Goal: Task Accomplishment & Management: Manage account settings

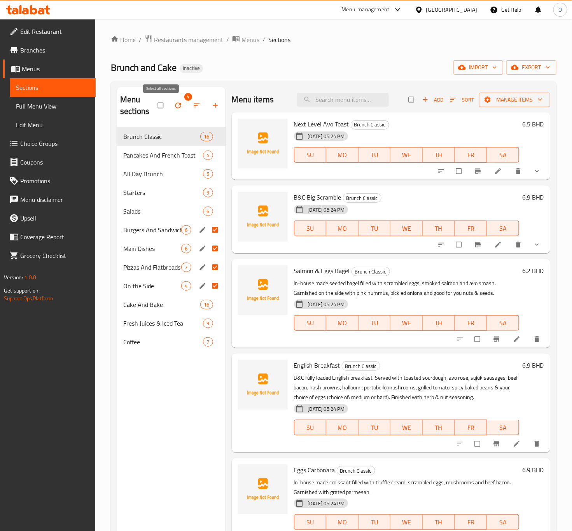
click at [162, 109] on input "checkbox" at bounding box center [161, 105] width 16 height 15
checkbox input "false"
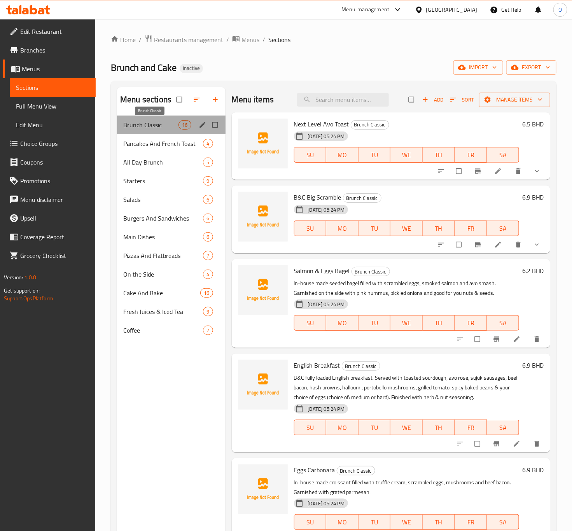
click at [137, 129] on span "Brunch Classic" at bounding box center [150, 124] width 55 height 9
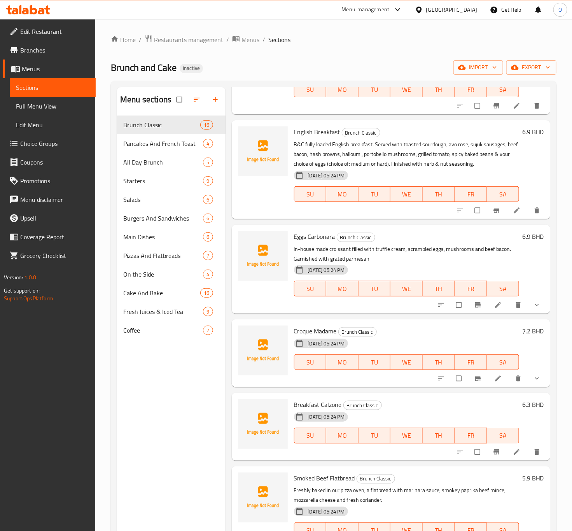
scroll to position [292, 0]
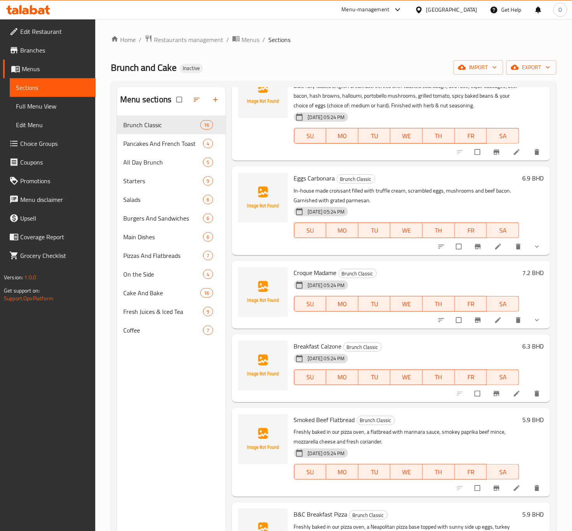
drag, startPoint x: 493, startPoint y: 315, endPoint x: 486, endPoint y: 322, distance: 10.2
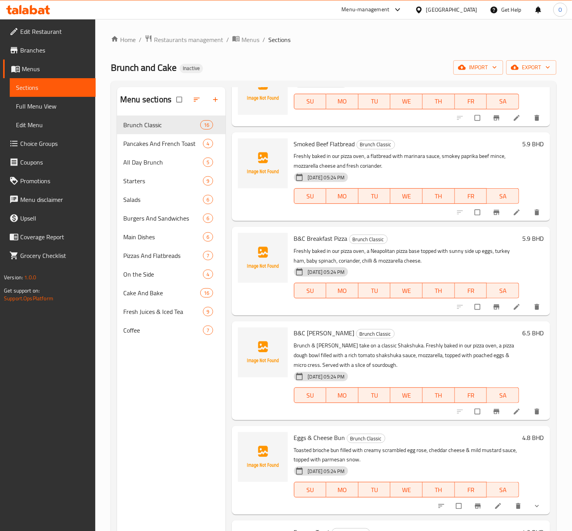
scroll to position [583, 0]
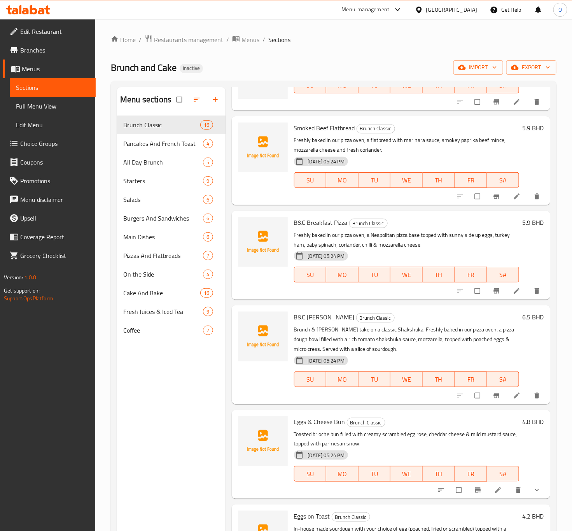
drag, startPoint x: 508, startPoint y: 400, endPoint x: 507, endPoint y: 419, distance: 18.3
click at [509, 420] on h6 "Eggs & Cheese Bun Brunch Classic" at bounding box center [406, 421] width 225 height 11
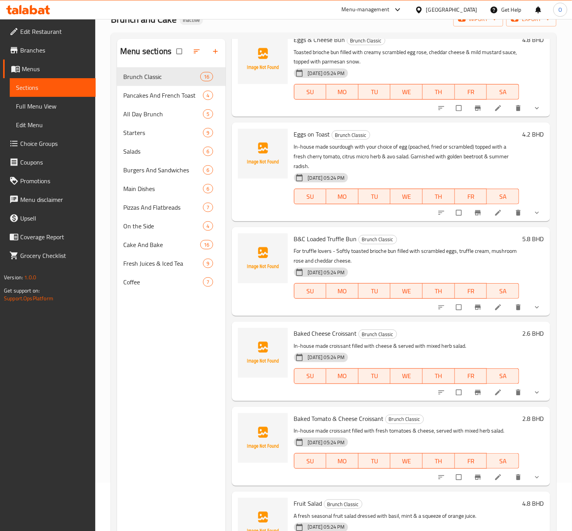
scroll to position [109, 0]
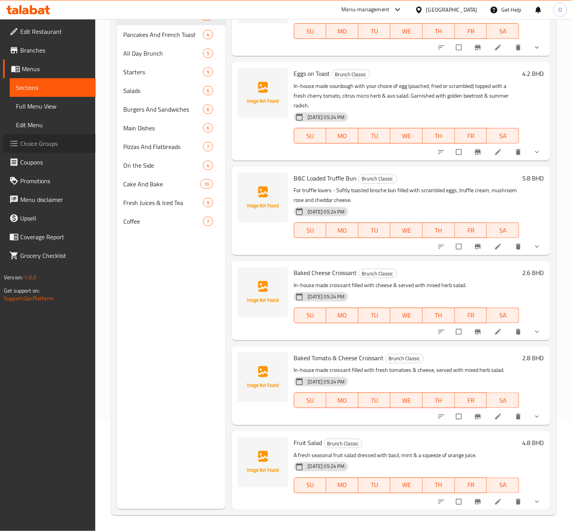
click at [61, 139] on span "Choice Groups" at bounding box center [54, 143] width 69 height 9
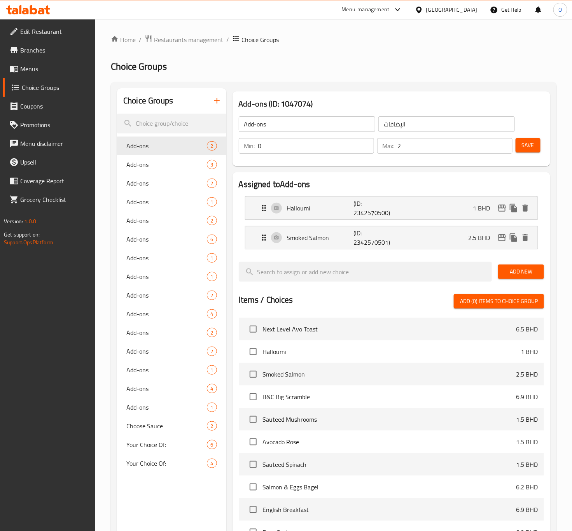
click at [304, 125] on input "Add-ons" at bounding box center [307, 124] width 136 height 16
type input "Add On's:"
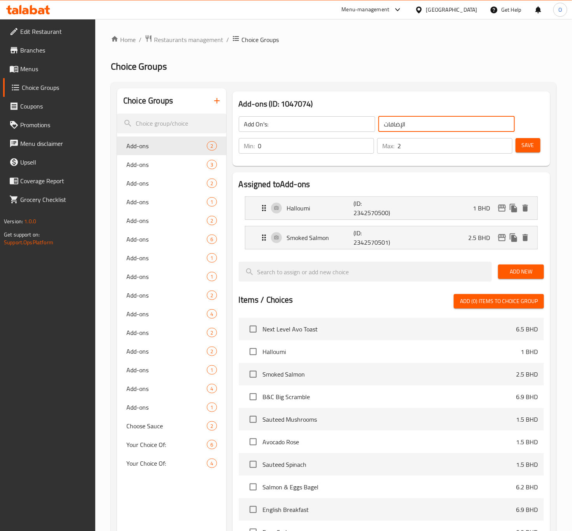
click at [431, 117] on input "الإضافات" at bounding box center [446, 124] width 136 height 16
type input "الإضافات:"
click at [350, 174] on div "Assigned to Add-ons Halloumi (ID: 2342570500) 1 BHD Name (En) Halloumi Name (En…" at bounding box center [391, 405] width 318 height 467
click at [355, 201] on p "(ID: 2342570500)" at bounding box center [375, 208] width 44 height 19
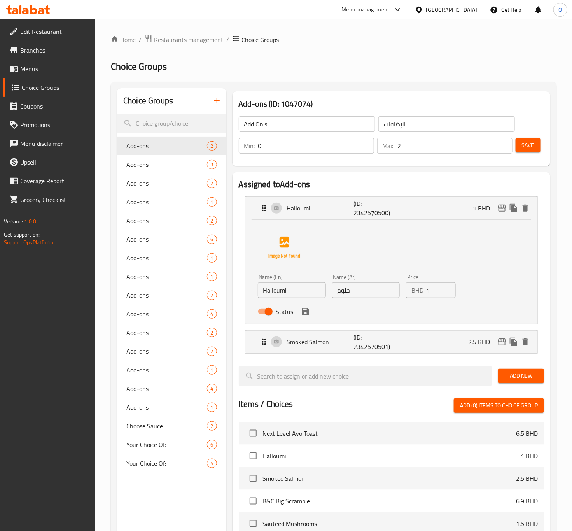
click at [373, 304] on div "Status" at bounding box center [366, 311] width 223 height 21
click at [374, 293] on input "حلوم" at bounding box center [366, 290] width 68 height 16
type input "حلومي"
click at [308, 314] on icon "save" at bounding box center [305, 311] width 7 height 7
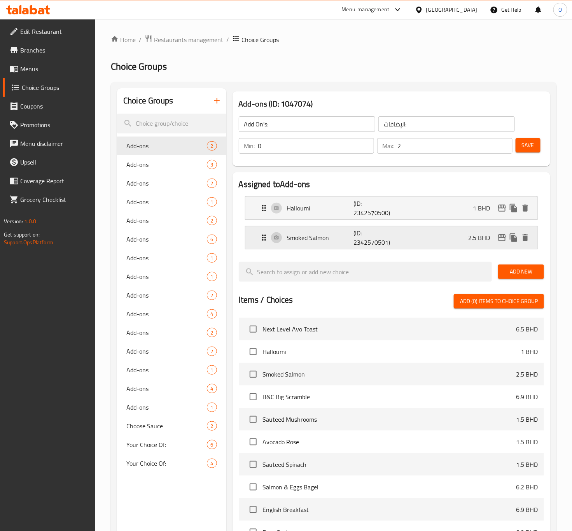
click at [341, 234] on p "Smoked Salmon" at bounding box center [320, 237] width 67 height 9
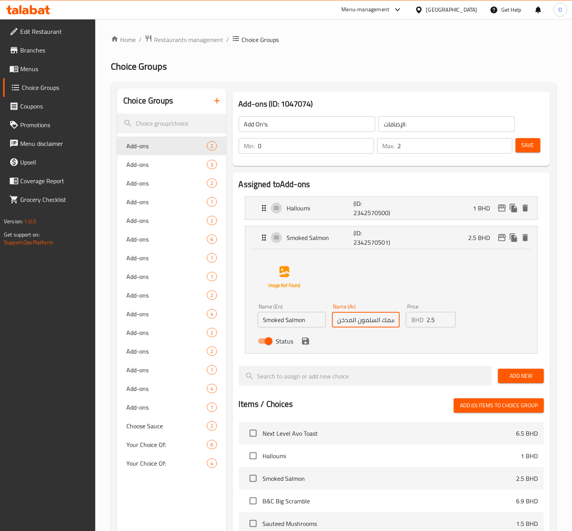
scroll to position [0, 1]
drag, startPoint x: 374, startPoint y: 323, endPoint x: 466, endPoint y: 336, distance: 93.0
click at [466, 336] on div "Name (En) Smoked Salmon Name (En) Name (Ar) سمك السلمون المدخن Name (Ar) Price …" at bounding box center [366, 326] width 223 height 51
click at [305, 342] on icon "save" at bounding box center [305, 340] width 9 height 9
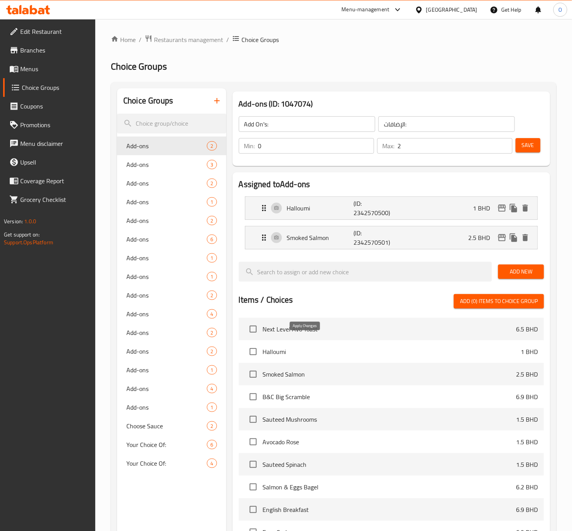
type input "سلمون مدخن"
click at [529, 146] on span "Save" at bounding box center [528, 145] width 12 height 10
click at [164, 169] on div "Add-ons 3" at bounding box center [171, 164] width 109 height 19
type input "Add-ons"
type input "الإضافات"
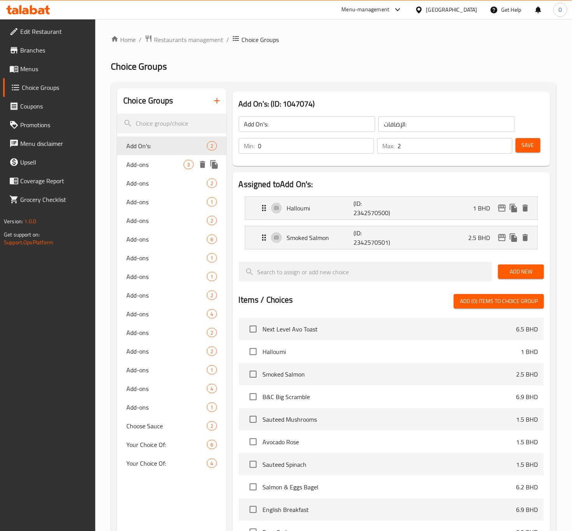
type input "3"
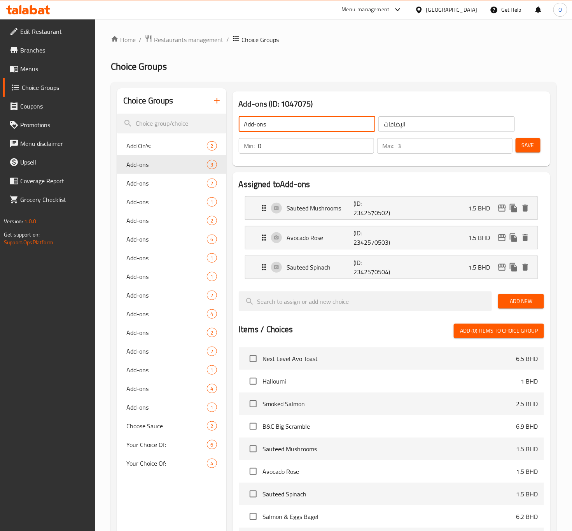
drag, startPoint x: 253, startPoint y: 125, endPoint x: 358, endPoint y: 125, distance: 105.4
click at [358, 125] on input "Add-ons" at bounding box center [307, 124] width 136 height 16
type input "Add On's:"
click at [446, 121] on input "الإضافات" at bounding box center [446, 124] width 136 height 16
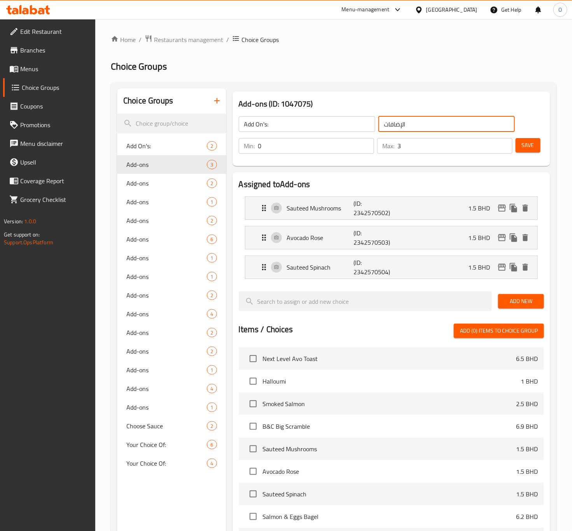
type input "الإضافات:"
click at [384, 209] on p "(ID: 2342570502)" at bounding box center [375, 208] width 44 height 19
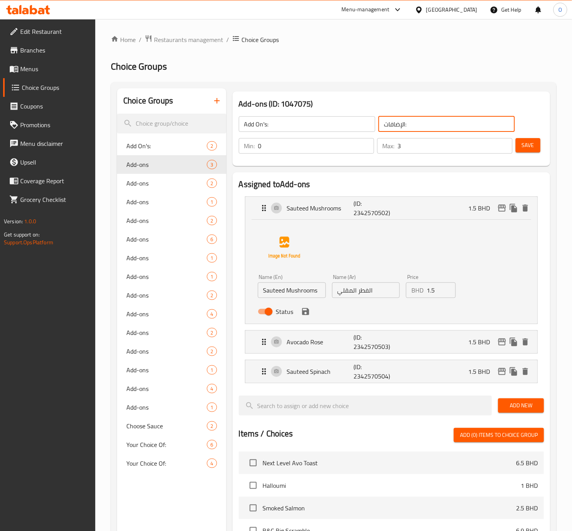
click at [372, 294] on input "الفطر المقلي" at bounding box center [366, 290] width 68 height 16
click at [371, 294] on input "الفطر المقلي" at bounding box center [366, 290] width 68 height 16
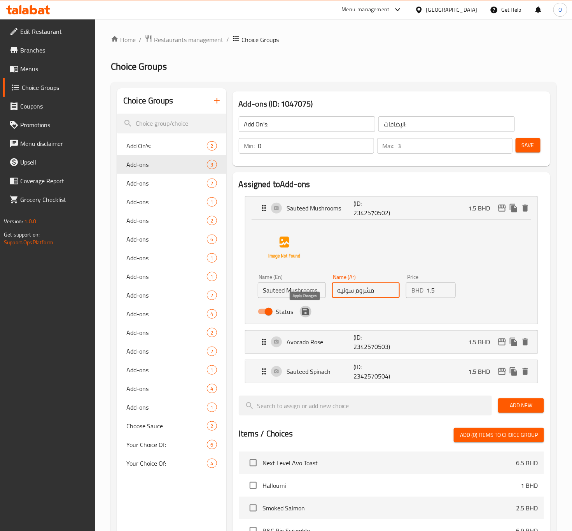
click at [304, 315] on icon "save" at bounding box center [305, 311] width 9 height 9
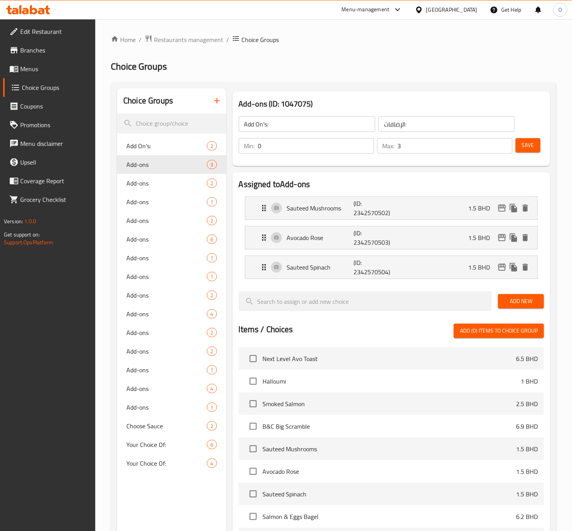
type input "مشروم سوتيه"
click at [345, 251] on li "Avocado Rose (ID: 2342570503) 1.5 BHD Name (En) Avocado Rose Name (En) Name (Ar…" at bounding box center [391, 238] width 305 height 30
click at [349, 240] on p "Avocado Rose" at bounding box center [320, 237] width 67 height 9
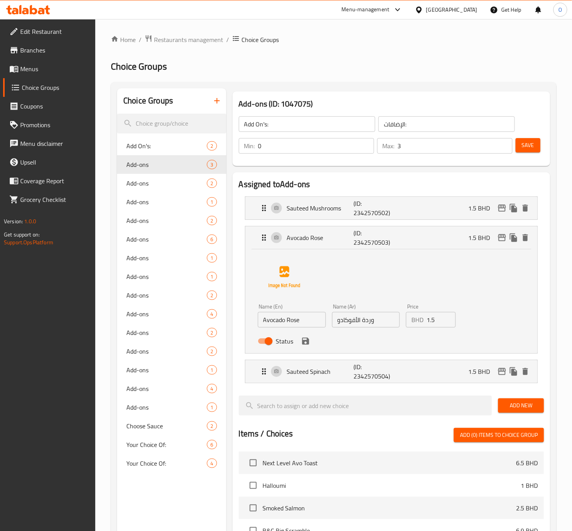
click at [376, 325] on input "وردة الأفوكادو" at bounding box center [366, 320] width 68 height 16
click at [370, 323] on input "وردة الأفوكادو" at bounding box center [366, 320] width 68 height 16
type input "روز بالأفوكادو"
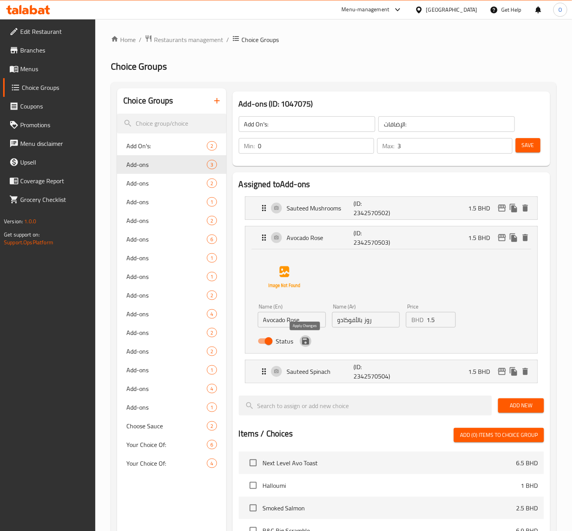
click at [310, 343] on button "save" at bounding box center [306, 341] width 12 height 12
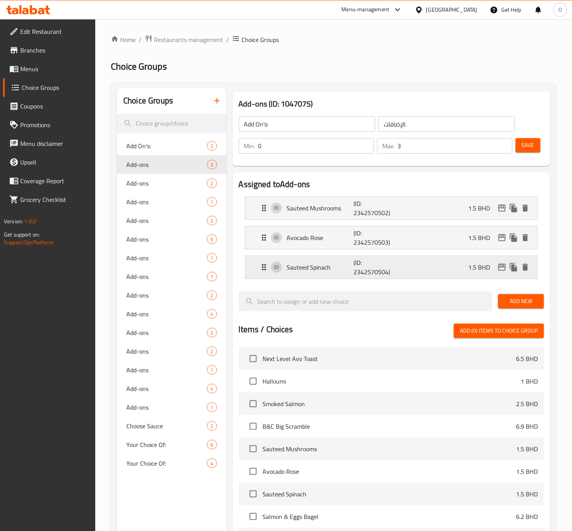
click at [342, 271] on p "Sauteed Spinach" at bounding box center [320, 266] width 67 height 9
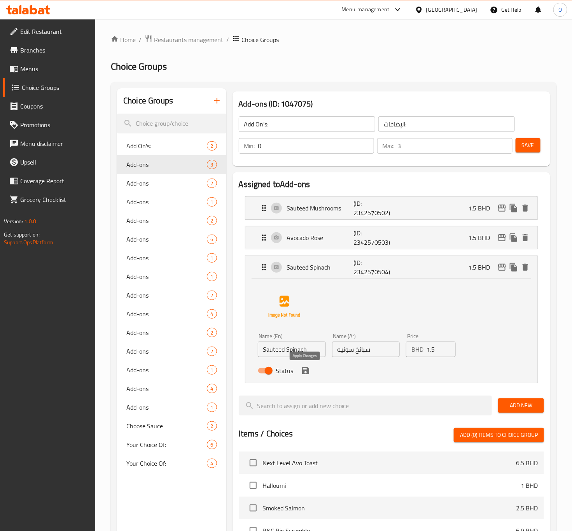
click at [302, 372] on icon "save" at bounding box center [305, 370] width 7 height 7
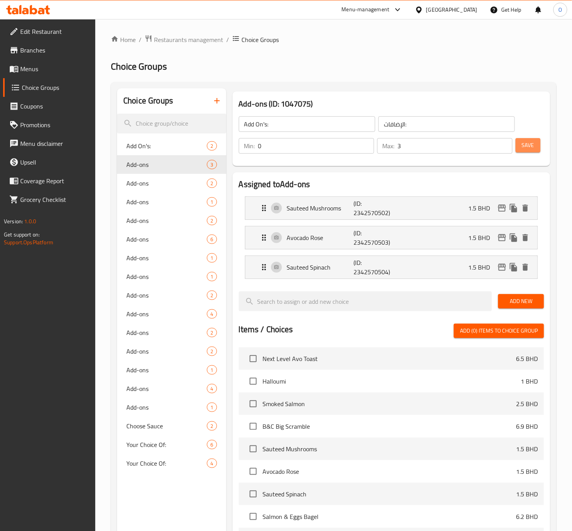
click at [523, 144] on span "Save" at bounding box center [528, 145] width 12 height 10
drag, startPoint x: 524, startPoint y: 140, endPoint x: 517, endPoint y: 140, distance: 7.0
click at [524, 141] on span "Save" at bounding box center [528, 145] width 12 height 10
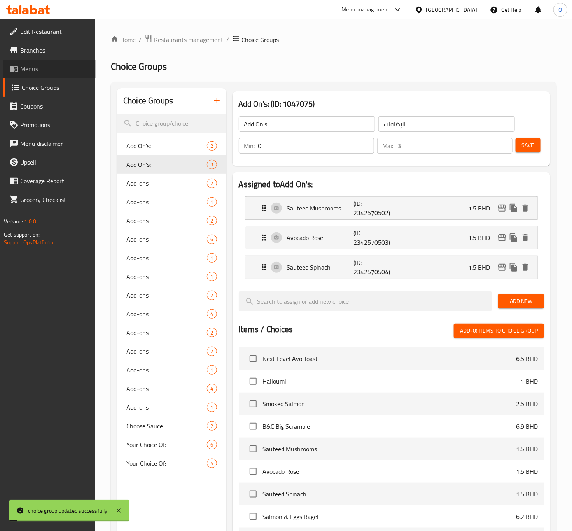
click at [27, 65] on span "Menus" at bounding box center [54, 68] width 69 height 9
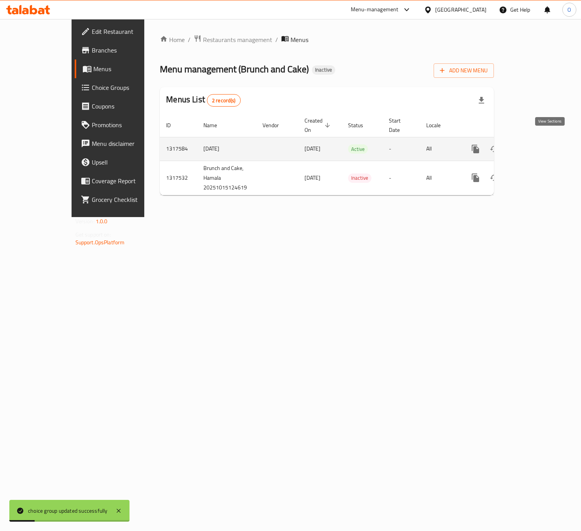
click at [541, 149] on link "enhanced table" at bounding box center [531, 149] width 19 height 19
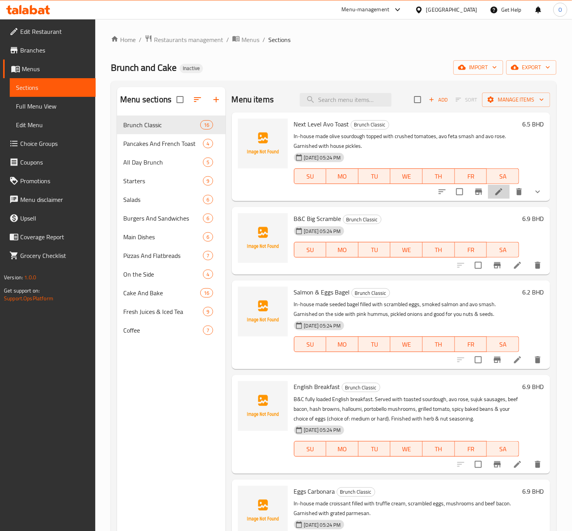
click at [488, 192] on li at bounding box center [499, 192] width 22 height 14
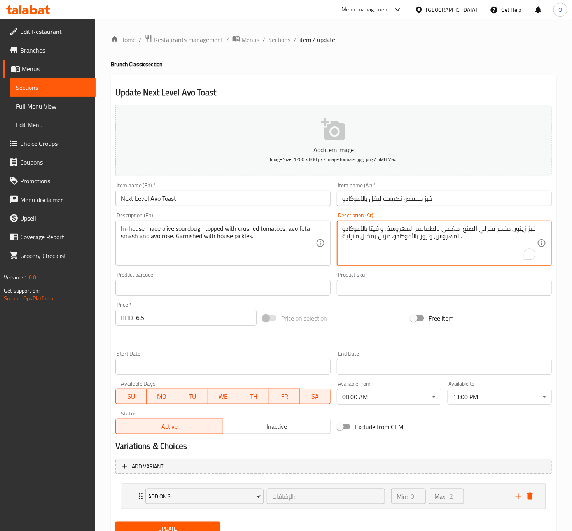
drag, startPoint x: 379, startPoint y: 228, endPoint x: 435, endPoint y: 238, distance: 56.9
paste textarea "هروس الأفوكادو والفيتا"
type textarea "خبز زيتون مخمر منزلي الصنع، مغطى بالطماطم المهروسة، و مهروس الأفوكادو والفيتا، …"
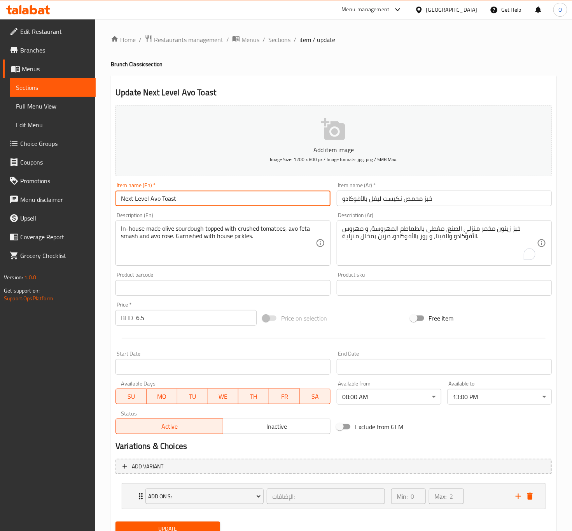
click at [281, 196] on input "Next Level Avo Toast" at bounding box center [222, 198] width 215 height 16
click at [115, 521] on button "Update" at bounding box center [167, 528] width 104 height 14
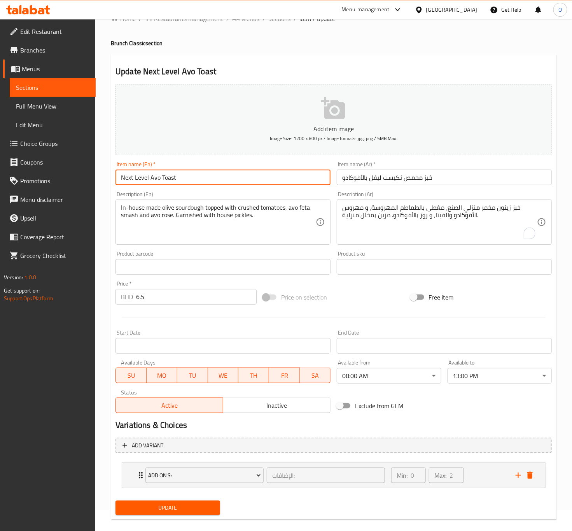
scroll to position [32, 0]
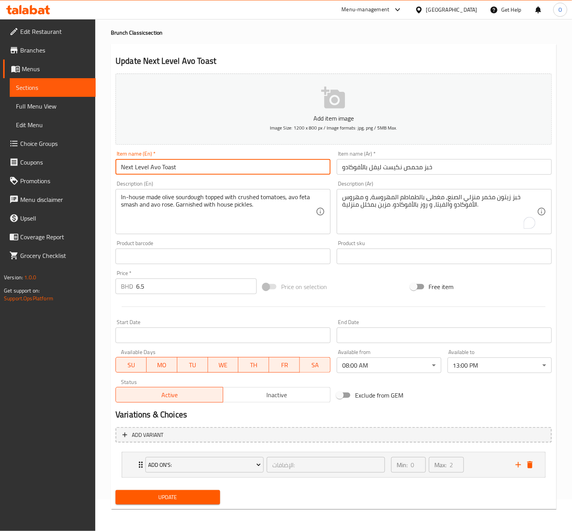
click at [206, 498] on span "Update" at bounding box center [168, 497] width 92 height 10
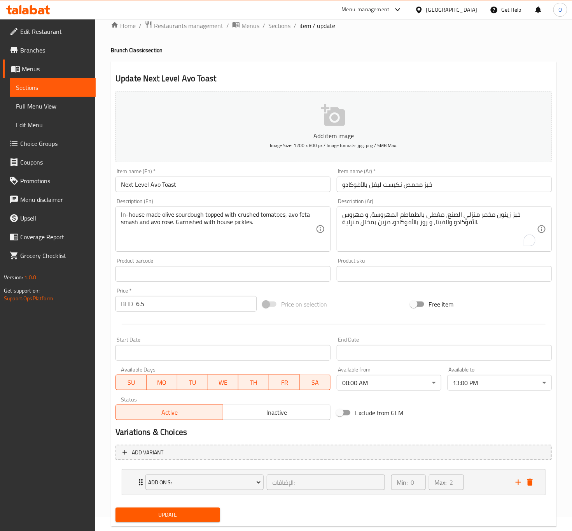
scroll to position [0, 0]
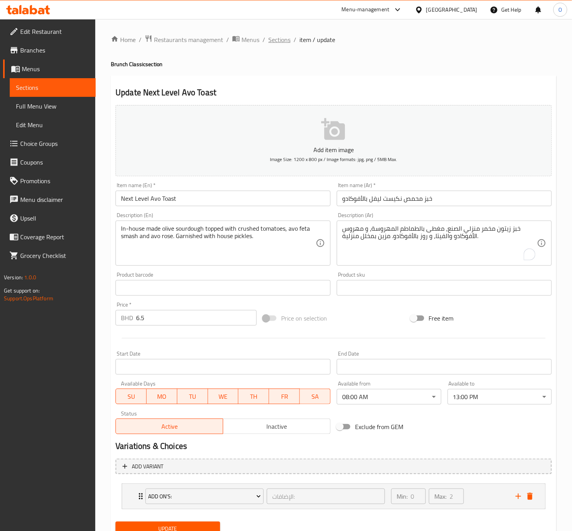
click at [288, 42] on span "Sections" at bounding box center [279, 39] width 22 height 9
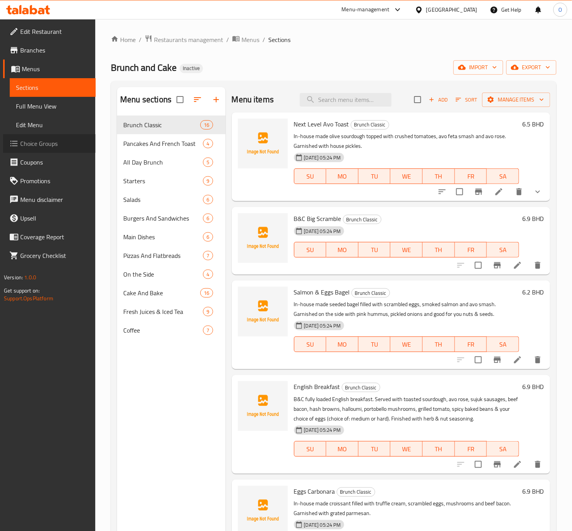
click at [20, 143] on span "Choice Groups" at bounding box center [54, 143] width 69 height 9
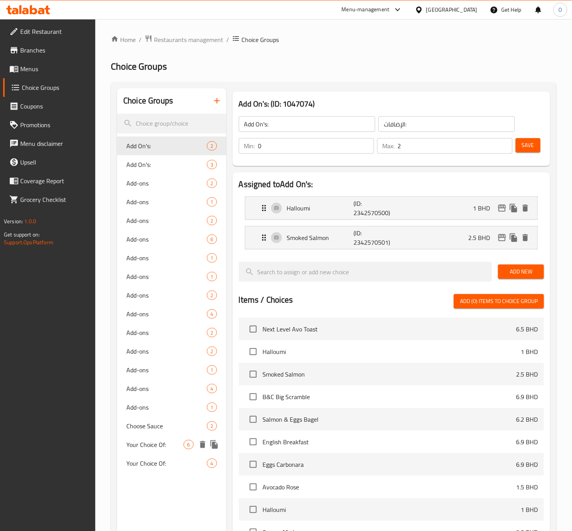
click at [160, 447] on span "Your Choice Of:" at bounding box center [154, 444] width 57 height 9
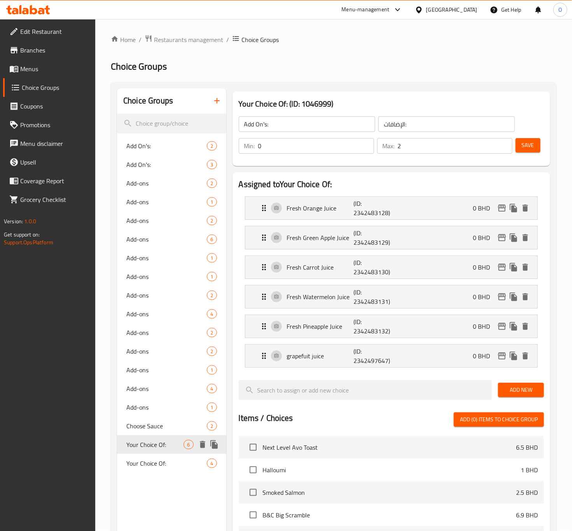
type input "Your Choice Of:"
type input "إختيارك من:"
type input "1"
click at [176, 460] on span "Your Choice Of:" at bounding box center [154, 462] width 57 height 9
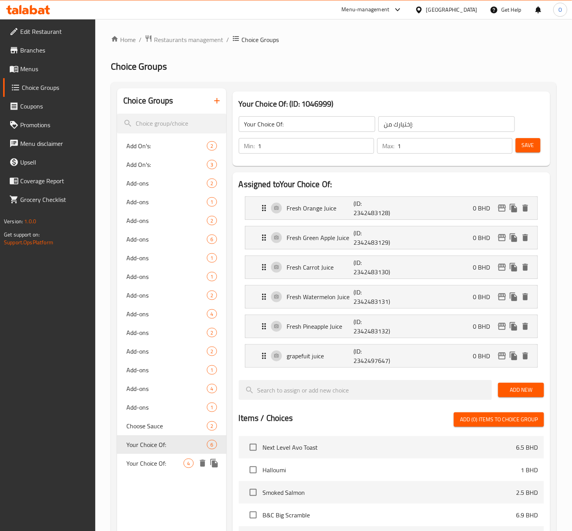
type input "Your Choice Of:"
type input "إختيارك من:"
type input "0"
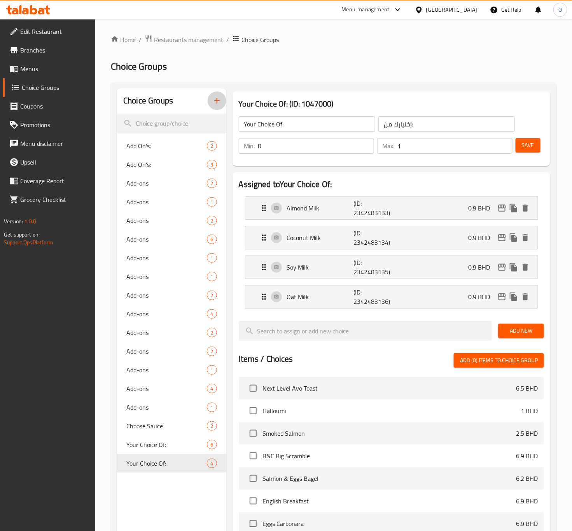
click at [223, 97] on button "button" at bounding box center [217, 100] width 19 height 19
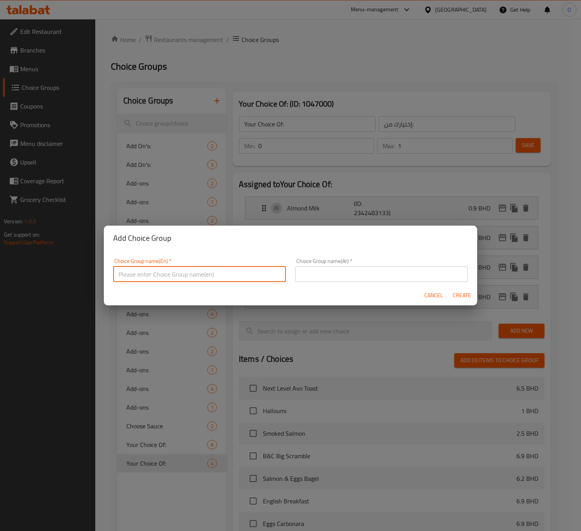
click at [178, 273] on input "text" at bounding box center [199, 274] width 173 height 16
type input "Your Choice Of Egg:"
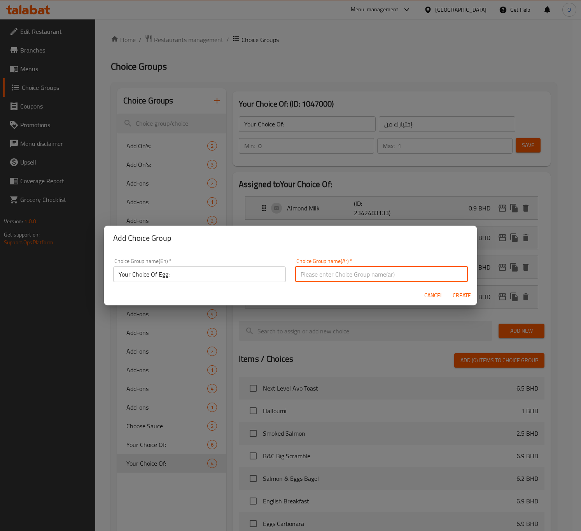
click at [317, 270] on input "text" at bounding box center [381, 274] width 173 height 16
type input "إختيارك من البيض:"
click at [467, 291] on span "Create" at bounding box center [461, 295] width 19 height 10
type input "Your Choice Of Egg:"
type input "إختيارك من البيض:"
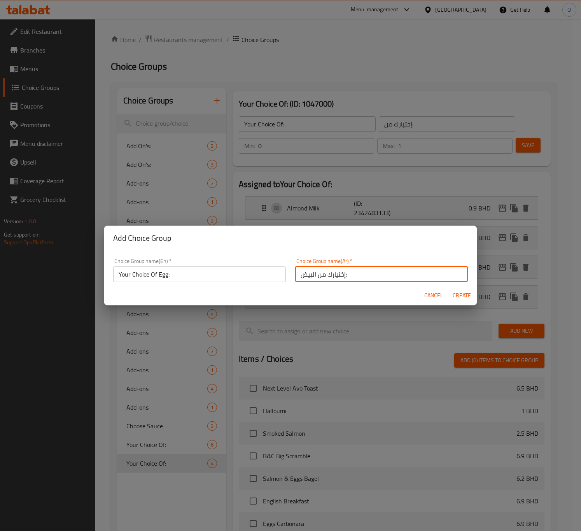
type input "0"
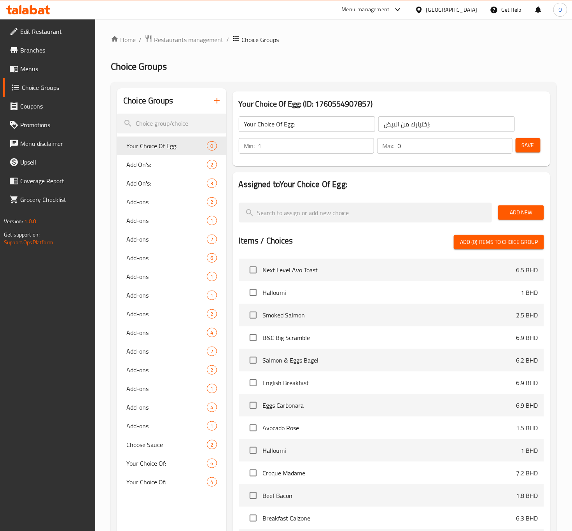
type input "1"
click at [366, 143] on input "1" at bounding box center [316, 146] width 116 height 16
type input "1"
click at [504, 142] on input "1" at bounding box center [455, 146] width 115 height 16
click at [524, 218] on button "Add New" at bounding box center [521, 212] width 46 height 14
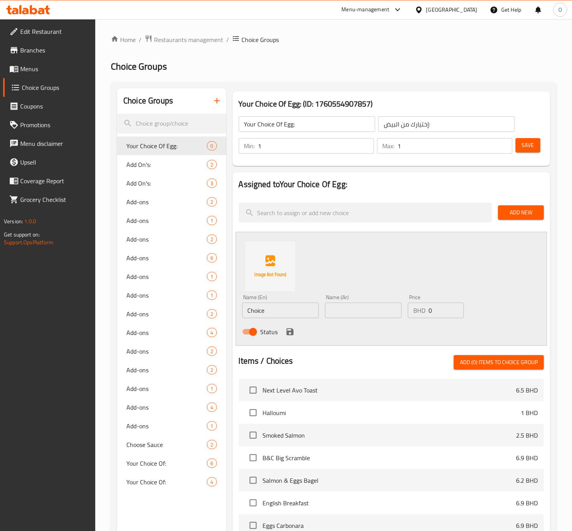
click at [252, 306] on input "Choice" at bounding box center [280, 310] width 77 height 16
click at [279, 315] on input "Medium" at bounding box center [280, 310] width 77 height 16
type input "Medium Egg"
type input "بيضة وسط"
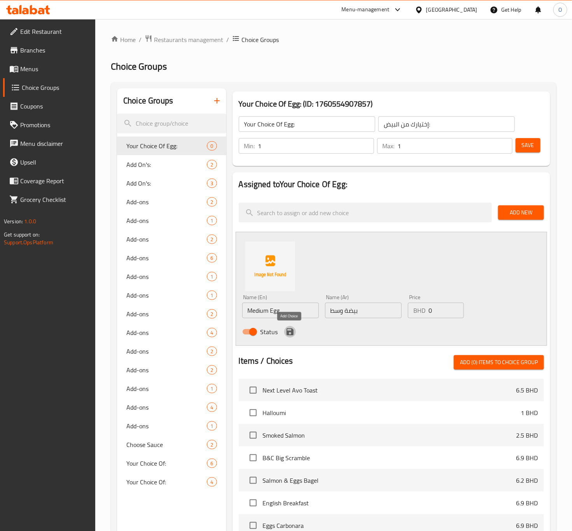
click at [290, 330] on icon "save" at bounding box center [289, 331] width 9 height 9
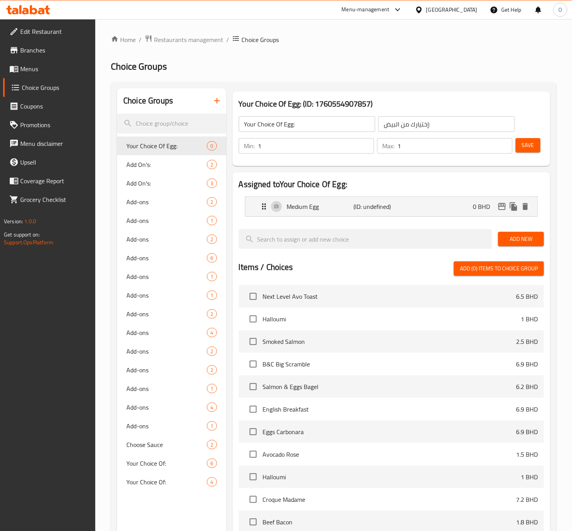
click at [518, 234] on span "Add New" at bounding box center [520, 239] width 33 height 10
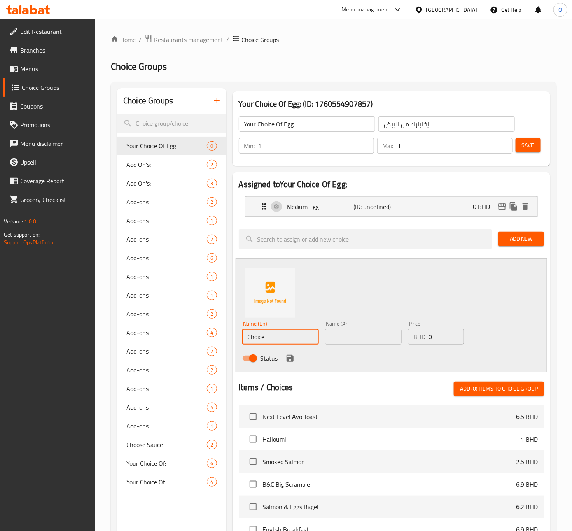
click at [267, 333] on input "Choice" at bounding box center [280, 337] width 77 height 16
type input "Hard Egg"
type input "بيض مطهو جيداً"
click at [285, 355] on icon "save" at bounding box center [289, 357] width 9 height 9
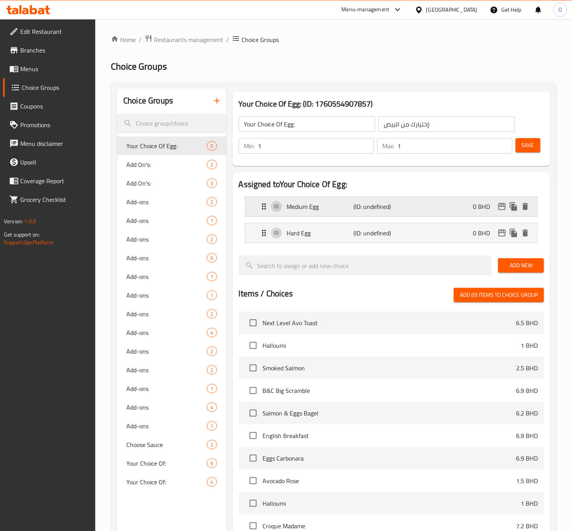
click at [424, 208] on div "Medium Egg (ID: undefined) 0 BHD" at bounding box center [393, 206] width 269 height 19
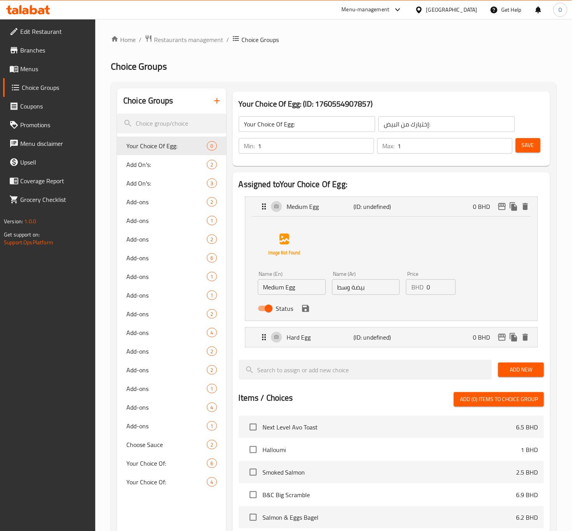
click at [352, 285] on input "بيضة وسط" at bounding box center [366, 287] width 68 height 16
click at [342, 342] on div "Hard Egg (ID: undefined) 0 BHD" at bounding box center [393, 336] width 269 height 19
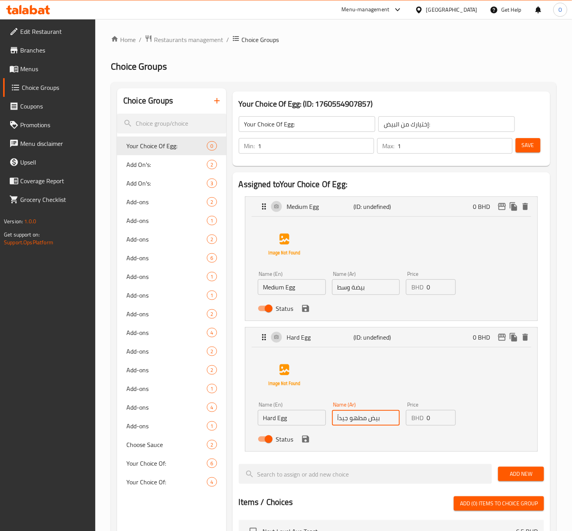
click at [371, 420] on input "بيض مطهو جيداً" at bounding box center [366, 418] width 68 height 16
click at [349, 416] on input "بيضة مطهو جيداً" at bounding box center [366, 418] width 68 height 16
click at [304, 443] on icon "save" at bounding box center [305, 438] width 9 height 9
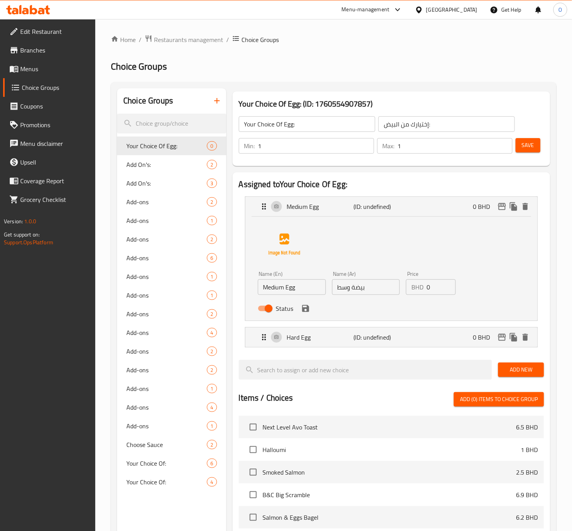
type input "بيضة مطهوة جيداً"
click at [353, 289] on input "بيضة وسط" at bounding box center [366, 287] width 68 height 16
click at [351, 293] on input "بيضة وسط" at bounding box center [366, 287] width 68 height 16
click at [306, 313] on icon "save" at bounding box center [305, 308] width 9 height 9
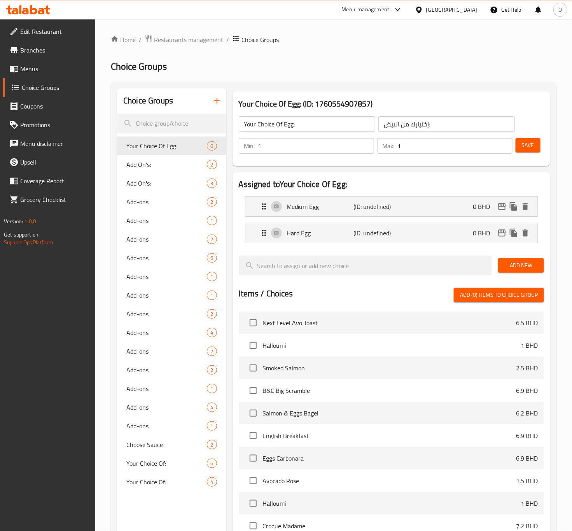
type input "بيضة مطهوة وسط"
click at [546, 147] on div "Your Choice Of Egg: ​ إختيارك من البيض: ​ Min: 1 ​ Max: 1 ​ Save" at bounding box center [391, 135] width 311 height 56
click at [536, 147] on button "Save" at bounding box center [527, 145] width 25 height 14
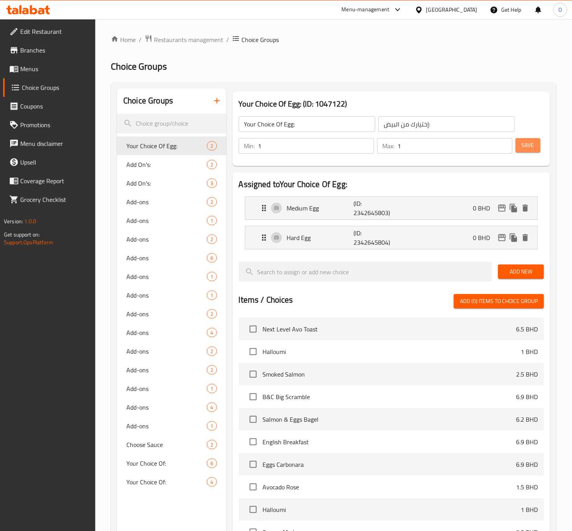
click at [522, 145] on span "Save" at bounding box center [528, 145] width 12 height 10
click at [35, 65] on span "Menus" at bounding box center [54, 68] width 69 height 9
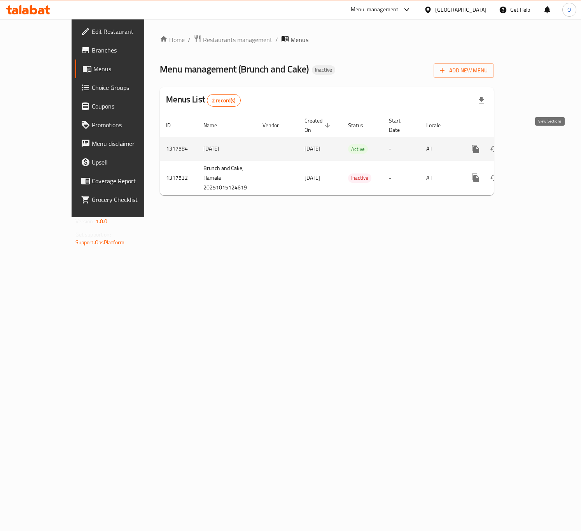
click at [536, 144] on icon "enhanced table" at bounding box center [531, 148] width 9 height 9
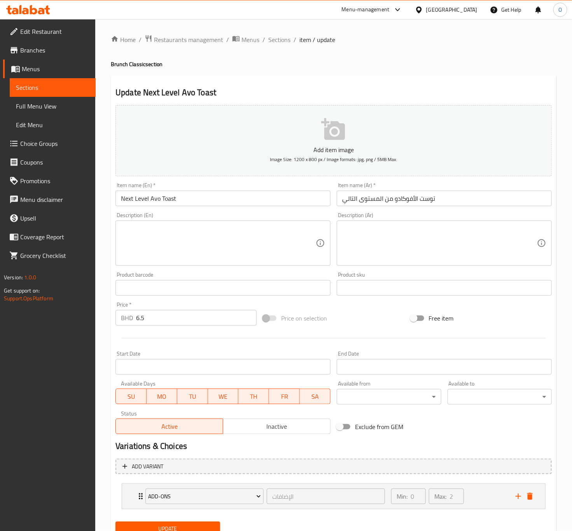
click at [252, 252] on textarea at bounding box center [218, 243] width 195 height 37
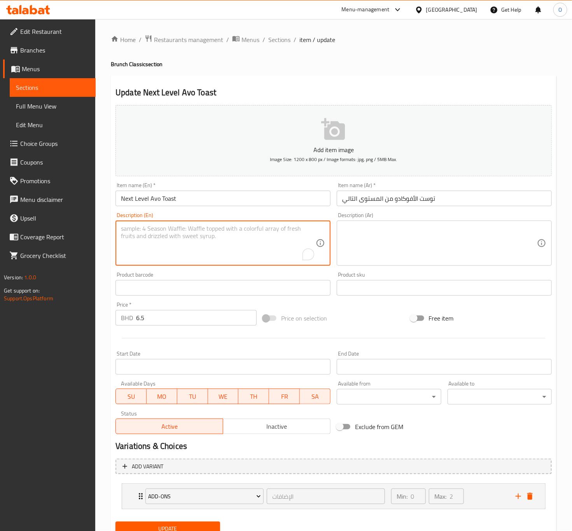
paste textarea "One of Brunch & Cake’s best sellers! In-house made olive sourdough topped with …"
click at [161, 230] on textarea "One of Brunch & Cake’s best sellers! In-house made olive sourdough topped with …" at bounding box center [218, 243] width 195 height 37
drag, startPoint x: 215, startPoint y: 230, endPoint x: 91, endPoint y: 204, distance: 126.6
click at [91, 204] on div "Edit Restaurant Branches Menus Sections Full Menu View Edit Menu Choice Groups …" at bounding box center [286, 290] width 572 height 543
click at [221, 229] on textarea "In-house made olive sourdough topped with crushed tomatoes, avo feta smash and …" at bounding box center [218, 243] width 195 height 37
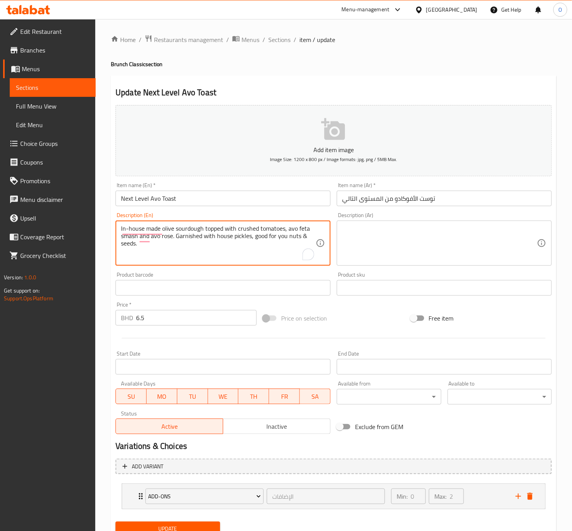
drag, startPoint x: 251, startPoint y: 235, endPoint x: 258, endPoint y: 266, distance: 32.3
click at [257, 266] on div "Description (En) In-house made olive sourdough topped with crushed tomatoes, av…" at bounding box center [222, 238] width 221 height 59
type textarea "In-house made olive sourdough topped with crushed tomatoes, avo feta smash and …"
click at [430, 201] on input "توست الأفوكادو من المستوى التالي" at bounding box center [444, 198] width 215 height 16
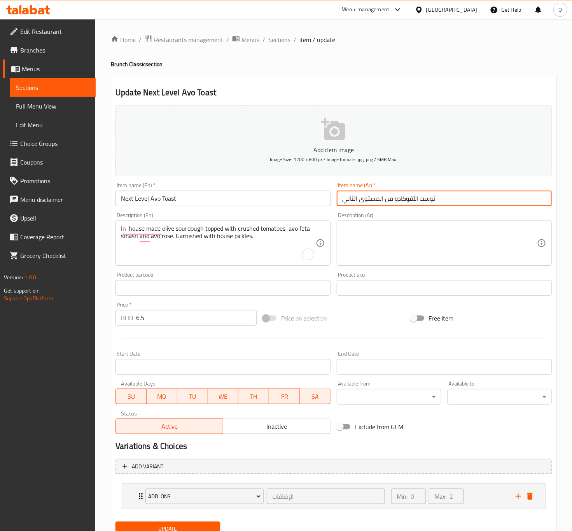
click at [430, 201] on input "توست الأفوكادو من المستوى التالي" at bounding box center [444, 198] width 215 height 16
drag, startPoint x: 395, startPoint y: 199, endPoint x: 220, endPoint y: 177, distance: 175.5
click at [220, 177] on div "Add item image Image Size: 1200 x 800 px / Image formats: jpg, png / 5MB Max. I…" at bounding box center [333, 269] width 442 height 335
type input "خبز محمص نكيست ليفل بالأفوكادو"
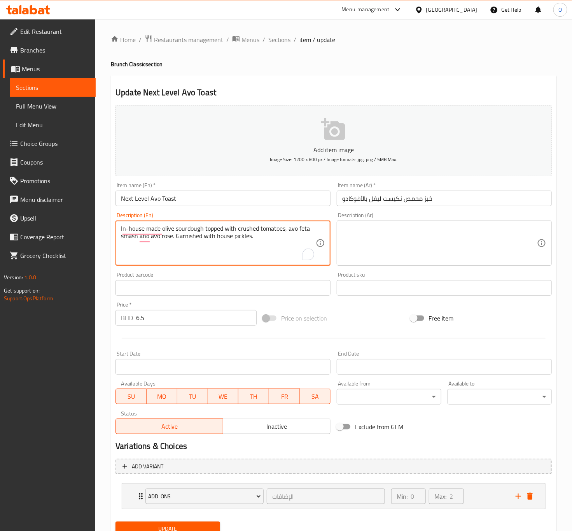
click at [264, 238] on textarea "In-house made olive sourdough topped with crushed tomatoes, avo feta smash and …" at bounding box center [218, 243] width 195 height 37
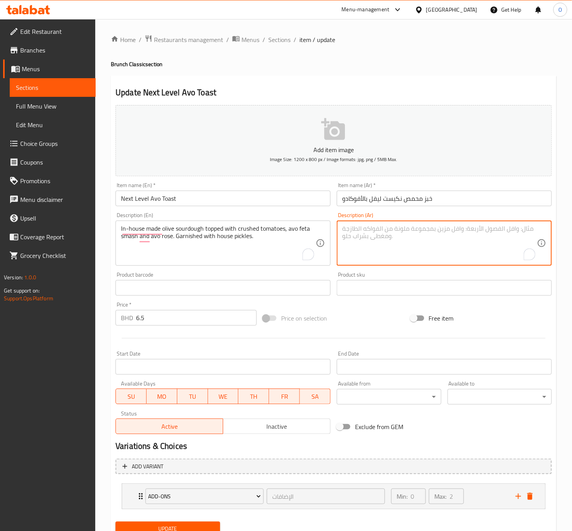
paste textarea "خبز الزيتون المخمر منزلي الصنع، مغطى بالطماطم المهروسة، وجبنة الفيتا المهروسة، …"
click at [519, 230] on textarea "خبز الزيتون المخمر منزلي الصنع، مغطى بالطماطم المهروسة، وجبنة الفيتا المهروسة، …" at bounding box center [439, 243] width 195 height 37
click at [512, 227] on textarea "خبز الزيتون المخمر منزلي الصنع، مغطى بالطماطم المهروسة، وجبنة الفيتا المهروسة، …" at bounding box center [439, 243] width 195 height 37
click at [519, 229] on textarea "خبز الزيتون المخمر منزلي الصنع، مغطى بالطماطم المهروسة، وجبنة الفيتا المهروسة، …" at bounding box center [439, 243] width 195 height 37
click at [517, 231] on textarea "خبز الزيتون المخمر منزلي الصنع، مغطى بالطماطم المهروسة، وجبنة الفيتا المهروسة، …" at bounding box center [439, 243] width 195 height 37
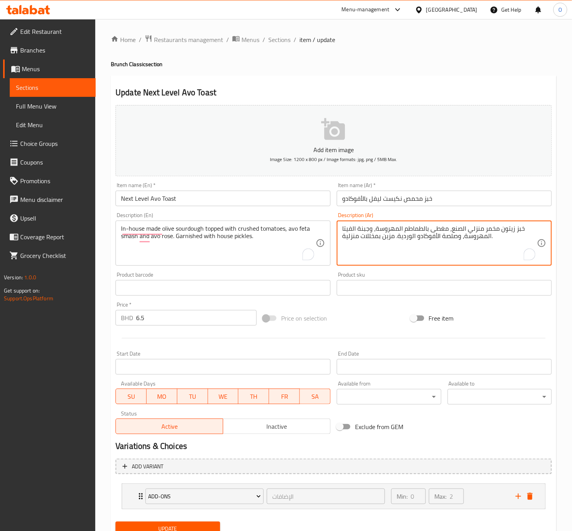
click at [357, 226] on textarea "خبز زيتون مخمر منزلي الصنع، مغطى بالطماطم المهروسة، وجبنة الفيتا المهروسة، وصلص…" at bounding box center [439, 243] width 195 height 37
click at [363, 226] on textarea "خبز زيتون مخمر منزلي الصنع، مغطى بالطماطم المهروسة، وجبنة الفيتا المهروسة، وصلص…" at bounding box center [439, 243] width 195 height 37
drag, startPoint x: 369, startPoint y: 230, endPoint x: 357, endPoint y: 233, distance: 12.1
click at [357, 233] on textarea "خبز زيتون مخمر منزلي الصنع، مغطى بالطماطم المهروسة، وجبنة الفيتا المهروسة، وصلص…" at bounding box center [439, 243] width 195 height 37
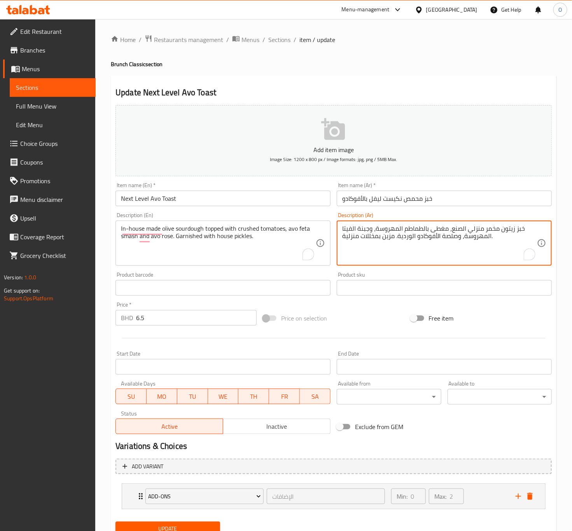
click at [350, 225] on textarea "خبز زيتون مخمر منزلي الصنع، مغطى بالطماطم المهروسة، وجبنة الفيتا المهروسة، وصلص…" at bounding box center [439, 243] width 195 height 37
drag, startPoint x: 458, startPoint y: 237, endPoint x: 444, endPoint y: 239, distance: 13.4
click at [444, 239] on textarea "خبز زيتون مخمر منزلي الصنع، مغطى بالطماطم المهروسة، وجبنة بالأفوكادو المهروسة، …" at bounding box center [439, 243] width 195 height 37
click at [441, 236] on textarea "خبز زيتون مخمر منزلي الصنع، مغطى بالطماطم المهروسة، وجبنة بالأفوكادو المهروسة، …" at bounding box center [439, 243] width 195 height 37
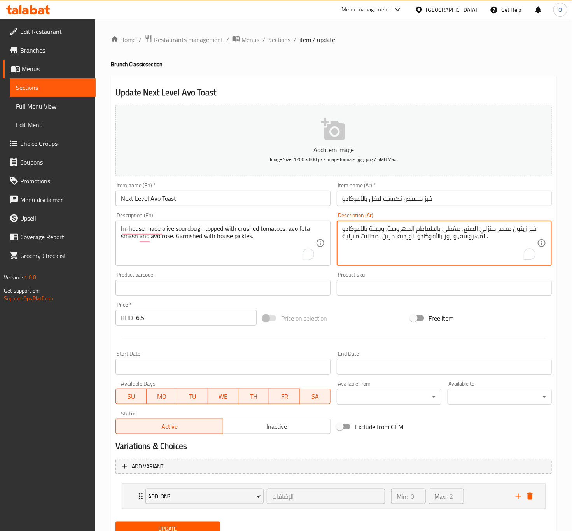
click at [409, 228] on textarea "خبز زيتون مخمر منزلي الصنع، مغطى بالطماطم المهروسة، وجبنة بالأفوكادو المهروسة، …" at bounding box center [439, 243] width 195 height 37
click at [405, 238] on textarea "خبز زيتون مخمر منزلي الصنع، مغطى بالطماطم المهروسة، وجبنة بالأفوكادو المهروسة، …" at bounding box center [439, 243] width 195 height 37
click at [381, 231] on textarea "خبز زيتون مخمر منزلي الصنع، مغطى بالطماطم المهروسة، وجبنة بالأفوكادو المهروسة، …" at bounding box center [439, 243] width 195 height 37
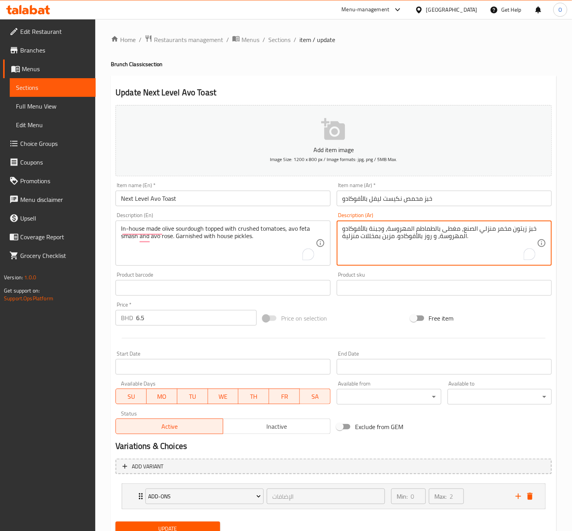
click at [381, 231] on textarea "خبز زيتون مخمر منزلي الصنع، مغطى بالطماطم المهروسة، وجبنة بالأفوكادو المهروسة، …" at bounding box center [439, 243] width 195 height 37
click at [386, 246] on textarea "خبز زيتون مخمر منزلي الصنع، مغطى بالطماطم المهروسة، وجبنة بالأفوكادو المهروسة، …" at bounding box center [439, 243] width 195 height 37
drag, startPoint x: 381, startPoint y: 229, endPoint x: 371, endPoint y: 222, distance: 12.1
click at [371, 222] on div "خبز زيتون مخمر منزلي الصنع، مغطى بالطماطم المهروسة، وجبنة بالأفوكادو المهروسة، …" at bounding box center [444, 242] width 215 height 45
click at [372, 229] on textarea "خبز زيتون مخمر منزلي الصنع، مغطى بالطماطم المهروسة، و ة بالأفوكادو المهروسة، و …" at bounding box center [439, 243] width 195 height 37
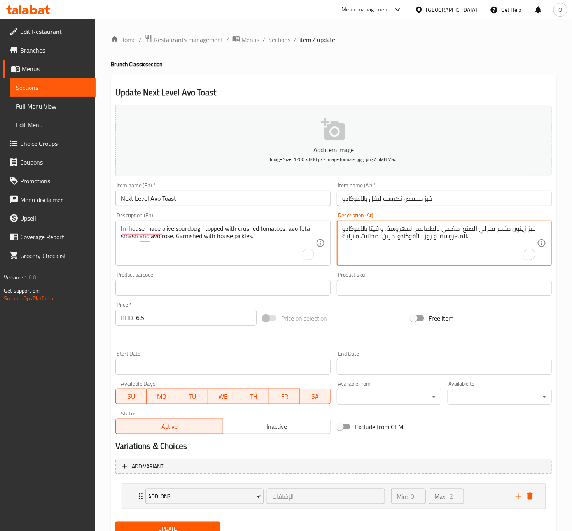
click at [439, 237] on textarea "خبز زيتون مخمر منزلي الصنع، مغطى بالطماطم المهروسة، و فيتا بالأفوكادو المهروسة،…" at bounding box center [439, 243] width 195 height 37
click at [359, 238] on textarea "خبز زيتون مخمر منزلي الصنع، مغطى بالطماطم المهروسة، و فيتا بالأفوكادو المهروس، …" at bounding box center [439, 243] width 195 height 37
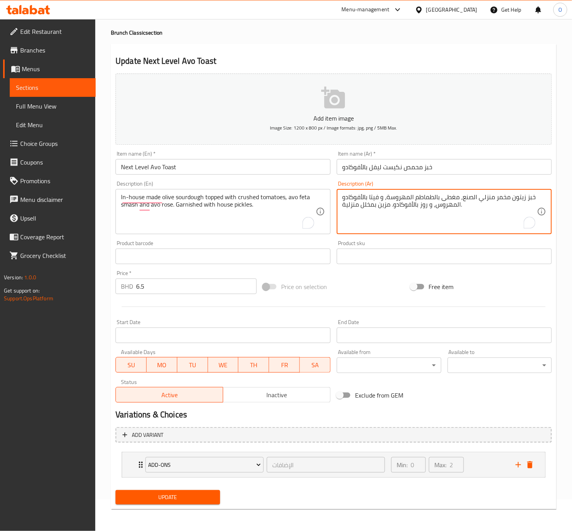
type textarea "خبز زيتون مخمر منزلي الصنع، مغطى بالطماطم المهروسة، و فيتا بالأفوكادو المهروس، …"
click at [201, 493] on span "Update" at bounding box center [168, 497] width 92 height 10
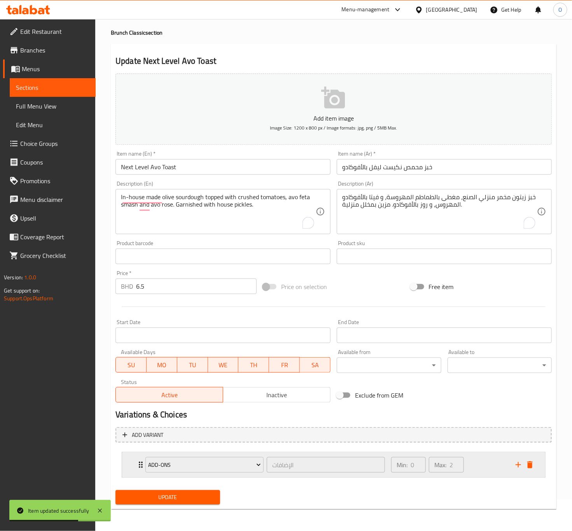
click at [126, 459] on div "Add-ons الإضافات ​ Min: 0 ​ Max: 2 ​" at bounding box center [333, 464] width 423 height 25
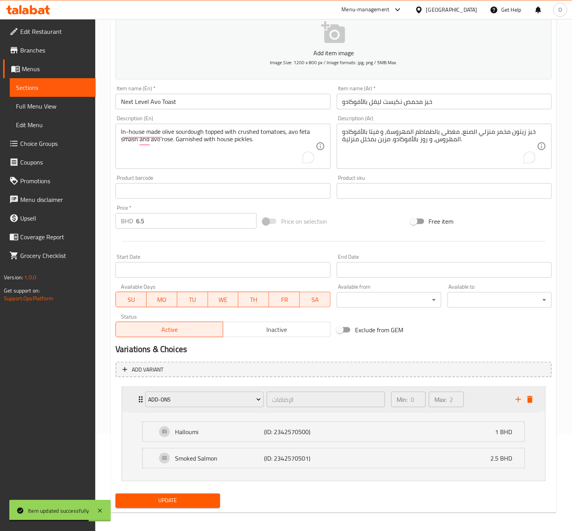
scroll to position [101, 0]
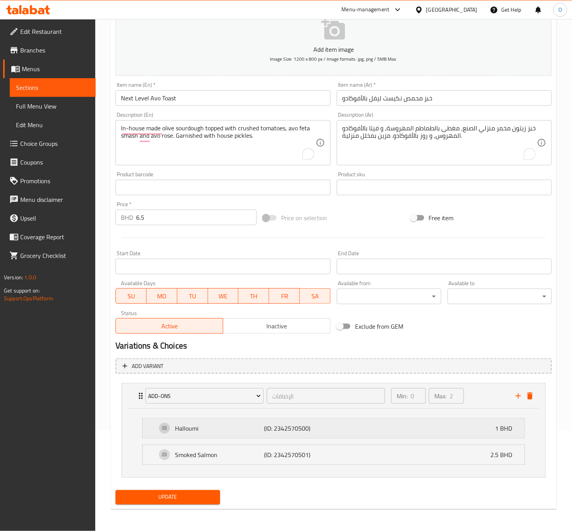
click at [294, 418] on div "Halloumi (ID: 2342570500) 1 BHD Name (En) Halloumi Name (En) Name (Ar) حلوم Nam…" at bounding box center [333, 428] width 383 height 20
click at [294, 429] on p "(ID: 2342570500)" at bounding box center [293, 427] width 59 height 9
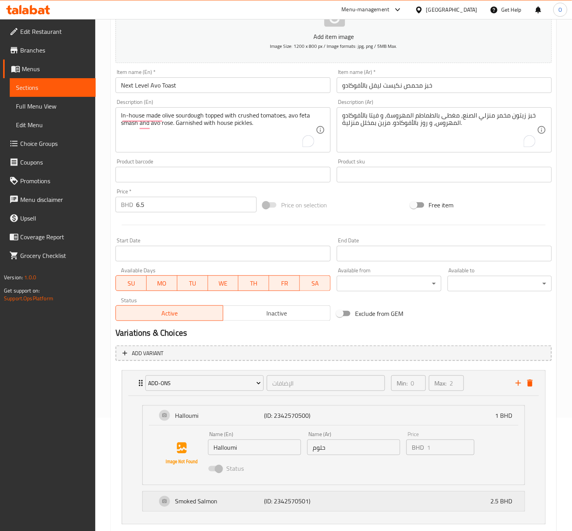
scroll to position [161, 0]
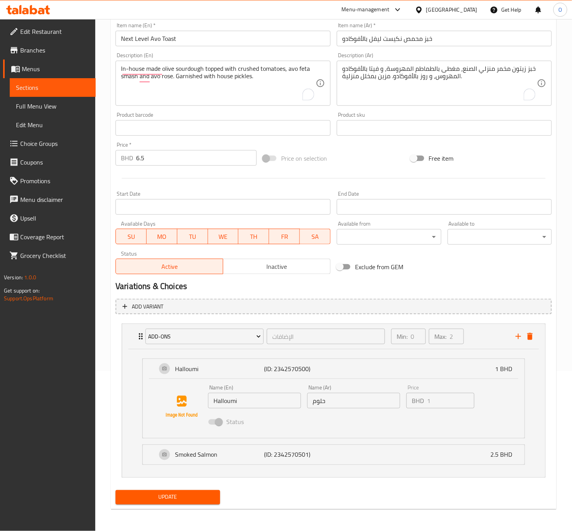
click at [289, 432] on div "Name (En) Halloumi Name (En) Name (Ar) حلوم Name (Ar) Price BHD 1 Price Status" at bounding box center [333, 406] width 357 height 53
click at [299, 458] on p "(ID: 2342570501)" at bounding box center [293, 454] width 59 height 9
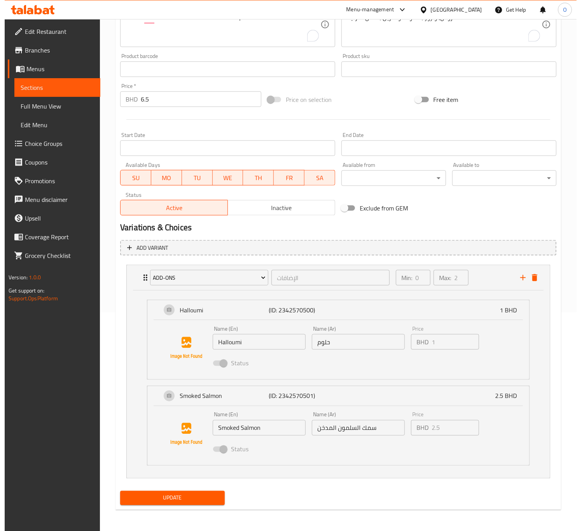
scroll to position [220, 0]
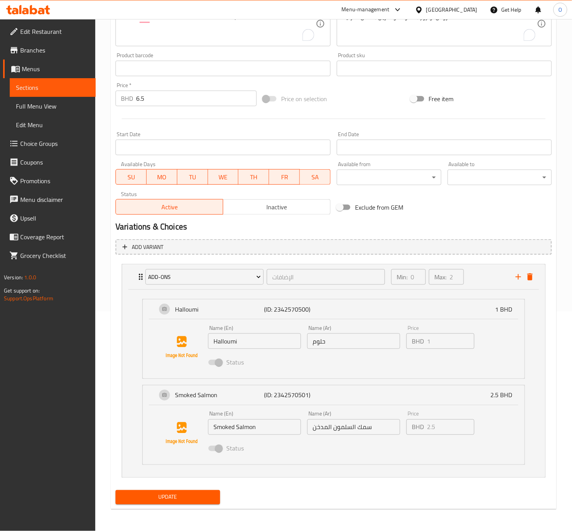
click at [357, 173] on body "​ Menu-management Bahrain Get Help O Edit Restaurant Branches Menus Sections Fu…" at bounding box center [286, 56] width 572 height 512
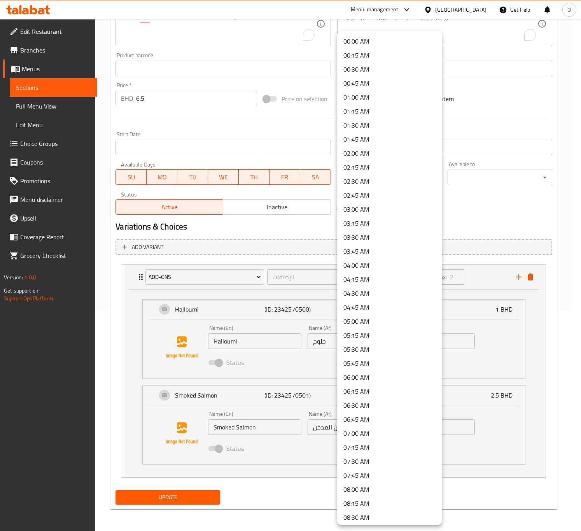
click at [369, 492] on li "08:00 AM" at bounding box center [389, 489] width 105 height 14
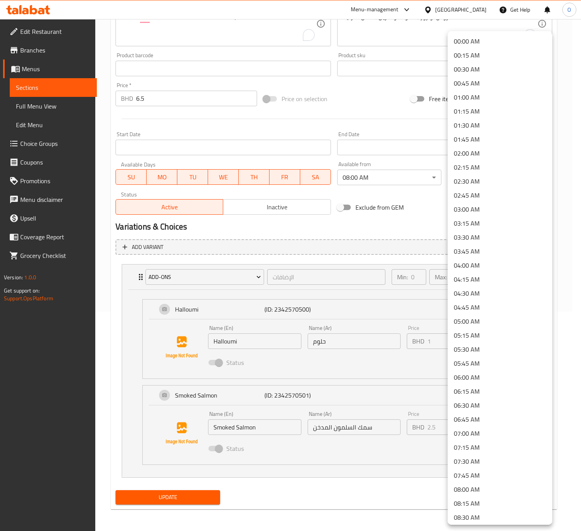
click at [486, 180] on body "​ Menu-management Bahrain Get Help O Edit Restaurant Branches Menus Sections Fu…" at bounding box center [290, 56] width 581 height 512
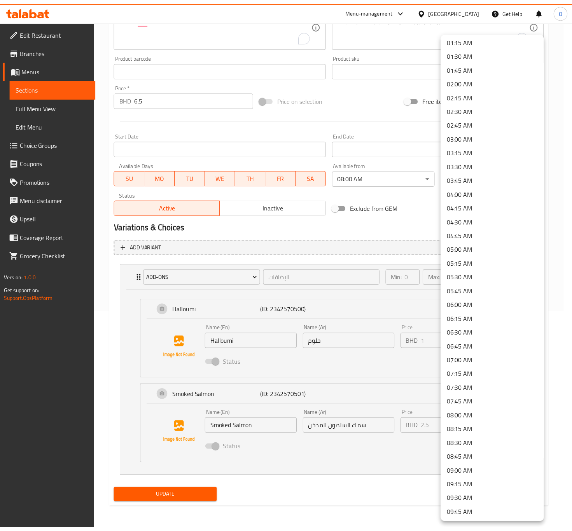
scroll to position [292, 0]
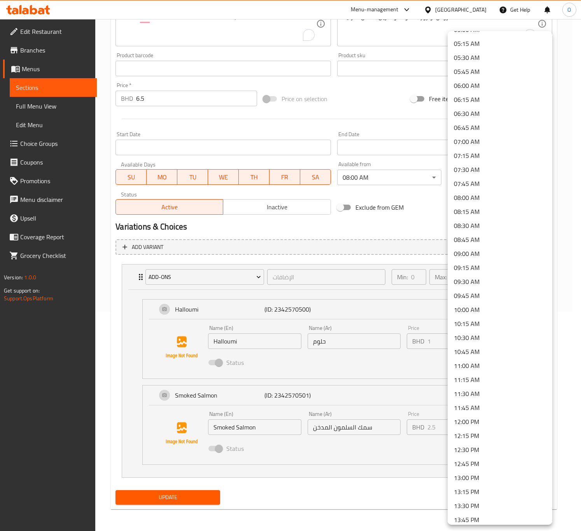
click at [476, 474] on li "13:00 PM" at bounding box center [499, 477] width 105 height 14
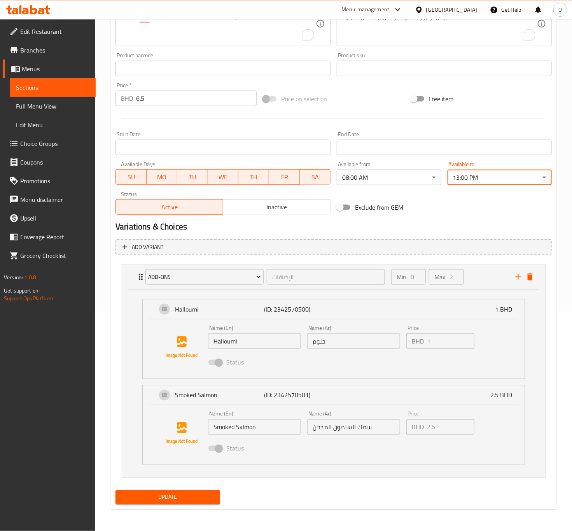
click at [178, 495] on span "Update" at bounding box center [168, 497] width 92 height 10
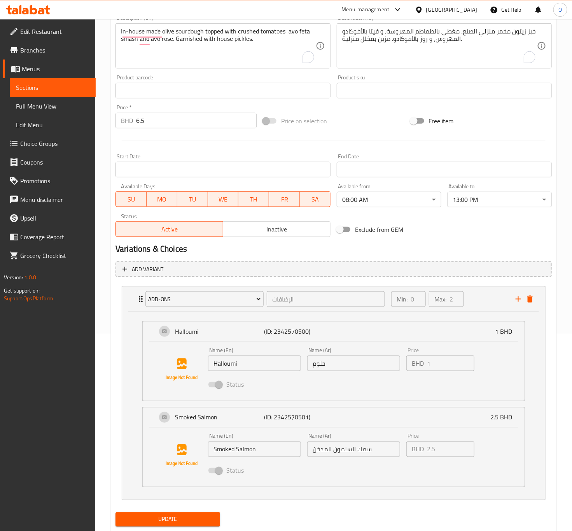
scroll to position [220, 0]
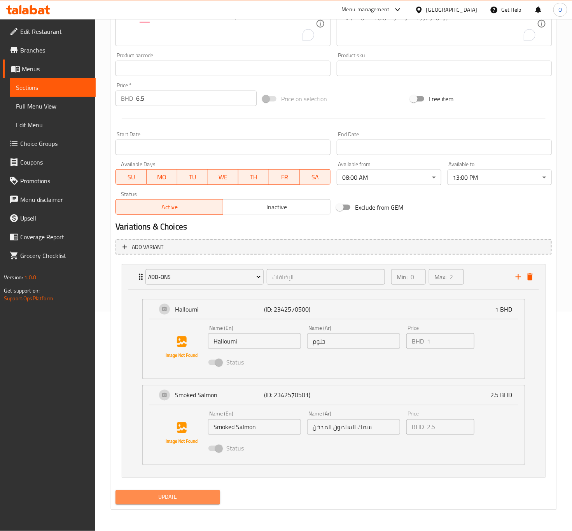
drag, startPoint x: 177, startPoint y: 496, endPoint x: 174, endPoint y: 378, distance: 117.8
click at [177, 497] on span "Update" at bounding box center [168, 497] width 92 height 10
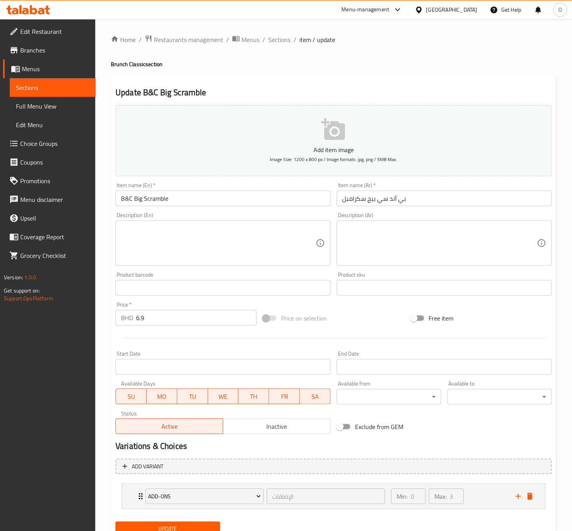
scroll to position [32, 0]
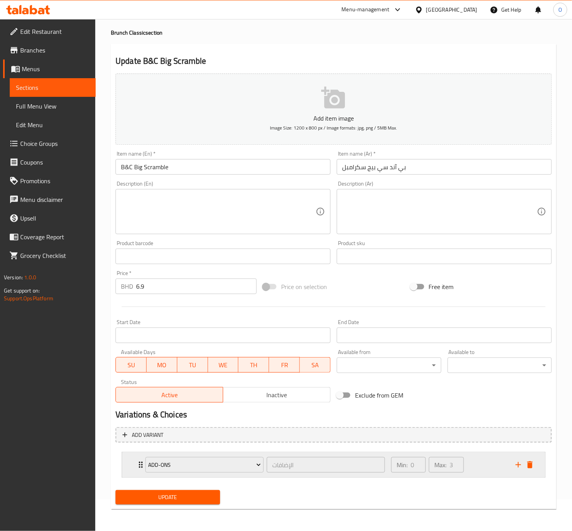
click at [134, 463] on div "Add-ons الإضافات ​ Min: 0 ​ Max: 3 ​" at bounding box center [333, 464] width 423 height 25
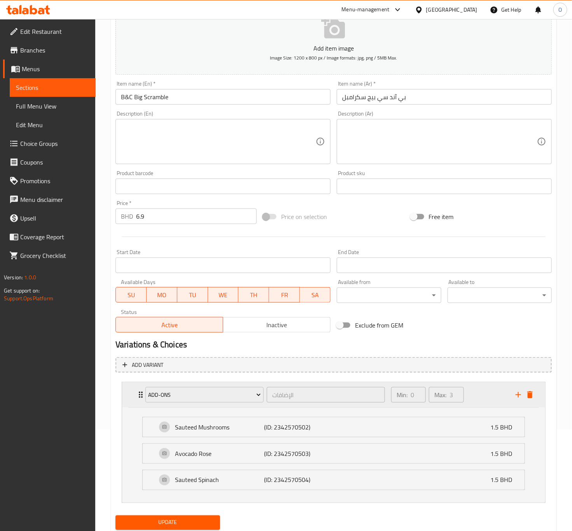
scroll to position [128, 0]
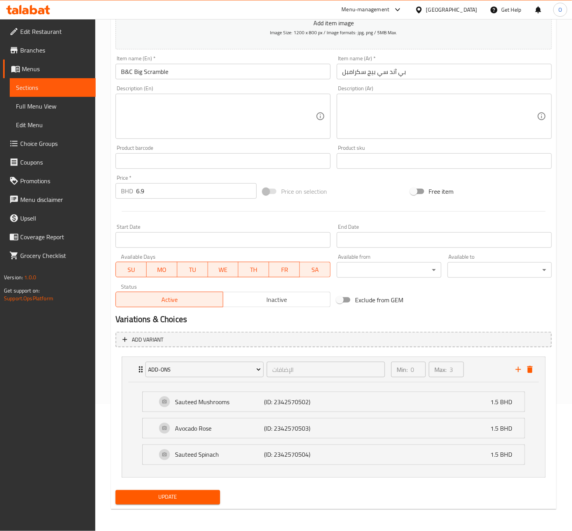
click at [199, 113] on textarea at bounding box center [218, 116] width 195 height 37
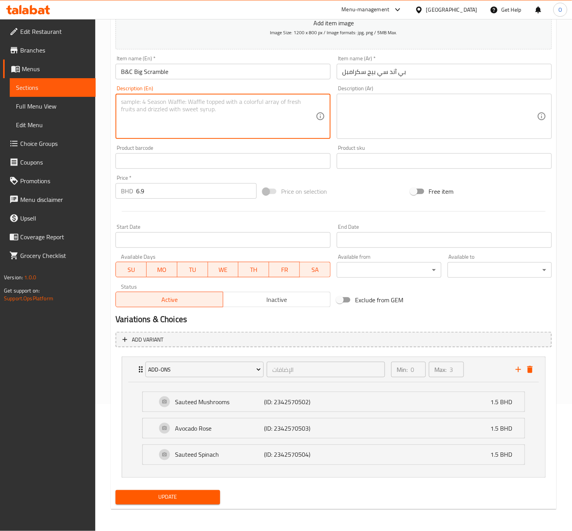
paste textarea "Brunch & Cake’s signature corn & zucchini pancakes, layered with avo feta smash…"
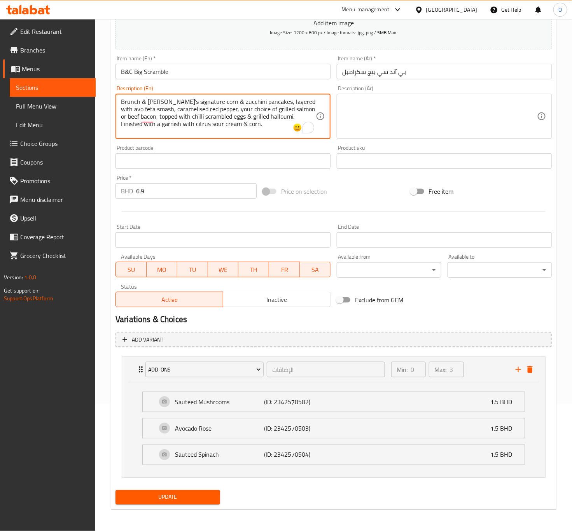
scroll to position [0, 0]
click at [205, 103] on textarea "Brunch & Cake’s signature corn & zucchini pancakes, layered with avo feta smash…" at bounding box center [218, 116] width 195 height 37
click at [529, 373] on button "delete" at bounding box center [530, 369] width 12 height 12
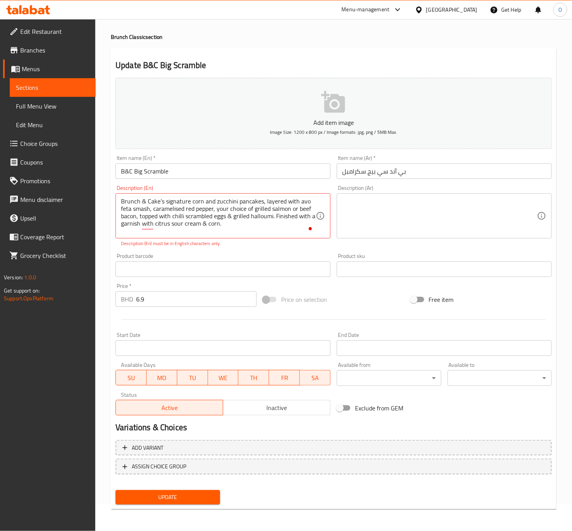
scroll to position [27, 0]
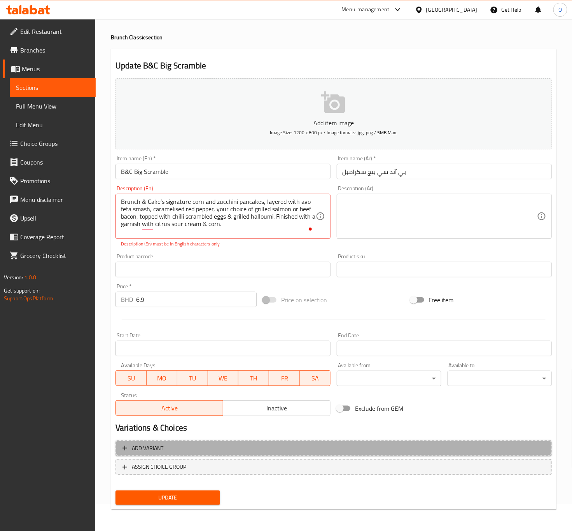
click at [220, 451] on span "Add variant" at bounding box center [333, 448] width 422 height 10
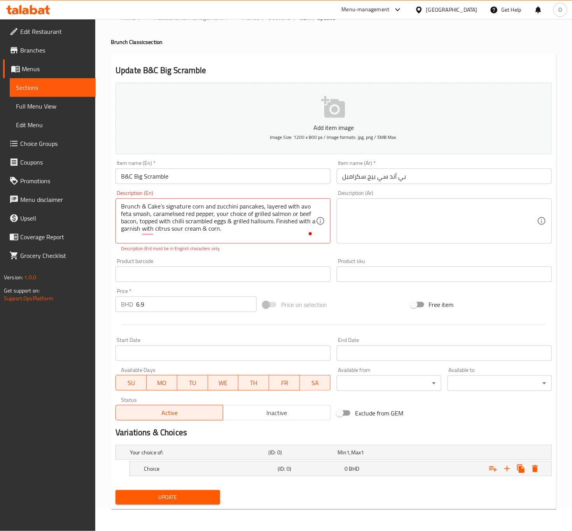
scroll to position [23, 0]
click at [508, 467] on icon "Expand" at bounding box center [506, 468] width 9 height 9
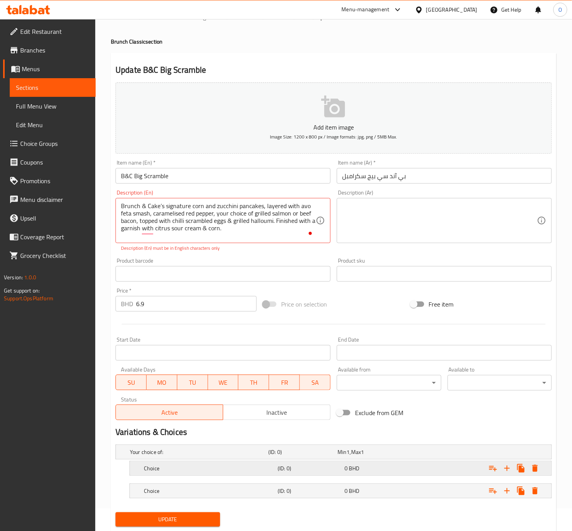
click at [287, 467] on h5 "(ID: 0)" at bounding box center [310, 468] width 64 height 8
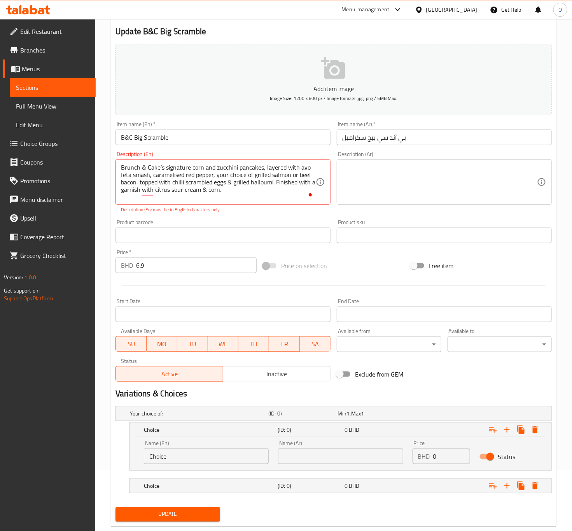
scroll to position [79, 0]
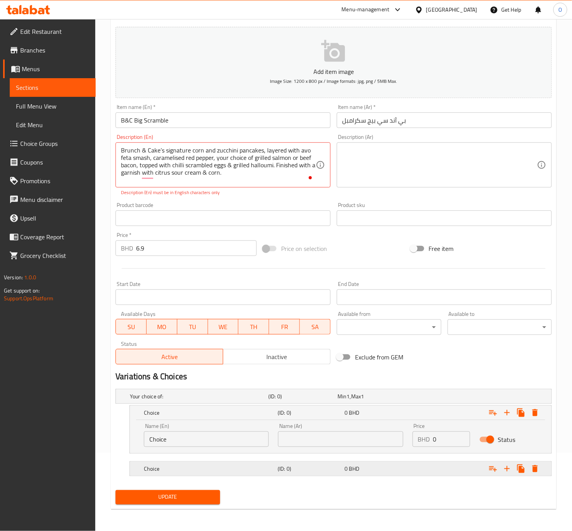
click at [279, 468] on h5 "(ID: 0)" at bounding box center [310, 469] width 64 height 8
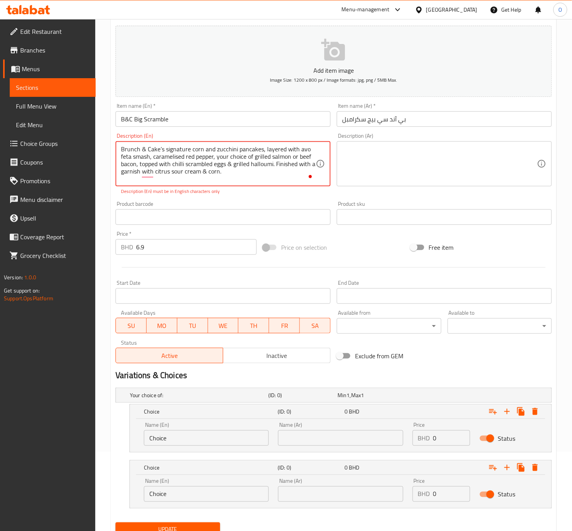
drag, startPoint x: 254, startPoint y: 160, endPoint x: 290, endPoint y: 160, distance: 36.2
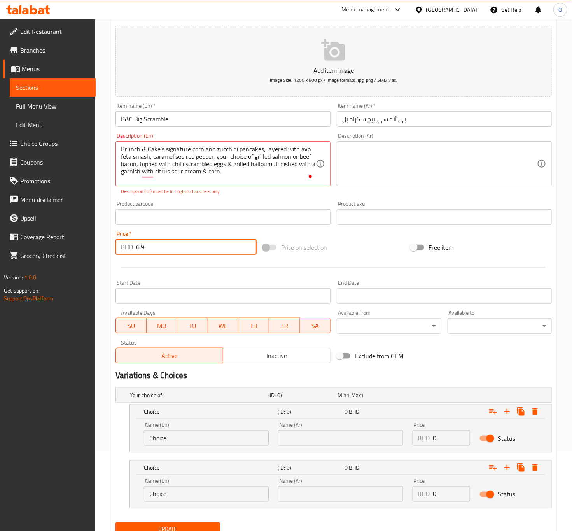
click at [216, 243] on input "6.9" at bounding box center [196, 247] width 121 height 16
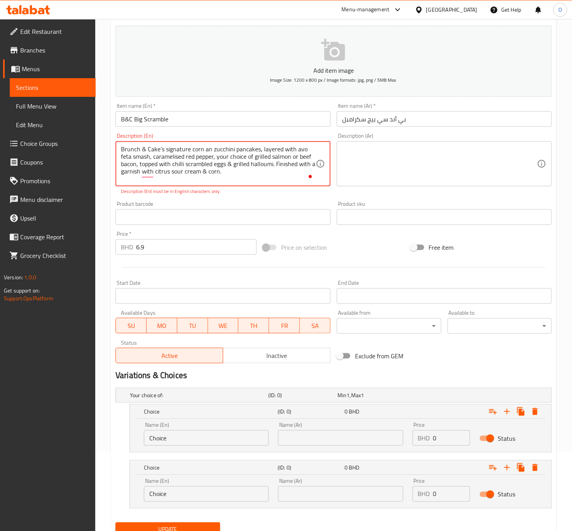
type textarea "Brunch & Cake’s signature corn a zucchini pancakes, layered with avo feta smash…"
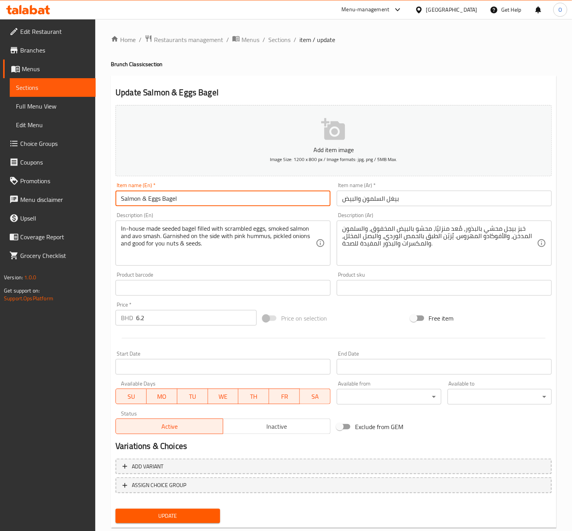
click at [146, 196] on input "Salmon & Eggs Bagel" at bounding box center [222, 198] width 215 height 16
click at [173, 199] on input "Salmon And Eggs Bagel" at bounding box center [222, 198] width 215 height 16
type input "Salmon And Eggs Bagel"
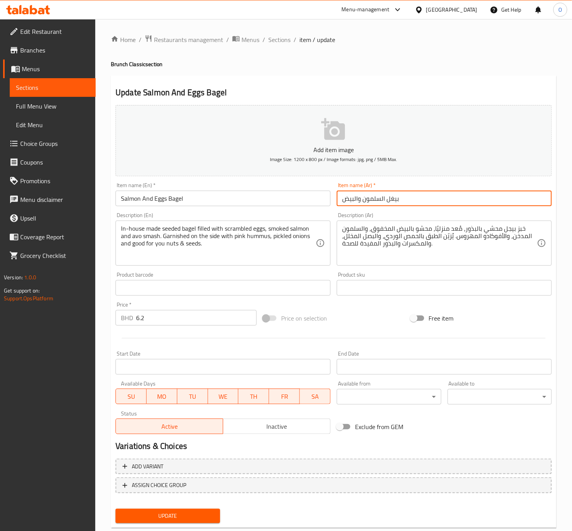
click at [391, 195] on input "بيغل السلمون والبيض" at bounding box center [444, 198] width 215 height 16
click at [391, 194] on input "بيغل السلمون والبيض" at bounding box center [444, 198] width 215 height 16
paste input "text"
type input "بيغل بالسلمون والبيض"
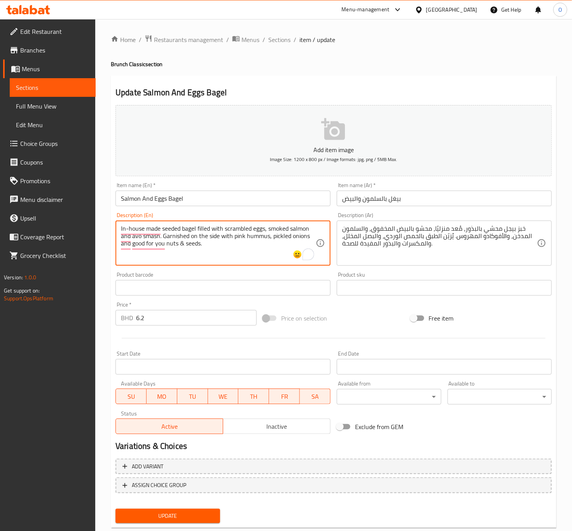
click at [246, 249] on textarea "In-house made seeded bagel filled with scrambled eggs, smoked salmon and avo sm…" at bounding box center [218, 243] width 195 height 37
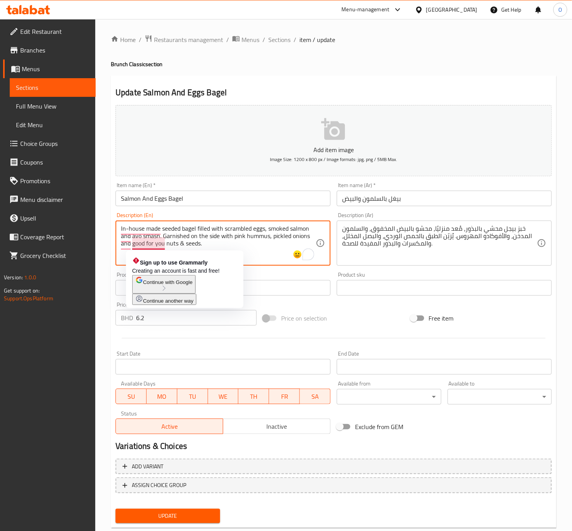
drag, startPoint x: 204, startPoint y: 244, endPoint x: 132, endPoint y: 247, distance: 72.0
click at [132, 247] on textarea "In-house made seeded bagel filled with scrambled eggs, smoked salmon and avo sm…" at bounding box center [218, 243] width 195 height 37
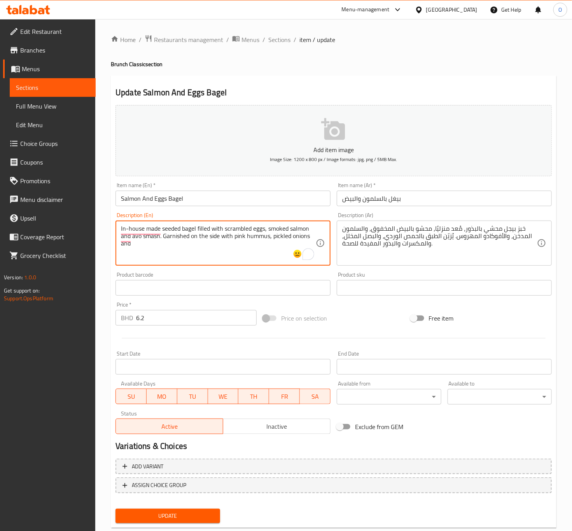
click at [126, 243] on textarea "In-house made seeded bagel filled with scrambled eggs, smoked salmon and avo sm…" at bounding box center [218, 243] width 195 height 37
click at [269, 239] on textarea "In-house made seeded bagel filled with scrambled eggs, smoked salmon and avo sm…" at bounding box center [218, 243] width 195 height 37
paste textarea "and"
click at [168, 237] on textarea "In-house made seeded bagel filled with scrambled eggs, smoked salmon and avo sm…" at bounding box center [218, 243] width 195 height 37
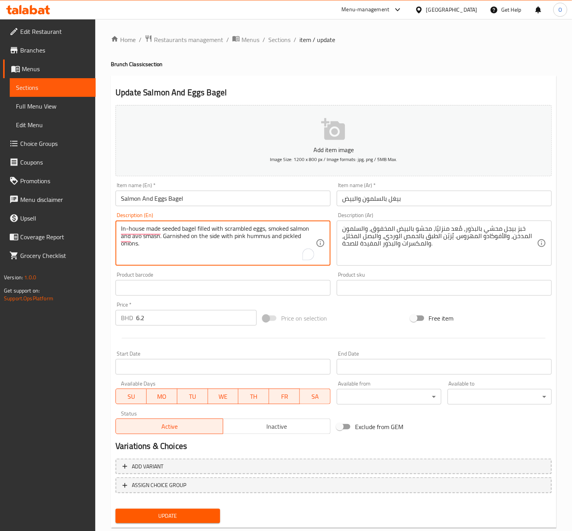
type textarea "In-house made seeded bagel filled with scrambled eggs, smoked salmon and avo sm…"
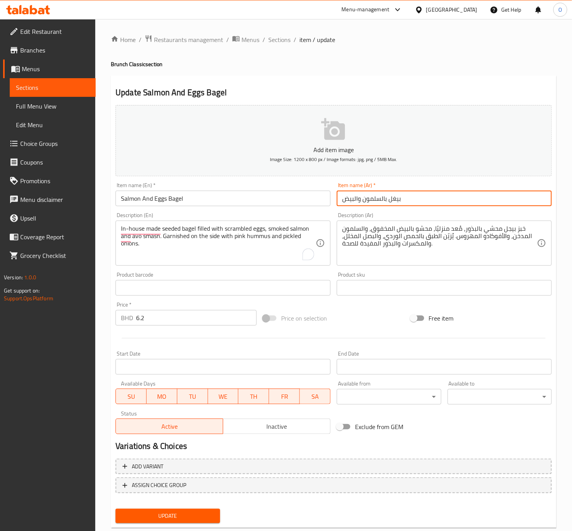
click at [392, 201] on input "بيغل بالسلمون والبيض" at bounding box center [444, 198] width 215 height 16
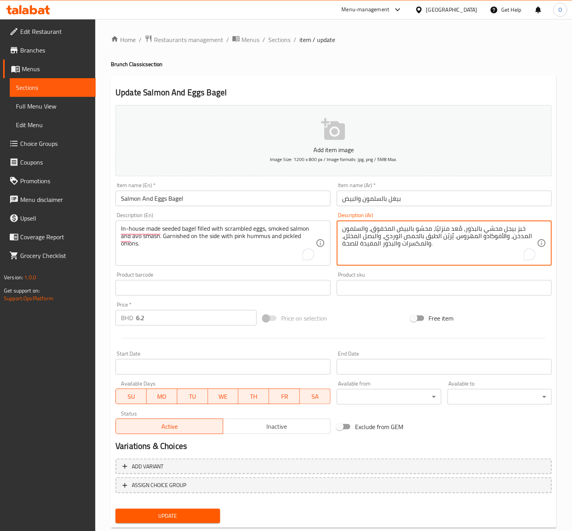
drag, startPoint x: 501, startPoint y: 226, endPoint x: 522, endPoint y: 228, distance: 21.1
paste textarea "يغل"
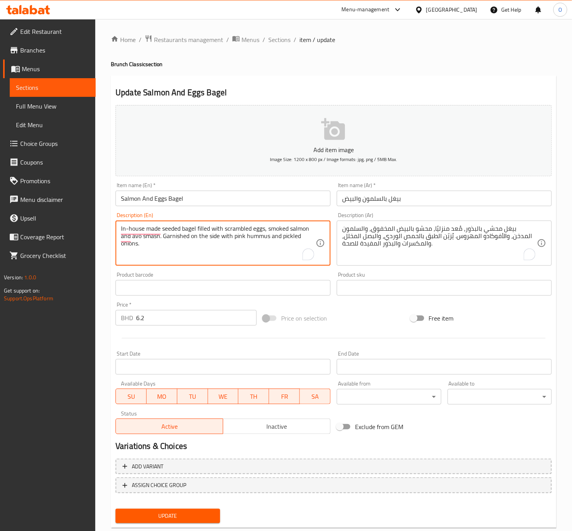
click at [200, 236] on textarea "In-house made seeded bagel filled with scrambled eggs, smoked salmon and avo sm…" at bounding box center [218, 243] width 195 height 37
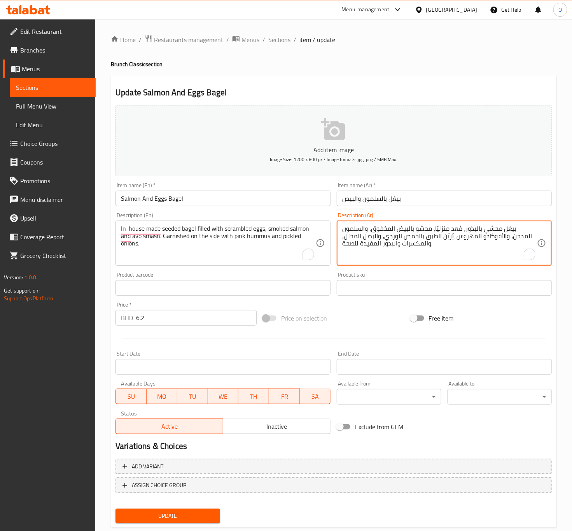
click at [451, 233] on textarea "بيغل محشي بالبذور، مُعد منزليًا، محشو بالبيض المخفوق، والسلمون المدخن، والأفوكا…" at bounding box center [439, 243] width 195 height 37
paste textarea "بالبذور، مُعد منزليًا، محشو بالبيض المخفوق والسلمون المدخن والأفوكادو المهروس. …"
click at [461, 260] on textarea "بيغل محشو بالبذور، مُعد منزليًا، محشو بالبيض المخفوق والسلمون المدخن والأفوكادو…" at bounding box center [439, 243] width 195 height 37
click at [475, 227] on textarea "بيغل محشو بالبذور، مُعد منزليًا، محشو بالبيض المخفوق والسلمون المدخن والأفوكادو…" at bounding box center [439, 243] width 195 height 37
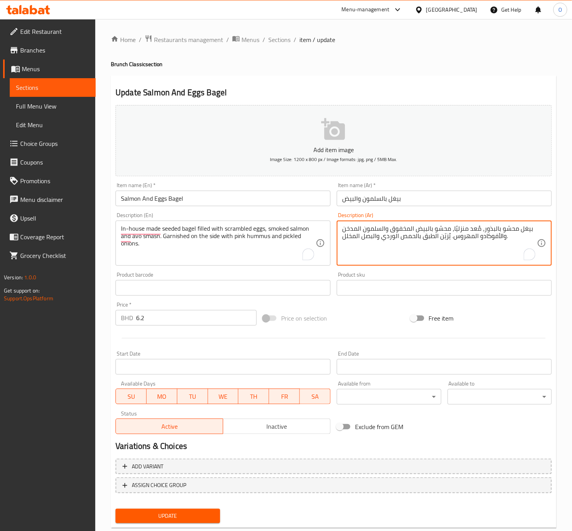
click at [475, 227] on textarea "بيغل محشو بالبذور، مُعد منزليًا، محشو بالبيض المخفوق والسلمون المدخن والأفوكادو…" at bounding box center [439, 243] width 195 height 37
click at [503, 237] on textarea "بيغل محشو بالبذور، يحضر منزليًا، محشو بالبيض المخفوق والسلمون المدخن والأفوكادو…" at bounding box center [439, 243] width 195 height 37
click at [461, 239] on textarea "بيغل محشو بالبذور، يحضر منزليًا، محشو بالبيض المخفوق والسلمون المدخن و مهروس ال…" at bounding box center [439, 243] width 195 height 37
click at [434, 236] on textarea "بيغل محشو بالبذور، يحضر منزليًا، محشو بالبيض المخفوق والسلمون المدخن و مهروس ال…" at bounding box center [439, 243] width 195 height 37
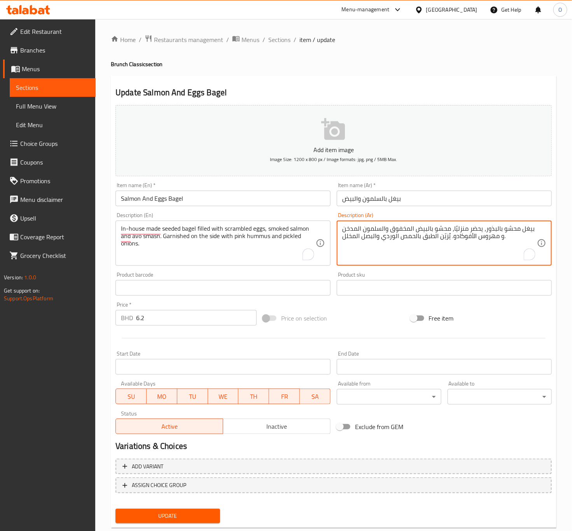
click at [437, 234] on textarea "بيغل محشو بالبذور، يحضر منزليًا، محشو بالبيض المخفوق والسلمون المدخن و مهروس ال…" at bounding box center [439, 243] width 195 height 37
click at [425, 241] on textarea "بيغل محشو بالبذور، يحضر منزليًا، محشو بالبيض المخفوق والسلمون المدخن و مهروس ال…" at bounding box center [439, 243] width 195 height 37
click at [425, 242] on textarea "بيغل محشو بالبذور، يحضر منزليًا، محشو بالبيض المخفوق والسلمون المدخن و مهروس ال…" at bounding box center [439, 243] width 195 height 37
click at [420, 240] on textarea "بيغل محشو بالبذور، يحضر منزليًا، محشو بالبيض المخفوق والسلمون المدخن و مهروس ال…" at bounding box center [439, 243] width 195 height 37
drag, startPoint x: 418, startPoint y: 237, endPoint x: 427, endPoint y: 232, distance: 10.8
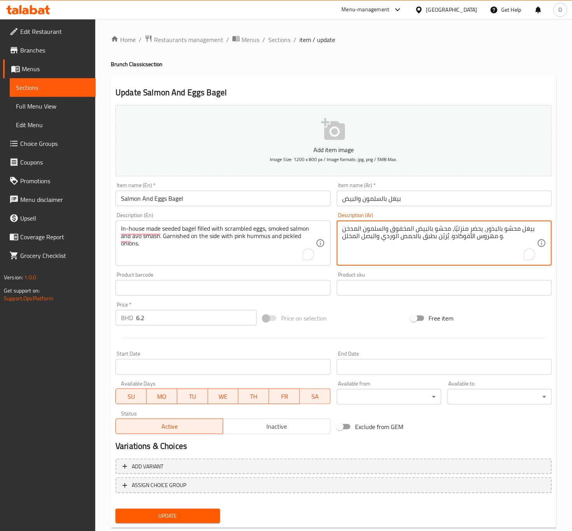
click at [421, 236] on textarea "بيغل محشو بالبذور، يحضر منزليًا، محشو بالبيض المخفوق والسلمون المدخن و مهروس ال…" at bounding box center [439, 243] width 195 height 37
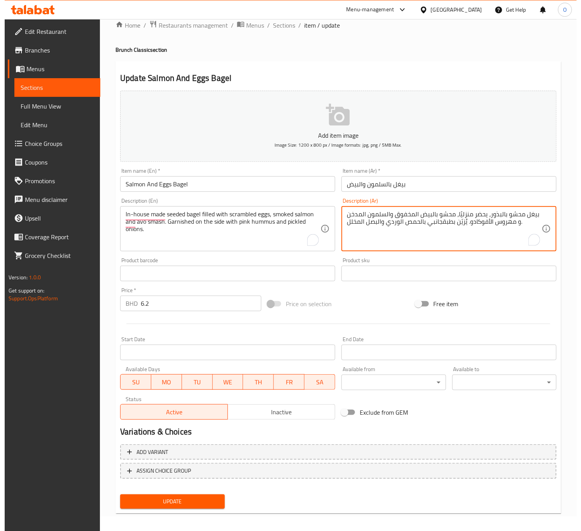
scroll to position [18, 0]
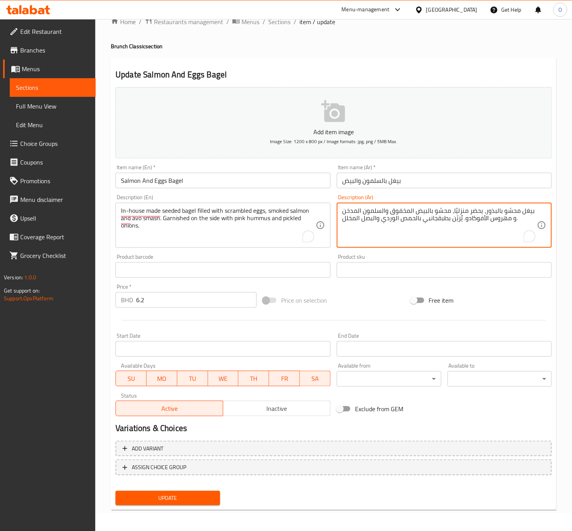
type textarea "بيغل محشو بالبذور، يحضر منزليًا، محشو بالبيض المخفوق والسلمون المدخن و مهروس ال…"
click at [169, 494] on span "Update" at bounding box center [168, 498] width 92 height 10
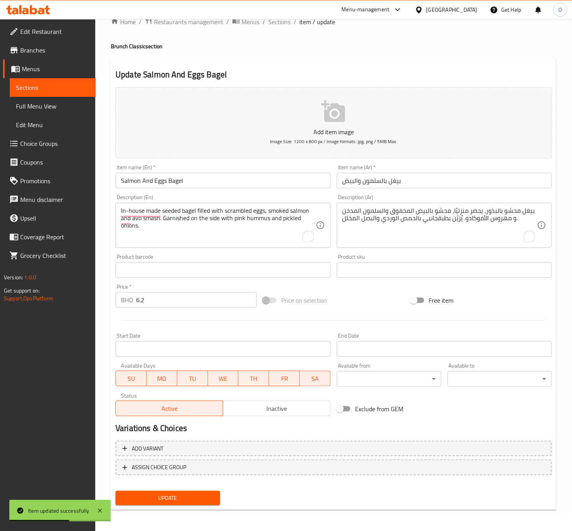
click at [206, 28] on div "Home / Restaurants management / Menus / Sections / item / update Brunch Classic…" at bounding box center [334, 266] width 446 height 499
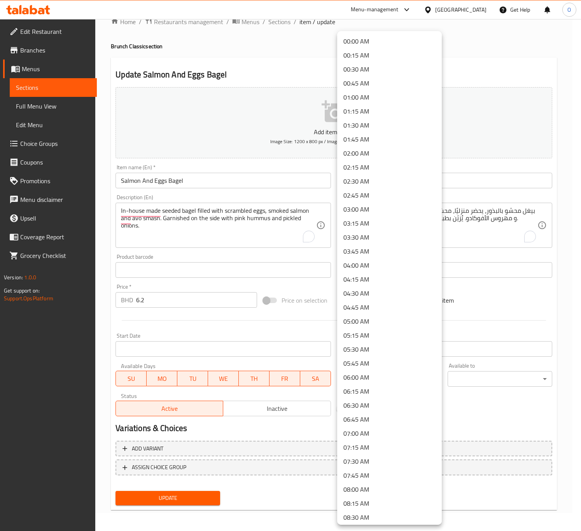
click at [374, 378] on body "​ Menu-management Bahrain Get Help O Edit Restaurant Branches Menus Sections Fu…" at bounding box center [290, 257] width 581 height 512
click at [365, 490] on li "08:00 AM" at bounding box center [389, 489] width 105 height 14
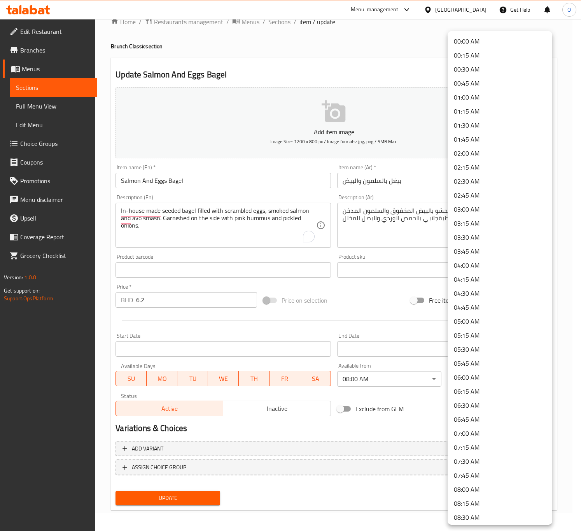
click at [483, 377] on body "​ Menu-management Bahrain Get Help O Edit Restaurant Branches Menus Sections Fu…" at bounding box center [290, 257] width 581 height 512
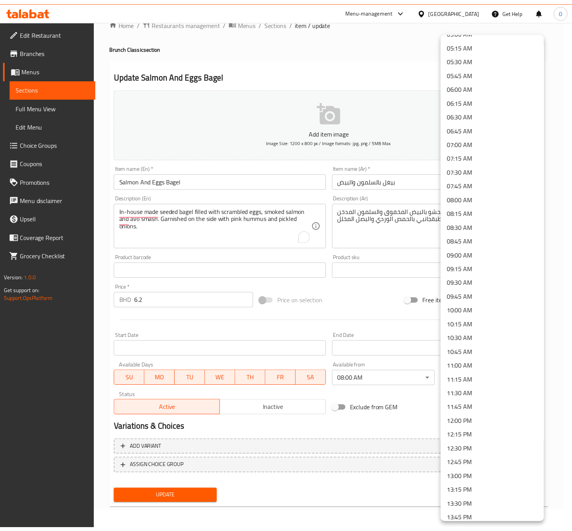
scroll to position [292, 0]
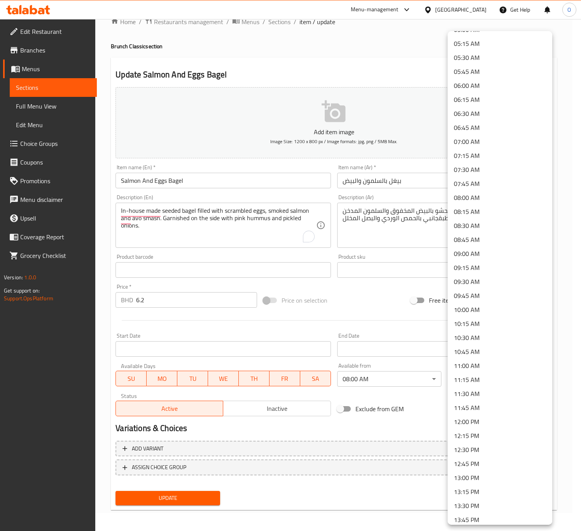
click at [461, 474] on li "13:00 PM" at bounding box center [499, 477] width 105 height 14
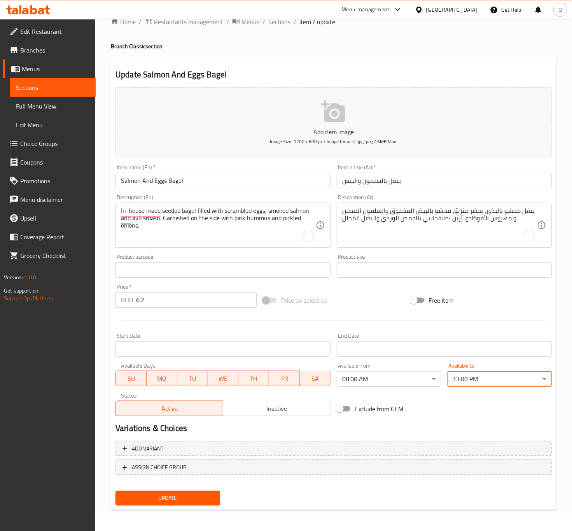
click at [138, 505] on div "Update" at bounding box center [167, 497] width 110 height 21
click at [139, 499] on span "Update" at bounding box center [168, 498] width 92 height 10
click at [152, 500] on span "Update" at bounding box center [168, 498] width 92 height 10
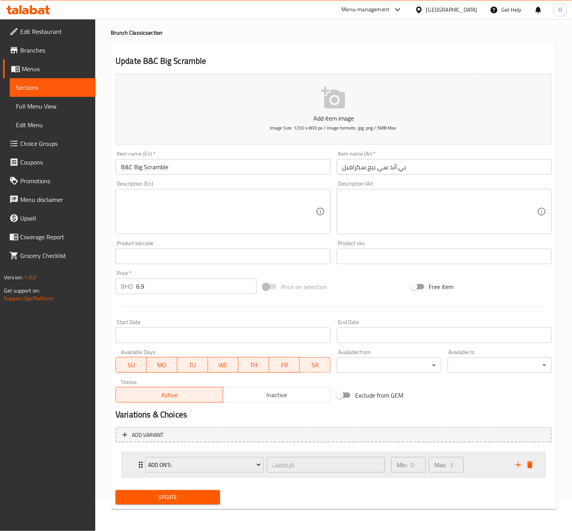
click at [528, 465] on icon "delete" at bounding box center [529, 464] width 5 height 7
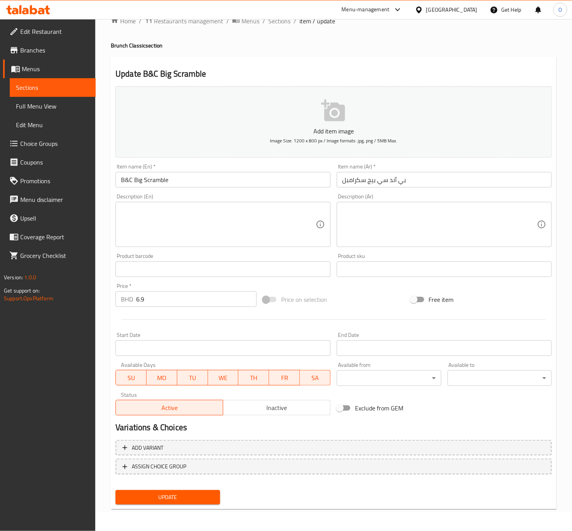
scroll to position [18, 0]
click at [211, 499] on span "Update" at bounding box center [168, 498] width 92 height 10
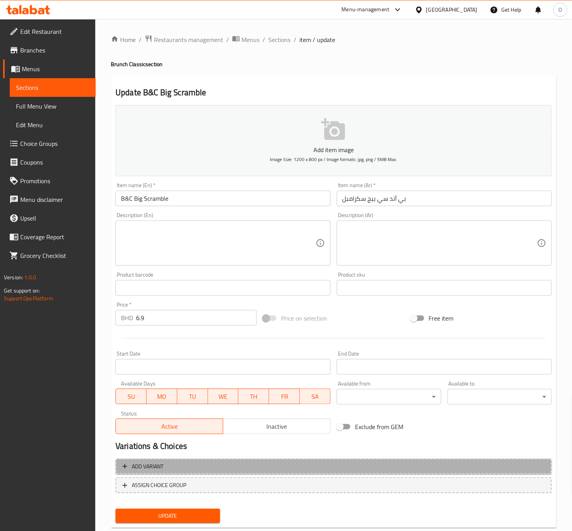
click at [185, 460] on button "Add variant" at bounding box center [333, 466] width 436 height 16
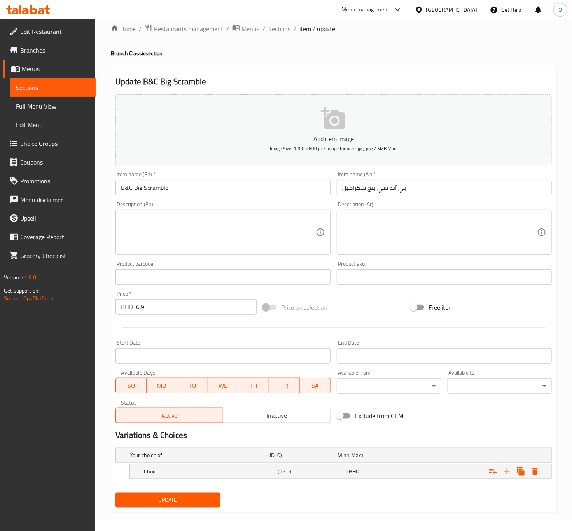
scroll to position [14, 0]
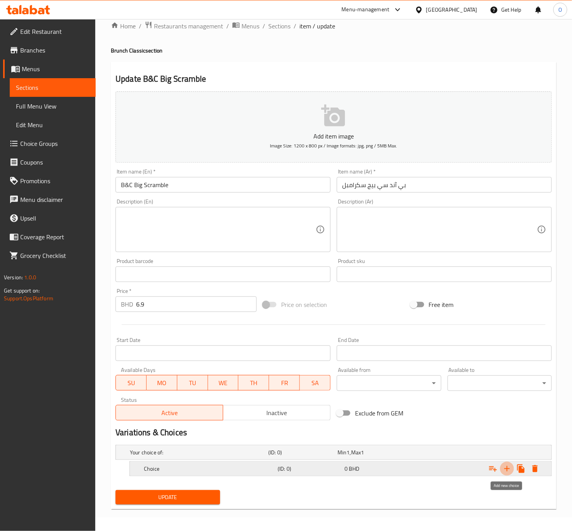
click at [503, 470] on icon "Expand" at bounding box center [506, 468] width 9 height 9
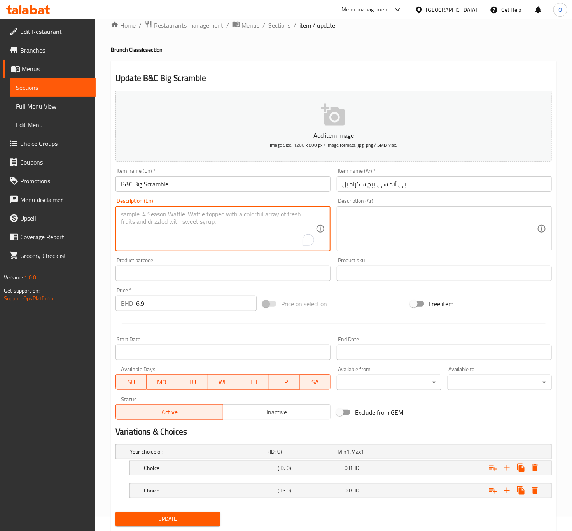
paste textarea "Brunch & Cake’s signature corn & zucchini pancakes, layered with avo feta smash…"
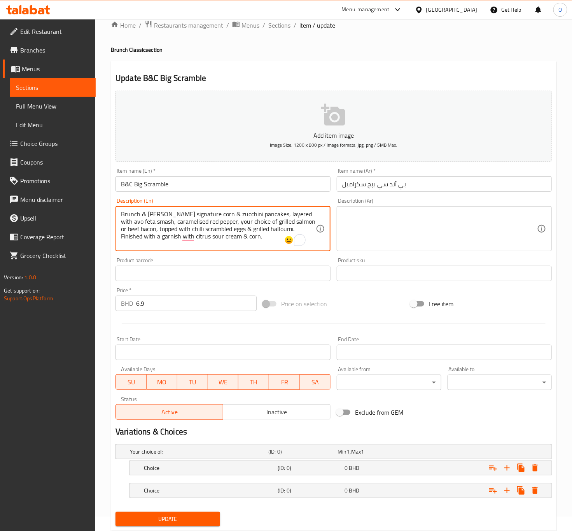
scroll to position [0, 0]
click at [205, 211] on textarea "Brunch & Cake’s signature corn & zucchini pancakes, layered with avo feta smash…" at bounding box center [218, 228] width 195 height 37
drag, startPoint x: 166, startPoint y: 215, endPoint x: 161, endPoint y: 215, distance: 4.7
click at [161, 215] on textarea "Brunch & Cake’s signature corn and zucchini pancakes, layered with avo feta sma…" at bounding box center [218, 228] width 195 height 37
click at [142, 215] on textarea "Brunch & Cake’s signature corn and zucchini pancakes, layered with avo feta sma…" at bounding box center [218, 228] width 195 height 37
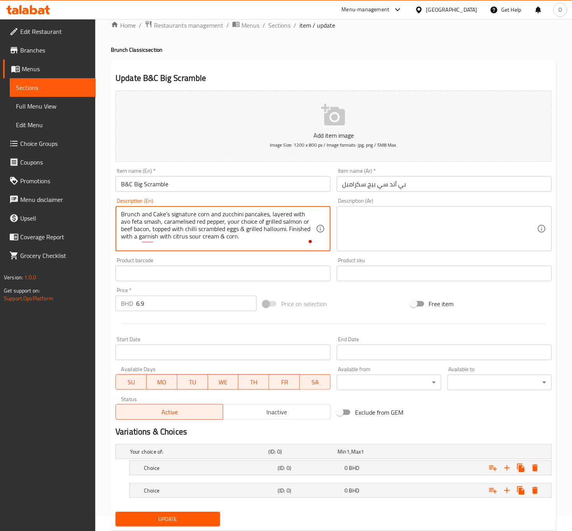
click at [245, 218] on textarea "Brunch and Cake’s signature corn and zucchini pancakes, layered with avo feta s…" at bounding box center [218, 228] width 195 height 37
drag, startPoint x: 253, startPoint y: 221, endPoint x: 289, endPoint y: 220, distance: 35.8
click at [289, 220] on textarea "Brunch and Cake’s signature corn and zucchini pancakes, layered with avo feta s…" at bounding box center [218, 228] width 195 height 37
type textarea "Brunch and Cake’s signature corn and zucchini pancakes, layered with avo feta s…"
click at [186, 468] on div "Choice (ID: 0) 0 BHD" at bounding box center [342, 467] width 401 height 17
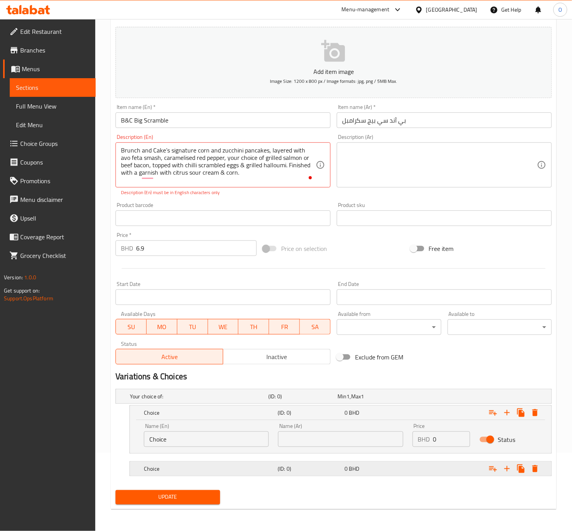
scroll to position [79, 0]
click at [216, 468] on h5 "Choice" at bounding box center [209, 469] width 131 height 8
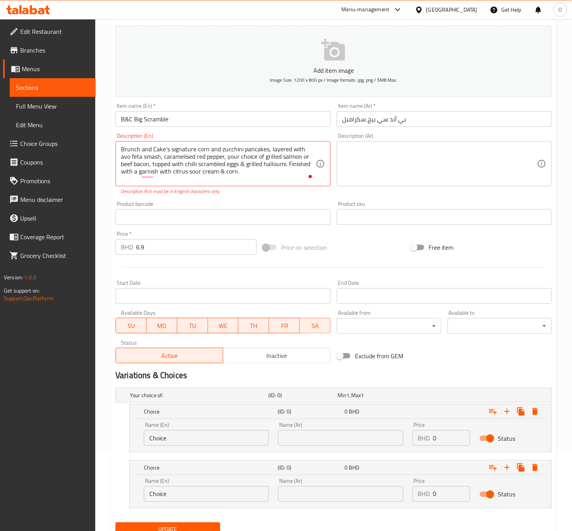
click at [180, 437] on input "Choice" at bounding box center [206, 438] width 125 height 16
paste input "grilled salmon"
click at [192, 434] on input "grilled salmon" at bounding box center [206, 438] width 125 height 16
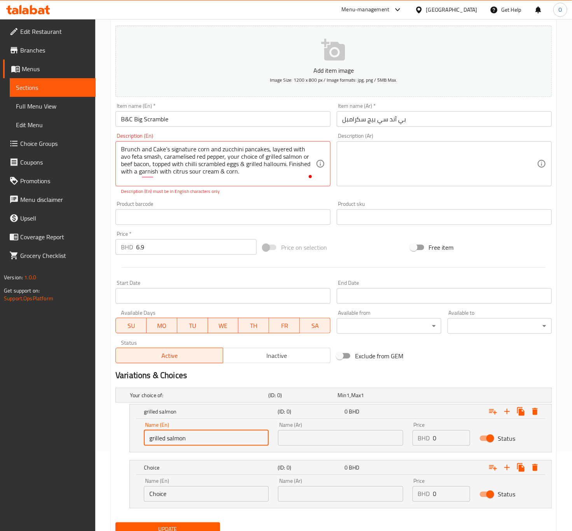
click at [192, 434] on input "grilled salmon" at bounding box center [206, 438] width 125 height 16
type input "Grilled Salmon"
click at [300, 156] on textarea "Brunch and Cake’s signature corn and zucchini pancakes, layered with avo feta s…" at bounding box center [218, 163] width 195 height 37
drag, startPoint x: 299, startPoint y: 159, endPoint x: 137, endPoint y: 163, distance: 161.8
click at [137, 163] on textarea "Brunch and Cake’s signature corn and zucchini pancakes, layered with avo feta s…" at bounding box center [218, 163] width 195 height 37
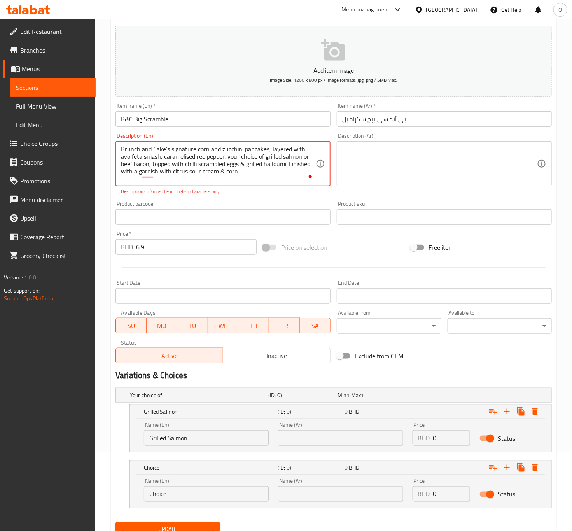
drag, startPoint x: 134, startPoint y: 163, endPoint x: 125, endPoint y: 167, distance: 10.0
click at [125, 167] on textarea "Brunch and Cake’s signature corn and zucchini pancakes, layered with avo feta s…" at bounding box center [218, 163] width 195 height 37
click at [124, 166] on textarea "Brunch and Cake’s signature corn and zucchini pancakes, layered with avo feta s…" at bounding box center [218, 163] width 195 height 37
drag, startPoint x: 300, startPoint y: 157, endPoint x: 138, endPoint y: 164, distance: 162.2
click at [138, 164] on textarea "Brunch and Cake’s signature corn and zucchini pancakes, layered with avo feta s…" at bounding box center [218, 163] width 195 height 37
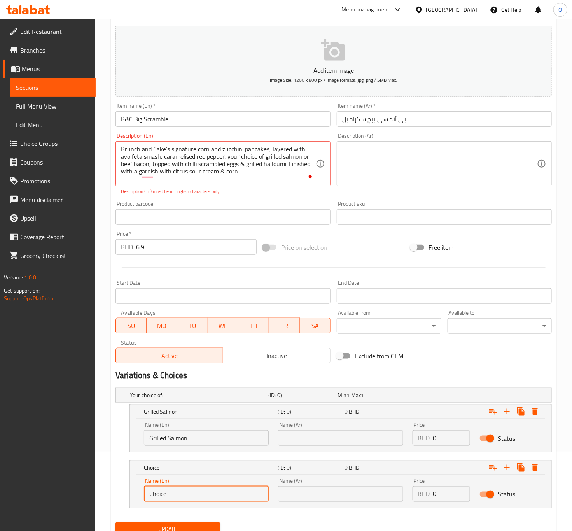
click at [166, 497] on input "Choice" at bounding box center [206, 494] width 125 height 16
paste input "beef bacon,"
click at [229, 501] on input "beef bacon" at bounding box center [206, 494] width 125 height 16
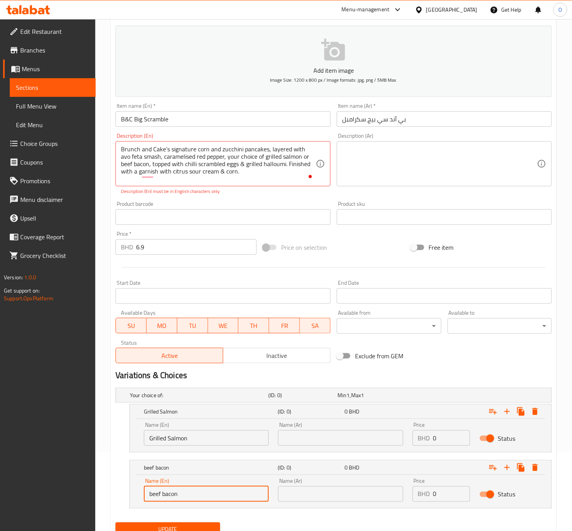
click at [229, 501] on input "beef bacon" at bounding box center [206, 494] width 125 height 16
type input "Beef Bacon"
click at [372, 442] on input "text" at bounding box center [340, 438] width 125 height 16
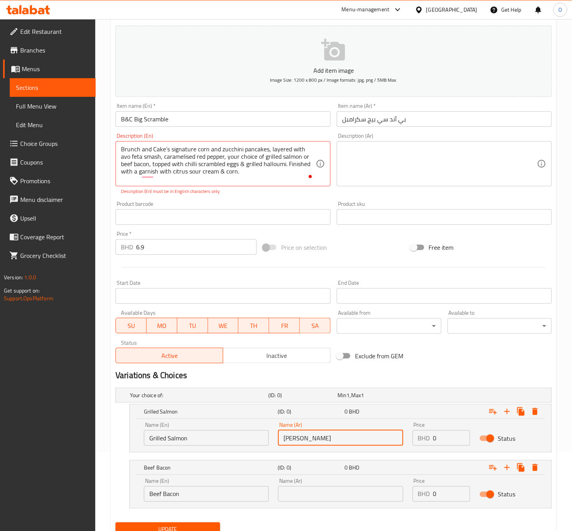
type input "سلمون مشوي"
click at [331, 487] on input "text" at bounding box center [340, 494] width 125 height 16
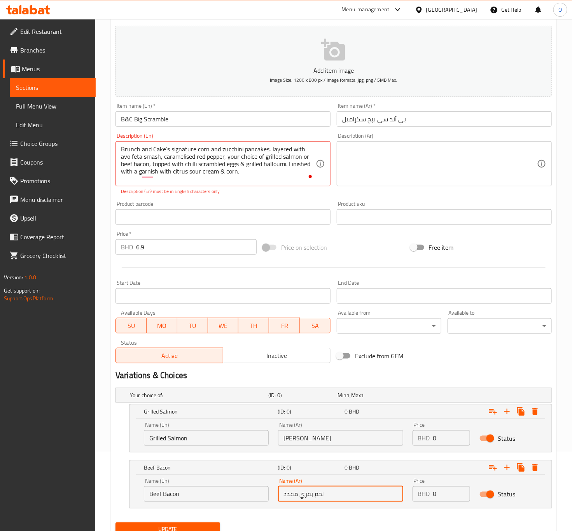
type input "لحم بقري مقدد"
click at [444, 444] on input "0" at bounding box center [451, 438] width 37 height 16
type input "6.9"
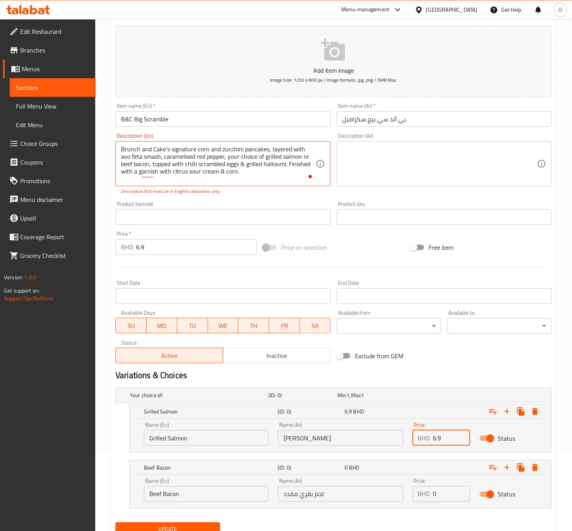
click at [437, 496] on input "0" at bounding box center [451, 494] width 37 height 16
type input "6.9"
click at [494, 411] on icon "Expand" at bounding box center [492, 411] width 9 height 9
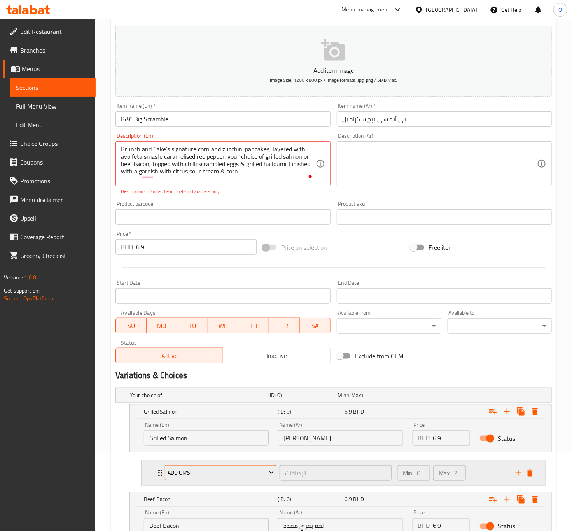
click at [223, 473] on span "Add On's:" at bounding box center [221, 473] width 106 height 10
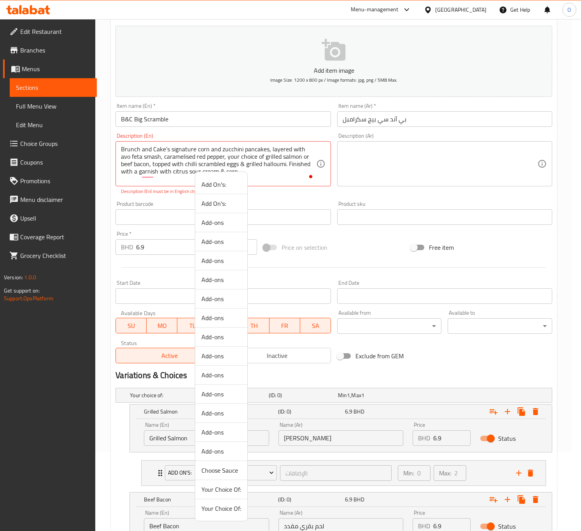
click at [220, 207] on span "Add On's:" at bounding box center [221, 203] width 40 height 9
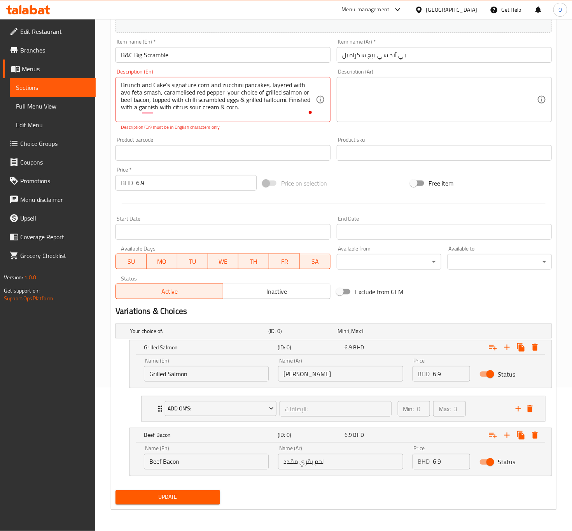
scroll to position [145, 0]
click at [494, 435] on icon "Expand" at bounding box center [492, 434] width 9 height 9
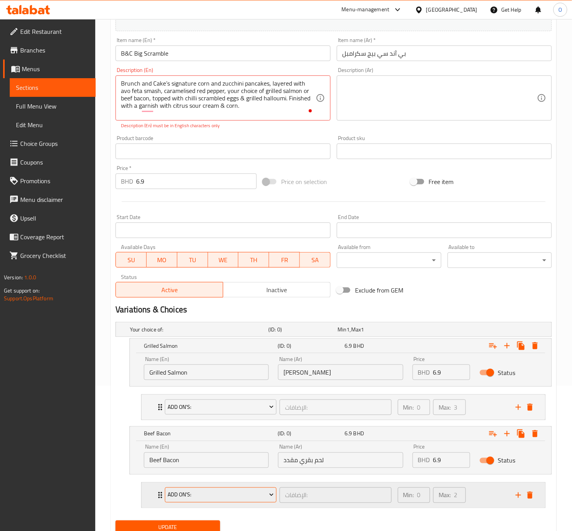
click at [168, 493] on span "Add On's:" at bounding box center [221, 495] width 106 height 10
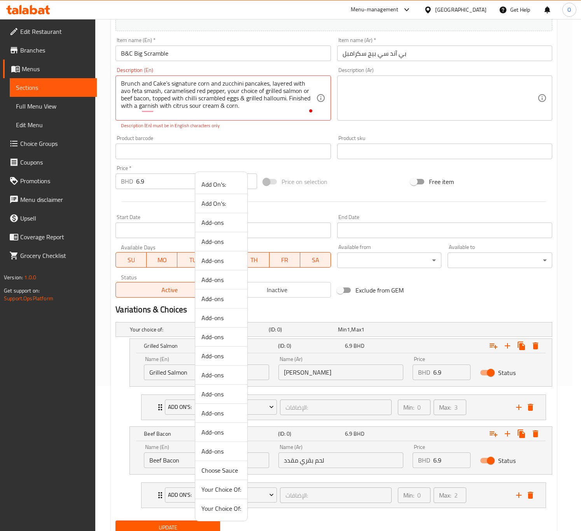
click at [211, 204] on span "Add On's:" at bounding box center [221, 203] width 40 height 9
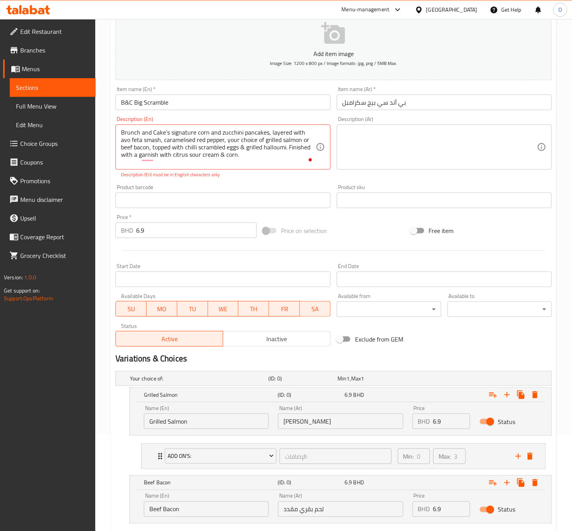
scroll to position [28, 0]
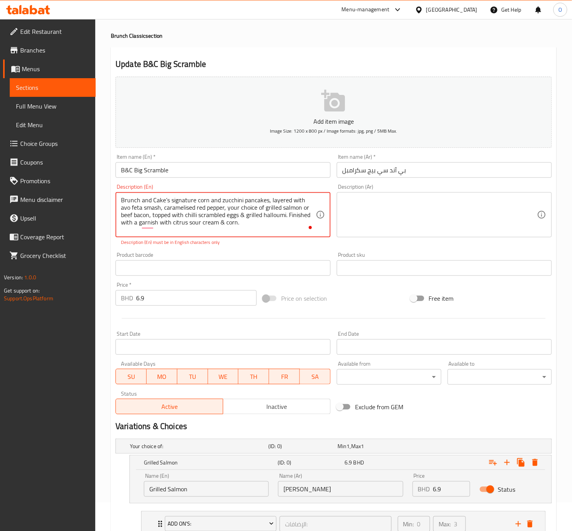
click at [231, 219] on textarea "Brunch and Cake’s signature corn and zucchini pancakes, layered with avo feta s…" at bounding box center [218, 214] width 195 height 37
click at [257, 230] on textarea "Brunch and Cake’s signature corn and zucchini pancakes, layered with avo feta s…" at bounding box center [218, 214] width 195 height 37
drag, startPoint x: 217, startPoint y: 222, endPoint x: 224, endPoint y: 224, distance: 7.3
click at [224, 224] on textarea "Brunch and Cake’s signature corn and zucchini pancakes, layered with avo feta s…" at bounding box center [218, 214] width 195 height 37
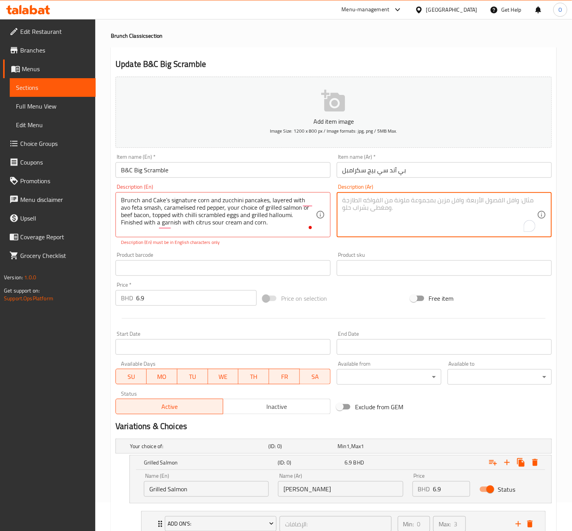
drag, startPoint x: 385, startPoint y: 221, endPoint x: 316, endPoint y: 228, distance: 68.8
click at [384, 221] on textarea "To enrich screen reader interactions, please activate Accessibility in Grammarl…" at bounding box center [439, 214] width 195 height 37
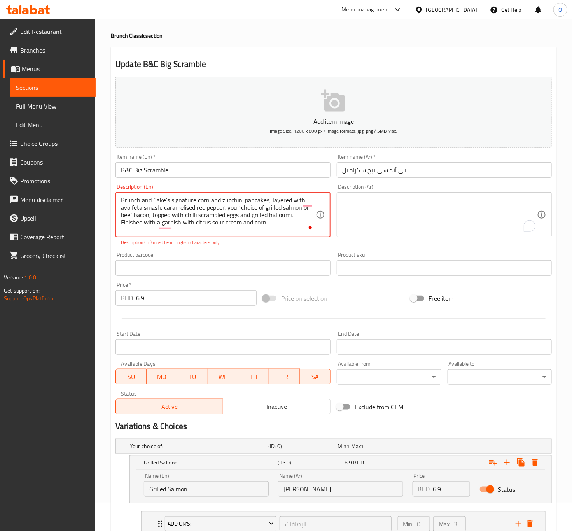
click at [147, 200] on textarea "Brunch and Cake’s signature corn and zucchini pancakes, layered with avo feta s…" at bounding box center [218, 214] width 195 height 37
drag, startPoint x: 162, startPoint y: 199, endPoint x: 168, endPoint y: 201, distance: 6.1
click at [168, 201] on textarea "Brunch and Cake’s signature corn and zucchini pancakes, layered with avo feta s…" at bounding box center [218, 214] width 195 height 37
type textarea "Brunch and Cake's signature corn and zucchini pancakes, layered with avo feta s…"
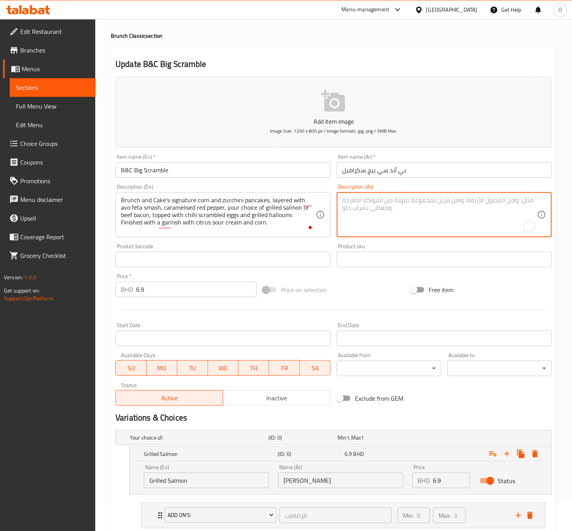
click at [387, 227] on textarea "To enrich screen reader interactions, please activate Accessibility in Grammarl…" at bounding box center [439, 214] width 195 height 37
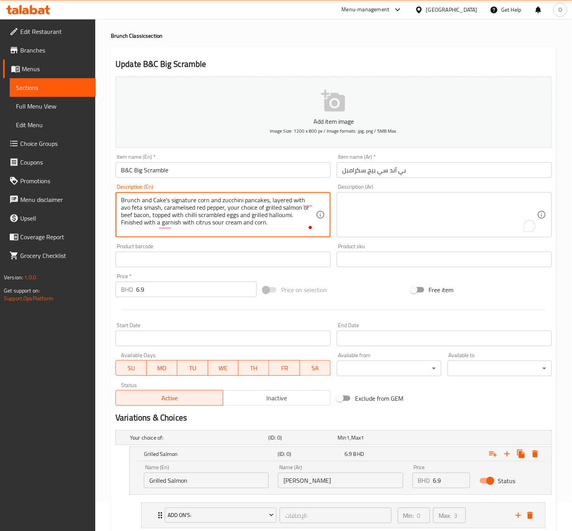
click at [154, 202] on textarea "Brunch and Cake's signature corn and zucchini pancakes, layered with avo feta s…" at bounding box center [218, 214] width 195 height 37
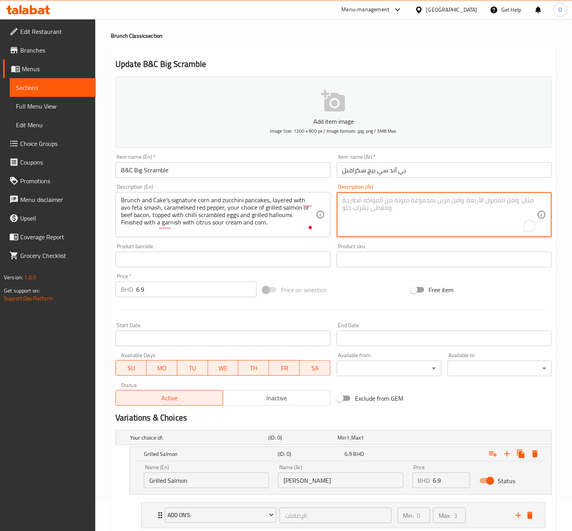
click at [365, 218] on textarea "To enrich screen reader interactions, please activate Accessibility in Grammarl…" at bounding box center [439, 214] width 195 height 37
paste textarea "فطائر الذرة والكوسا المميزة من برانش آند كيك، مغطاة بطبقات من مهروس الأفوكادو و…"
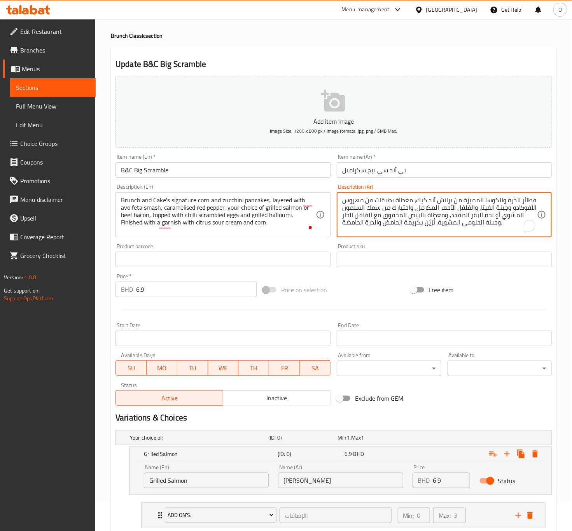
click at [525, 201] on textarea "فطائر الذرة والكوسا المميزة من برانش آند كيك، مغطاة بطبقات من مهروس الأفوكادو و…" at bounding box center [439, 214] width 195 height 37
click at [469, 204] on textarea "بان كيك ذرة و كوسة المميزة من برانش آند كيك، مغطاة بطبقات من مهروس الأفوكادو وج…" at bounding box center [439, 214] width 195 height 37
drag, startPoint x: 418, startPoint y: 204, endPoint x: 483, endPoint y: 191, distance: 66.6
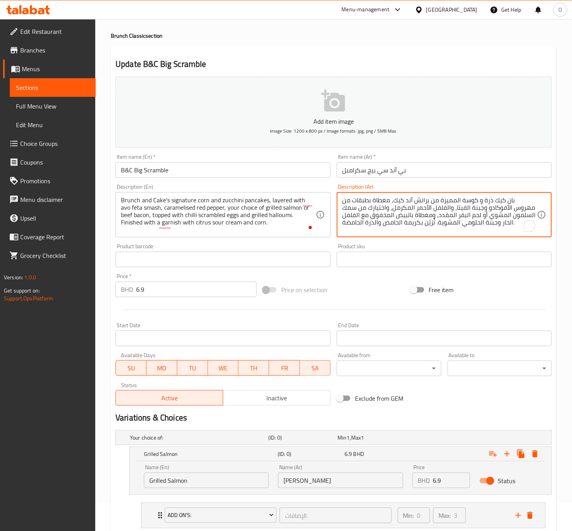
click at [483, 191] on div "Description (Ar) بان كيك ذرة و كوسة المميزة من برانش آند كيك، مغطاة بطبقات من م…" at bounding box center [444, 210] width 215 height 53
click at [519, 200] on textarea "بان كيك ذرة و كوسة، مغطاة بطبقات من مهروس الأفوكادو وجبنة الفيتا، والفلفل الأحم…" at bounding box center [439, 214] width 195 height 37
paste textarea "المميزة من برانش آند كيك"
drag, startPoint x: 506, startPoint y: 198, endPoint x: 535, endPoint y: 194, distance: 29.5
click at [535, 194] on div "المميزة من برانش آند كيك بان كيك ذرة و كوسة، مغطاة بطبقات من مهروس الأفوكادو وج…" at bounding box center [444, 214] width 215 height 45
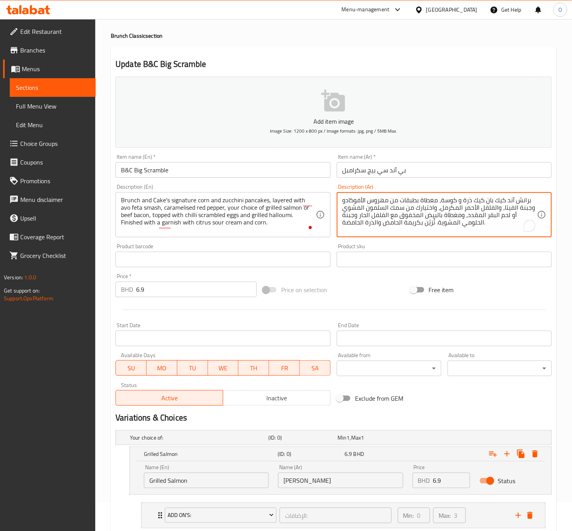
click at [494, 201] on textarea "برانش آند كيك بان كيك ذرة و كوسة، مغطاة بطبقات من مهروس الأفوكادو وجبنة الفيتا،…" at bounding box center [439, 214] width 195 height 37
click at [446, 198] on textarea "برانش آند كيك سيجنتشر بان كيك ذرة و كوسة، مغطاة بطبقات من مهروس الأفوكادو وجبنة…" at bounding box center [439, 214] width 195 height 37
click at [430, 198] on textarea "برانش آند كيك سيجنتشر بان كيك بالذرة و كوسة، مغطاة بطبقات من مهروس الأفوكادو وج…" at bounding box center [439, 214] width 195 height 37
click at [515, 210] on textarea "برانش آند كيك سيجنتشر بان كيك بالذرة و الكوسة، مغطاة بطبقات من مهروس الأفوكادو …" at bounding box center [439, 214] width 195 height 37
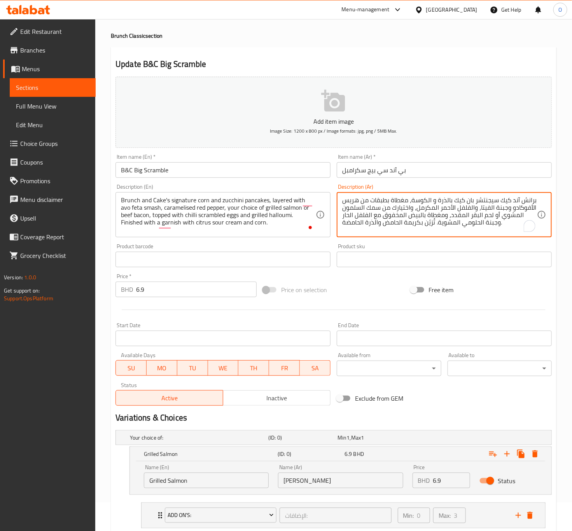
click at [503, 202] on textarea "برانش آند كيك سيجنتشر بان كيك بالذرة و الكوسة، مغطاة بطبقات من هريس الأفوكادو و…" at bounding box center [439, 214] width 195 height 37
click at [499, 210] on textarea "برانش آند كيك سيجنتشر بان كيك بالذرة و الكوسة، مغطاة بطبقات من هريس الأفوكادو و…" at bounding box center [439, 214] width 195 height 37
click at [487, 209] on textarea "برانش آند كيك سيجنتشر بان كيك بالذرة و الكوسة، مغطاة بطبقات من هريس الأفوكادو ا…" at bounding box center [439, 214] width 195 height 37
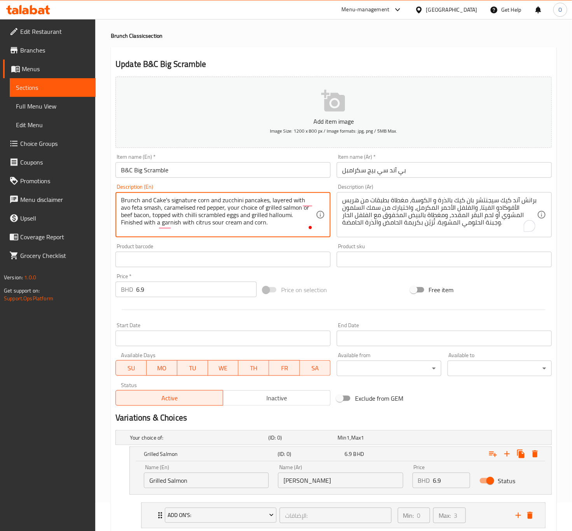
drag, startPoint x: 302, startPoint y: 199, endPoint x: 152, endPoint y: 212, distance: 151.4
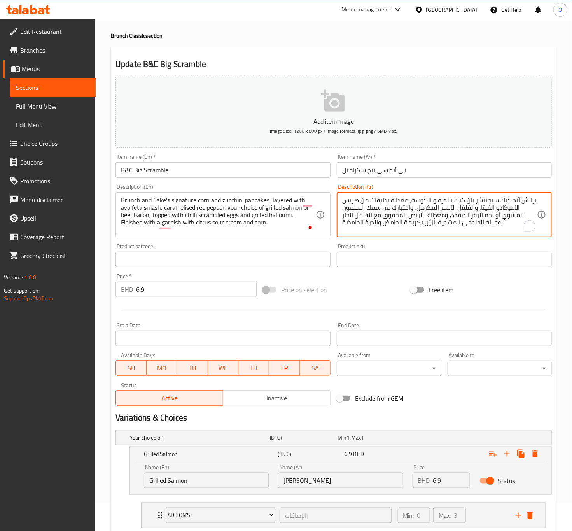
click at [359, 201] on textarea "برانش آند كيك سيجنتشر بان كيك بالذرة و الكوسة، مغطاة بطبقات من هريس الأفوكادو ا…" at bounding box center [439, 214] width 195 height 37
click at [362, 205] on textarea "برانش آند كيك سيجنتشر بان كيك بالذرة و الكوسة، مغطاة بطبقات من هريس الأفوكادو ا…" at bounding box center [439, 214] width 195 height 37
click at [358, 196] on textarea "برانش آند كيك سيجنتشر بان كيك بالذرة و الكوسة، مغطاة بطبقات من هريس الأفوكادو ا…" at bounding box center [439, 214] width 195 height 37
drag, startPoint x: 359, startPoint y: 202, endPoint x: 481, endPoint y: 209, distance: 121.9
click at [481, 209] on textarea "برانش آند كيك سيجنتشر بان كيك بالذرة و الكوسة، مغطاة بطبقات من هريس الأفوكادو ا…" at bounding box center [439, 214] width 195 height 37
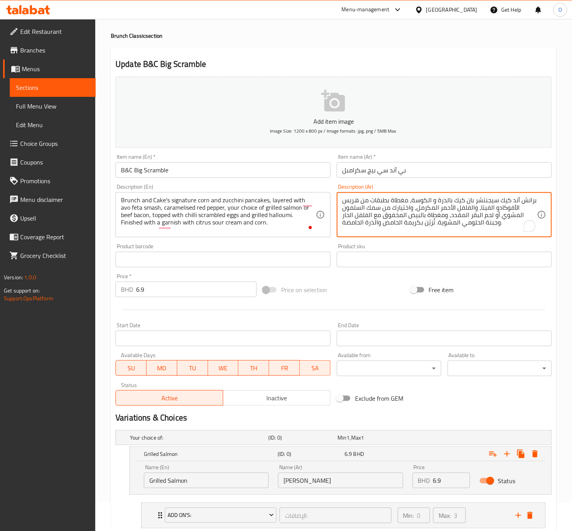
paste textarea "هروس الأفوكادو والفيتا"
click at [457, 203] on textarea "برانش آند كيك سيجنتشر بان كيك بالذرة و الكوسة، مغطاة بطبقات من مهروس الأفوكادو …" at bounding box center [439, 214] width 195 height 37
click at [510, 209] on textarea "برانش آند كيك سيجنتشر بان كيك بالذرة و الكوسة، مغطاة بطبقات من مهروس الأفوكادو …" at bounding box center [439, 214] width 195 height 37
click at [511, 209] on textarea "برانش آند كيك سيجنتشر بان كيك بالذرة و الكوسة، مغطاة بطبقات من مهروس الأفوكادو …" at bounding box center [439, 214] width 195 height 37
drag, startPoint x: 456, startPoint y: 209, endPoint x: 520, endPoint y: 212, distance: 64.2
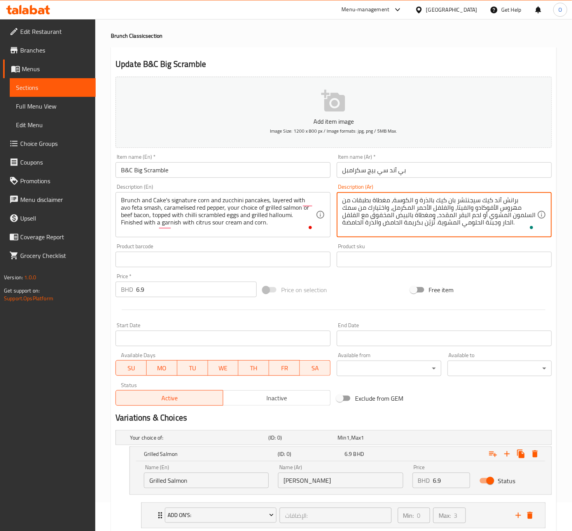
click at [520, 212] on textarea "برانش آند كيك سيجنتشر بان كيك بالذرة و الكوسة، مغطاة بطبقات من مهروس الأفوكادو …" at bounding box center [439, 214] width 195 height 37
click at [349, 210] on textarea "برانش آند كيك سيجنتشر بان كيك بالذرة و الكوسة، مغطاة بطبقات من مهروس الأفوكادو …" at bounding box center [439, 214] width 195 height 37
click at [363, 205] on textarea "برانش آند كيك سيجنتشر بان كيك بالذرة و الكوسة، مغطاة بطبقات من مهروس الأفوكادو …" at bounding box center [439, 214] width 195 height 37
click at [361, 210] on textarea "برانش آند كيك سيجنتشر بان كيك بالذرة و الكوسة، مغطاة بطبقات من مهروس الأفوكادو …" at bounding box center [439, 214] width 195 height 37
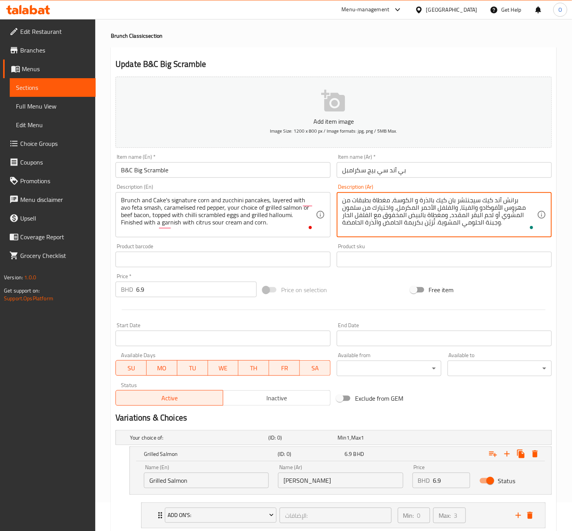
click at [518, 219] on textarea "برانش آند كيك سيجنتشر بان كيك بالذرة و الكوسة، مغطاة بطبقات من مهروس الأفوكادو …" at bounding box center [439, 214] width 195 height 37
click at [492, 217] on textarea "برانش آند كيك سيجنتشر بان كيك بالذرة و الكوسة، مغطاة بطبقات من مهروس الأفوكادو …" at bounding box center [439, 214] width 195 height 37
click at [491, 217] on textarea "برانش آند كيك سيجنتشر بان كيك بالذرة و الكوسة، مغطاة بطبقات من مهروس الأفوكادو …" at bounding box center [439, 214] width 195 height 37
drag, startPoint x: 355, startPoint y: 215, endPoint x: 342, endPoint y: 217, distance: 13.4
click at [342, 217] on textarea "برانش آند كيك سيجنتشر بان كيك بالذرة و الكوسة، مغطاة بطبقات من مهروس الأفوكادو …" at bounding box center [439, 214] width 195 height 37
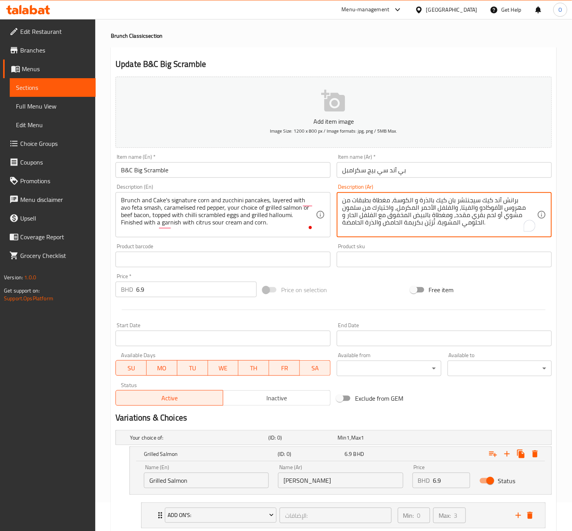
click at [479, 223] on textarea "برانش آند كيك سيجنتشر بان كيك بالذرة و الكوسة، مغطاة بطبقات من مهروس الأفوكادو …" at bounding box center [439, 214] width 195 height 37
click at [455, 224] on textarea "برانش آند كيك سيجنتشر بان كيك بالذرة و الكوسة، مغطاة بطبقات من مهروس الأفوكادو …" at bounding box center [439, 214] width 195 height 37
click at [432, 227] on textarea "برانش آند كيك سيجنتشر بان كيك بالذرة و الكوسة، مغطاة بطبقات من مهروس الأفوكادو …" at bounding box center [439, 214] width 195 height 37
click at [430, 223] on textarea "برانش آند كيك سيجنتشر بان كيك بالذرة و الكوسة، مغطاة بطبقات من مهروس الأفوكادو …" at bounding box center [439, 214] width 195 height 37
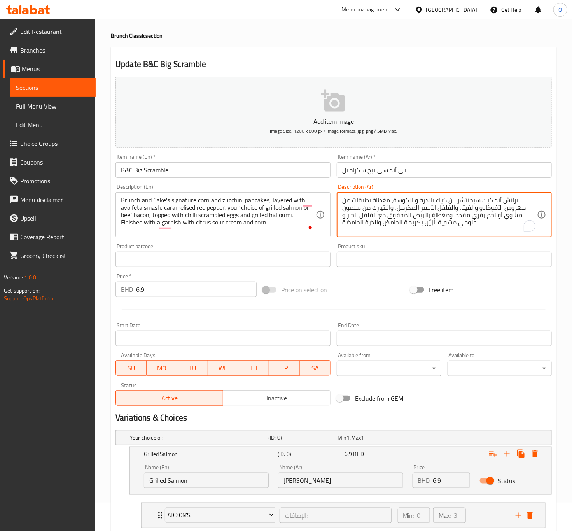
type textarea "برانش آند كيك سيجنتشر بان كيك بالذرة و الكوسة، مغطاة بطبقات من مهروس الأفوكادو …"
click at [398, 293] on div "Price on selection" at bounding box center [333, 289] width 147 height 21
click at [398, 227] on textarea "برانش آند كيك سيجنتشر بان كيك بالذرة و الكوسة، مغطاة بطبقات من مهروس الأفوكادو …" at bounding box center [439, 214] width 195 height 37
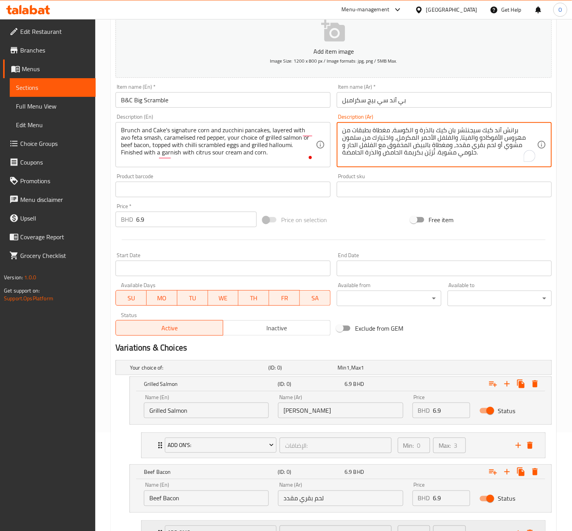
scroll to position [169, 0]
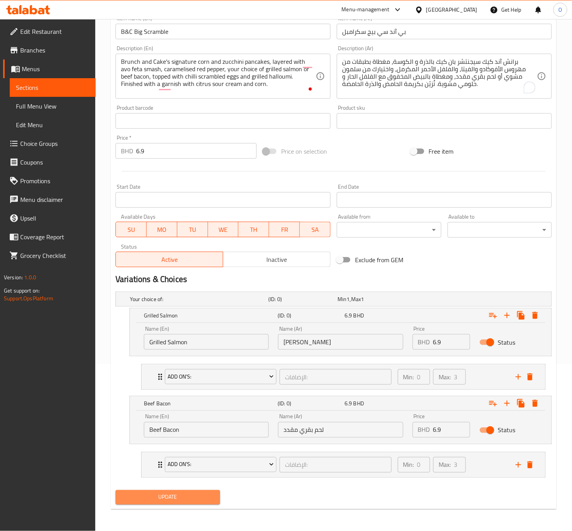
click at [159, 503] on button "Update" at bounding box center [167, 497] width 104 height 14
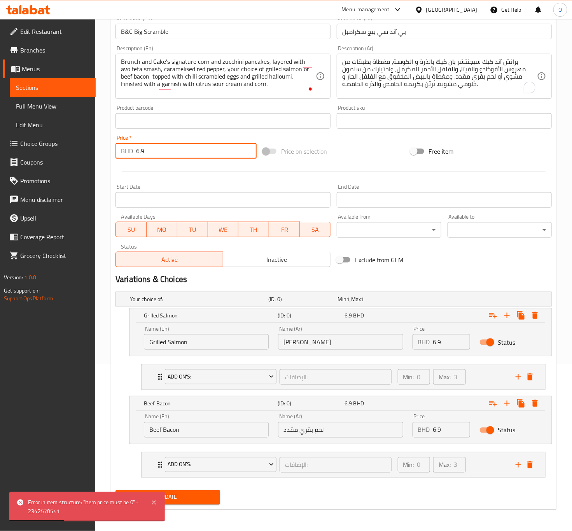
click at [139, 150] on input "6.9" at bounding box center [196, 151] width 121 height 16
type input "0"
click at [115, 490] on button "Update" at bounding box center [167, 497] width 104 height 14
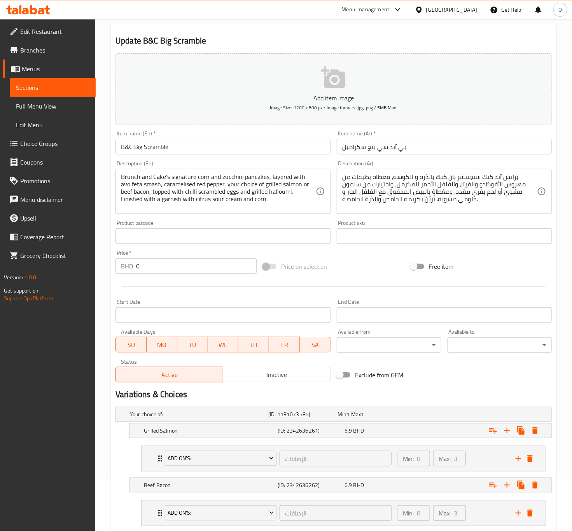
scroll to position [102, 0]
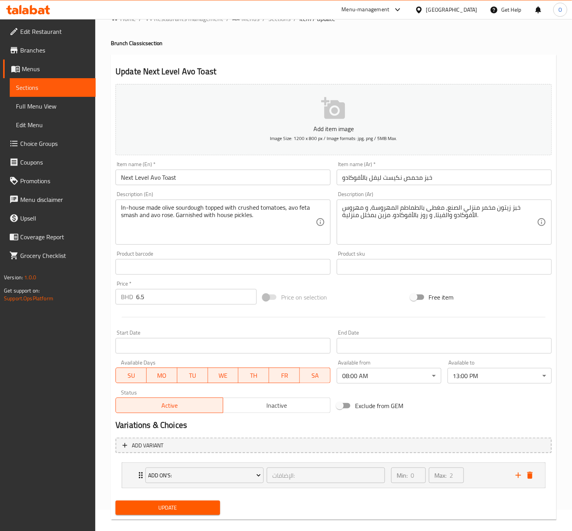
scroll to position [32, 0]
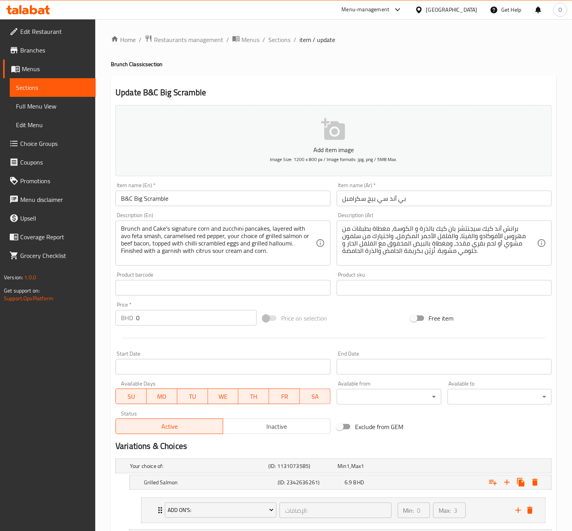
click at [385, 400] on body "​ Menu-management [GEOGRAPHIC_DATA] Get Help O Edit Restaurant Branches Menus S…" at bounding box center [286, 275] width 572 height 512
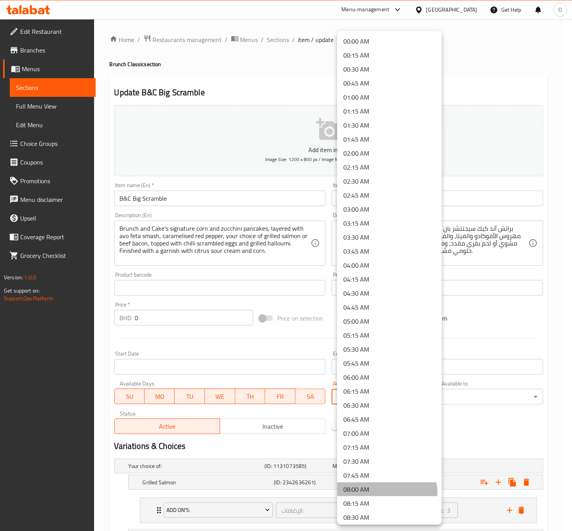
click at [386, 493] on li "08:00 AM" at bounding box center [389, 489] width 105 height 14
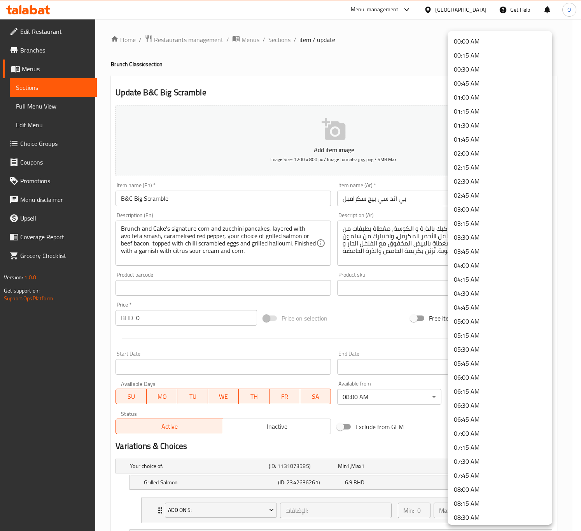
click at [497, 392] on body "​ Menu-management [GEOGRAPHIC_DATA] Get Help O Edit Restaurant Branches Menus S…" at bounding box center [290, 275] width 581 height 512
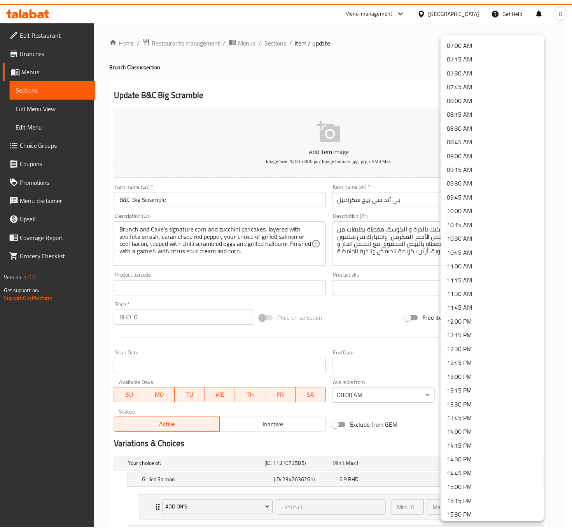
scroll to position [408, 0]
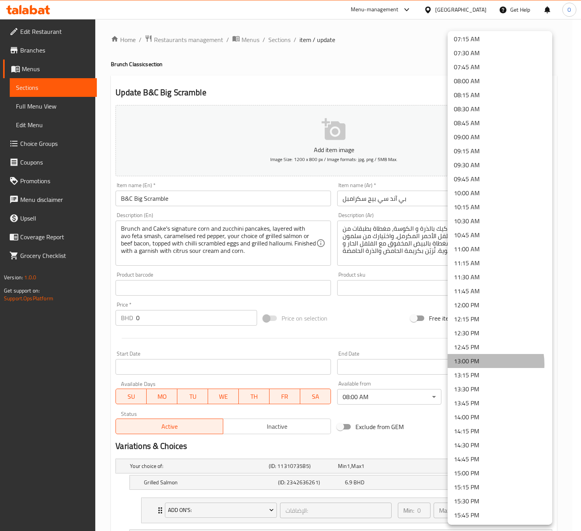
click at [475, 364] on li "13:00 PM" at bounding box center [499, 361] width 105 height 14
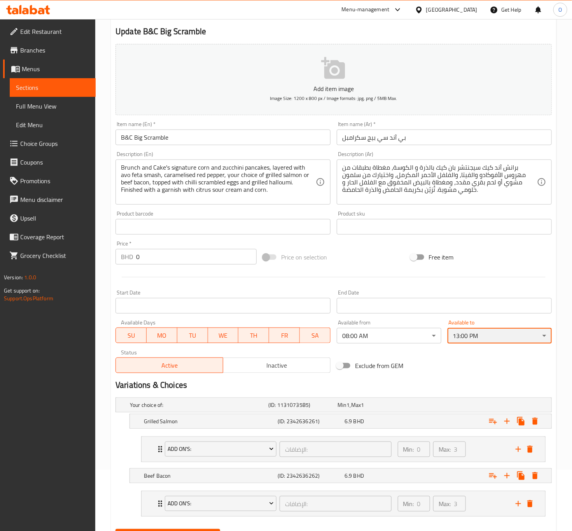
scroll to position [102, 0]
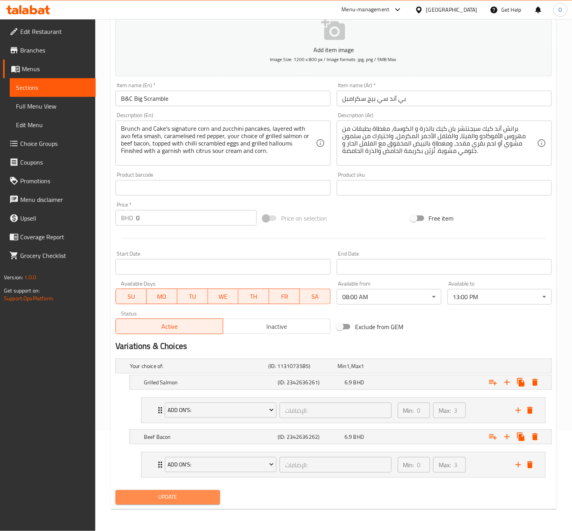
click at [190, 490] on button "Update" at bounding box center [167, 497] width 104 height 14
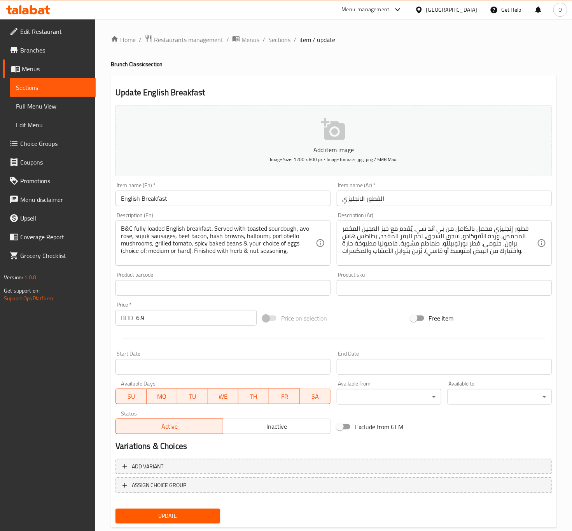
click at [187, 197] on input "English Breakfast" at bounding box center [222, 198] width 215 height 16
click at [370, 200] on input "الفطور الانجليزي" at bounding box center [444, 198] width 215 height 16
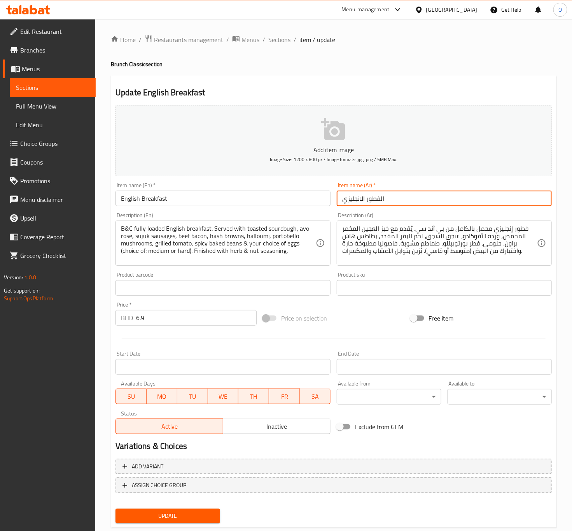
click at [370, 200] on input "الفطور الانجليزي" at bounding box center [444, 198] width 215 height 16
paste input "اي الافطار الانجليزى"
click at [385, 202] on input "شاي الافطار الانجليزى" at bounding box center [444, 198] width 215 height 16
click at [394, 201] on input "شاي الافطار الانجليزى" at bounding box center [444, 198] width 215 height 16
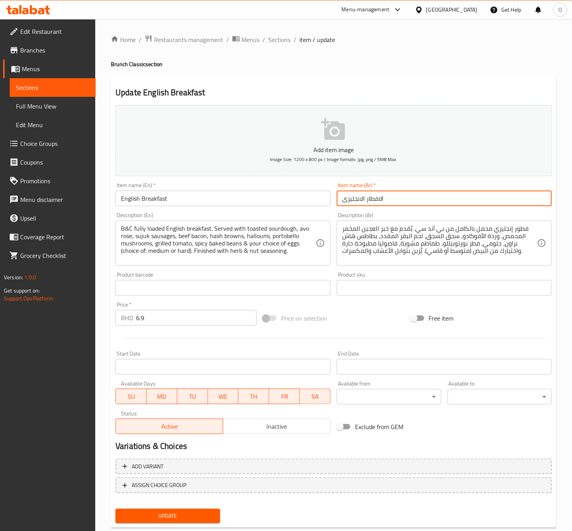
type input "الافطار الانجليزى"
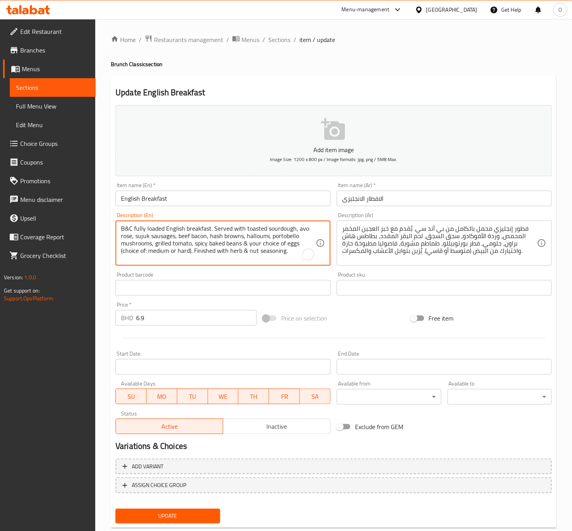
drag, startPoint x: 247, startPoint y: 244, endPoint x: 243, endPoint y: 248, distance: 6.3
click at [123, 251] on textarea "B&C fully loaded English breakfast. Served with toasted sourdough, avo rose, su…" at bounding box center [218, 243] width 195 height 37
click at [145, 255] on textarea "B&C fully loaded English breakfast. Served with toasted sourdough, avo rose, su…" at bounding box center [218, 243] width 195 height 37
click at [190, 251] on textarea "B&C fully loaded English breakfast. Served with toasted sourdough, avo rose, su…" at bounding box center [218, 243] width 195 height 37
click at [188, 253] on textarea "B&C fully loaded English breakfast. Served with toasted sourdough, avo rose, su…" at bounding box center [218, 243] width 195 height 37
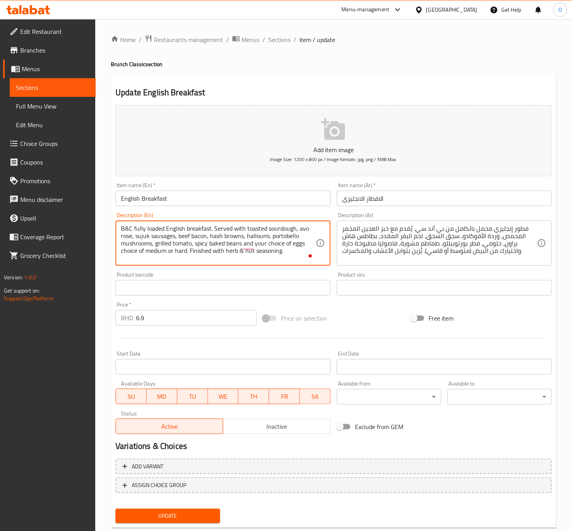
click at [242, 252] on textarea "B&C fully loaded English breakfast. Served with toasted sourdough, avo rose, su…" at bounding box center [218, 243] width 195 height 37
type textarea "B&C fully loaded English breakfast. Served with toasted sourdough, avo rose, su…"
drag, startPoint x: 274, startPoint y: 265, endPoint x: 278, endPoint y: 259, distance: 7.0
click at [274, 264] on div "B&C fully loaded English breakfast. Served with toasted sourdough, avo rose, su…" at bounding box center [222, 242] width 215 height 45
click at [278, 245] on textarea "B&C fully loaded English breakfast. Served with toasted sourdough, avo rose, su…" at bounding box center [218, 243] width 195 height 37
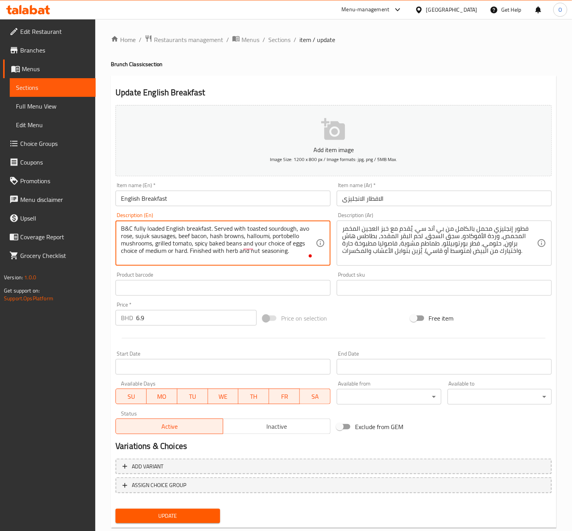
click at [278, 245] on textarea "B&C fully loaded English breakfast. Served with toasted sourdough, avo rose, su…" at bounding box center [218, 243] width 195 height 37
click at [236, 477] on button "ASSIGN CHOICE GROUP" at bounding box center [333, 485] width 436 height 16
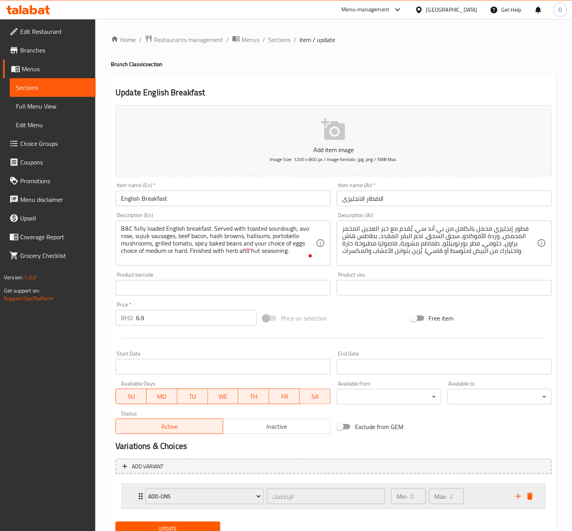
click at [141, 498] on div "Add-ons الإضافات ​" at bounding box center [265, 496] width 249 height 25
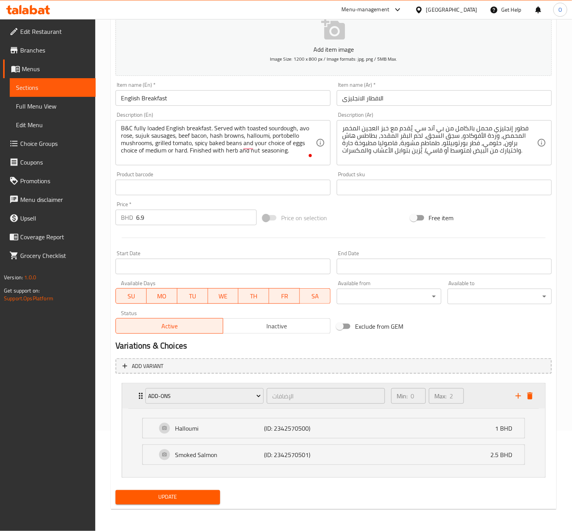
click at [169, 404] on div "Add-ons" at bounding box center [204, 395] width 121 height 19
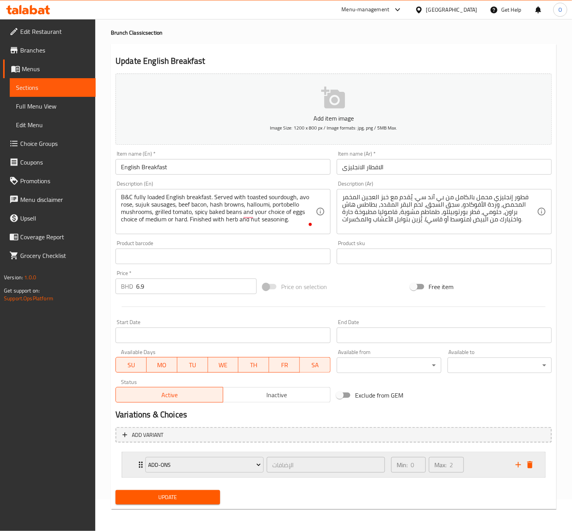
scroll to position [32, 0]
click at [193, 468] on span "Add-ons" at bounding box center [205, 465] width 112 height 10
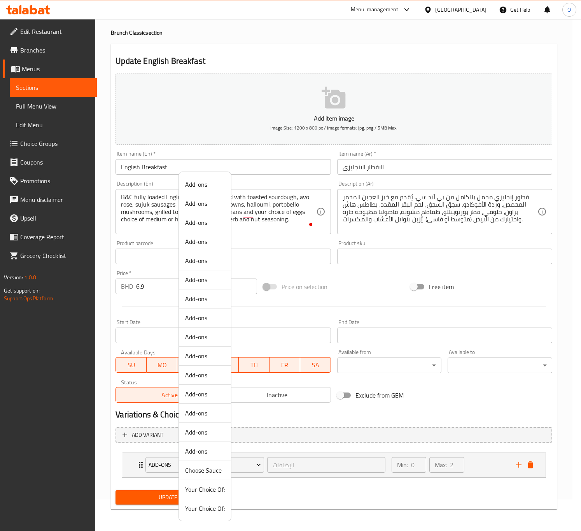
click at [528, 467] on div at bounding box center [290, 265] width 581 height 531
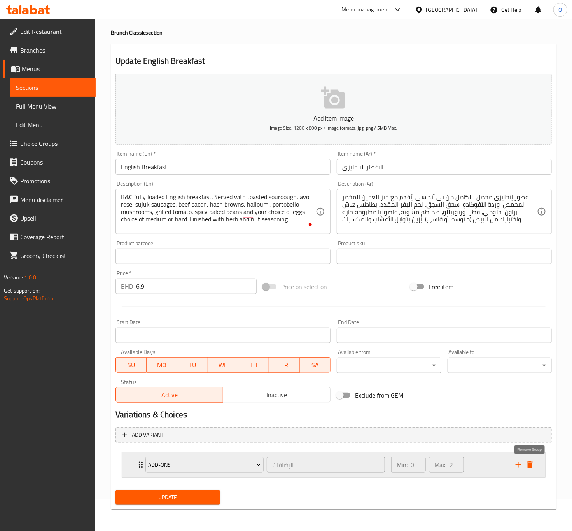
click at [528, 460] on icon "delete" at bounding box center [529, 464] width 9 height 9
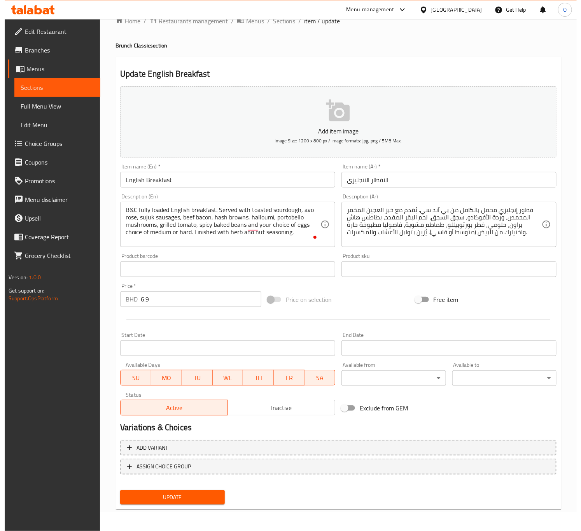
scroll to position [18, 0]
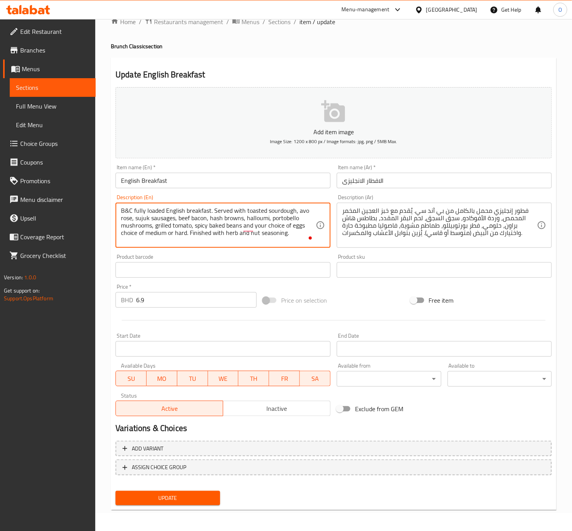
click at [199, 238] on textarea "B&C fully loaded English breakfast. Served with toasted sourdough, avo rose, su…" at bounding box center [218, 225] width 195 height 37
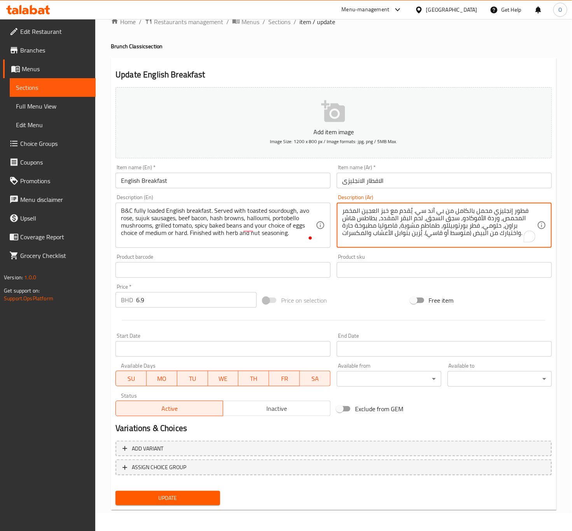
click at [470, 238] on textarea "فطور إنجليزي محمل بالكامل من بي آند سي. يُقدم مع خبز العجين المخمر المحمص، وردة…" at bounding box center [439, 225] width 195 height 37
click at [477, 234] on textarea "فطور إنجليزي محمل بالكامل من بي آند سي. يُقدم مع خبز العجين المخمر المحمص، وردة…" at bounding box center [439, 225] width 195 height 37
click at [473, 234] on textarea "فطور إنجليزي محمل بالكامل من بي آند سي. يُقدم مع خبز العجين المخمر المحمص، وردة…" at bounding box center [439, 225] width 195 height 37
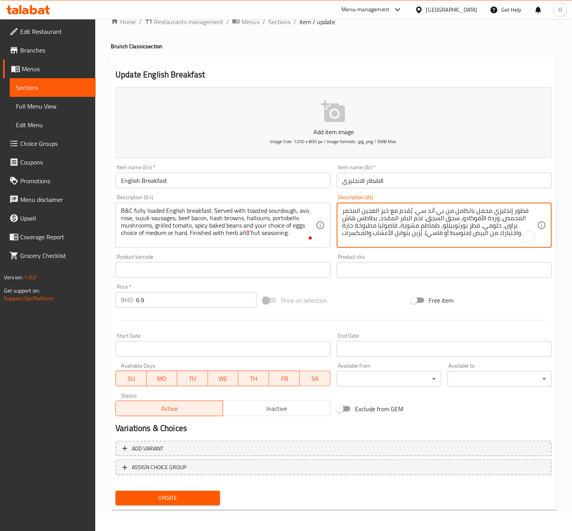
click at [473, 234] on textarea "فطور إنجليزي محمل بالكامل من بي آند سي. يُقدم مع خبز العجين المخمر المحمص، وردة…" at bounding box center [439, 225] width 195 height 37
paste textarea "اخر من بي آند سي. يُقدم مع خبز العجين المخمر المحمص، وأفوكادو، وسجق سجق، ولحم ب…"
click at [486, 212] on textarea "فطور إنجليزي محمل بالكامل من بي آند سي. يُقدم مع خبز العجين المخمر المحمص، وردة…" at bounding box center [439, 225] width 195 height 37
click at [517, 210] on textarea "فطور إنجليزي لودد بالكامل من بي آند سي. يُقدم مع خبز العجين المخمر المحمص، وردة…" at bounding box center [439, 225] width 195 height 37
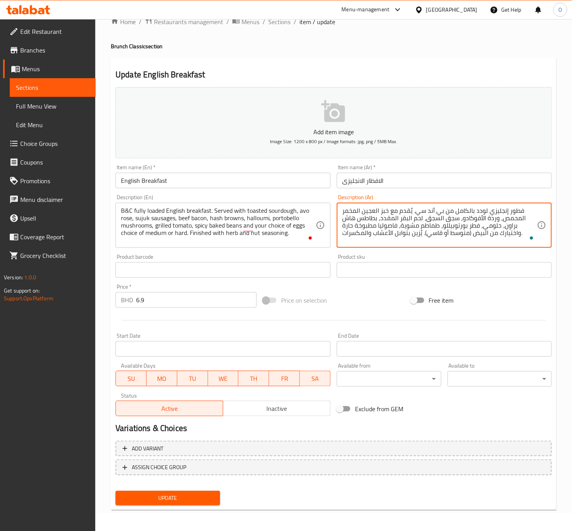
click at [517, 210] on textarea "فطور إنجليزي لودد بالكامل من بي آند سي. يُقدم مع خبز العجين المخمر المحمص، وردة…" at bounding box center [439, 225] width 195 height 37
click at [498, 223] on textarea "إفطار إنجليزي لودد بالكامل من بي آند سي. يُقدم مع خبز العجين المخمر المحمص، ورد…" at bounding box center [439, 225] width 195 height 37
click at [498, 222] on textarea "إفطار إنجليزي لودد بالكامل من بي آند سي. يُقدم مع خبز العجين المخمر المحمص، ورد…" at bounding box center [439, 225] width 195 height 37
click at [494, 225] on textarea "إفطار إنجليزي لودد بالكامل من بي آند سي. يُقدم مع خبز العجين المخمر المحمص، ورد…" at bounding box center [439, 225] width 195 height 37
click at [490, 214] on textarea "إفطار إنجليزي لودد بالكامل من بي آند سي. يُقدم مع خبز العجين المخمر المحمص، ورد…" at bounding box center [439, 225] width 195 height 37
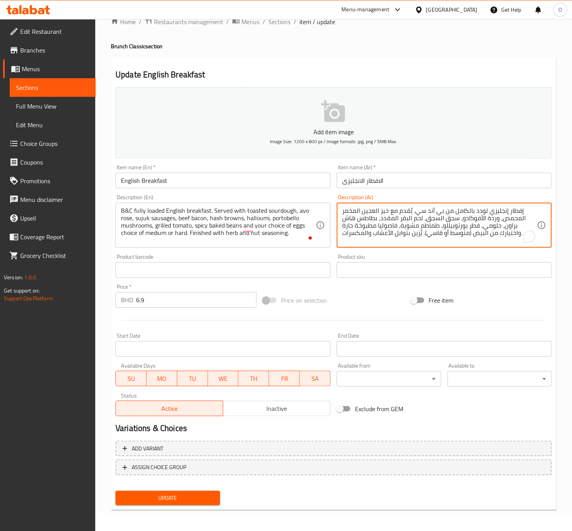
click at [491, 219] on textarea "إفطار إنجليزي لودد بالكامل من بي آند سي. يُقدم مع خبز العجين المخمر المحمص، ورد…" at bounding box center [439, 225] width 195 height 37
click at [491, 218] on textarea "إفطار إنجليزي لودد بالكامل من بي آند سي. يُقدم مع خبز العجين المخمر المحمص، ورد…" at bounding box center [439, 225] width 195 height 37
click at [434, 215] on textarea "إفطار إنجليزي لودد بالكامل من بي آند سي. يُقدم مع خبز العجين المخمر المحمص، روز…" at bounding box center [439, 225] width 195 height 37
click at [433, 216] on textarea "إفطار إنجليزي لودد بالكامل من بي آند سي. يُقدم مع خبز العجين المخمر المحمص، روز…" at bounding box center [439, 225] width 195 height 37
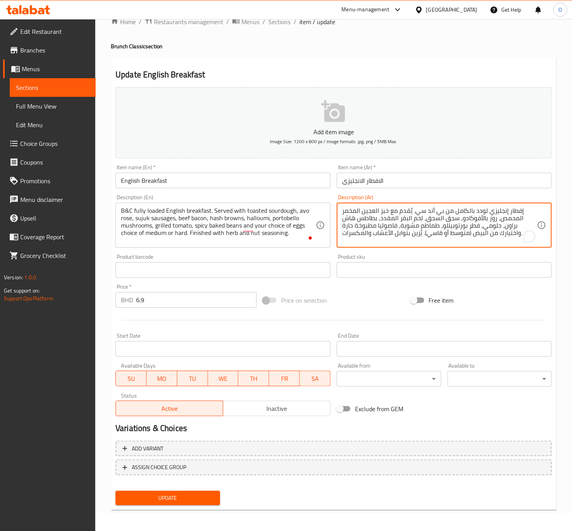
click at [433, 216] on textarea "إفطار إنجليزي لودد بالكامل من بي آند سي. يُقدم مع خبز العجين المخمر المحمص، روز…" at bounding box center [439, 225] width 195 height 37
click at [430, 218] on textarea "إفطار إنجليزي لودد بالكامل من بي آند سي. يُقدم مع خبز العجين المخمر المحمص، روز…" at bounding box center [439, 225] width 195 height 37
click at [416, 213] on textarea "إفطار إنجليزي لودد بالكامل من بي آند سي. يُقدم مع خبز العجين المخمر المحمص، روز…" at bounding box center [439, 225] width 195 height 37
click at [419, 216] on textarea "إفطار إنجليزي لودد بالكامل من بي آند سي. يُقدم مع خبز العجين المخمر المحمص، روز…" at bounding box center [439, 225] width 195 height 37
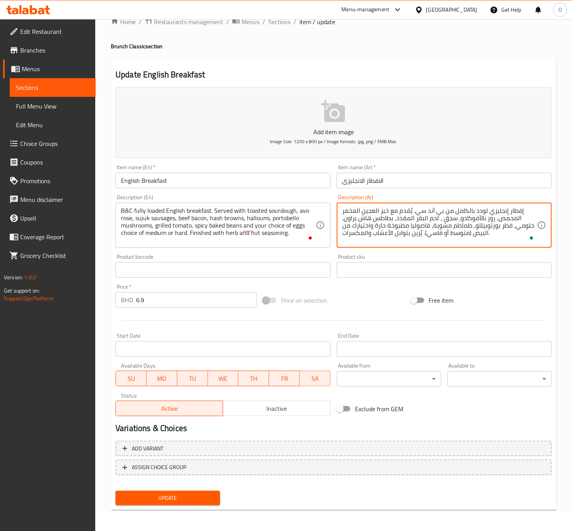
click at [419, 216] on textarea "إفطار إنجليزي لودد بالكامل من بي آند سي. يُقدم مع خبز العجين المخمر المحمص، روز…" at bounding box center [439, 225] width 195 height 37
click at [421, 220] on textarea "إفطار إنجليزي لودد بالكامل من بي آند سي. يُقدم مع خبز العجين المخمر المحمص، روز…" at bounding box center [439, 225] width 195 height 37
click at [421, 219] on textarea "إفطار إنجليزي لودد بالكامل من بي آند سي. يُقدم مع خبز العجين المخمر المحمص، روز…" at bounding box center [439, 225] width 195 height 37
click at [407, 219] on textarea "إفطار إنجليزي لودد بالكامل من بي آند سي. يُقدم مع خبز العجين المخمر المحمص، روز…" at bounding box center [439, 225] width 195 height 37
click at [410, 217] on textarea "إفطار إنجليزي لودد بالكامل من بي آند سي. يُقدم مع خبز العجين المخمر المحمص، روز…" at bounding box center [439, 225] width 195 height 37
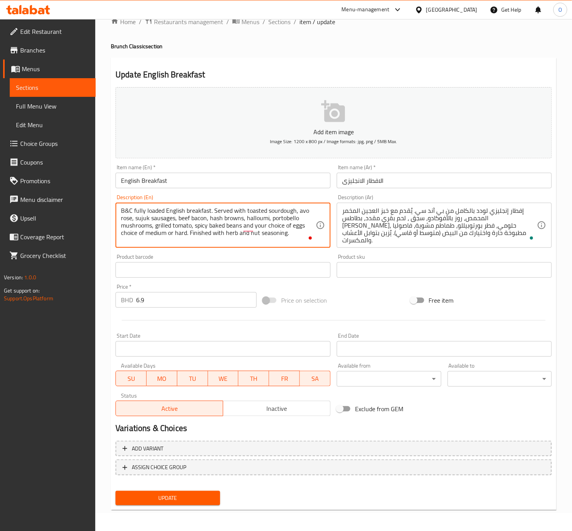
drag, startPoint x: 209, startPoint y: 220, endPoint x: 244, endPoint y: 217, distance: 34.8
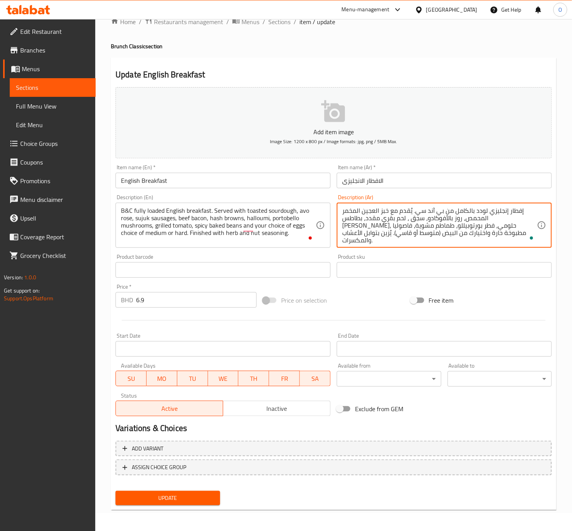
drag, startPoint x: 371, startPoint y: 220, endPoint x: 344, endPoint y: 219, distance: 26.4
click at [344, 219] on textarea "إفطار إنجليزي لودد بالكامل من بي آند سي. يُقدم مع خبز العجين المخمر المحمص، روز…" at bounding box center [439, 225] width 195 height 37
paste textarea "To enrich screen reader interactions, please activate Accessibility in Grammarl…"
click at [411, 222] on textarea "إفطار إنجليزي لودد بالكامل من بي آند سي. يُقدم مع خبز العجين المخمر المحمص، روز…" at bounding box center [439, 225] width 195 height 37
click at [409, 224] on textarea "إفطار إنجليزي لودد بالكامل من بي آند سي. يُقدم مع خبز العجين المخمر المحمص، روز…" at bounding box center [439, 225] width 195 height 37
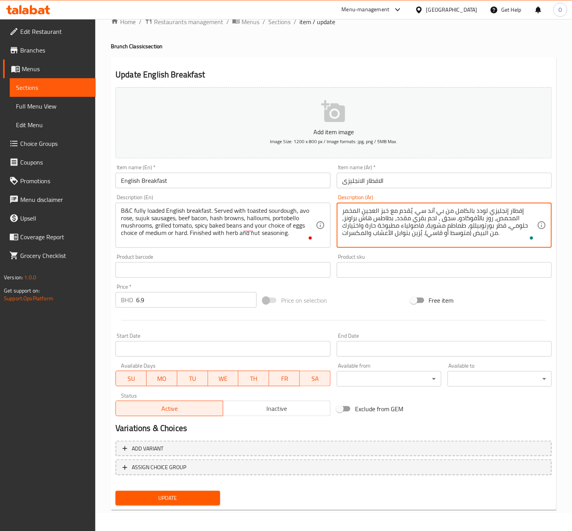
drag, startPoint x: 469, startPoint y: 232, endPoint x: 477, endPoint y: 229, distance: 8.7
click at [471, 233] on textarea "إفطار إنجليزي لودد بالكامل من بي آند سي. يُقدم مع خبز العجين المخمر المحمص، روز…" at bounding box center [439, 225] width 195 height 37
click at [466, 231] on textarea "إفطار إنجليزي لودد بالكامل من بي آند سي. يُقدم مع خبز العجين المخمر المحمص، روز…" at bounding box center [439, 225] width 195 height 37
click at [439, 233] on textarea "إفطار إنجليزي لودد بالكامل من بي آند سي. يُقدم مع خبز العجين المخمر المحمص، روز…" at bounding box center [439, 225] width 195 height 37
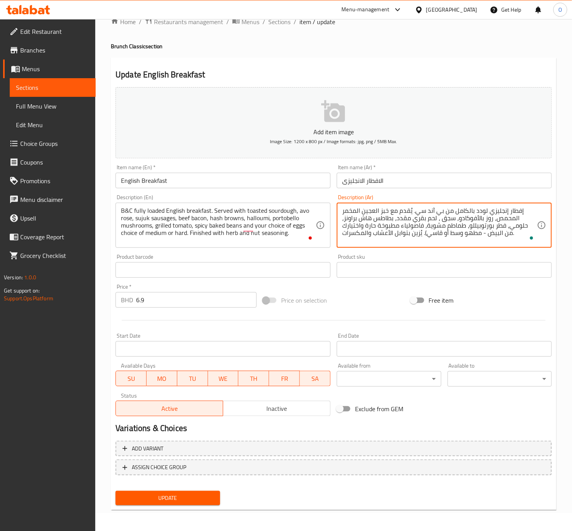
click at [439, 233] on textarea "إفطار إنجليزي لودد بالكامل من بي آند سي. يُقدم مع خبز العجين المخمر المحمص، روز…" at bounding box center [439, 225] width 195 height 37
type textarea "إفطار إنجليزي لودد بالكامل من بي آند سي. يُقدم مع خبز العجين المخمر المحمص، روز…"
click at [130, 496] on span "Update" at bounding box center [168, 498] width 92 height 10
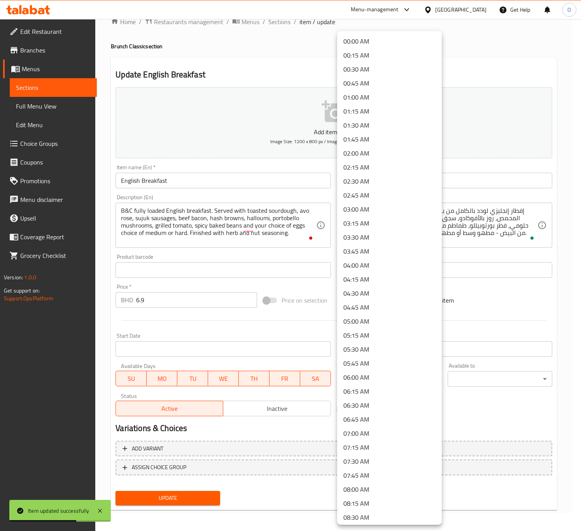
click at [378, 376] on body "Item updated successfully ​ Menu-management [GEOGRAPHIC_DATA] Get Help O Edit R…" at bounding box center [290, 257] width 581 height 512
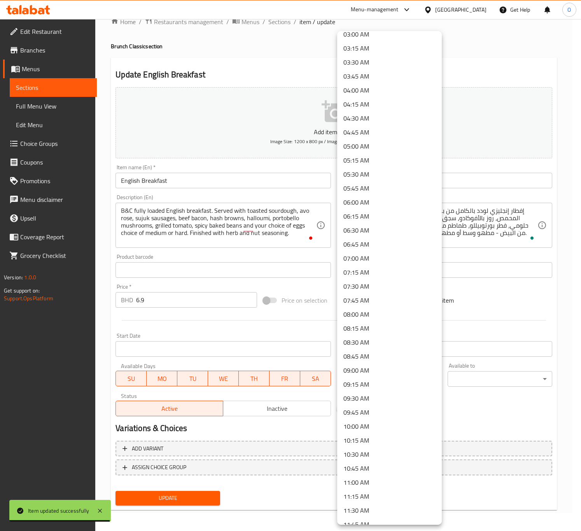
drag, startPoint x: 385, startPoint y: 312, endPoint x: 390, endPoint y: 315, distance: 5.6
click at [385, 311] on li "08:00 AM" at bounding box center [389, 314] width 105 height 14
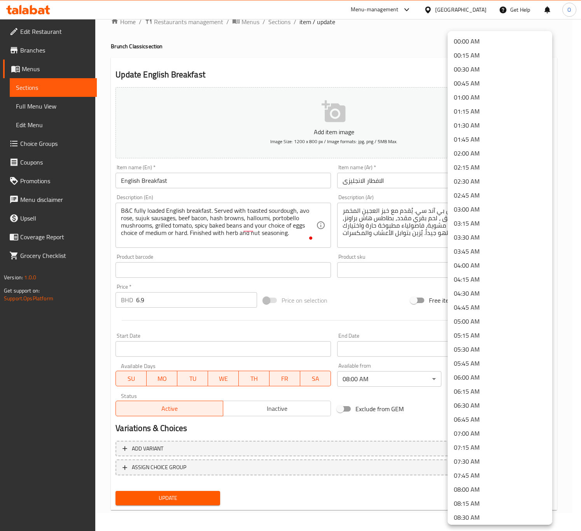
click at [477, 385] on body "​ Menu-management [GEOGRAPHIC_DATA] Get Help O Edit Restaurant Branches Menus S…" at bounding box center [290, 257] width 581 height 512
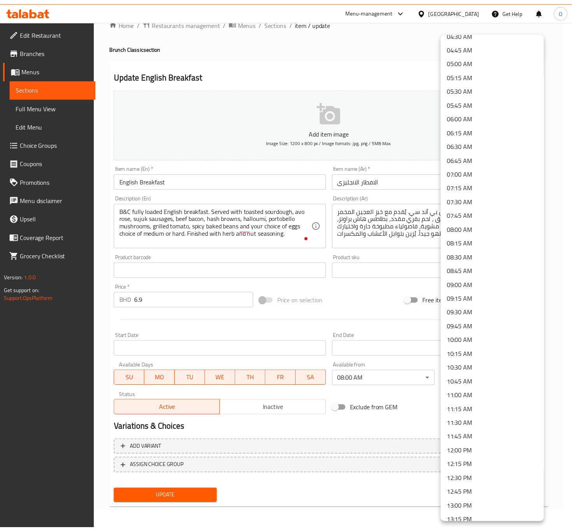
scroll to position [292, 0]
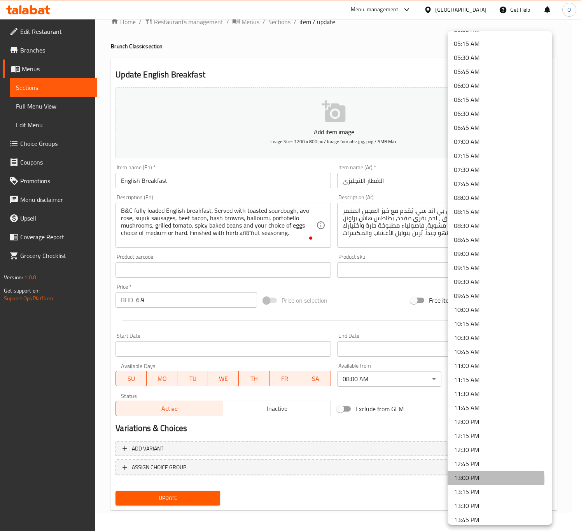
click at [476, 479] on li "13:00 PM" at bounding box center [499, 477] width 105 height 14
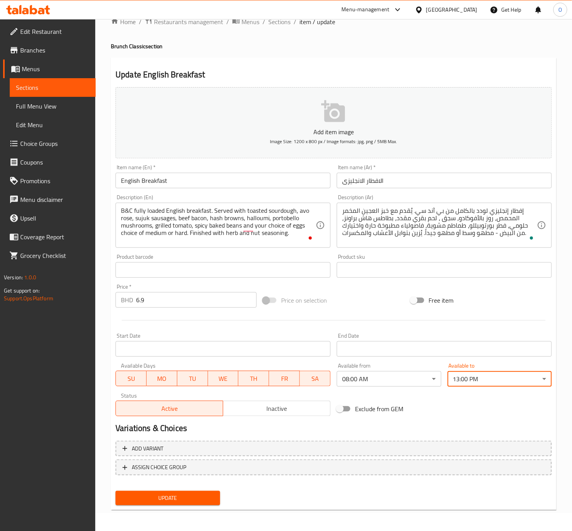
click at [171, 493] on span "Update" at bounding box center [168, 498] width 92 height 10
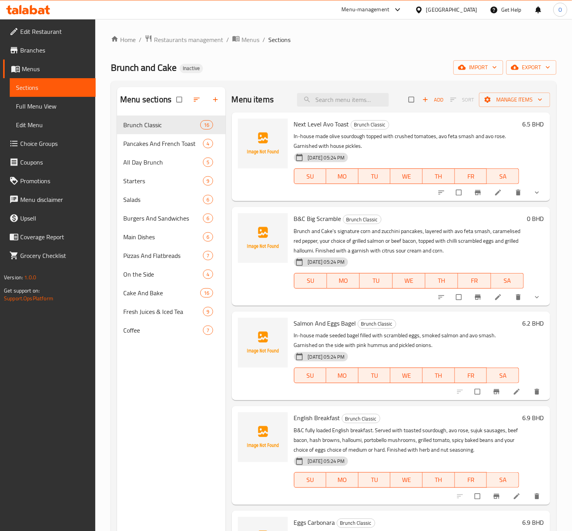
click at [513, 395] on icon at bounding box center [517, 392] width 8 height 8
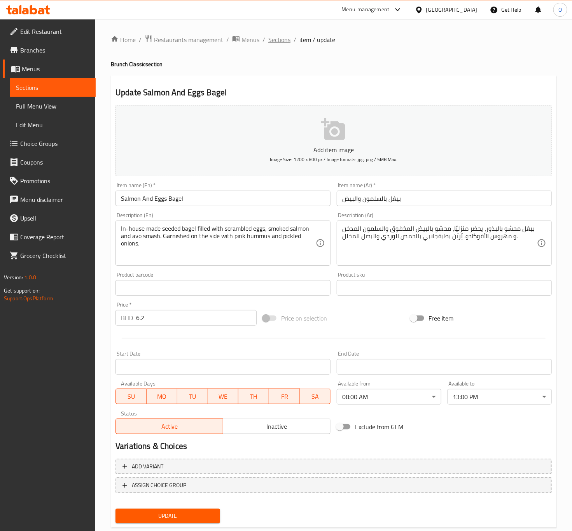
click at [275, 35] on span "Sections" at bounding box center [279, 39] width 22 height 9
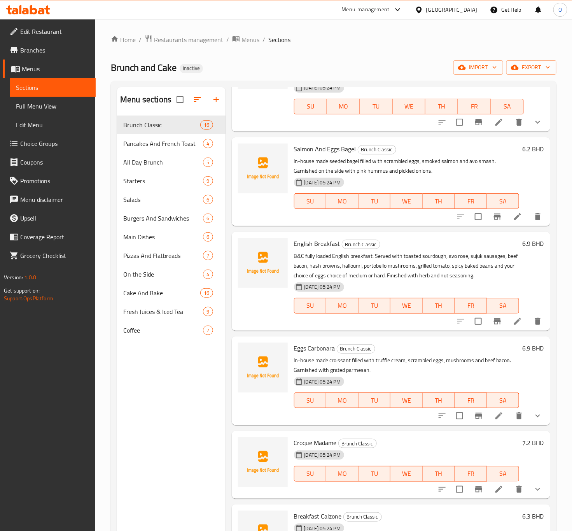
scroll to position [292, 0]
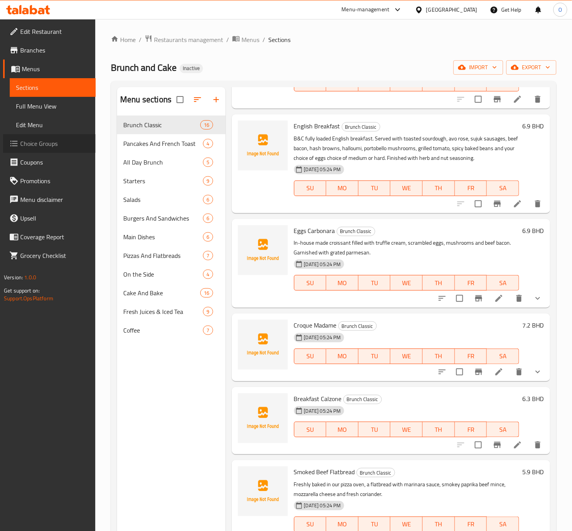
click at [39, 144] on span "Choice Groups" at bounding box center [54, 143] width 69 height 9
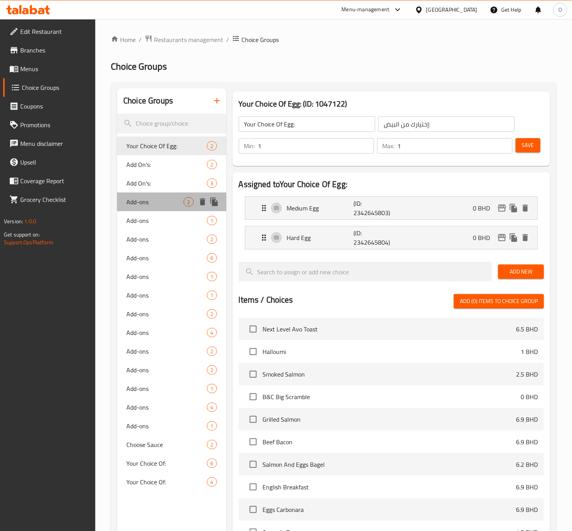
click at [178, 199] on span "Add-ons" at bounding box center [154, 201] width 57 height 9
type input "Add-ons"
type input "الإضافات"
type input "0"
type input "2"
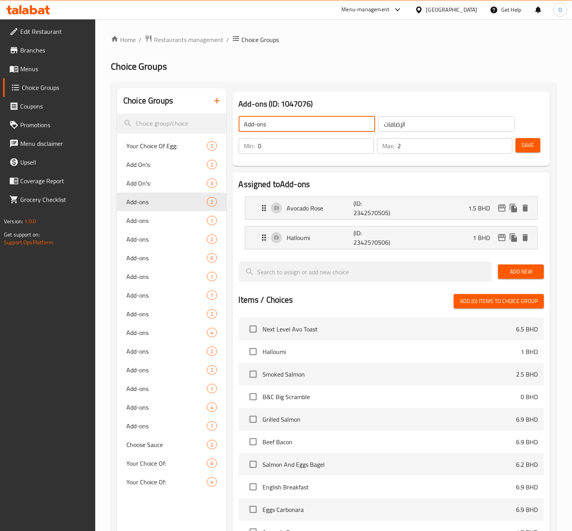
click at [310, 124] on input "Add-ons" at bounding box center [307, 124] width 136 height 16
type input "Add On's:"
click at [434, 125] on input "الإضافات" at bounding box center [446, 124] width 136 height 16
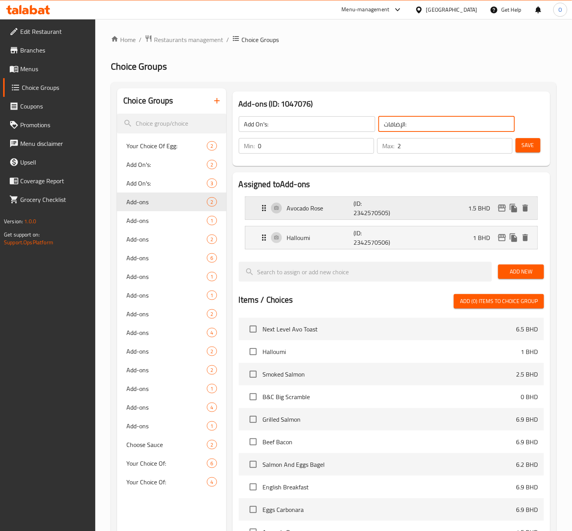
click at [358, 206] on p "(ID: 2342570505)" at bounding box center [375, 208] width 44 height 19
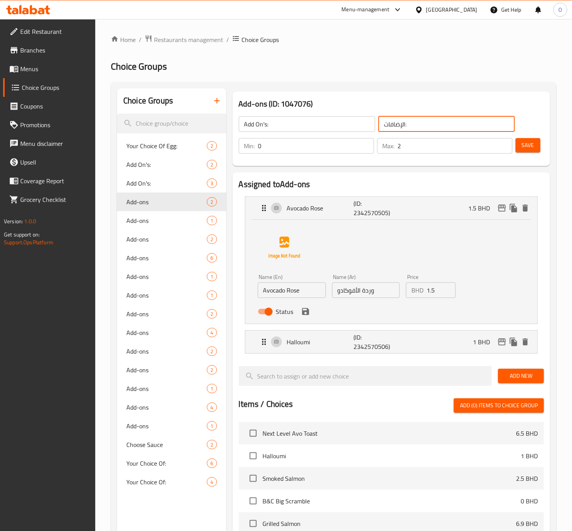
type input "الإضافات:"
click at [364, 292] on input "وردة الأفوكادو" at bounding box center [366, 290] width 68 height 16
click at [366, 287] on input "وردة الأفوكادو" at bounding box center [366, 290] width 68 height 16
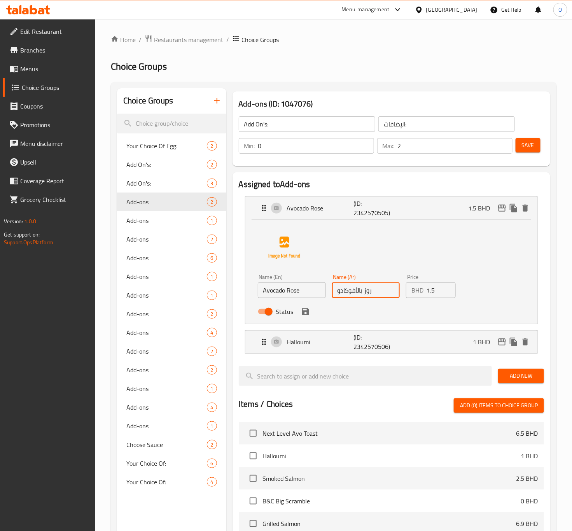
click at [307, 309] on icon "save" at bounding box center [305, 311] width 7 height 7
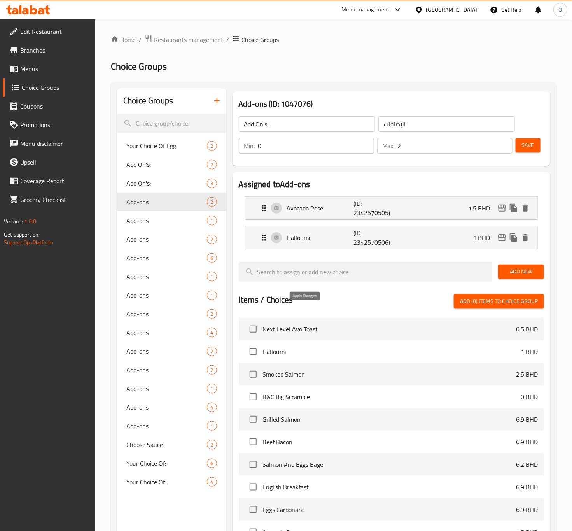
type input "روز بالأفوكادو"
click at [519, 139] on button "Save" at bounding box center [527, 145] width 25 height 14
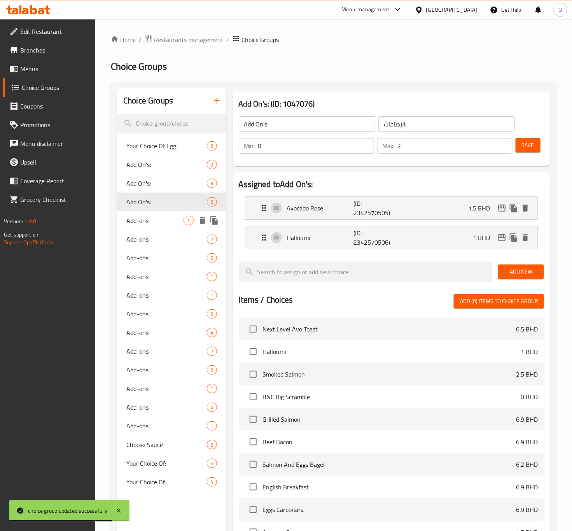
click at [185, 224] on div "1" at bounding box center [188, 220] width 10 height 9
type input "Add-ons"
type input "الإضافات"
type input "1"
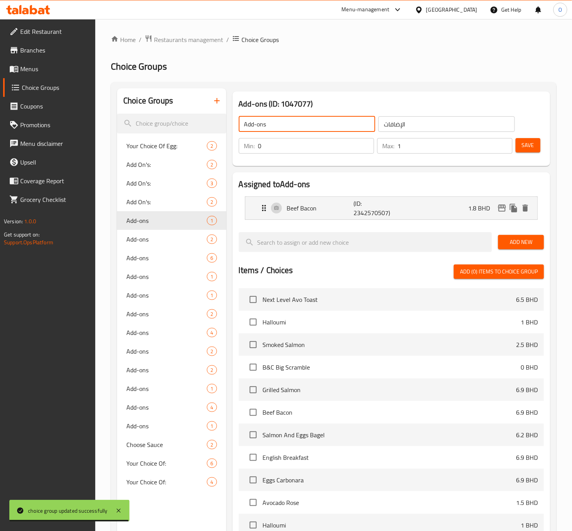
click at [294, 118] on input "Add-ons" at bounding box center [307, 124] width 136 height 16
type input "Add On's:"
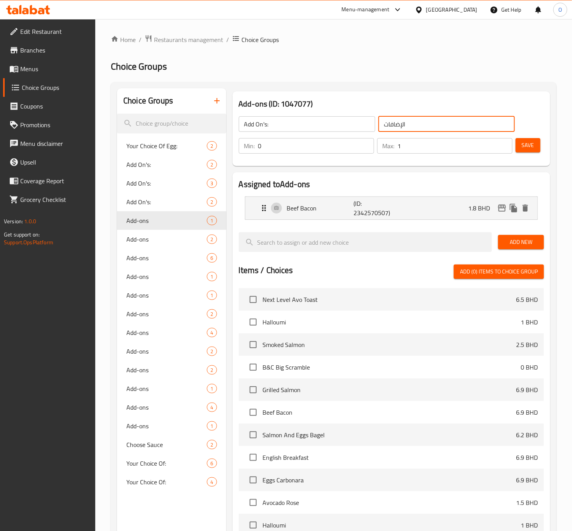
click at [420, 126] on input "الإضافات" at bounding box center [446, 124] width 136 height 16
type input "الإضافات:"
click at [532, 147] on span "Save" at bounding box center [528, 145] width 12 height 10
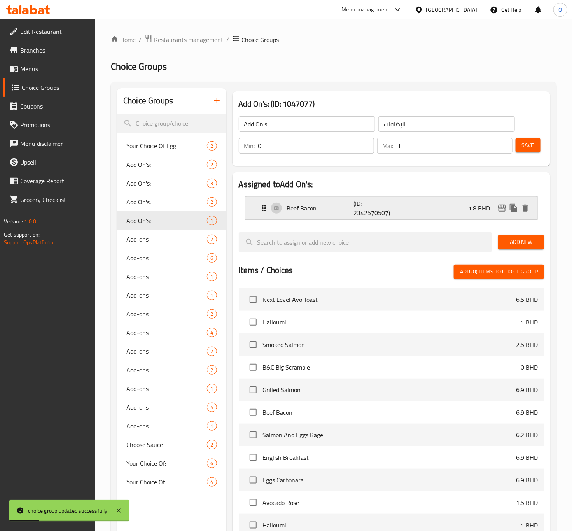
click at [294, 201] on div "Beef Bacon (ID: 2342570507) 1.8 BHD" at bounding box center [393, 208] width 269 height 23
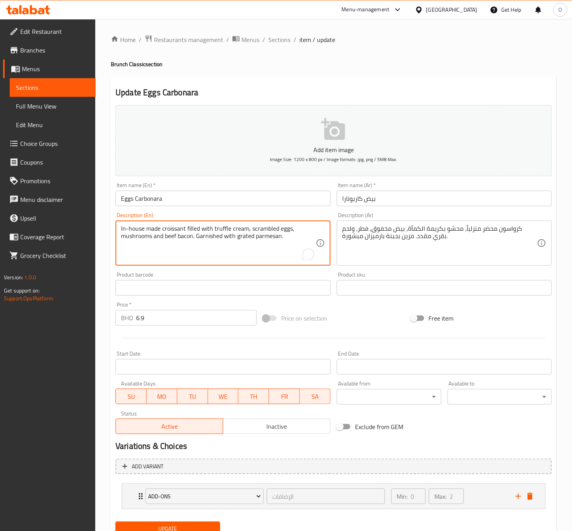
click at [217, 227] on textarea "In-house made croissant filled with truffle cream, scrambled eggs, mushrooms an…" at bounding box center [218, 243] width 195 height 37
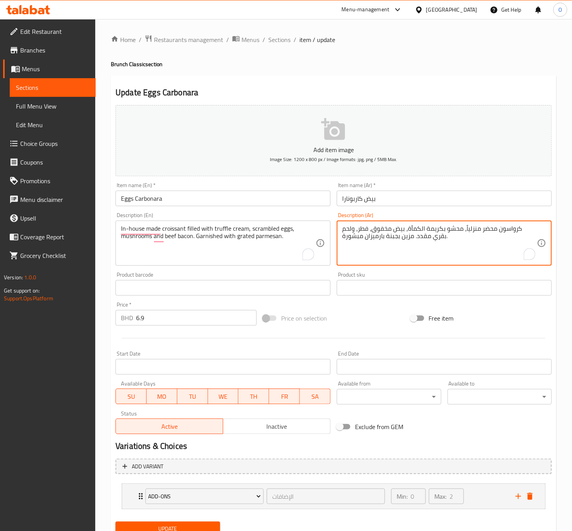
drag, startPoint x: 434, startPoint y: 227, endPoint x: 423, endPoint y: 231, distance: 11.8
paste textarea "تروفل"
click at [365, 229] on textarea "كرواسون محضر منزلياً، محشو بكريمة التروفل، بيض مخفوق، فطر، ولحم بقري مقدد. مزين…" at bounding box center [439, 243] width 195 height 37
click at [426, 255] on textarea "كرواسون محضر منزلياً، محشو بكريمة التروفل، بيض مخفوق، فطر، ولحم بقري مقدد. مزين…" at bounding box center [439, 243] width 195 height 37
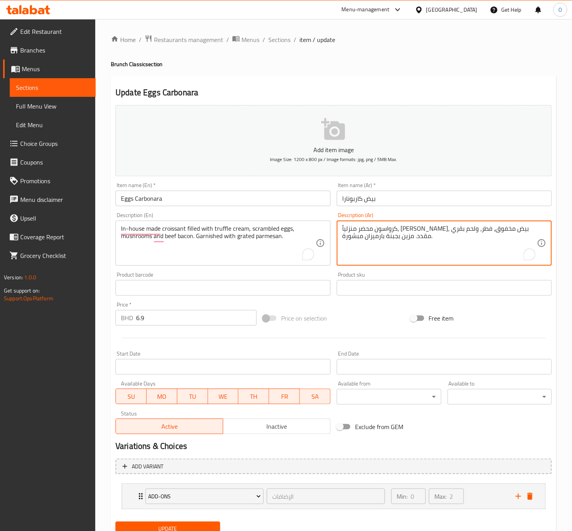
click at [409, 236] on textarea "كرواسون محضر منزلياً، محشو بكريمة التروفل، بيض مخفوق، فطر، ولحم بقري مقدد. مزين…" at bounding box center [439, 243] width 195 height 37
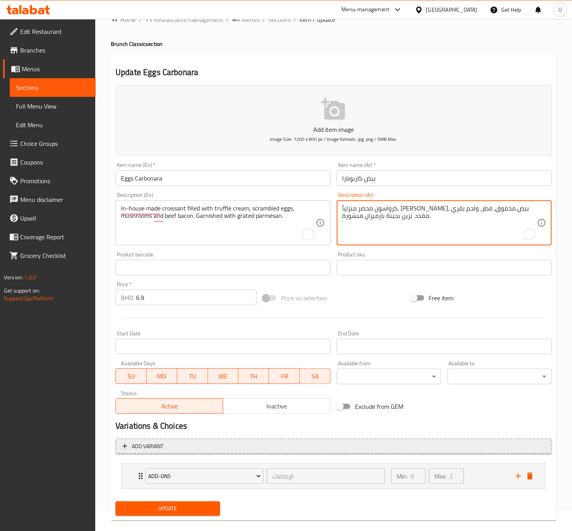
scroll to position [32, 0]
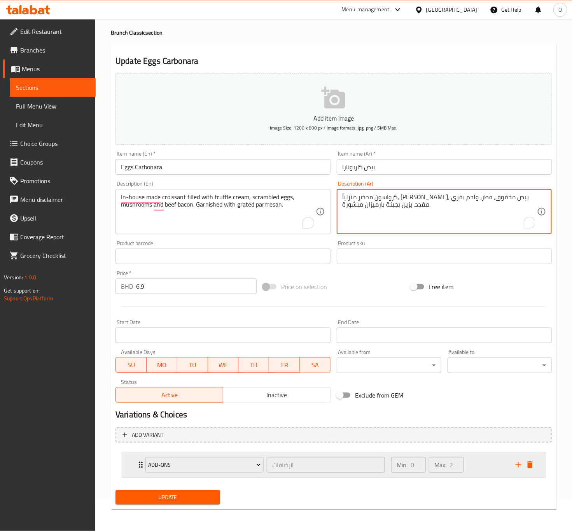
click at [138, 465] on icon "Expand" at bounding box center [140, 464] width 9 height 9
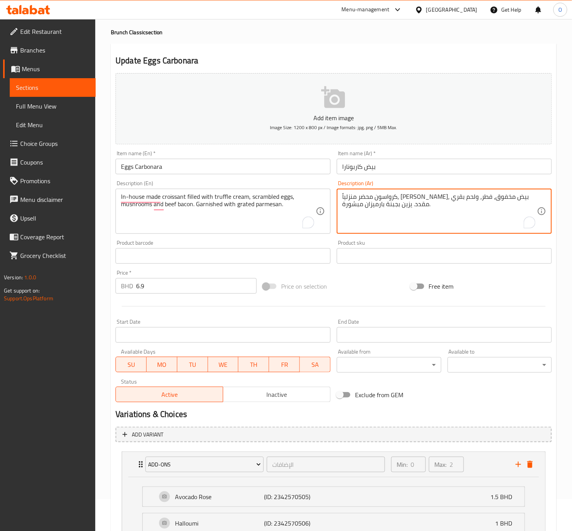
type textarea "كرواسون محضر منزلياً، محشو بكريمة التروفل، بيض مخفوق، فطر، ولحم بقري مقدد. يزين…"
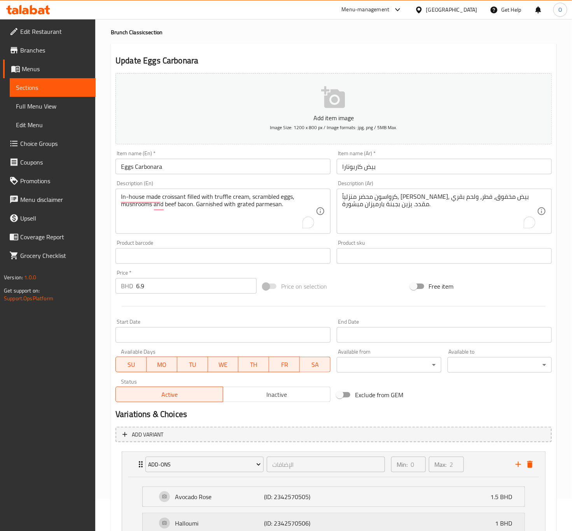
scroll to position [90, 0]
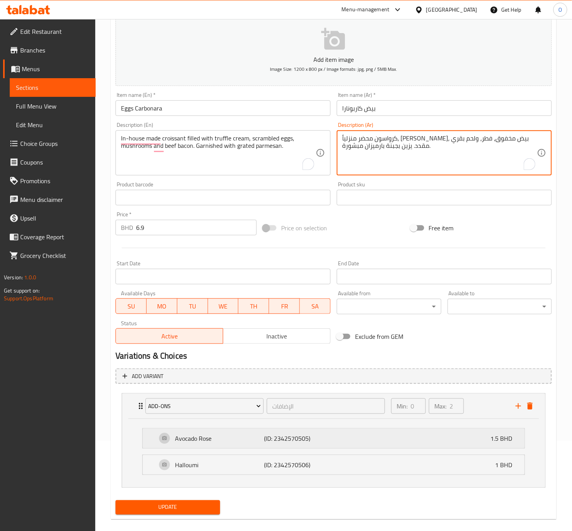
click at [262, 434] on p "Avocado Rose" at bounding box center [219, 437] width 89 height 9
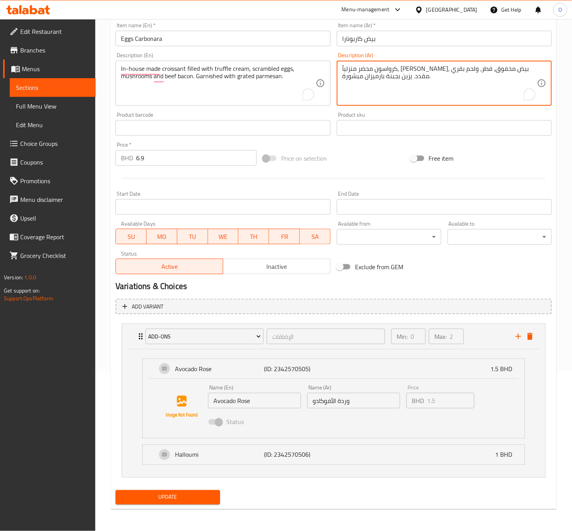
scroll to position [161, 0]
click at [171, 502] on button "Update" at bounding box center [167, 497] width 104 height 14
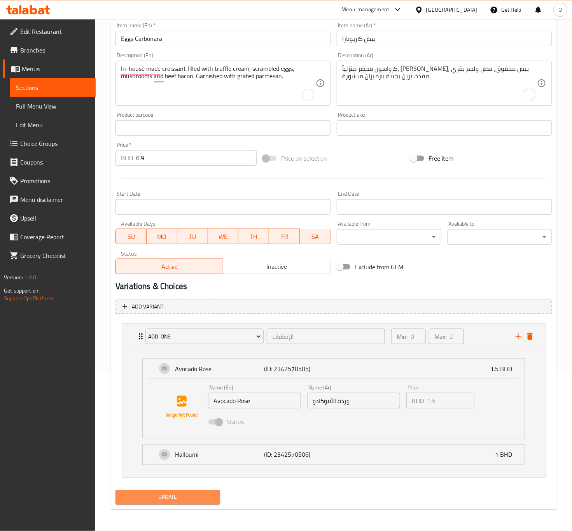
click at [192, 502] on button "Update" at bounding box center [167, 497] width 104 height 14
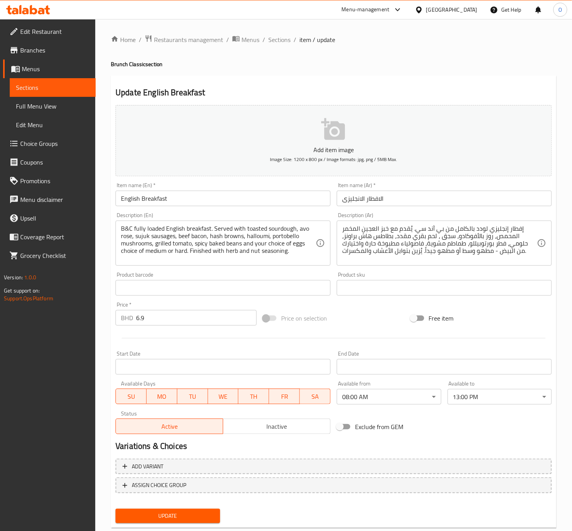
scroll to position [18, 0]
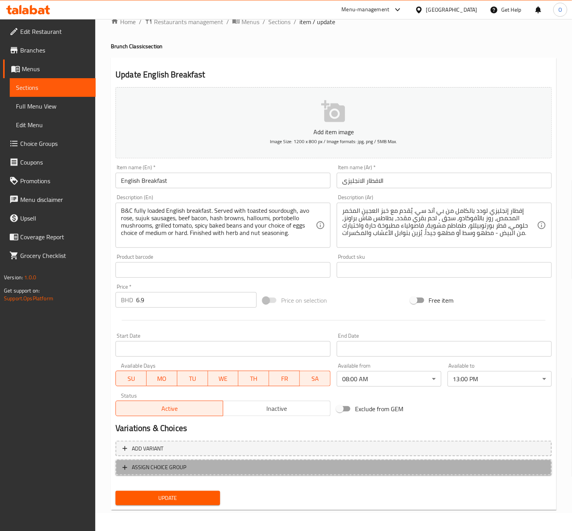
click at [162, 468] on span "ASSIGN CHOICE GROUP" at bounding box center [159, 467] width 54 height 10
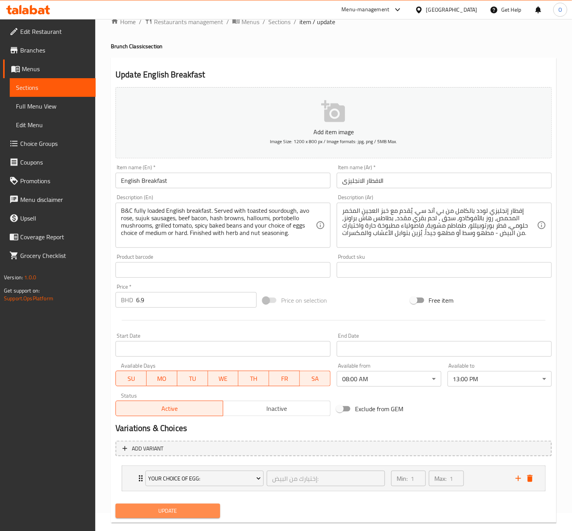
click at [155, 510] on span "Update" at bounding box center [168, 511] width 92 height 10
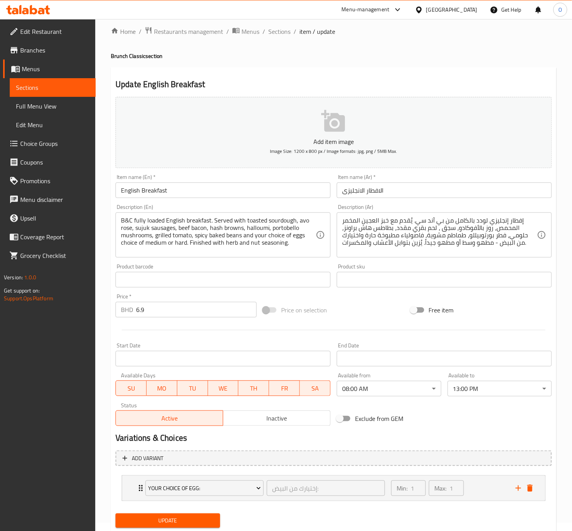
scroll to position [32, 0]
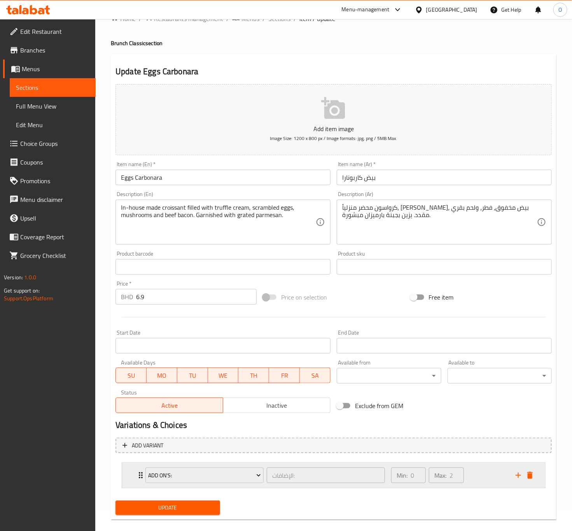
scroll to position [32, 0]
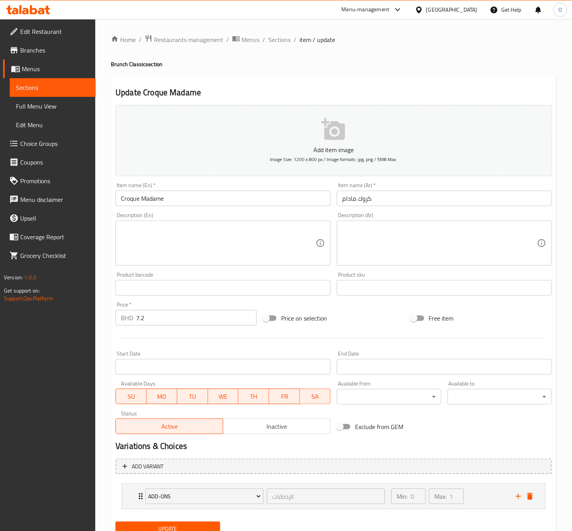
click at [355, 208] on div "Item name (Ar)   * كروك مادام Item name (Ar) *" at bounding box center [444, 194] width 221 height 30
click at [175, 192] on input "Croque Madame" at bounding box center [222, 198] width 215 height 16
click at [133, 203] on input "Croque Madame" at bounding box center [222, 198] width 215 height 16
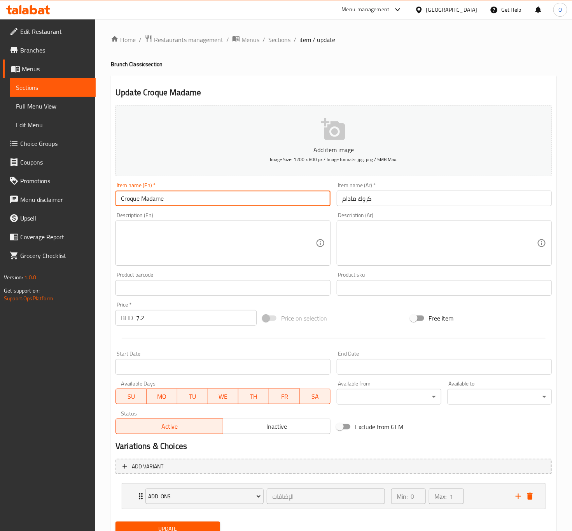
click at [133, 203] on input "Croque Madame" at bounding box center [222, 198] width 215 height 16
click at [222, 244] on textarea at bounding box center [218, 243] width 195 height 37
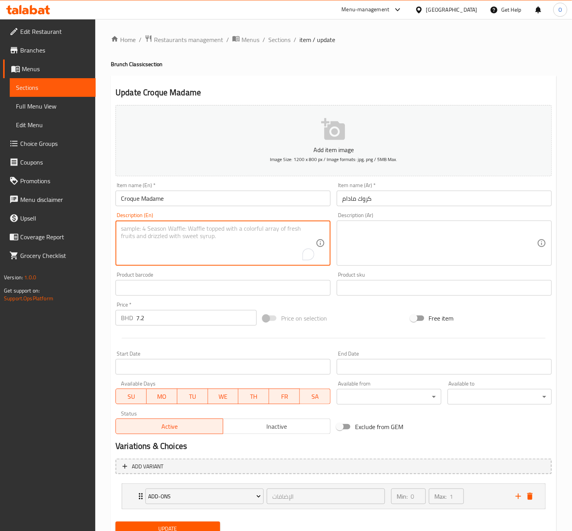
paste textarea "Brunch & [PERSON_NAME] take on the Croque Madame. In-house made challah bread l…"
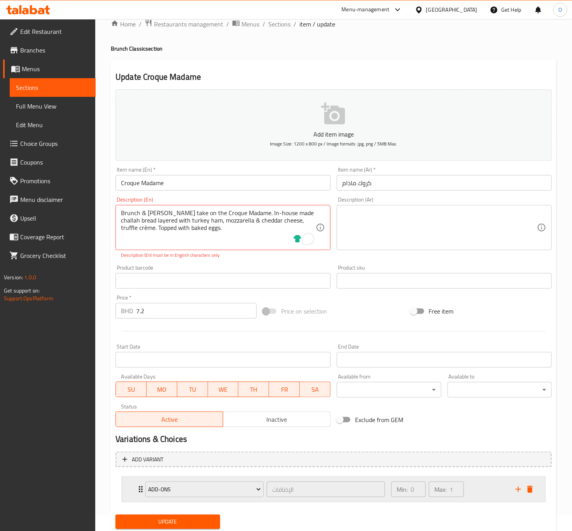
scroll to position [41, 0]
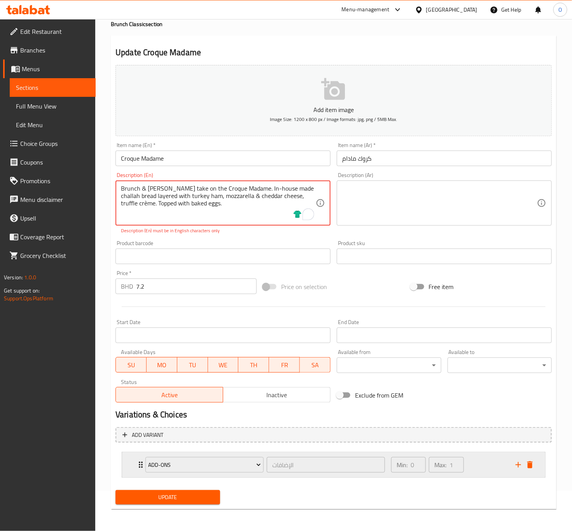
click at [134, 460] on div "Add-ons الإضافات ​ Min: 0 ​ Max: 1 ​" at bounding box center [333, 464] width 423 height 25
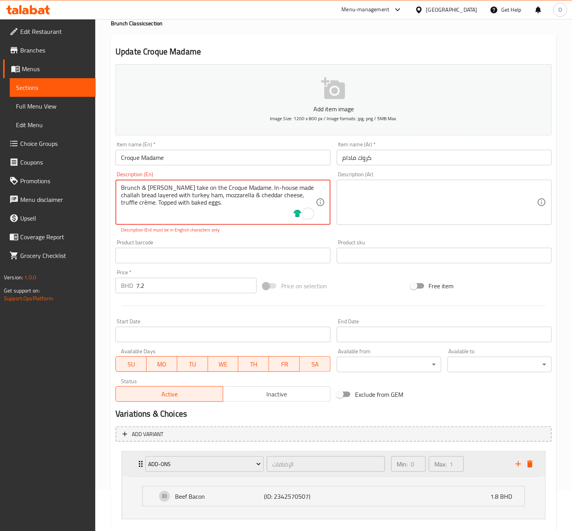
click at [134, 460] on div "Add-ons الإضافات ​ Min: 0 ​ Max: 1 ​" at bounding box center [333, 463] width 423 height 25
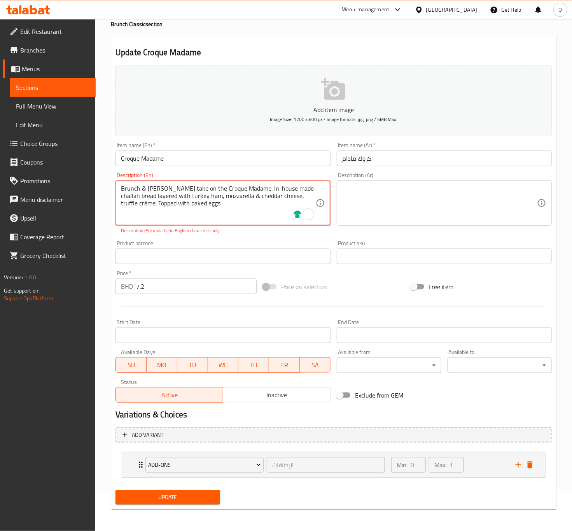
click at [169, 222] on div "Brunch & [PERSON_NAME] take on the Croque Madame. In-house made challah bread l…" at bounding box center [222, 202] width 215 height 45
drag, startPoint x: 161, startPoint y: 189, endPoint x: 168, endPoint y: 196, distance: 9.9
click at [161, 191] on textarea "Brunch & [PERSON_NAME] take on the Croque Madame. In-house made challah bread l…" at bounding box center [218, 203] width 195 height 37
drag, startPoint x: 160, startPoint y: 186, endPoint x: 157, endPoint y: 189, distance: 4.2
click at [157, 189] on textarea "Brunch & [PERSON_NAME] take on the Croque Madame. In-house made challah bread l…" at bounding box center [218, 203] width 195 height 37
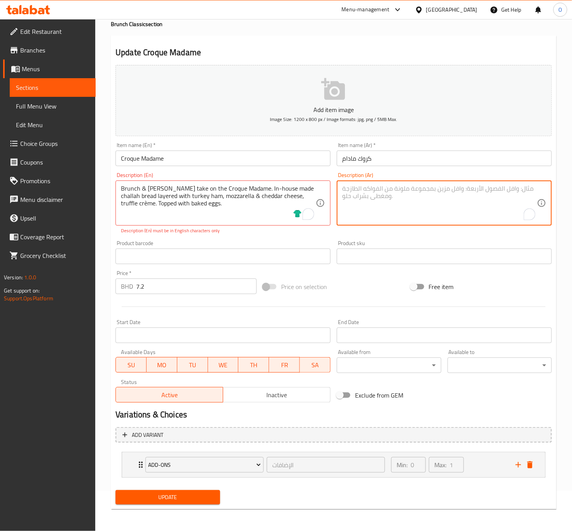
click at [390, 201] on textarea "To enrich screen reader interactions, please activate Accessibility in Grammarl…" at bounding box center [439, 203] width 195 height 37
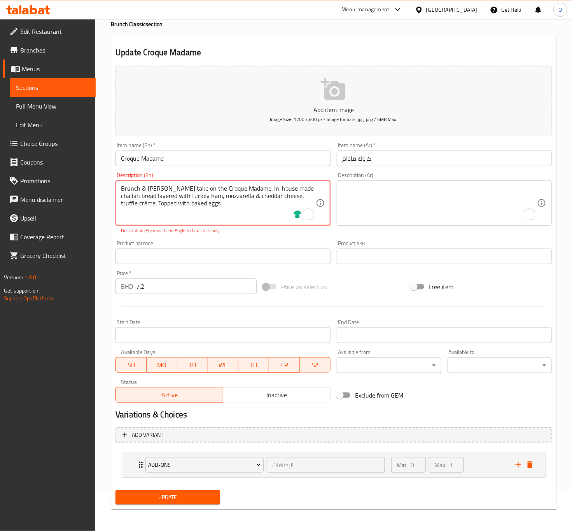
click at [145, 187] on textarea "Brunch & [PERSON_NAME] take on the Croque Madame. In-house made challah bread l…" at bounding box center [218, 203] width 195 height 37
drag, startPoint x: 246, startPoint y: 190, endPoint x: 50, endPoint y: 142, distance: 202.1
click at [50, 142] on div "Edit Restaurant Branches Menus Sections Full Menu View Edit Menu Choice Groups …" at bounding box center [286, 255] width 572 height 552
click at [206, 216] on textarea "In-house made challah bread layered with turkey ham, mozzarella & cheddar chees…" at bounding box center [218, 203] width 195 height 37
click at [295, 186] on textarea "In-house made challah bread layered with turkey ham, mozzarella & cheddar chees…" at bounding box center [218, 203] width 195 height 37
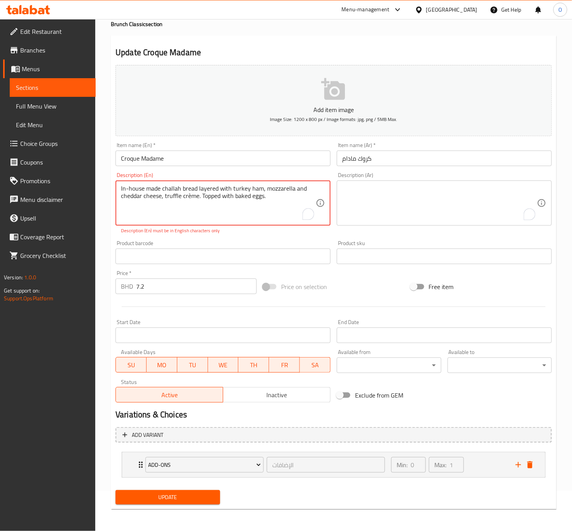
click at [192, 198] on textarea "In-house made challah bread layered with turkey ham, mozzarella and cheddar che…" at bounding box center [218, 203] width 195 height 37
drag, startPoint x: 189, startPoint y: 202, endPoint x: 186, endPoint y: 204, distance: 4.4
click at [186, 204] on textarea "In-house made challah bread layered with turkey ham, mozzarella and cheddar che…" at bounding box center [218, 203] width 195 height 37
type textarea "In-house made challah bread layered with turkey ham, mozzarella and cheddar che…"
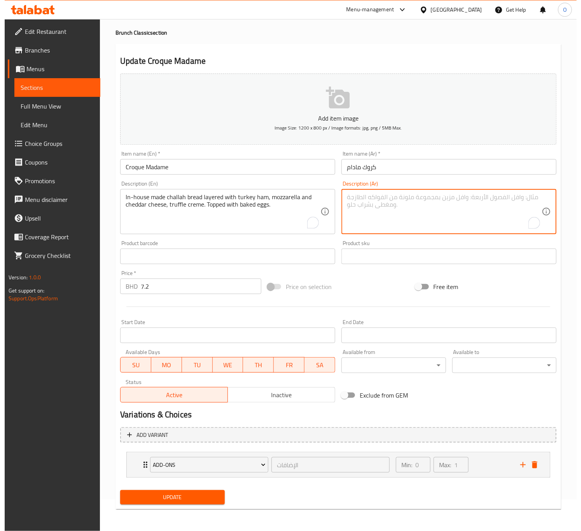
scroll to position [32, 0]
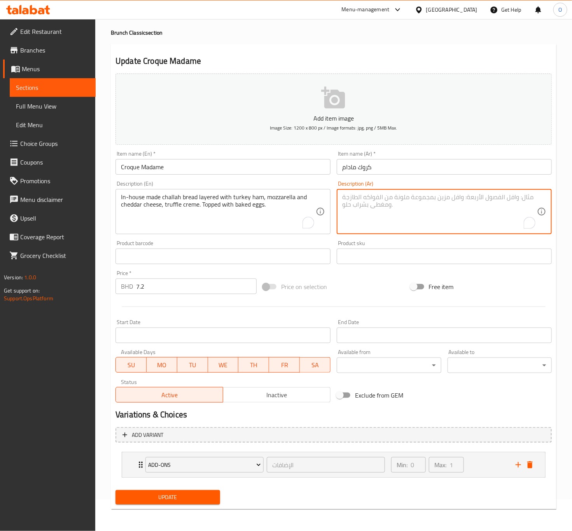
click at [407, 217] on textarea "To enrich screen reader interactions, please activate Accessibility in Grammarl…" at bounding box center [439, 211] width 195 height 37
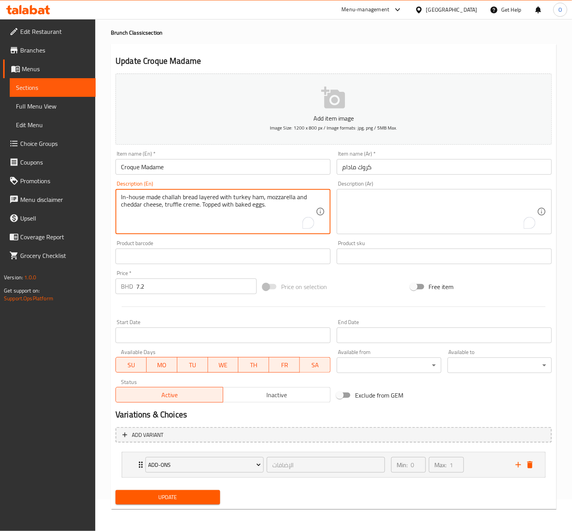
click at [247, 209] on textarea "In-house made challah bread layered with turkey ham, mozzarella and cheddar che…" at bounding box center [218, 211] width 195 height 37
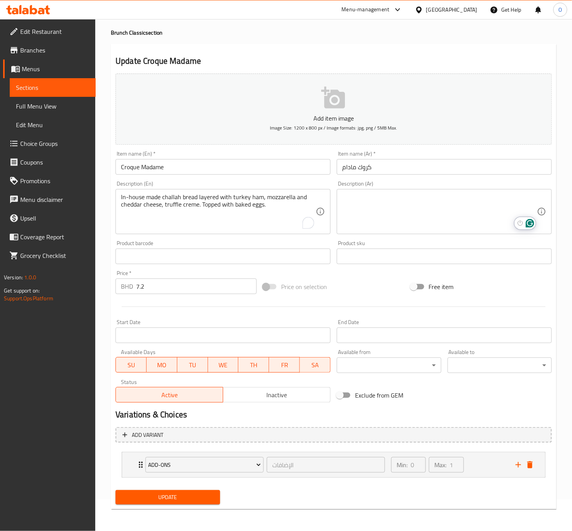
click at [384, 215] on textarea "To enrich screen reader interactions, please activate Accessibility in Grammarl…" at bounding box center [439, 211] width 195 height 37
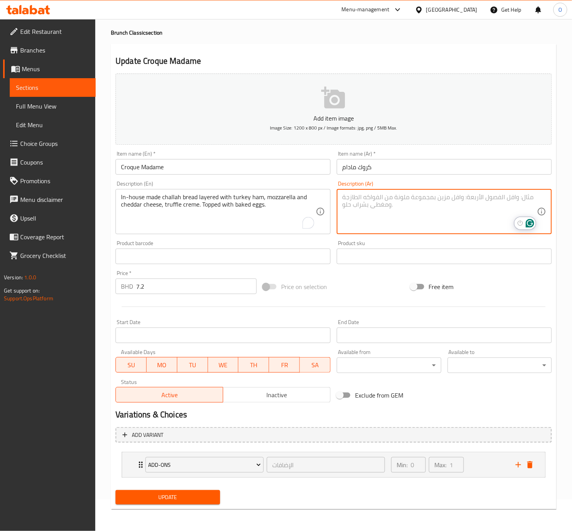
paste textarea "خبز تشالا مُعدٌّ لدينا، مُغطى بطبقات من لحم الديك الرومي، وجبنة الموزاريلا والش…"
click at [497, 195] on textarea "خبز تشالا مُعدٌّ لدينا، مُغطى بطبقات من لحم الديك الرومي، وجبنة الموزاريلا والش…" at bounding box center [439, 211] width 195 height 37
click at [501, 196] on textarea "خبز تشالا مُعدٌّ لدينا، مُغطى بطبقات من لحم الديك الرومي، وجبنة الموزاريلا والش…" at bounding box center [439, 211] width 195 height 37
drag, startPoint x: 504, startPoint y: 199, endPoint x: 482, endPoint y: 196, distance: 22.4
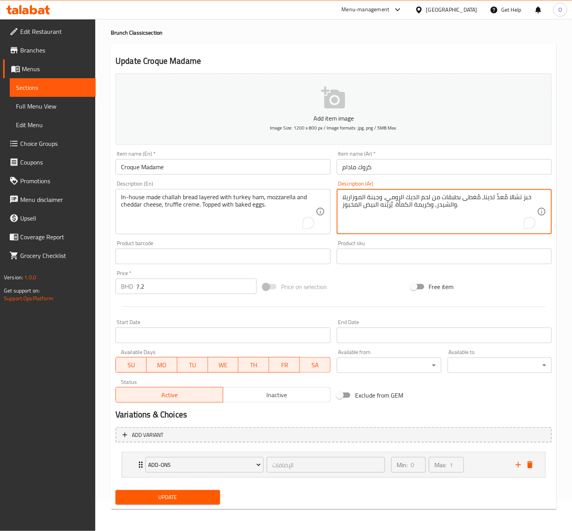
click at [482, 196] on textarea "خبز تشالا مُعدٌّ لدينا، مُغطى بطبقات من لحم الديك الرومي، وجبنة الموزاريلا والش…" at bounding box center [439, 211] width 195 height 37
click at [427, 198] on textarea "خبز تشالا محضر منزلياً، مُغطى بطبقات من لحم الديك الرومي، وجبنة الموزاريلا والش…" at bounding box center [439, 211] width 195 height 37
click at [408, 198] on textarea "خبز تشالا محضر منزلياً، مُغطى بطبقات من لهام حم الديك الرومي، وجبنة الموزاريلا …" at bounding box center [439, 211] width 195 height 37
click at [407, 198] on textarea "خبز تشالا محضر منزلياً، مُغطى بطبقات من لهام حم الديك الرومي، وجبنة الموزاريلا …" at bounding box center [439, 211] width 195 height 37
click at [391, 200] on textarea "خبز تشالا محضر منزلياً، مُغطى بطبقات من هام لحم الديك الرومي، وجبنة الموزاريلا …" at bounding box center [439, 211] width 195 height 37
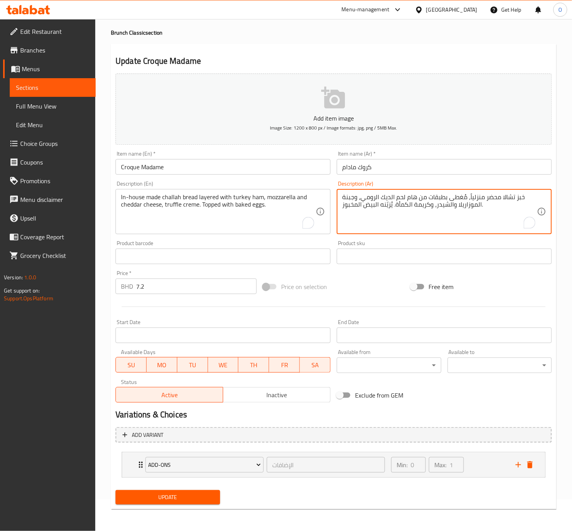
click at [391, 200] on textarea "خبز تشالا محضر منزلياً، مُغطى بطبقات من هام لحم الديك الرومي، وجبنة الموزاريلا …" at bounding box center [439, 211] width 195 height 37
click at [376, 194] on textarea "خبز تشالا محضر منزلياً، مُغطى بطبقات من هام لحم رومي، وجبنة الموزاريلا والشيدر،…" at bounding box center [439, 211] width 195 height 37
click at [378, 199] on textarea "خبز تشالا محضر منزلياً، مُغطى بطبقات من هام لحم رومي، وجبنة الموزاريلا والشيدر،…" at bounding box center [439, 211] width 195 height 37
click at [407, 206] on textarea "خبز تشالا محضر منزلياً، مُغطى بطبقات من هام لحم رومي، جبنة الموزاريلا والشيدر، …" at bounding box center [439, 211] width 195 height 37
click at [407, 205] on textarea "خبز تشالا محضر منزلياً، مُغطى بطبقات من هام لحم رومي، جبنة الموزاريلا والشيدر، …" at bounding box center [439, 211] width 195 height 37
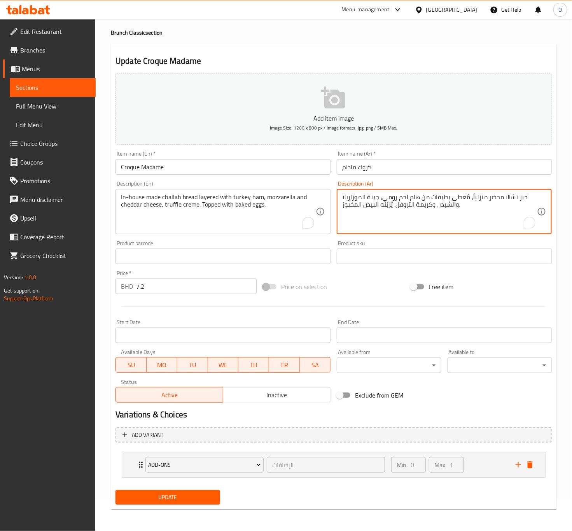
click at [389, 209] on textarea "خبز تشالا محضر منزلياً، مُغطى بطبقات من هام لحم رومي، جبنة الموزاريلا والشيدر، …" at bounding box center [439, 211] width 195 height 37
click at [390, 209] on textarea "خبز تشالا محضر منزلياً، مُغطى بطبقات من هام لحم رومي، جبنة الموزاريلا والشيدر، …" at bounding box center [439, 211] width 195 height 37
type textarea "خبز تشالا محضر منزلياً، مُغطى بطبقات من هام لحم رومي، جبنة الموزاريلا والشيدر، …"
click at [171, 498] on span "Update" at bounding box center [168, 497] width 92 height 10
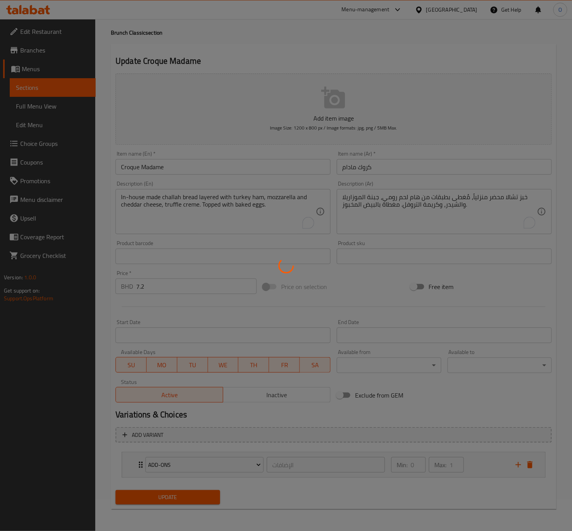
click at [131, 459] on div at bounding box center [286, 265] width 572 height 531
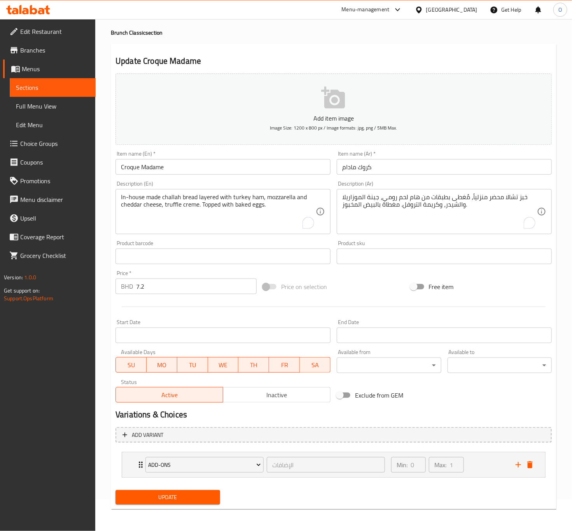
click at [231, 160] on input "Croque Madame" at bounding box center [222, 167] width 215 height 16
click at [446, 364] on div "Available to ​ ​" at bounding box center [499, 361] width 110 height 30
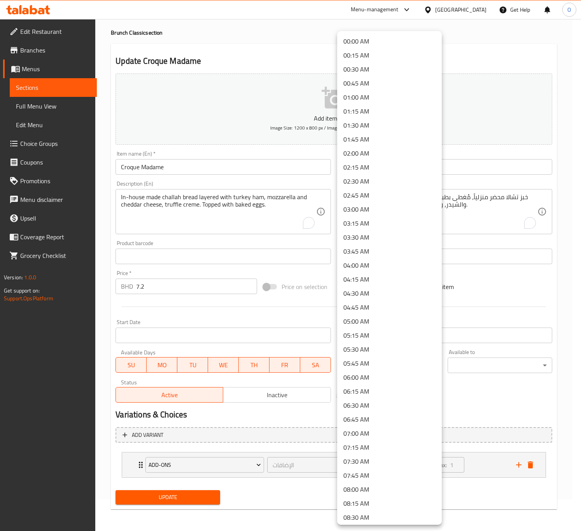
click at [434, 366] on body "​ Menu-management [GEOGRAPHIC_DATA] Get Help O Edit Restaurant Branches Menus S…" at bounding box center [290, 244] width 581 height 512
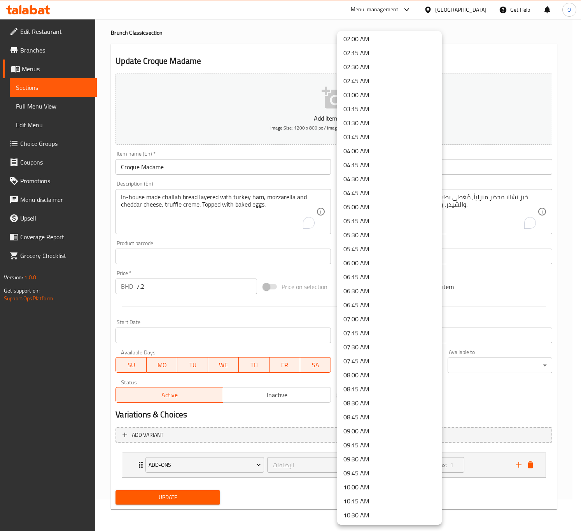
scroll to position [117, 0]
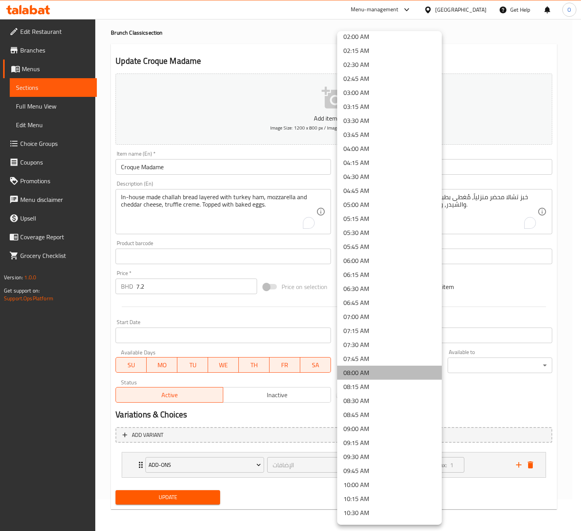
click at [404, 368] on li "08:00 AM" at bounding box center [389, 372] width 105 height 14
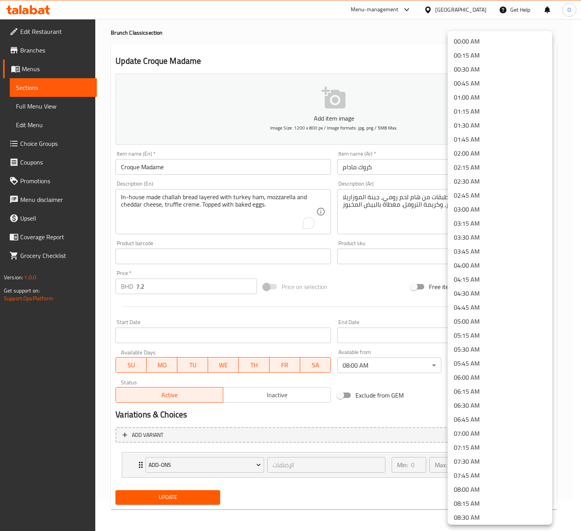
click at [472, 363] on body "​ Menu-management [GEOGRAPHIC_DATA] Get Help O Edit Restaurant Branches Menus S…" at bounding box center [290, 244] width 581 height 512
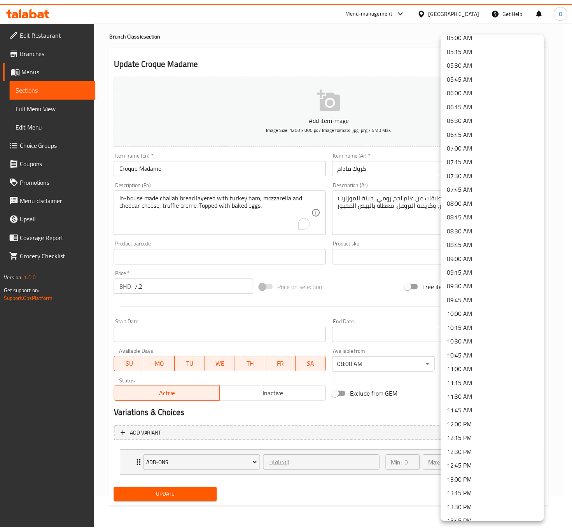
scroll to position [292, 0]
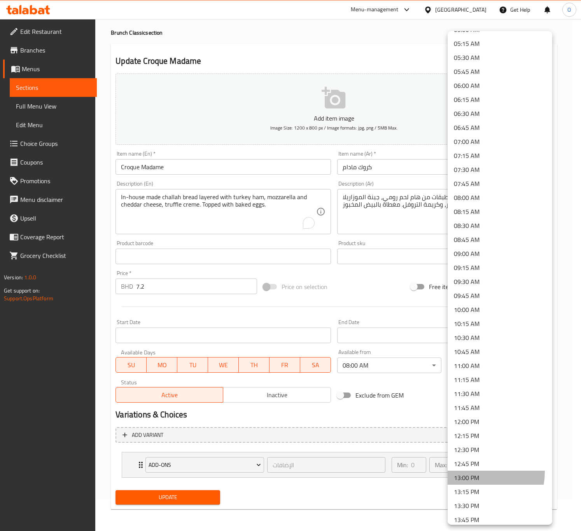
click at [470, 472] on li "13:00 PM" at bounding box center [499, 477] width 105 height 14
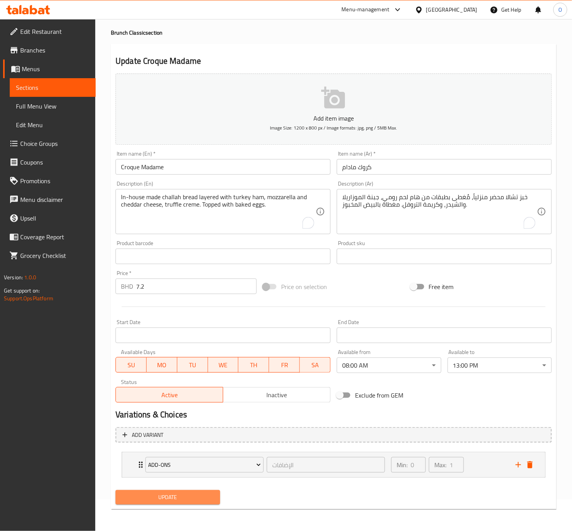
click at [211, 492] on button "Update" at bounding box center [167, 497] width 104 height 14
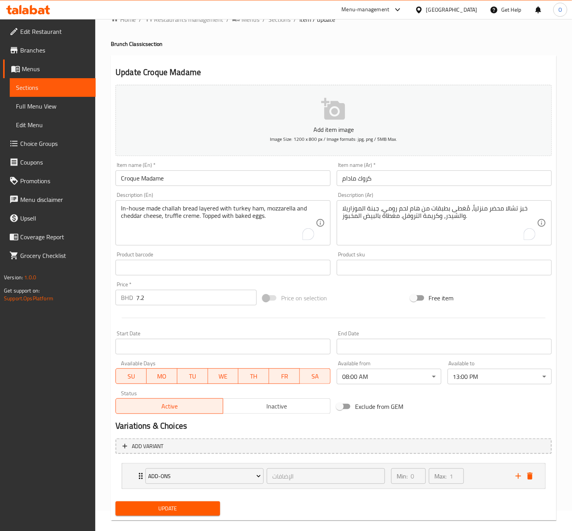
scroll to position [32, 0]
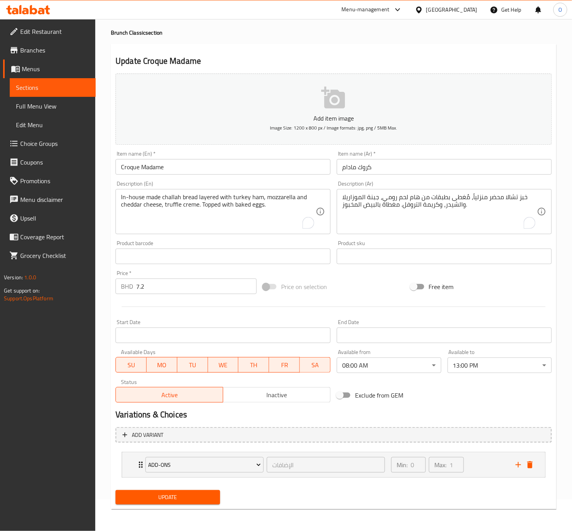
click at [160, 496] on span "Update" at bounding box center [168, 497] width 92 height 10
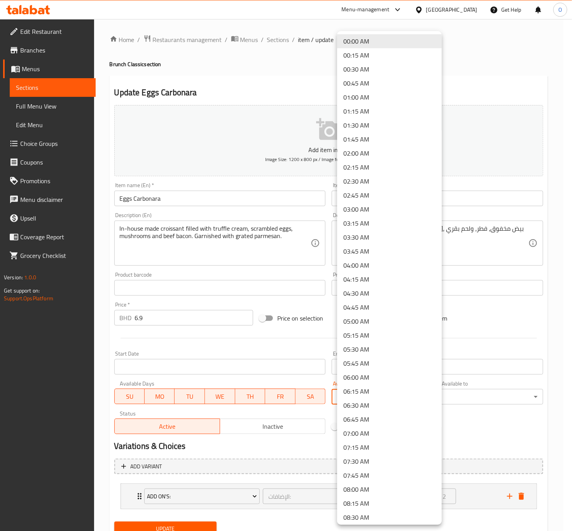
click at [406, 392] on body "​ Menu-management [GEOGRAPHIC_DATA] Get Help O Edit Restaurant Branches Menus S…" at bounding box center [286, 275] width 572 height 512
click at [387, 491] on li "08:00 AM" at bounding box center [389, 489] width 105 height 14
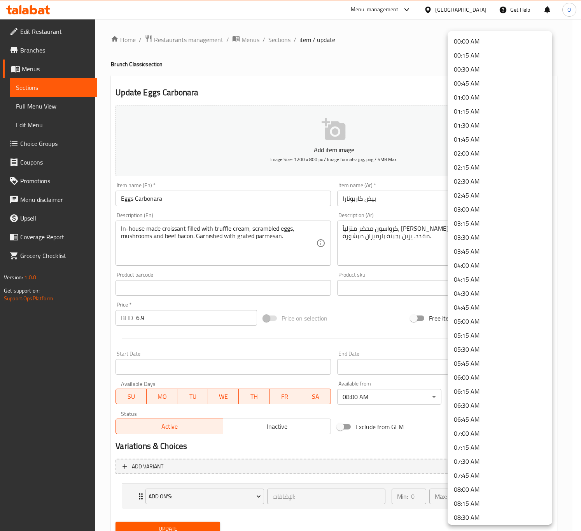
click at [505, 397] on body "​ Menu-management [GEOGRAPHIC_DATA] Get Help O Edit Restaurant Branches Menus S…" at bounding box center [290, 275] width 581 height 512
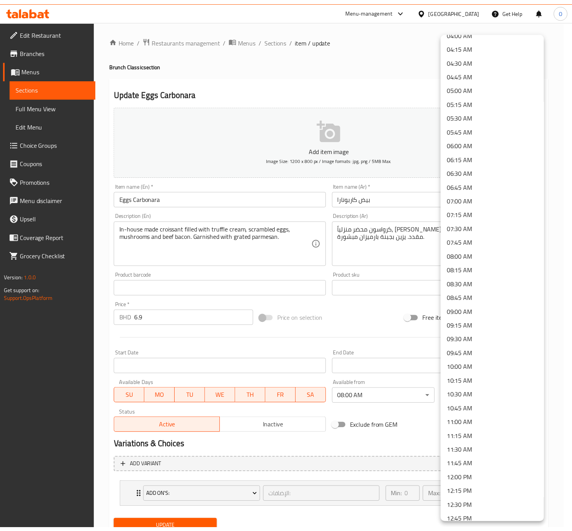
scroll to position [350, 0]
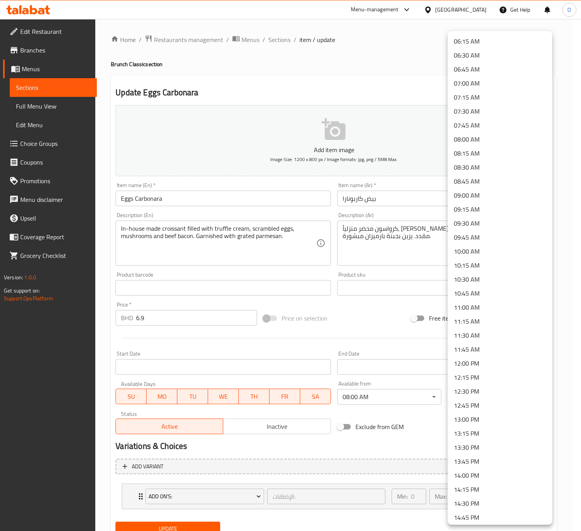
click at [480, 419] on li "13:00 PM" at bounding box center [499, 419] width 105 height 14
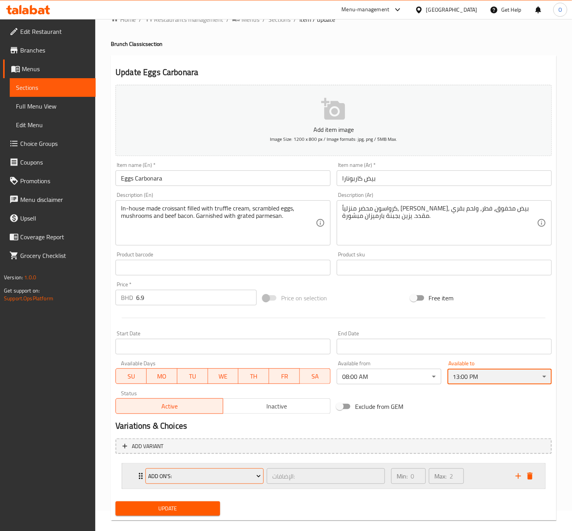
scroll to position [32, 0]
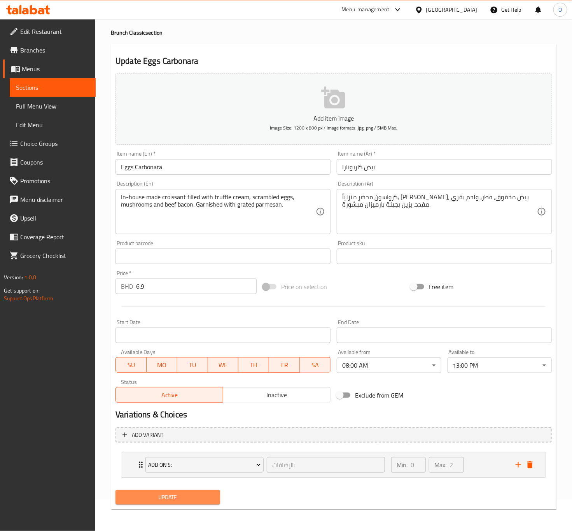
click at [157, 500] on span "Update" at bounding box center [168, 497] width 92 height 10
click at [206, 498] on span "Update" at bounding box center [168, 497] width 92 height 10
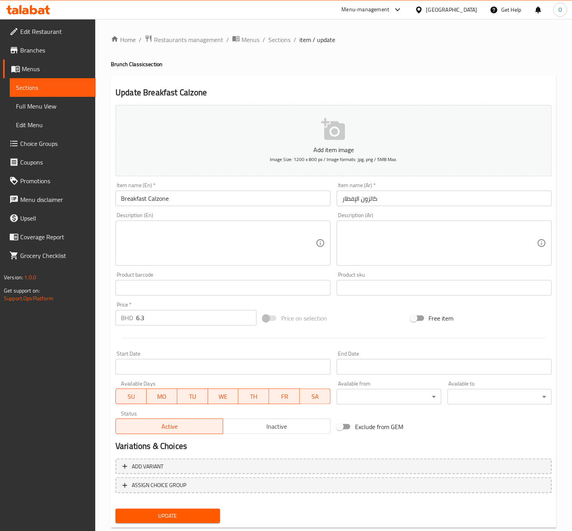
click at [160, 197] on input "Breakfast Calzone" at bounding box center [222, 198] width 215 height 16
click at [378, 200] on input "كالزون الإفطار" at bounding box center [444, 198] width 215 height 16
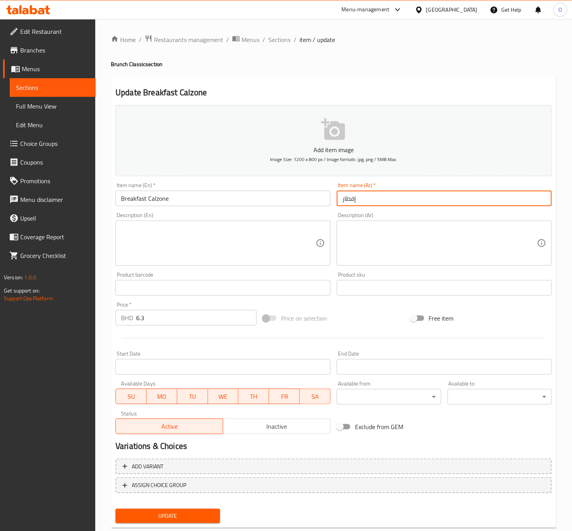
paste input "كالزوني"
type input "إفطار كالزوني"
click at [147, 244] on textarea at bounding box center [218, 243] width 195 height 37
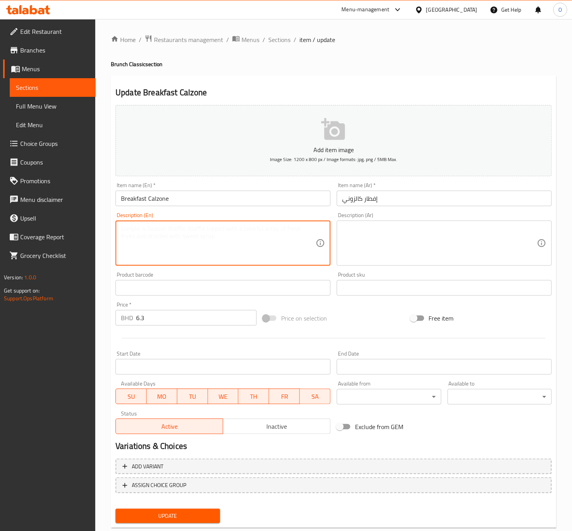
paste textarea "Freshly baked in our pizza oven, a folded pizza filled with scrambled eggs, smo…"
click at [384, 400] on body "​ Menu-management [GEOGRAPHIC_DATA] Get Help O Edit Restaurant Branches Menus S…" at bounding box center [286, 275] width 572 height 512
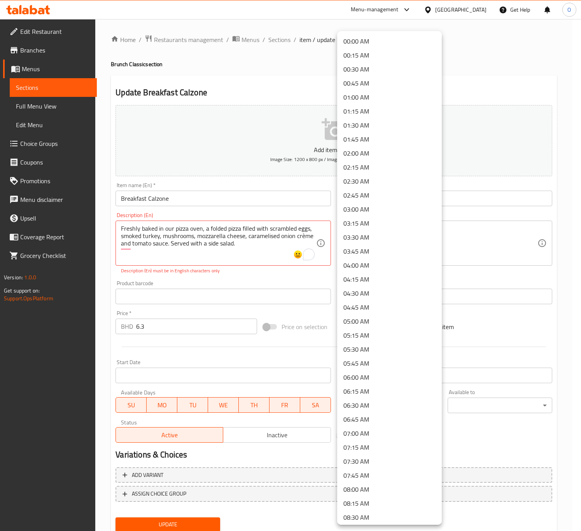
click at [377, 487] on li "08:00 AM" at bounding box center [389, 489] width 105 height 14
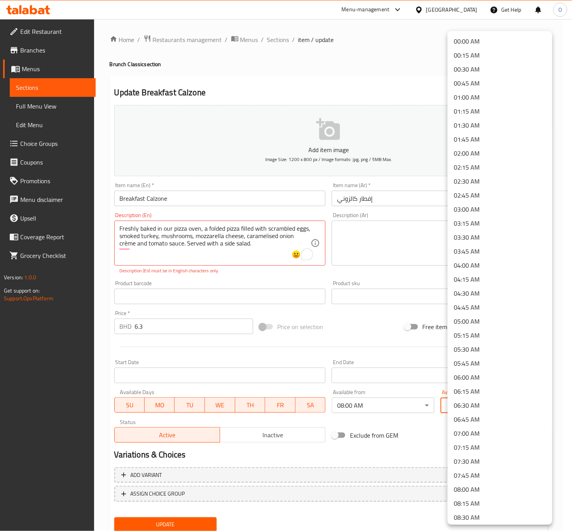
click at [482, 407] on body "​ Menu-management [GEOGRAPHIC_DATA] Get Help O Edit Restaurant Branches Menus S…" at bounding box center [286, 275] width 572 height 512
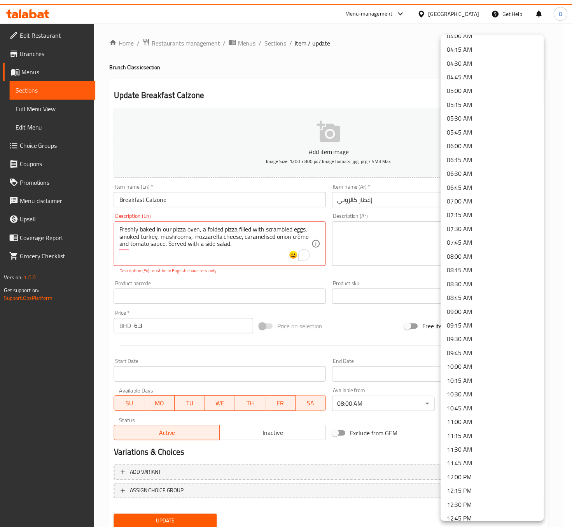
scroll to position [292, 0]
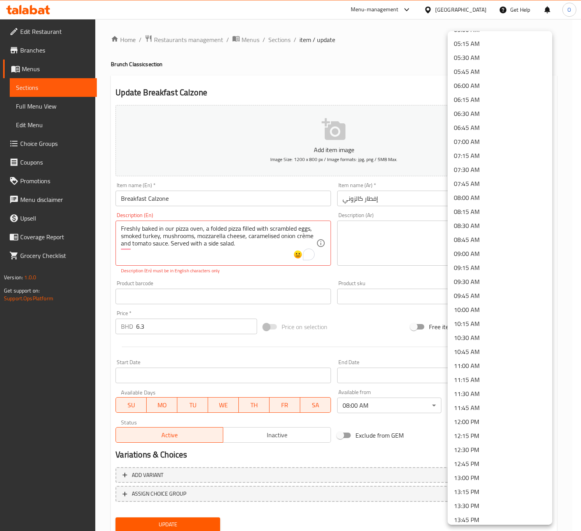
drag, startPoint x: 483, startPoint y: 469, endPoint x: 489, endPoint y: 482, distance: 13.7
click at [489, 482] on ul "00:00 AM 00:15 AM 00:30 AM 00:45 AM 01:00 AM 01:15 AM 01:30 AM 01:45 AM 02:00 A…" at bounding box center [503, 422] width 113 height 1364
click at [490, 481] on li "13:00 PM" at bounding box center [499, 477] width 105 height 14
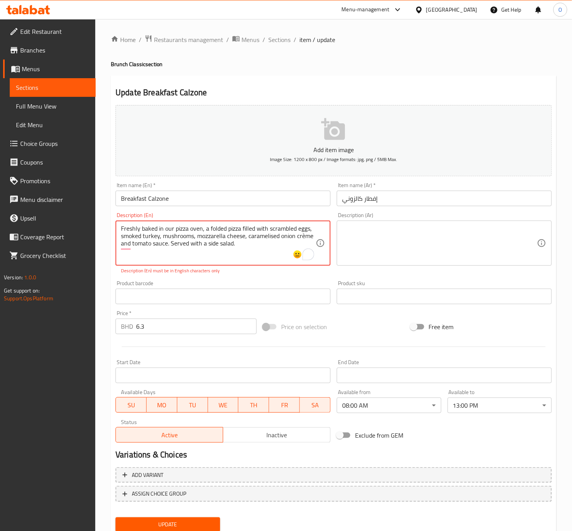
click at [312, 238] on textarea "Freshly baked in our pizza oven, a folded pizza filled with scrambled eggs, smo…" at bounding box center [218, 243] width 195 height 37
drag, startPoint x: 302, startPoint y: 236, endPoint x: 301, endPoint y: 240, distance: 4.8
click at [301, 240] on textarea "Freshly baked in our pizza oven, a folded pizza filled with scrambled eggs, smo…" at bounding box center [218, 243] width 195 height 37
paste textarea "e"
click at [219, 254] on textarea "Freshly baked in our pizza oven, a folded pizza filled with scrambled eggs, smo…" at bounding box center [218, 243] width 195 height 37
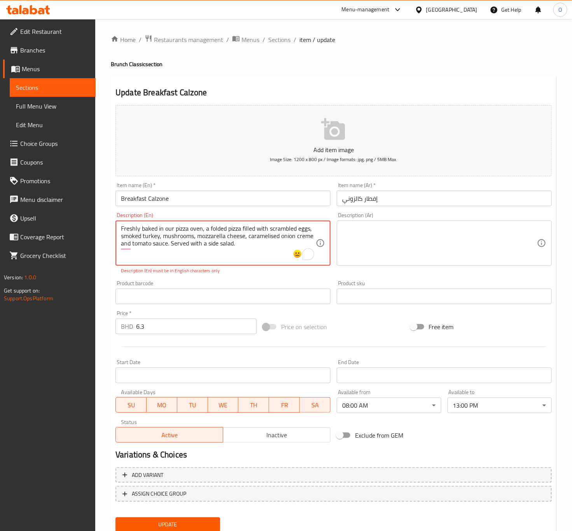
type textarea "Freshly baked in our pizza oven, a folded pizza filled with scrambled eggs, smo…"
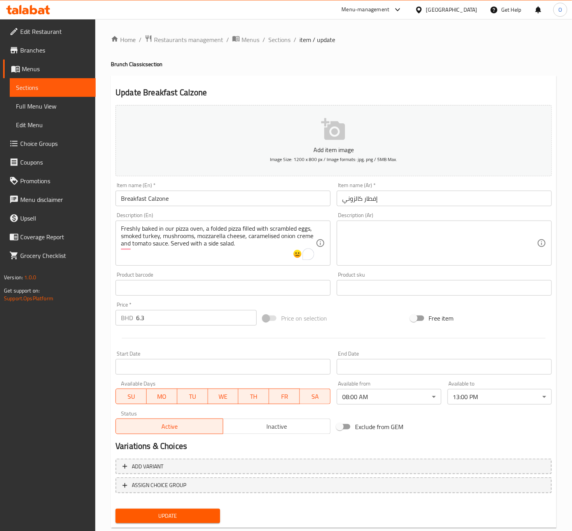
click at [328, 250] on div "Freshly baked in our pizza oven, a folded pizza filled with scrambled eggs, smo…" at bounding box center [222, 242] width 215 height 45
click at [244, 248] on textarea "Freshly baked in our pizza oven, a folded pizza filled with scrambled eggs, smo…" at bounding box center [218, 243] width 195 height 37
click at [243, 248] on textarea "Freshly baked in our pizza oven, a folded pizza filled with scrambled eggs, smo…" at bounding box center [218, 243] width 195 height 37
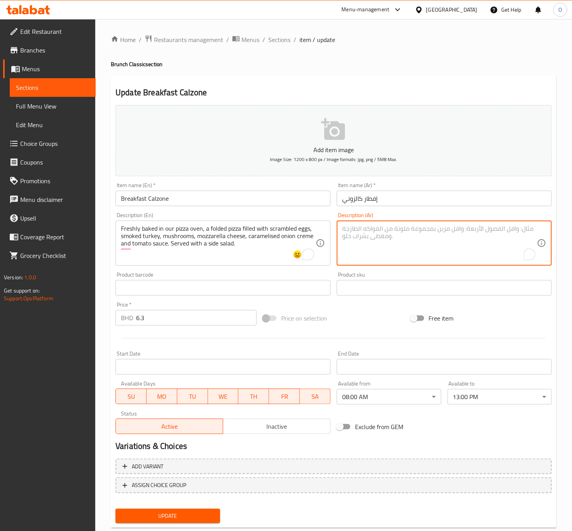
click at [379, 227] on textarea "To enrich screen reader interactions, please activate Accessibility in Grammarl…" at bounding box center [439, 243] width 195 height 37
paste textarea "بيتزا طازجة مخبوزة في فرننا، محشوة بالبيض المخفوق، والديك الرومي المدخن، والفطر…"
click at [455, 230] on textarea "بيتزا طازجة مخبوزة في فرننا، محشوة بالبيض المخفوق، والديك الرومي المدخن، والفطر…" at bounding box center [439, 243] width 195 height 37
drag, startPoint x: 452, startPoint y: 233, endPoint x: 449, endPoint y: 225, distance: 8.6
click at [449, 225] on textarea "بيتزا طازجة مخبوزة في فرننا، محشوة بالبيض المخفوق، والديك الرومي المدخن، والفطر…" at bounding box center [439, 243] width 195 height 37
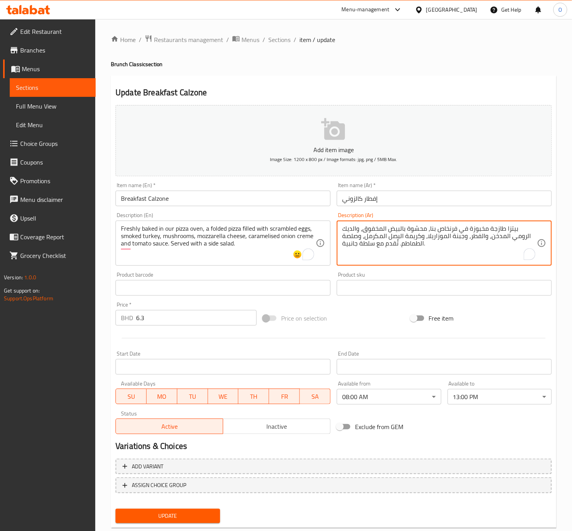
drag, startPoint x: 473, startPoint y: 230, endPoint x: 576, endPoint y: 355, distance: 161.9
click at [474, 231] on textarea "بيتزا طازجة مخبوزة في فرنخاص بنا، محشوة بالبيض المخفوق، والديك الرومي المدخن، و…" at bounding box center [439, 243] width 195 height 37
drag, startPoint x: 467, startPoint y: 226, endPoint x: 472, endPoint y: 231, distance: 6.9
click at [468, 226] on textarea "بيتزا طازجة مخبوزة في فرنخاص بنا، محشوة بالبيض المخفوق، والديك الرومي المدخن، و…" at bounding box center [439, 243] width 195 height 37
drag, startPoint x: 491, startPoint y: 264, endPoint x: 350, endPoint y: 230, distance: 144.6
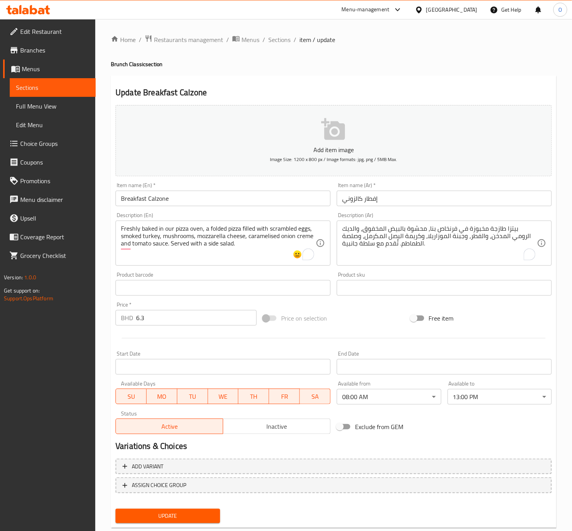
click at [350, 230] on textarea "بيتزا طازجة مخبوزة في فرنخاص بنا، محشوة بالبيض المخفوق، والديك الرومي المدخن، و…" at bounding box center [439, 243] width 195 height 37
click at [468, 227] on textarea "بيتزا طازجة مخبوزة في فرنخاص بنا، محشوة بالبيض المخفوق، والديك الرومي المدخن، و…" at bounding box center [439, 243] width 195 height 37
click at [353, 232] on textarea "بيتزا طازجة مخبوزة في فرن خاص بنا، محشوة بالبيض المخفوق، والديك الرومي المدخن، …" at bounding box center [439, 243] width 195 height 37
drag, startPoint x: 357, startPoint y: 225, endPoint x: 406, endPoint y: 271, distance: 67.4
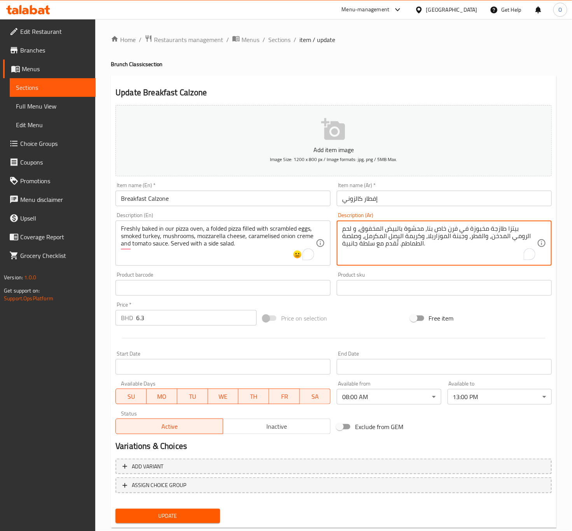
click at [357, 224] on div "بيتزا طازجة مخبوزة في فرن خاص بنا، محشوة بالبيض المخفوق، و لحم الرومي المدخن، و…" at bounding box center [444, 242] width 215 height 45
click at [529, 238] on textarea "بيتزا طازجة مخبوزة في فرن خاص بنا، محشوة بالبيض المخفوق، و لحم رومي المدخن، وال…" at bounding box center [439, 243] width 195 height 37
click at [505, 242] on textarea "بيتزا طازجة مخبوزة في فرن خاص بنا، محشوة بالبيض المخفوق، و لحم رومي مدخن، والفط…" at bounding box center [439, 243] width 195 height 37
click at [505, 239] on textarea "بيتزا طازجة مخبوزة في فرن خاص بنا، محشوة بالبيض المخفوق، و لحم رومي مدخن، والفط…" at bounding box center [439, 243] width 195 height 37
click at [502, 237] on textarea "بيتزا طازجة مخبوزة في فرن خاص بنا، محشوة بالبيض المخفوق، و لحم رومي مدخن، فطر، …" at bounding box center [439, 243] width 195 height 37
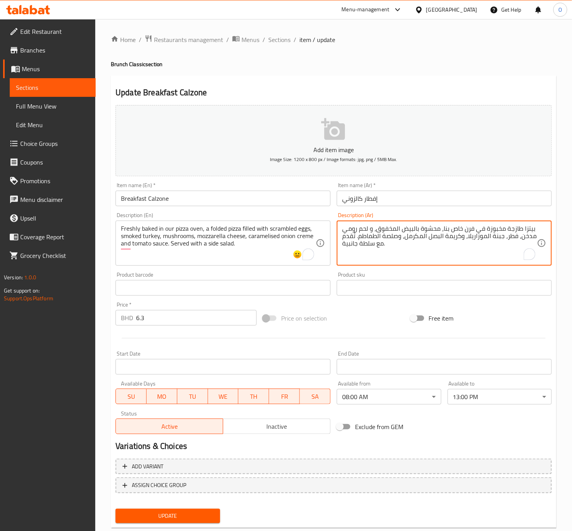
click at [461, 234] on textarea "بيتزا طازجة مخبوزة في فرن خاص بنا، محشوة بالبيض المخفوق، و لحم رومي مدخن، فطر، …" at bounding box center [439, 243] width 195 height 37
click at [439, 234] on textarea "بيتزا طازجة مخبوزة في فرن خاص بنا، محشوة بالبيض المخفوق، و لحم رومي مدخن، فطر، …" at bounding box center [439, 243] width 195 height 37
click at [439, 238] on textarea "بيتزا طازجة مخبوزة في فرن خاص بنا، محشوة بالبيض المخفوق، و لحم رومي مدخن، فطر، …" at bounding box center [439, 243] width 195 height 37
click at [430, 237] on textarea "بيتزا طازجة مخبوزة في فرن خاص بنا، محشوة بالبيض المخفوق، و لحم رومي مدخن، فطر، …" at bounding box center [439, 243] width 195 height 37
click at [405, 239] on textarea "بيتزا طازجة مخبوزة في فرن خاص بنا، محشوة بالبيض المخفوق، و لحم رومي مدخن، فطر، …" at bounding box center [439, 243] width 195 height 37
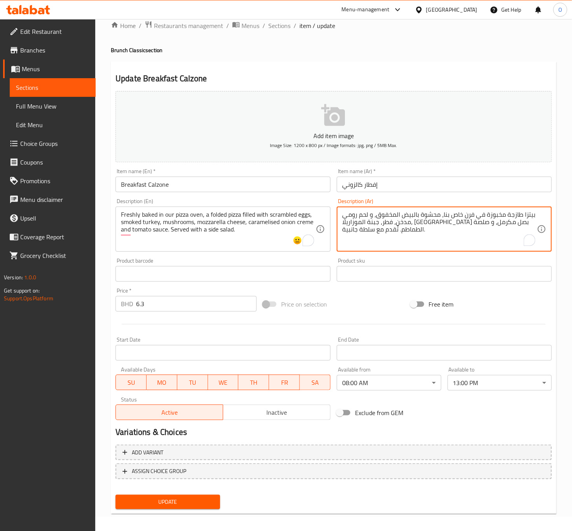
scroll to position [18, 0]
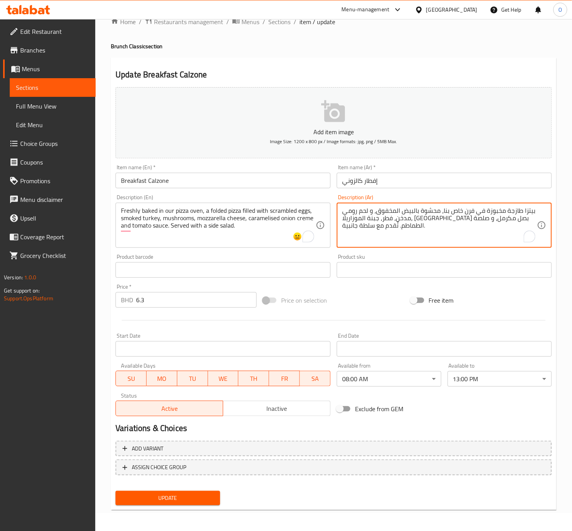
type textarea "بيتزا طازجة مخبوزة في فرن خاص بنا، محشوة بالبيض المخفوق، و لحم رومي مدخن، فطر، …"
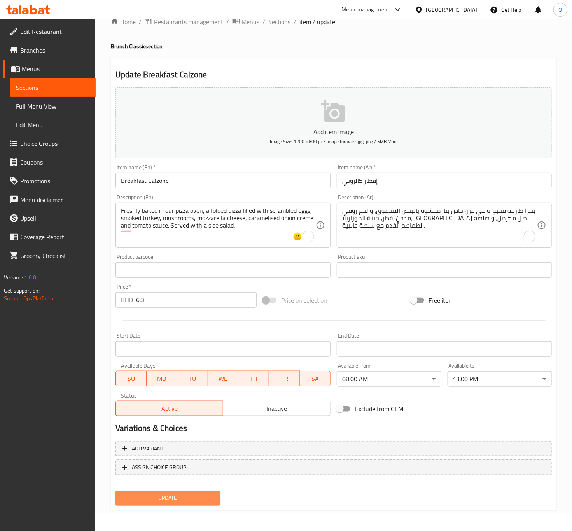
click at [128, 503] on button "Update" at bounding box center [167, 498] width 104 height 14
click at [150, 501] on span "Update" at bounding box center [168, 498] width 92 height 10
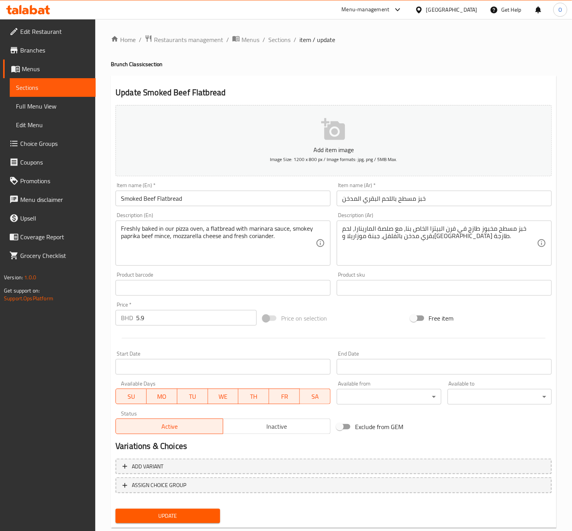
click at [365, 400] on body "​ Menu-management [GEOGRAPHIC_DATA] Get Help O Edit Restaurant Branches Menus S…" at bounding box center [286, 275] width 572 height 512
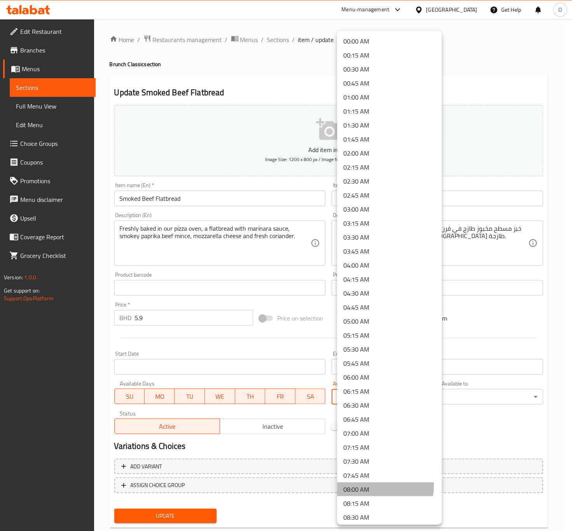
click at [365, 485] on li "08:00 AM" at bounding box center [389, 489] width 105 height 14
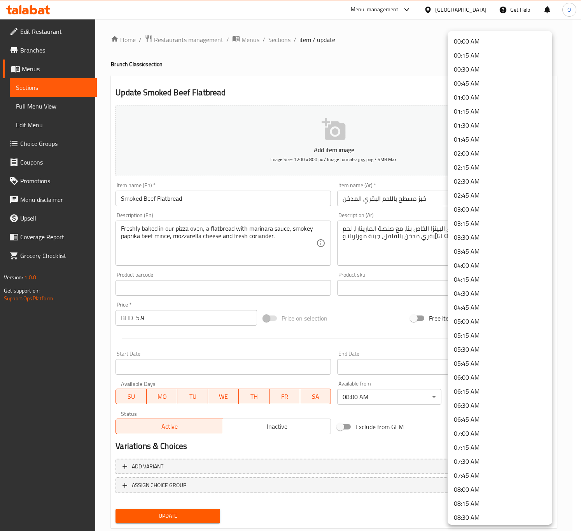
click at [480, 401] on body "​ Menu-management [GEOGRAPHIC_DATA] Get Help O Edit Restaurant Branches Menus S…" at bounding box center [290, 275] width 581 height 512
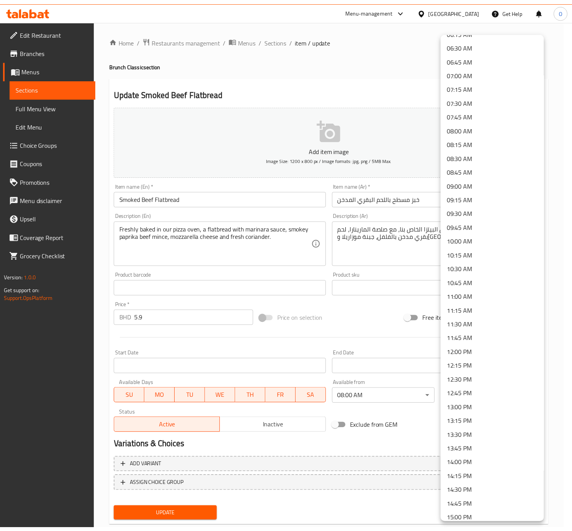
scroll to position [408, 0]
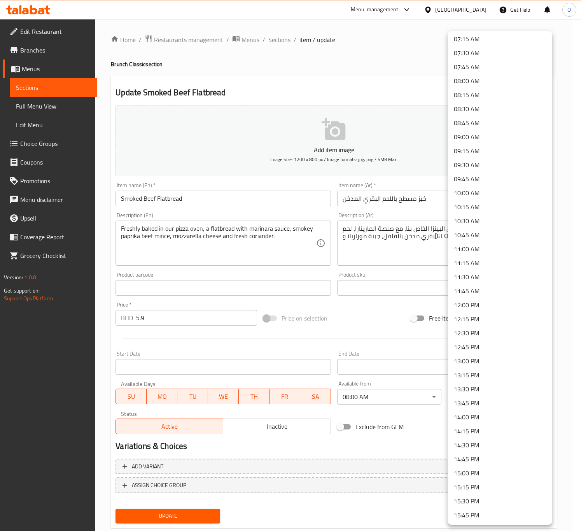
click at [465, 358] on li "13:00 PM" at bounding box center [499, 361] width 105 height 14
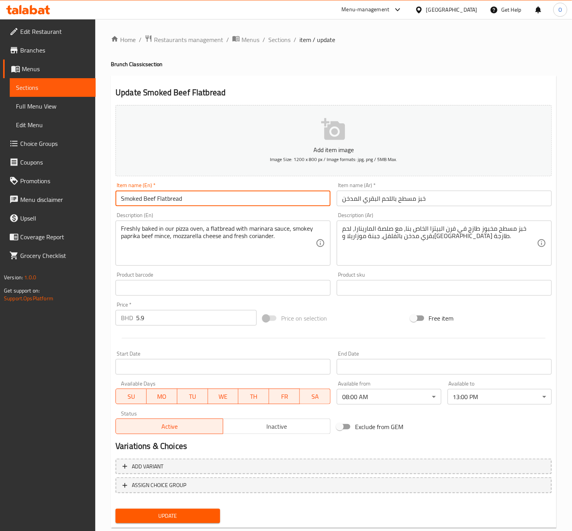
click at [243, 204] on input "Smoked Beef Flatbread" at bounding box center [222, 198] width 215 height 16
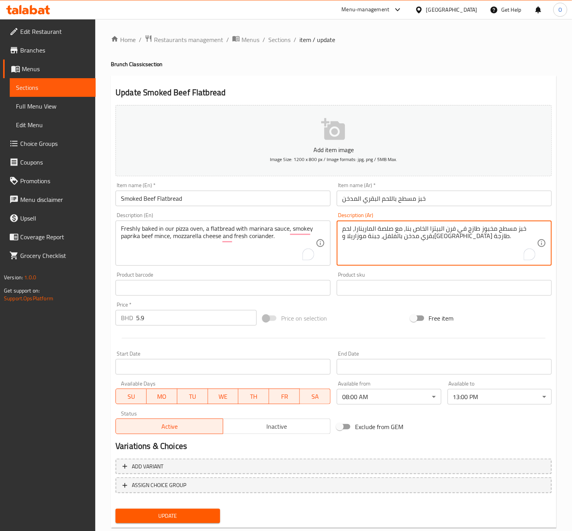
click at [423, 242] on textarea "خبز مسطح مخبوز طازج في فرن البيتزا الخاص بنا، مع صلصة المارينارا، لحم بقري مدخن…" at bounding box center [439, 243] width 195 height 37
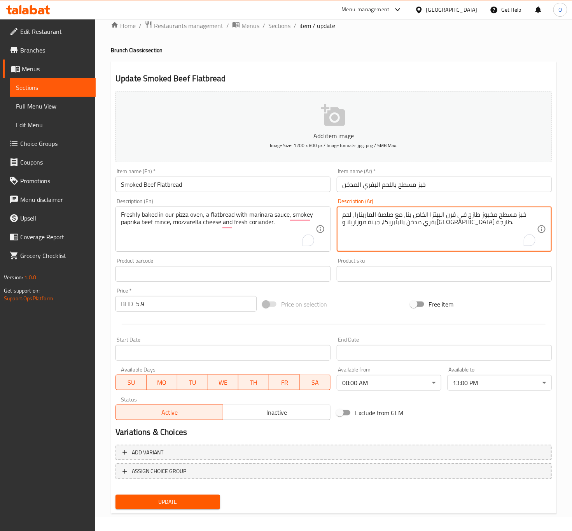
scroll to position [18, 0]
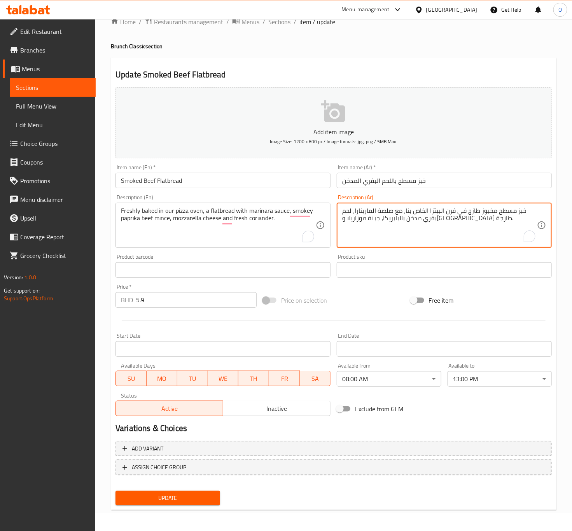
type textarea "خبز مسطح مخبوز طازج في فرن البيتزا الخاص بنا، مع صلصة المارينارا، لحم بقري مدخن…"
click at [142, 505] on div "Update" at bounding box center [167, 497] width 110 height 21
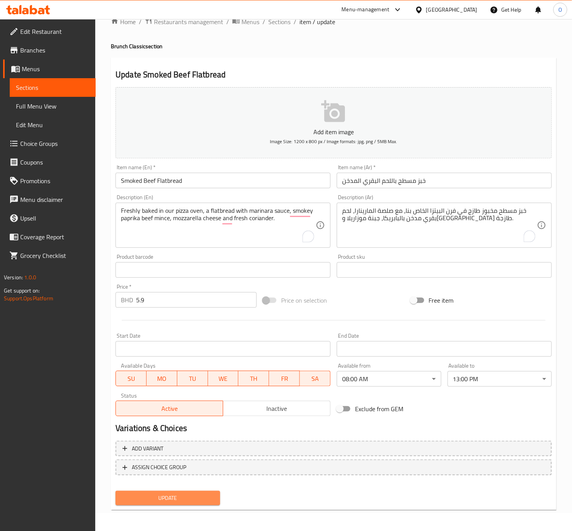
click at [154, 496] on span "Update" at bounding box center [168, 498] width 92 height 10
click at [146, 501] on span "Update" at bounding box center [168, 498] width 92 height 10
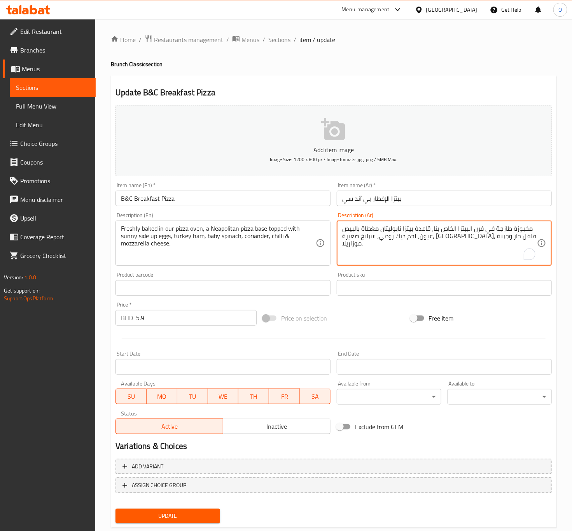
click at [476, 234] on textarea "مخبوزة طازجة في فرن البيتزا الخاص بنا، قاعدة بيتزا نابوليتان مغطاة بالبيض عيون،…" at bounding box center [439, 243] width 195 height 37
click at [483, 234] on textarea "مخبوزة طازجة في فرن البيتزا الخاص بنا، قاعدة بيتزا نابوليتان مغطاة بالبيض عيون،…" at bounding box center [439, 243] width 195 height 37
type textarea "مخبوزة طازجة في فرن البيتزا الخاص بنا، قاعدة بيتزا نابوليتان مغطاة بالبيض عيون،…"
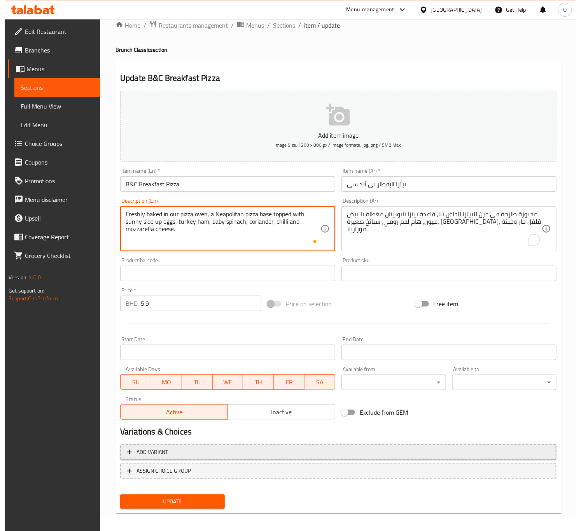
scroll to position [18, 0]
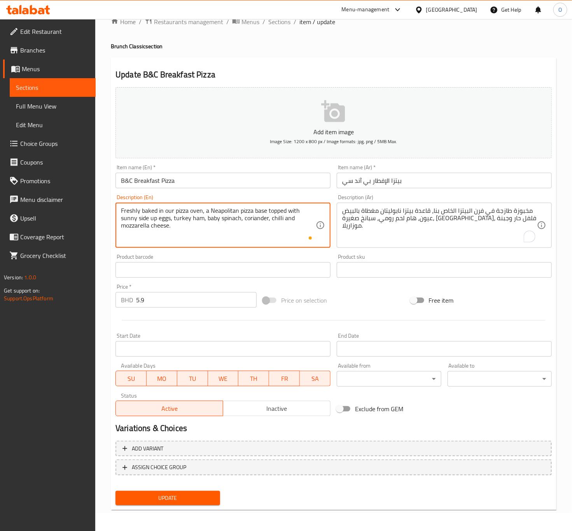
type textarea "Freshly baked in our pizza oven, a Neapolitan pizza base topped with sunny side…"
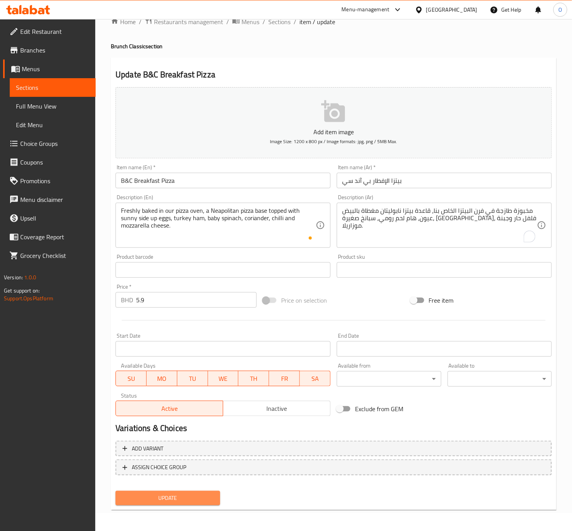
drag, startPoint x: 184, startPoint y: 501, endPoint x: 192, endPoint y: 497, distance: 8.3
click at [184, 501] on span "Update" at bounding box center [168, 498] width 92 height 10
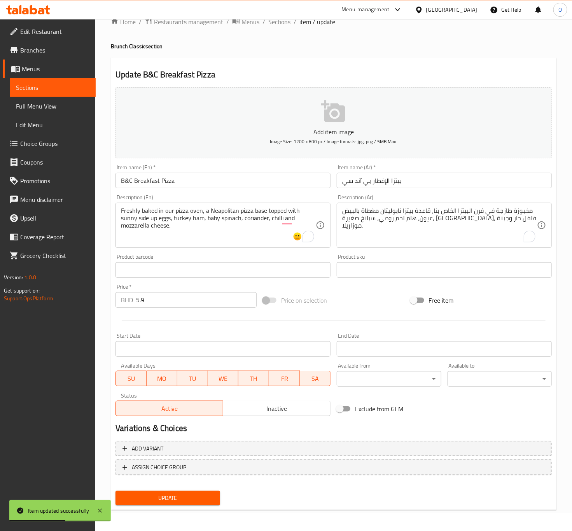
click at [388, 378] on body "Item updated successfully ​ Menu-management [GEOGRAPHIC_DATA] Get Help O Edit R…" at bounding box center [286, 257] width 572 height 512
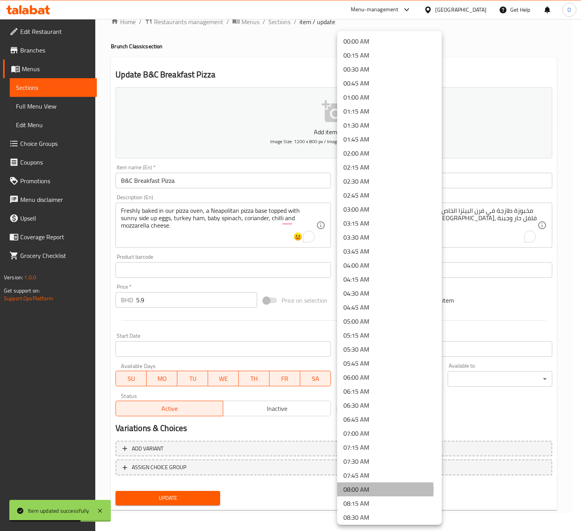
click at [369, 489] on li "08:00 AM" at bounding box center [389, 489] width 105 height 14
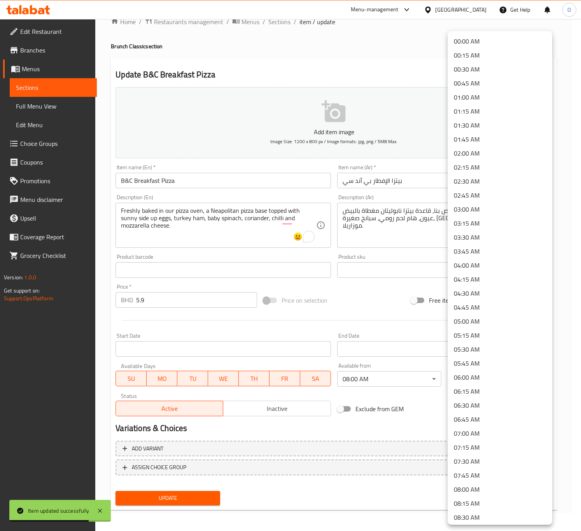
click at [466, 376] on body "Item updated successfully ​ Menu-management Bahrain Get Help O Edit Restaurant …" at bounding box center [290, 257] width 581 height 512
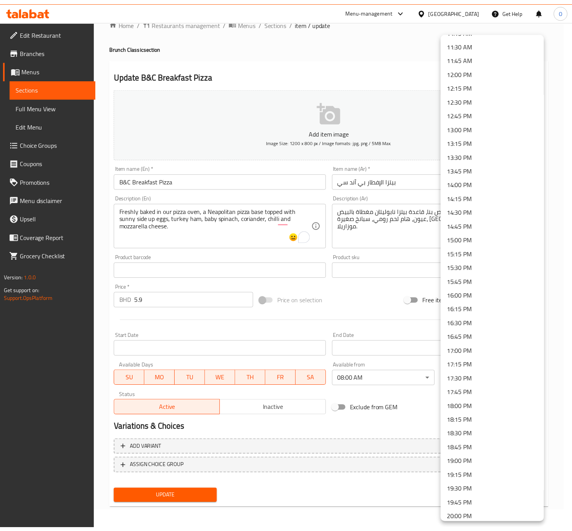
scroll to position [525, 0]
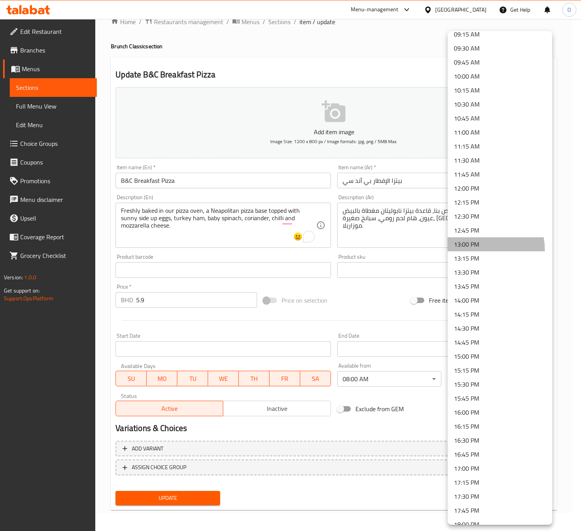
click at [476, 250] on li "13:00 PM" at bounding box center [499, 244] width 105 height 14
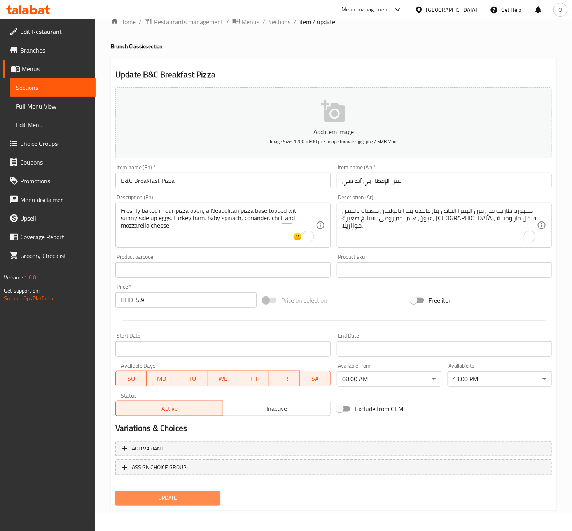
drag, startPoint x: 210, startPoint y: 501, endPoint x: 222, endPoint y: 490, distance: 16.2
click at [210, 498] on span "Update" at bounding box center [168, 498] width 92 height 10
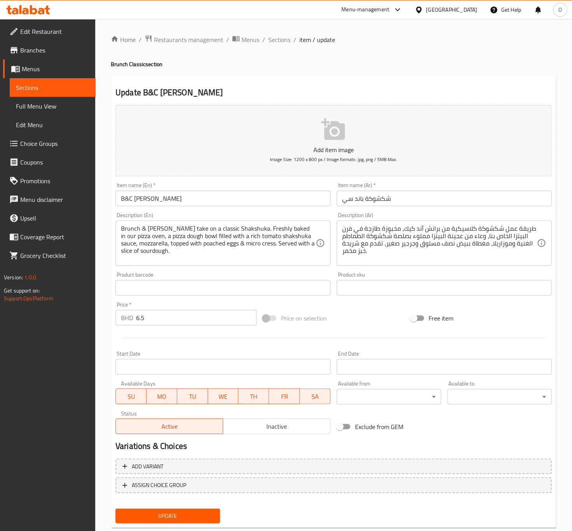
click at [358, 196] on input "شكشوكة باند سي" at bounding box center [444, 198] width 215 height 16
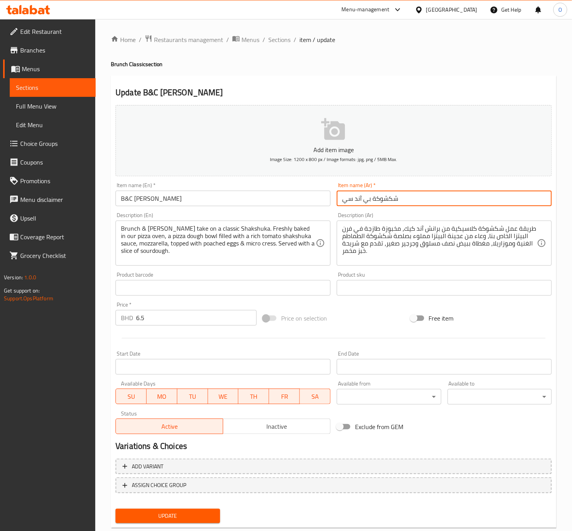
type input "شكشوكة بي آند سي"
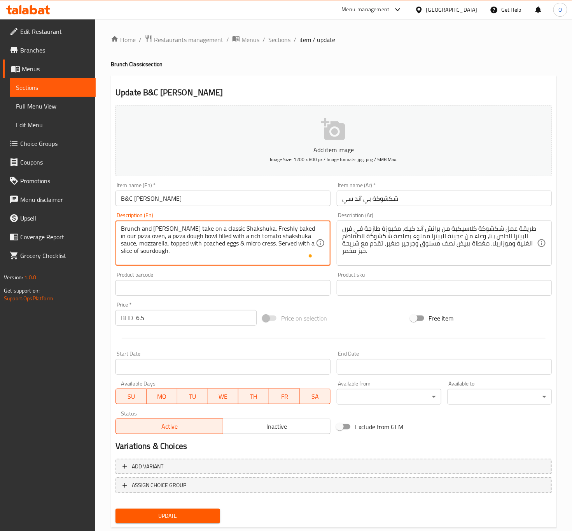
type textarea "Brunch and Cake's take on a classic Shakshuka. Freshly baked in our pizza oven,…"
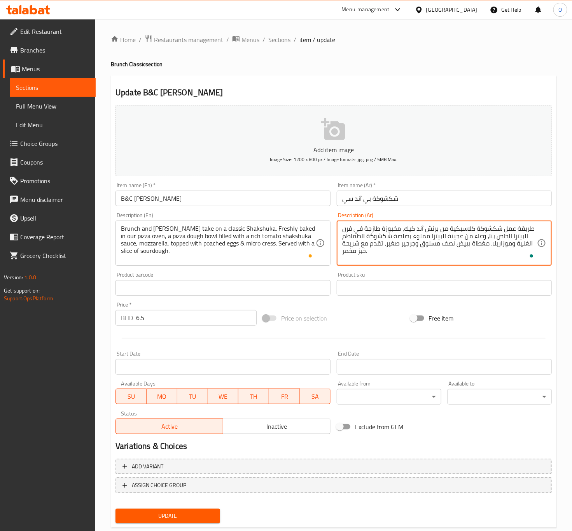
click at [477, 237] on textarea "طريقة عمل شكشوكة كلاسيكية من برنش آند كيك، مخبوزة طازجة في فرن البيتزا الخاص بن…" at bounding box center [439, 243] width 195 height 37
click at [428, 243] on textarea "طريقة عمل شكشوكة كلاسيكية من برنش آند كيك، مخبوزة طازجة في فرن البيتزا الخاص بن…" at bounding box center [439, 243] width 195 height 37
click at [427, 237] on textarea "طريقة عمل شكشوكة كلاسيكية من برنش آند كيك، مخبوزة طازجة في فرن البيتزا الخاص بن…" at bounding box center [439, 243] width 195 height 37
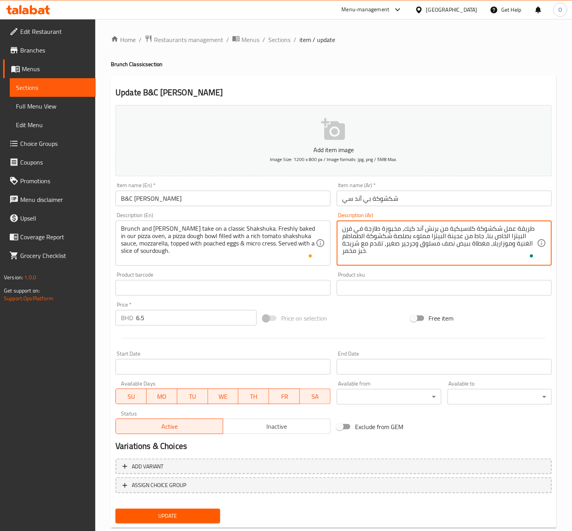
click at [427, 237] on textarea "طريقة عمل شكشوكة كلاسيكية من برنش آند كيك، مخبوزة طازجة في فرن البيتزا الخاص بن…" at bounding box center [439, 243] width 195 height 37
click at [466, 243] on textarea "طريقة عمل شكشوكة كلاسيكية من برنش آند كيك، مخبوزة طازجة في فرن البيتزا الخاص بن…" at bounding box center [439, 243] width 195 height 37
type textarea "طريقة عمل شكشوكة كلاسيكية من برنش آند كيك، مخبوزة طازجة في فرن البيتزا الخاص بن…"
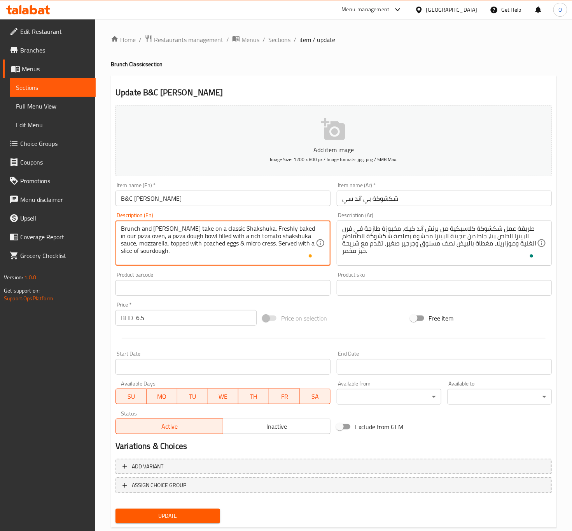
drag, startPoint x: 225, startPoint y: 243, endPoint x: 223, endPoint y: 246, distance: 4.1
type textarea "Brunch and Cake's take on a classic Shakshuka. Freshly baked in our pizza oven,…"
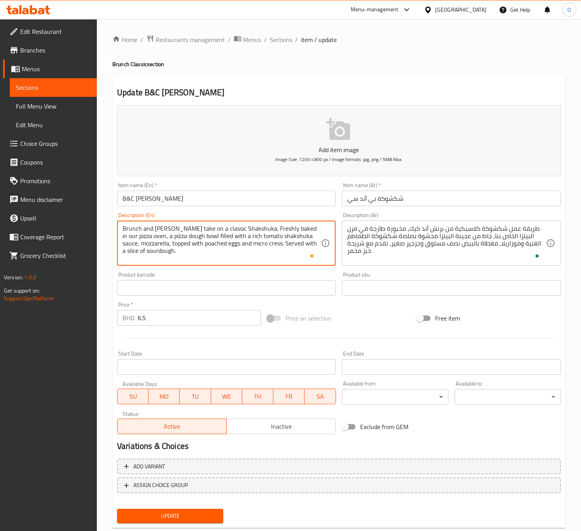
click at [392, 398] on body "​ Menu-management Bahrain Get Help O Edit Restaurant Branches Menus Sections Fu…" at bounding box center [290, 275] width 581 height 512
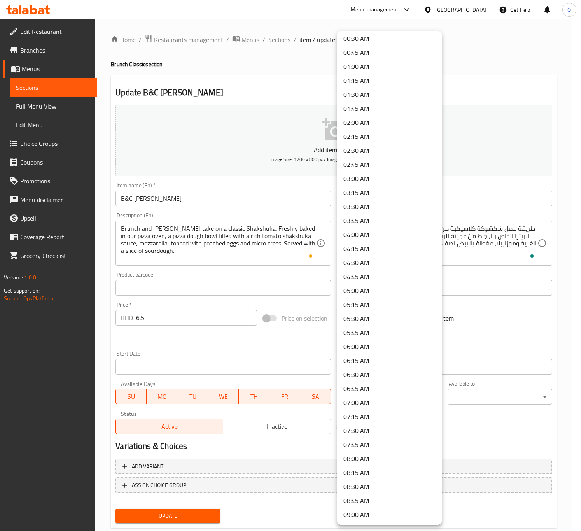
scroll to position [58, 0]
click at [353, 432] on li "08:00 AM" at bounding box center [389, 431] width 105 height 14
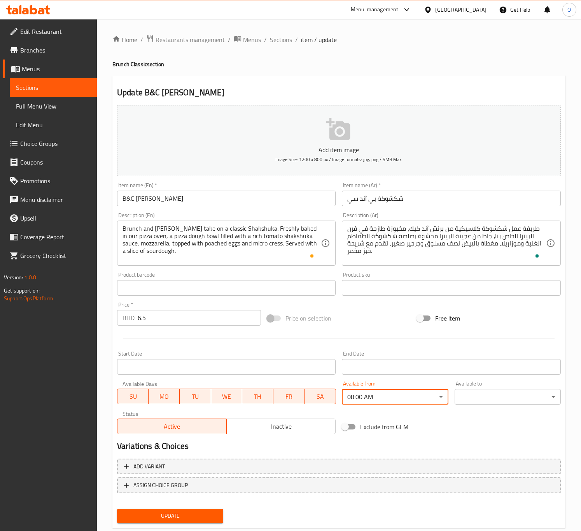
click at [460, 404] on body "​ Menu-management Bahrain Get Help O Edit Restaurant Branches Menus Sections Fu…" at bounding box center [290, 275] width 581 height 512
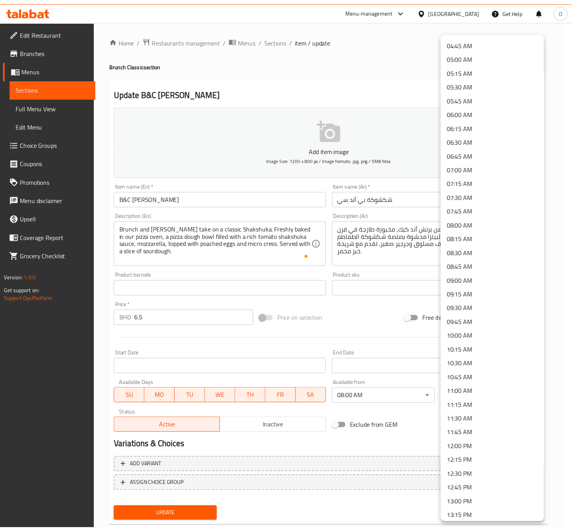
scroll to position [350, 0]
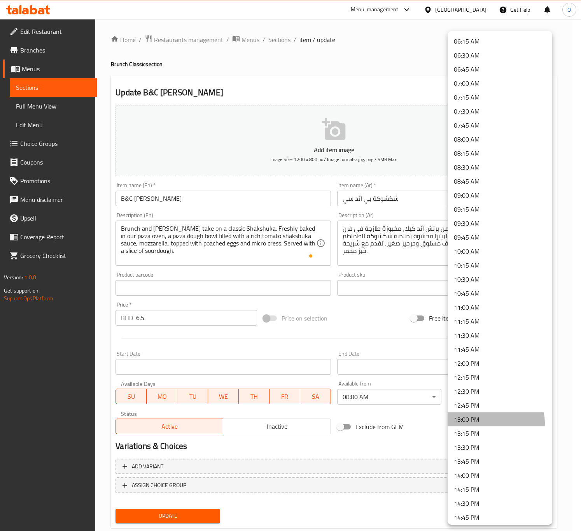
click at [488, 423] on li "13:00 PM" at bounding box center [499, 419] width 105 height 14
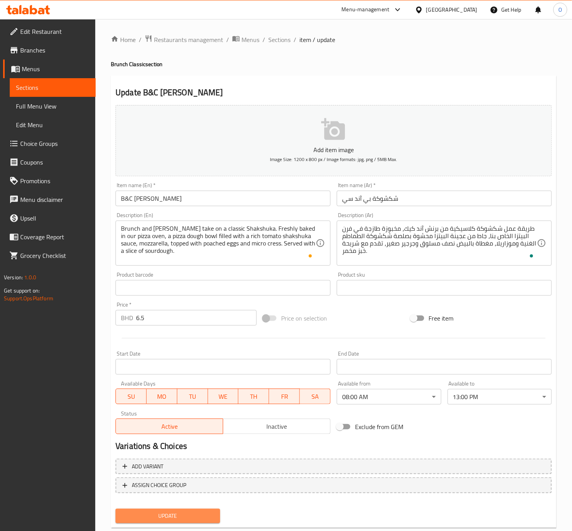
click at [152, 512] on span "Update" at bounding box center [168, 516] width 92 height 10
click at [128, 519] on span "Update" at bounding box center [168, 516] width 92 height 10
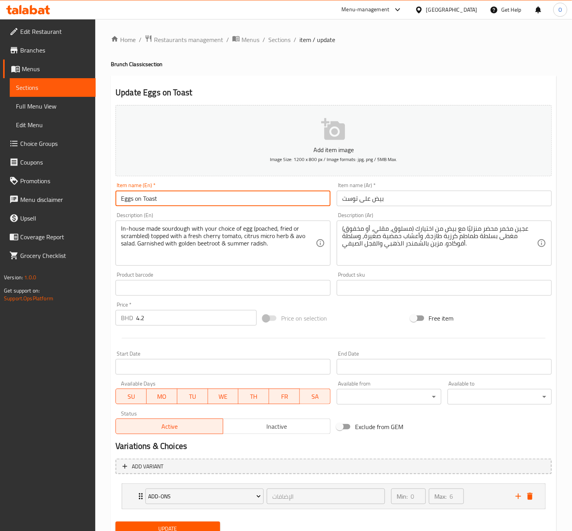
click at [138, 199] on input "Eggs on Toast" at bounding box center [222, 198] width 215 height 16
type input "Eggs On Toast"
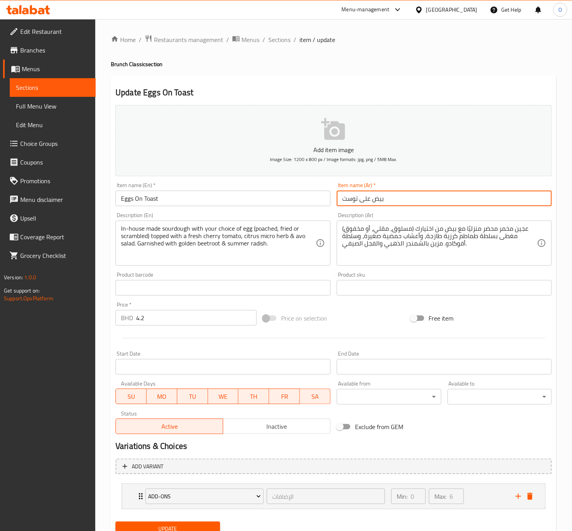
click at [355, 202] on input "بيض على توست" at bounding box center [444, 198] width 215 height 16
type input "بيض على of. lplw"
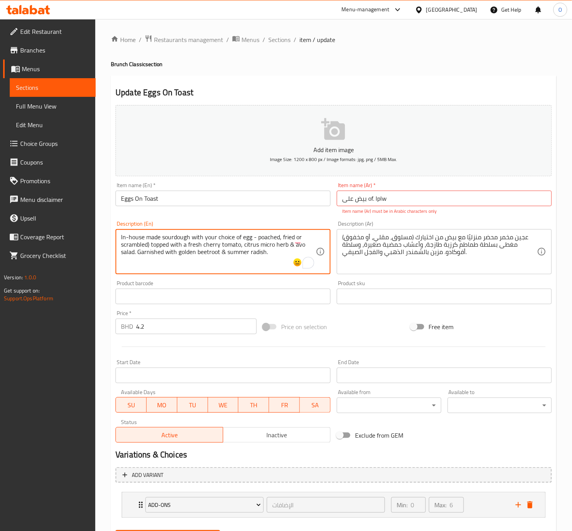
click at [150, 243] on textarea "In-house made sourdough with your choice of egg - poached, fried or scrambled) …" at bounding box center [218, 251] width 195 height 37
drag, startPoint x: 289, startPoint y: 243, endPoint x: 286, endPoint y: 247, distance: 5.5
click at [286, 247] on textarea "In-house made sourdough with your choice of egg - poached, fried or scrambled t…" at bounding box center [218, 251] width 195 height 37
click at [286, 239] on textarea "In-house made sourdough with your choice of egg - poached, fried or scrambled t…" at bounding box center [218, 251] width 195 height 37
click at [287, 244] on textarea "In-house made sourdough with your choice of egg - poached, fried or scrambled t…" at bounding box center [218, 251] width 195 height 37
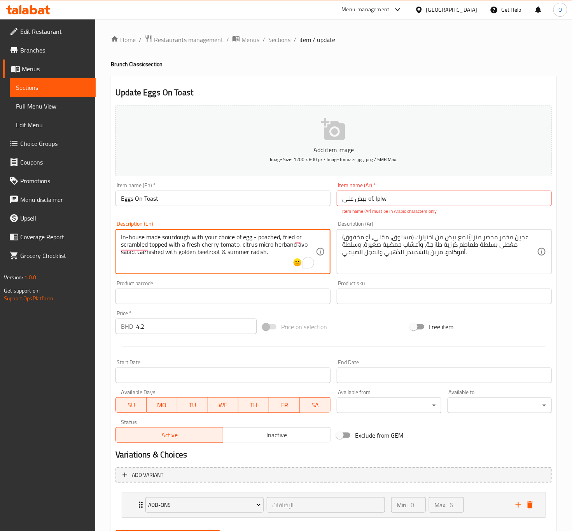
click at [285, 248] on textarea "In-house made sourdough with your choice of egg - poached, fried or scrambled t…" at bounding box center [218, 251] width 195 height 37
click at [279, 255] on textarea "In-house made sourdough with your choice of egg - poached, fried or scrambled t…" at bounding box center [218, 251] width 195 height 37
click at [224, 253] on textarea "In-house made sourdough with your choice of egg - poached, fried or scrambled t…" at bounding box center [218, 251] width 195 height 37
type textarea "In-house made sourdough with your choice of egg - poached, fried or scrambled t…"
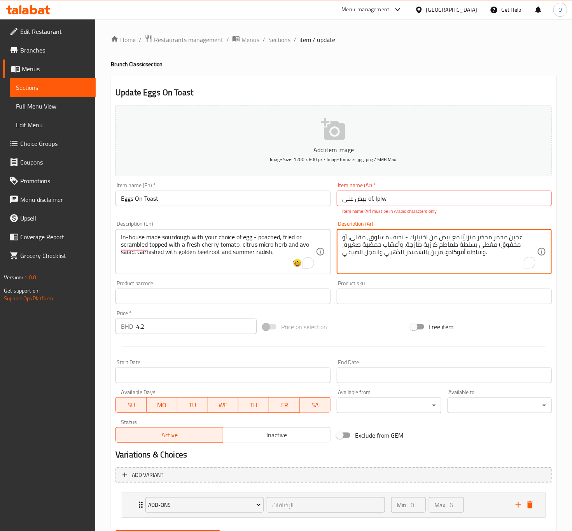
click at [497, 244] on textarea "عجين مخمر محضر منزليًا مع بيض من اختيارك - نصف مسلوق، مقلي، أو مخفوق) مغطى بسلط…" at bounding box center [439, 251] width 195 height 37
click at [460, 243] on textarea "عجين مخمر محضر منزليًا مع بيض من اختيارك - نصف مسلوق، مقلي، أو مخفوق مغطى بسلطة…" at bounding box center [439, 251] width 195 height 37
click at [420, 246] on textarea "عجين مخمر محضر منزليًا مع بيض من اختيارك - نصف مسلوق، مقلي، أو مخفوق مغطى بطماط…" at bounding box center [439, 251] width 195 height 37
click at [372, 244] on textarea "عجين مخمر محضر منزليًا مع بيض من اختيارك - نصف مسلوق، مقلي، أو مخفوق مغطى بطماط…" at bounding box center [439, 251] width 195 height 37
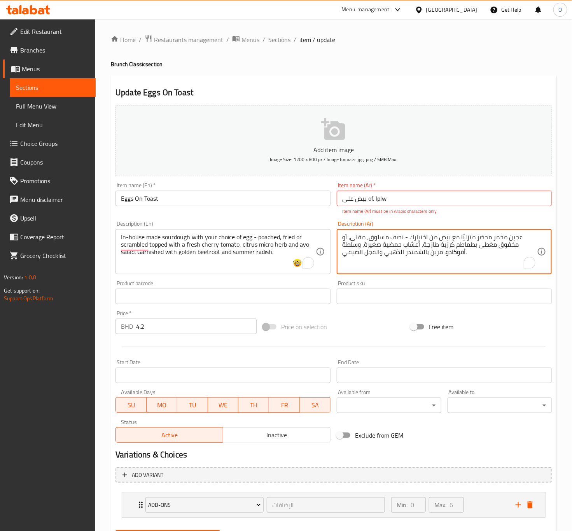
click at [372, 244] on textarea "عجين مخمر محضر منزليًا مع بيض من اختيارك - نصف مسلوق، مقلي، أو مخفوق مغطى بطماط…" at bounding box center [439, 251] width 195 height 37
click at [371, 246] on textarea "عجين مخمر محضر منزليًا مع بيض من اختيارك - نصف مسلوق، مقلي، أو مخفوق مغطى بطماط…" at bounding box center [439, 251] width 195 height 37
click at [377, 248] on textarea "عجين مخمر محضر منزليًا مع بيض من اختيارك - نصف مسلوق، مقلي، أو مخفوق مغطى بطماط…" at bounding box center [439, 251] width 195 height 37
click at [376, 248] on textarea "عجين مخمر محضر منزليًا مع بيض من اختيارك - نصف مسلوق، مقلي، أو مخفوق مغطى بطماط…" at bounding box center [439, 251] width 195 height 37
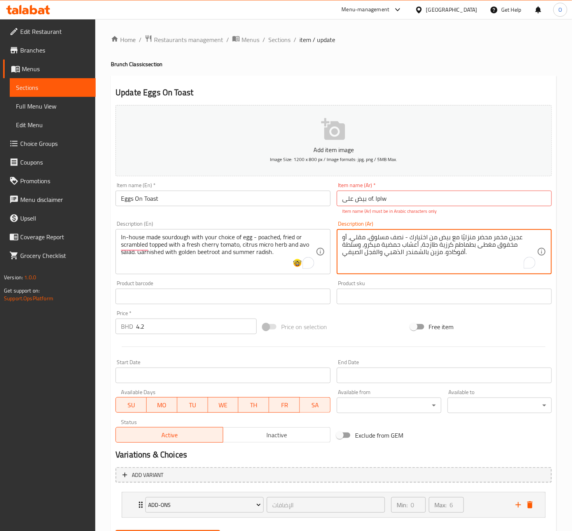
click at [376, 248] on textarea "عجين مخمر محضر منزليًا مع بيض من اختيارك - نصف مسلوق، مقلي، أو مخفوق مغطى بطماط…" at bounding box center [439, 251] width 195 height 37
click at [420, 244] on textarea "عجين مخمر محضر منزليًا مع بيض من اختيارك - نصف مسلوق، مقلي، أو مخفوق مغطى بطماط…" at bounding box center [439, 251] width 195 height 37
paste textarea "ميكرو"
click at [364, 248] on textarea "عجين مخمر محضر منزليًا مع بيض من اختيارك - نصف مسلوق، مقلي، أو مخفوق مغطى بطماط…" at bounding box center [439, 251] width 195 height 37
click at [361, 248] on textarea "عجين مخمر محضر منزليًا مع بيض من اختيارك - نصف مسلوق، مقلي، أو مخفوق مغطى بطماط…" at bounding box center [439, 251] width 195 height 37
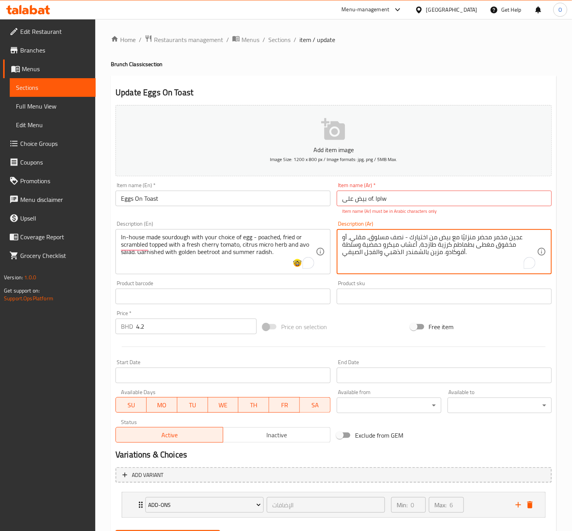
click at [355, 254] on textarea "عجين مخمر محضر منزليًا مع بيض من اختيارك - نصف مسلوق، مقلي، أو مخفوق مغطى بطماط…" at bounding box center [439, 251] width 195 height 37
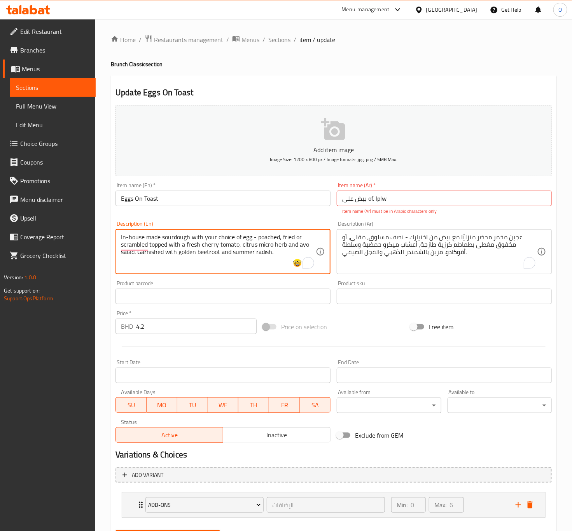
click at [264, 254] on textarea "In-house made sourdough with your choice of egg - poached, fried or scrambled t…" at bounding box center [218, 251] width 195 height 37
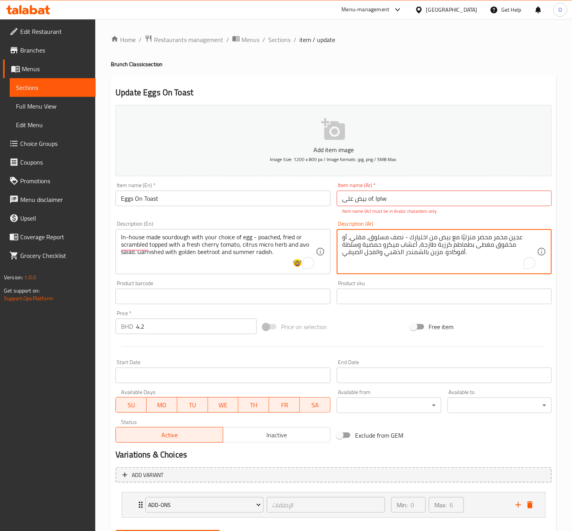
click at [363, 251] on textarea "عجين مخمر محضر منزليًا مع بيض من اختيارك - نصف مسلوق، مقلي، أو مخفوق مغطى بطماط…" at bounding box center [439, 251] width 195 height 37
click at [357, 254] on textarea "عجين مخمر محضر منزليًا مع بيض من اختيارك - نصف مسلوق، مقلي، أو مخفوق مغطى بطماط…" at bounding box center [439, 251] width 195 height 37
type textarea "عجين مخمر محضر منزليًا مع بيض من اختيارك - نصف مسلوق، مقلي، أو مخفوق مغطى بطماط…"
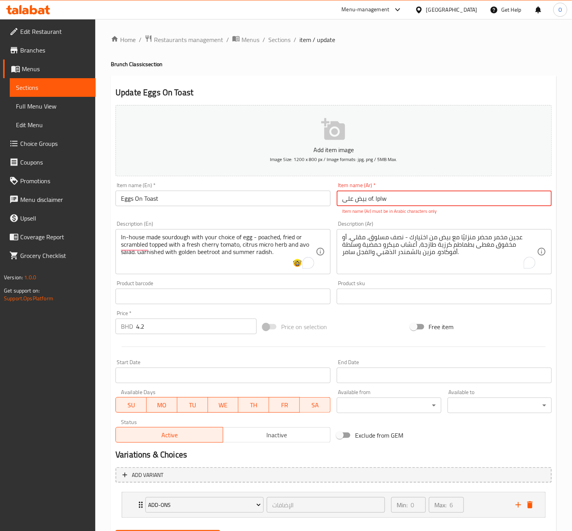
drag, startPoint x: 369, startPoint y: 201, endPoint x: 402, endPoint y: 197, distance: 33.6
click at [402, 197] on input "بيض على of. lplw" at bounding box center [444, 198] width 215 height 16
type input "بيض على خبز توست"
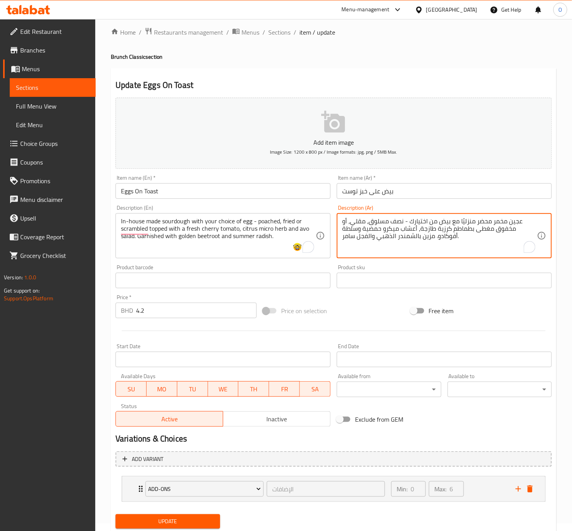
scroll to position [32, 0]
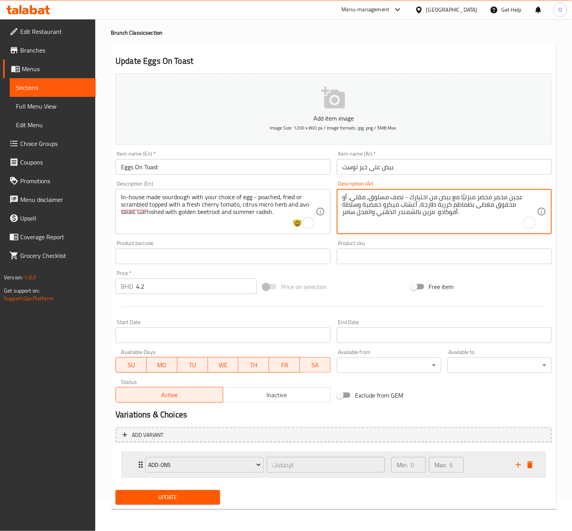
click at [135, 467] on div "Add-ons الإضافات ​ Min: 0 ​ Max: 6 ​" at bounding box center [333, 464] width 423 height 25
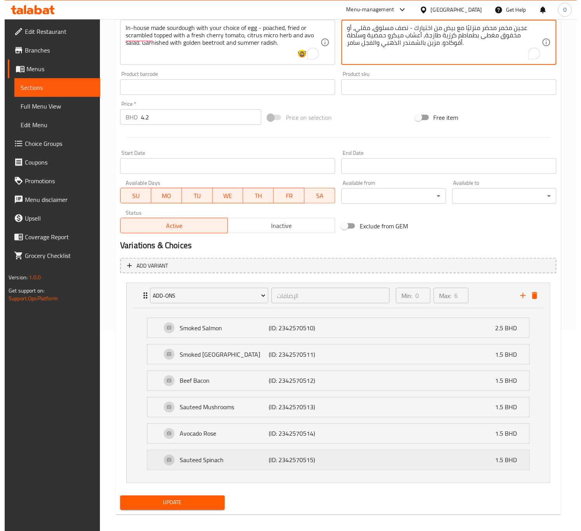
scroll to position [207, 0]
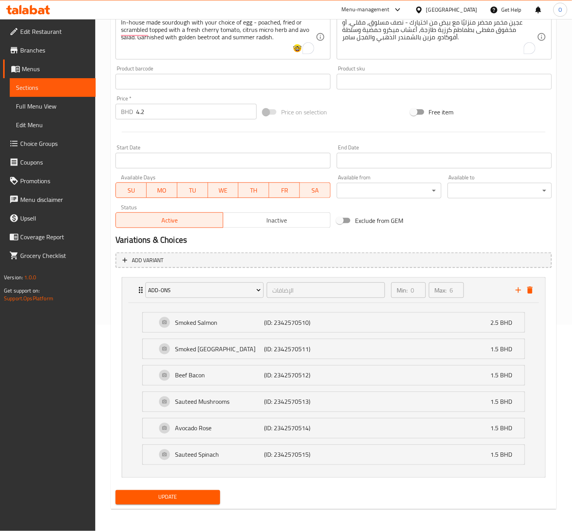
click at [194, 502] on span "Update" at bounding box center [168, 497] width 92 height 10
click at [147, 506] on div "Update" at bounding box center [167, 497] width 110 height 21
click at [374, 196] on body "​ Menu-management Bahrain Get Help O Edit Restaurant Branches Menus Sections Fu…" at bounding box center [286, 69] width 572 height 512
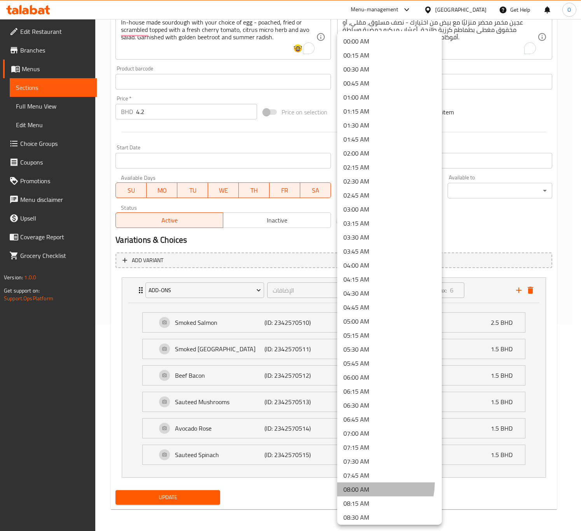
click at [369, 483] on li "08:00 AM" at bounding box center [389, 489] width 105 height 14
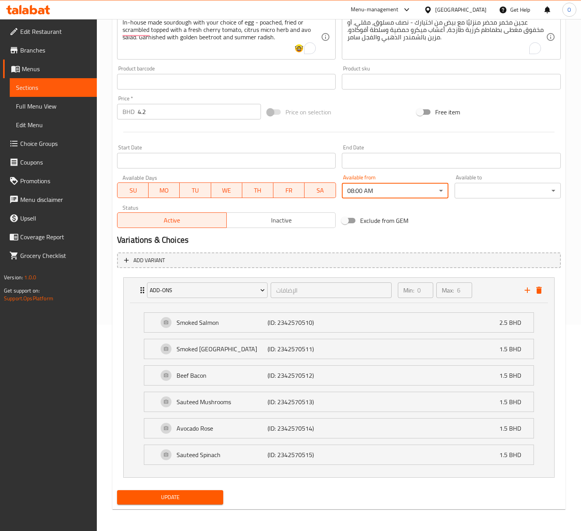
click at [465, 187] on body "​ Menu-management Bahrain Get Help O Edit Restaurant Branches Menus Sections Fu…" at bounding box center [290, 69] width 581 height 512
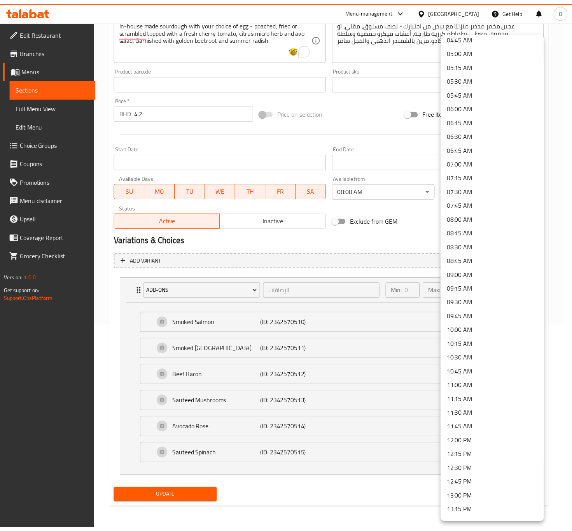
scroll to position [350, 0]
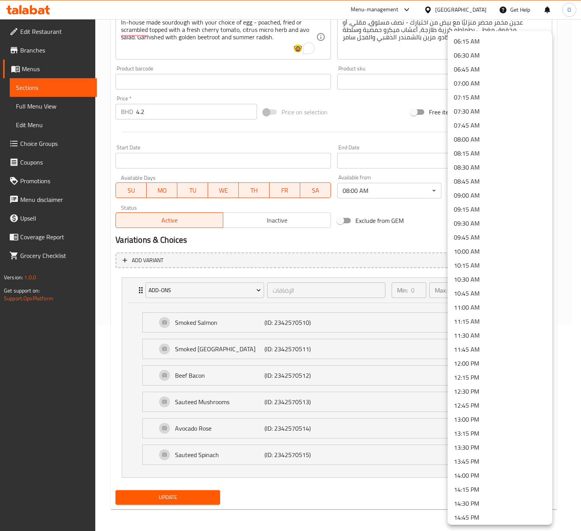
click at [479, 413] on li "13:00 PM" at bounding box center [499, 419] width 105 height 14
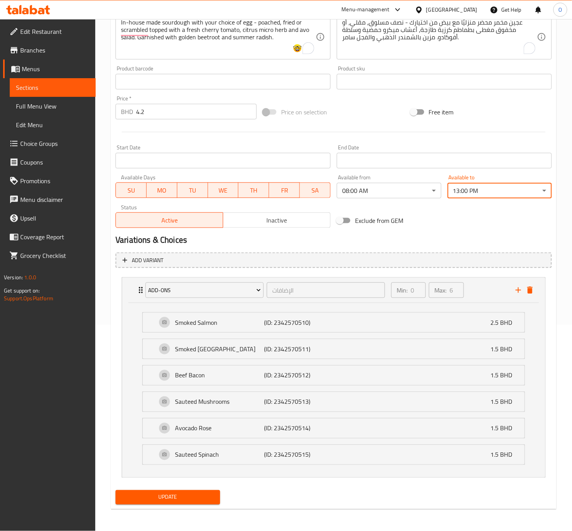
click at [154, 496] on span "Update" at bounding box center [168, 497] width 92 height 10
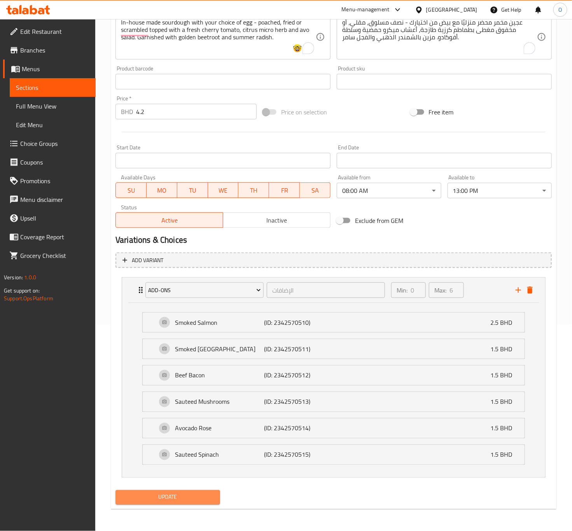
click at [139, 497] on span "Update" at bounding box center [168, 497] width 92 height 10
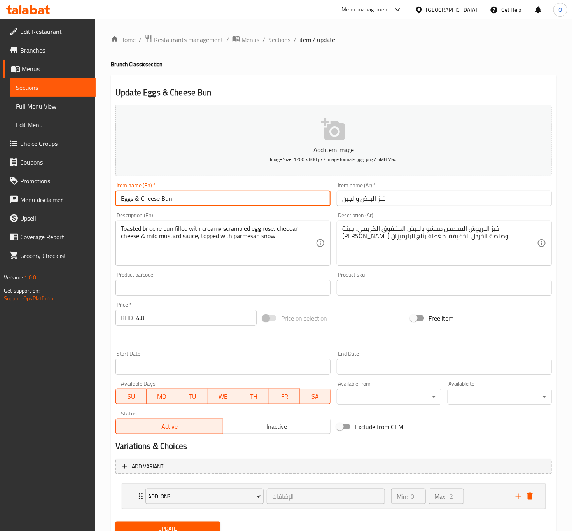
click at [138, 204] on input "Eggs & Cheese Bun" at bounding box center [222, 198] width 215 height 16
type input "Eggs And Cheese Bun"
click at [378, 196] on input "خبز البيض والجبن" at bounding box center [444, 198] width 215 height 16
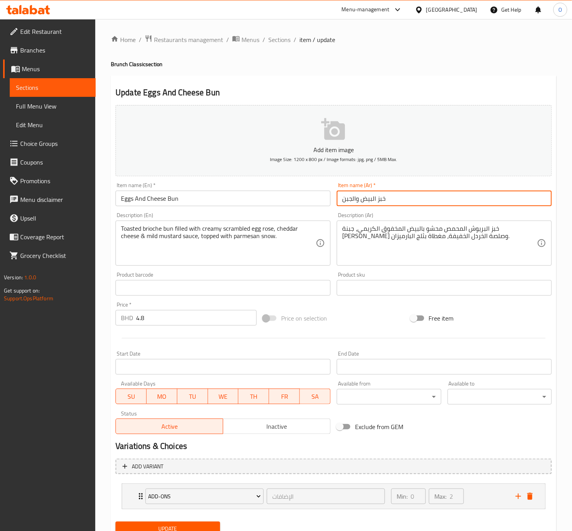
click at [378, 196] on input "خبز البيض والجبن" at bounding box center [444, 198] width 215 height 16
click at [378, 203] on input "خبز البيض والجبن" at bounding box center [444, 198] width 215 height 16
click at [407, 199] on input "كيزر بالبيض والجبن" at bounding box center [444, 198] width 215 height 16
type input "كيزر بالبيض والجبنة"
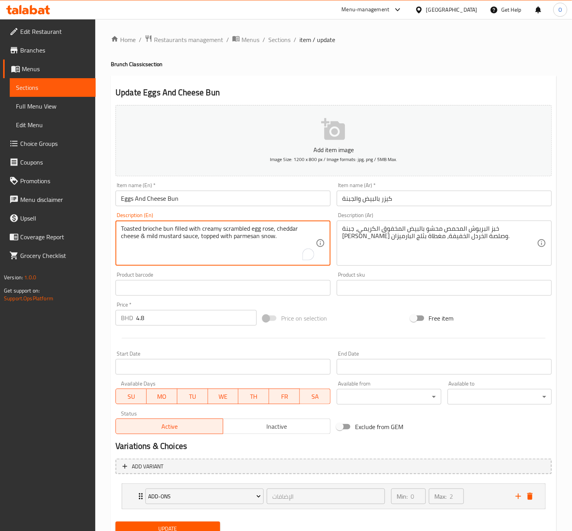
click at [142, 237] on textarea "Toasted brioche bun filled with creamy scrambled egg rose, cheddar cheese & mil…" at bounding box center [218, 243] width 195 height 37
type textarea "Toasted brioche bun filled with creamy scrambled egg rose, cheddar cheese and m…"
click at [423, 405] on div "Available from ​ ​" at bounding box center [389, 392] width 110 height 30
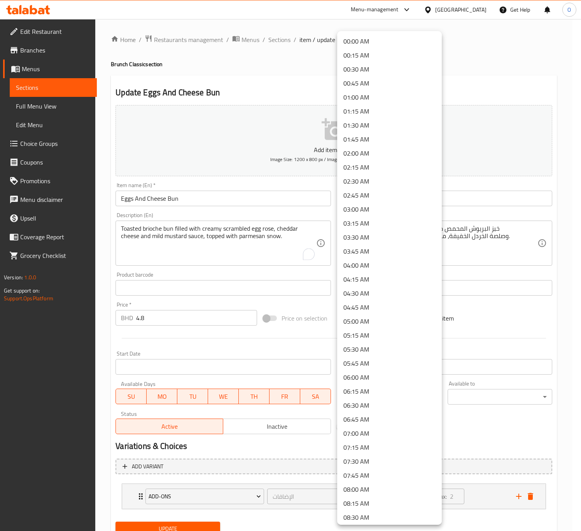
click at [423, 399] on body "​ Menu-management [GEOGRAPHIC_DATA] Get Help O Edit Restaurant Branches Menus S…" at bounding box center [290, 275] width 581 height 512
click at [391, 482] on li "08:00 AM" at bounding box center [389, 489] width 105 height 14
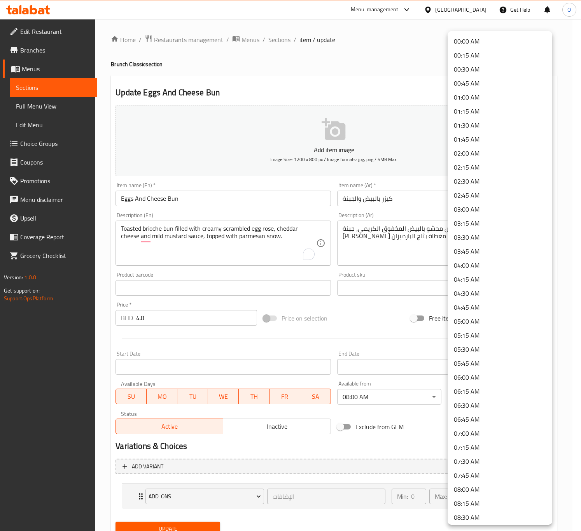
click at [473, 399] on body "​ Menu-management [GEOGRAPHIC_DATA] Get Help O Edit Restaurant Branches Menus S…" at bounding box center [290, 275] width 581 height 512
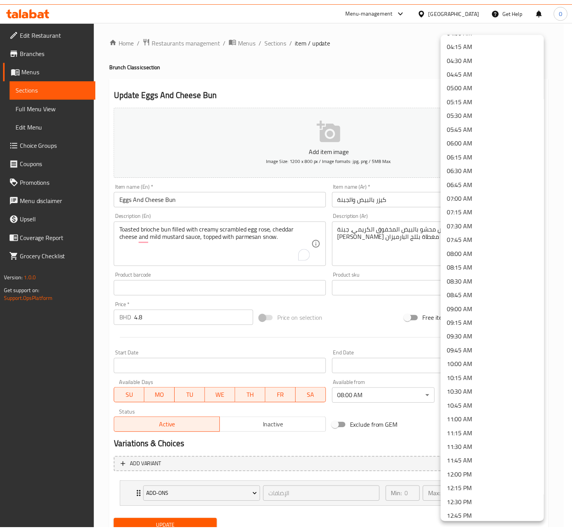
scroll to position [292, 0]
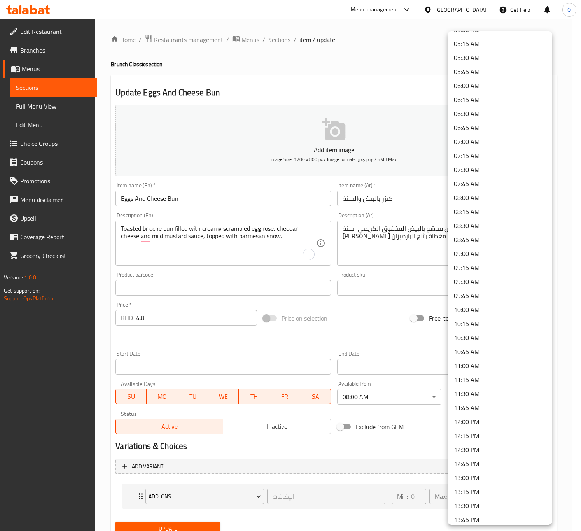
click at [500, 480] on li "13:00 PM" at bounding box center [499, 477] width 105 height 14
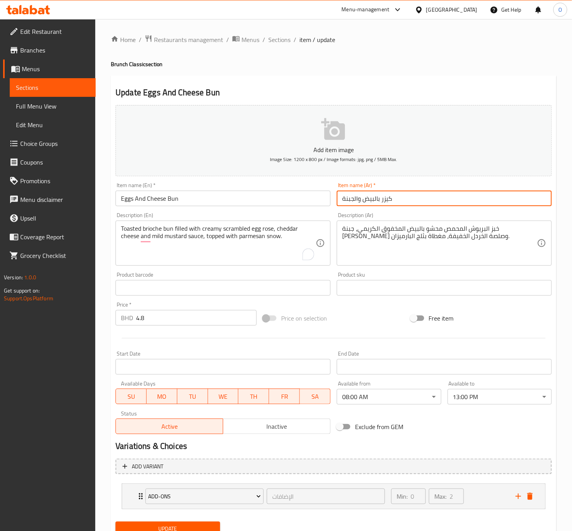
click at [382, 196] on input "كيزر بالبيض والجبنة" at bounding box center [444, 198] width 215 height 16
click at [389, 196] on input "كيزر بالبيض والجبنة" at bounding box center [444, 198] width 215 height 16
click at [390, 196] on input "كيزر بالبيض والجبنة" at bounding box center [444, 198] width 215 height 16
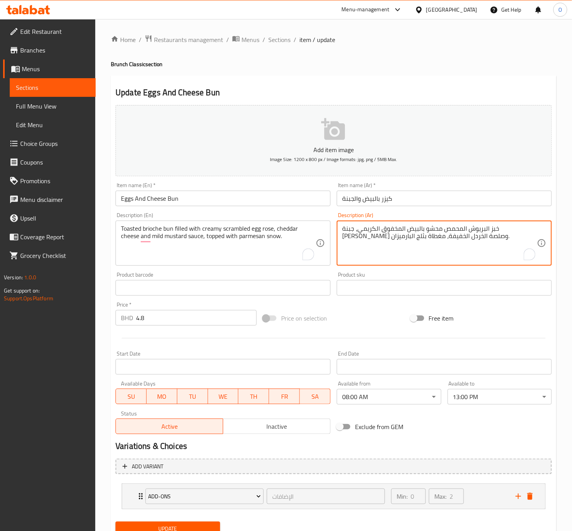
click at [530, 233] on textarea "خبز البريوش المحمص محشو بالبيض المخفوق الكريمي، جبنة الشيدر وصلصة الخردل الخفيف…" at bounding box center [439, 243] width 195 height 37
paste textarea "كيزر"
click at [503, 229] on textarea "كيزر البريوش المحمص محشو بالبيض المخفوق الكريمي، جبنة الشيدر وصلصة الخردل الخفي…" at bounding box center [439, 243] width 195 height 37
click at [502, 232] on textarea "كيزر البريوش المحمص محشو بالبيض المخفوق الكريمي، جبنة الشيدر وصلصة الخردل الخفي…" at bounding box center [439, 243] width 195 height 37
click at [468, 232] on textarea "كيزر بريوش محمص محشو بالبيض المخفوق الكريمي، جبنة الشيدر وصلصة الخردل الخفيفة، …" at bounding box center [439, 243] width 195 height 37
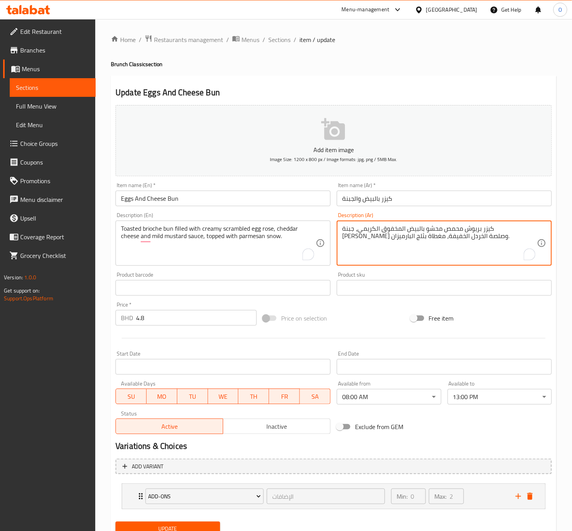
click at [459, 236] on textarea "كيزر بريوش محمص محشو بالبيض المخفوق الكريمي، جبنة الشيدر وصلصة الخردل الخفيفة، …" at bounding box center [439, 243] width 195 height 37
click at [460, 230] on textarea "كيزر بريوش محمص محشو بالبيض المخفوق الكريمي، جبنة الشيدر وصلصة الخردل الخفيفة، …" at bounding box center [439, 243] width 195 height 37
click at [373, 236] on textarea "كيزر بريوش محمص محشو بروز البيض المخفوق الكريمي، جبنة الشيدر وصلصة الخردل الخفي…" at bounding box center [439, 243] width 195 height 37
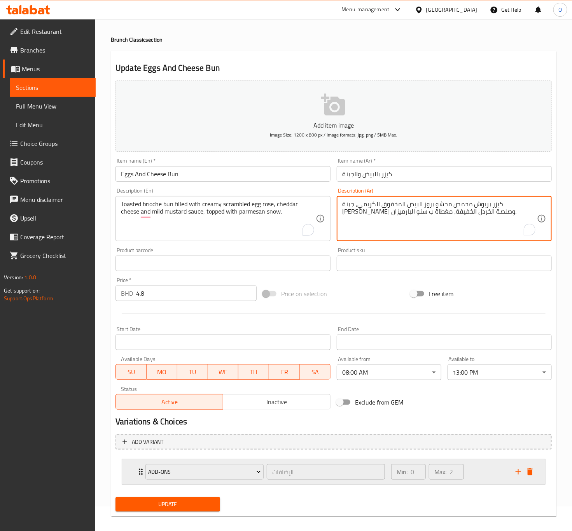
scroll to position [32, 0]
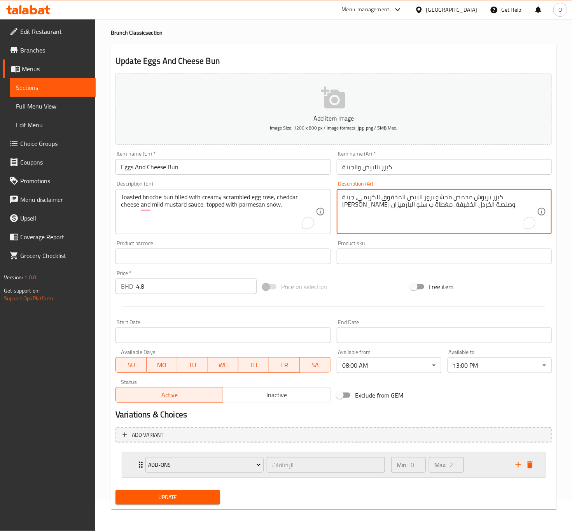
click at [137, 469] on icon "Expand" at bounding box center [140, 464] width 9 height 9
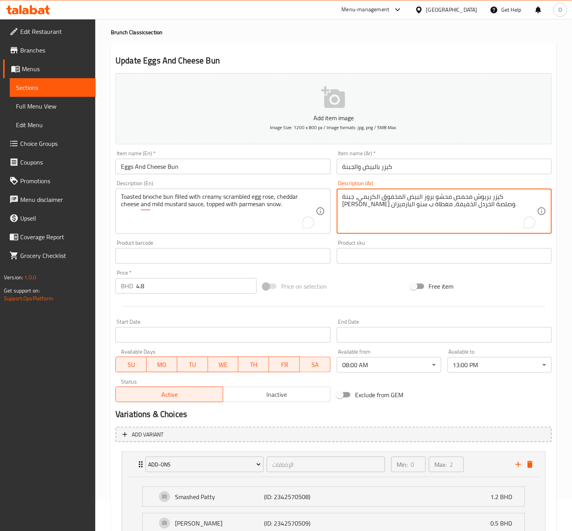
type textarea "كيزر بريوش محمص محشو بروز البيض المخفوق الكريمي، جبنة الشيدر وصلصة الخردل الخفي…"
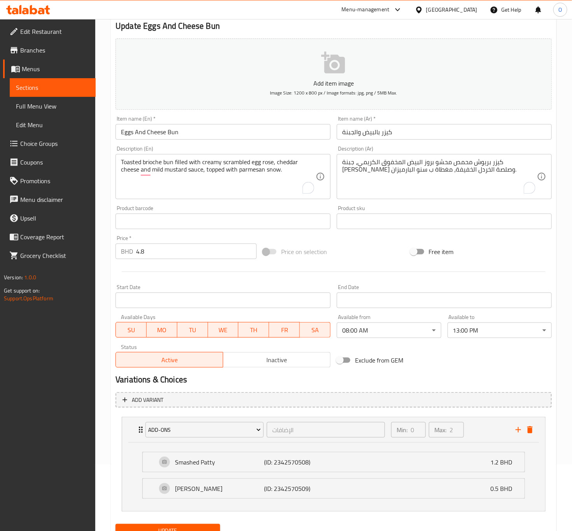
scroll to position [101, 0]
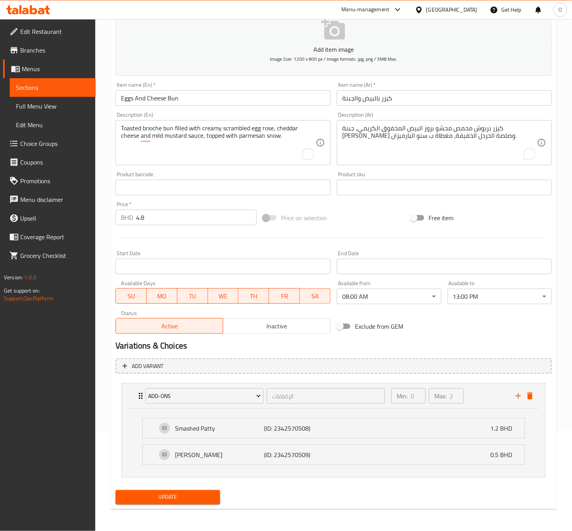
click at [186, 507] on div "Update" at bounding box center [167, 497] width 110 height 21
click at [171, 505] on div "Update" at bounding box center [167, 497] width 110 height 21
click at [172, 500] on span "Update" at bounding box center [168, 497] width 92 height 10
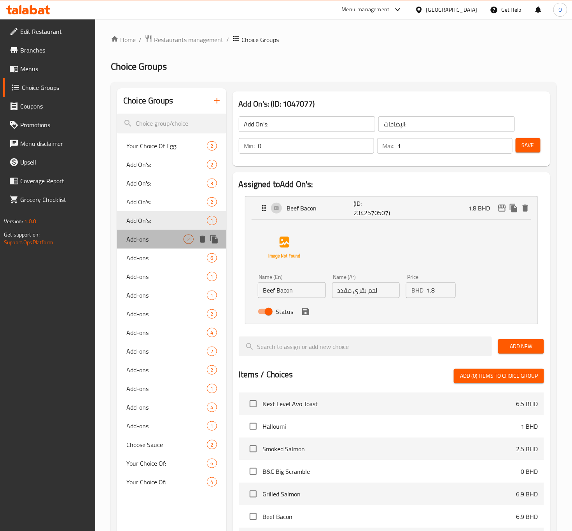
drag, startPoint x: 149, startPoint y: 237, endPoint x: 152, endPoint y: 241, distance: 4.7
click at [149, 237] on span "Add-ons" at bounding box center [154, 238] width 57 height 9
type input "Add-ons"
type input "الإضافات"
type input "2"
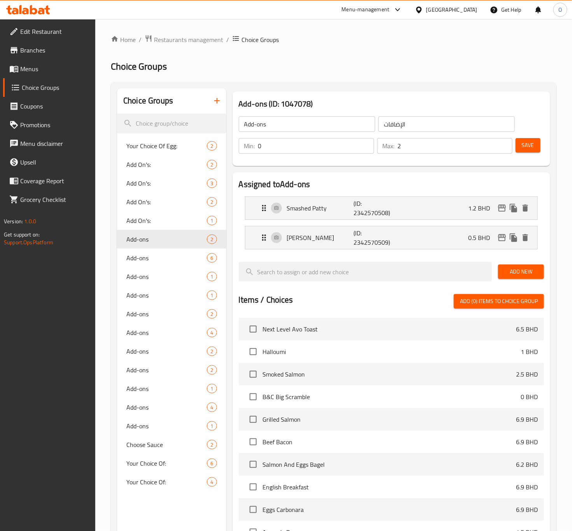
click at [301, 122] on input "Add-ons" at bounding box center [307, 124] width 136 height 16
type input "Add On's:"
drag, startPoint x: 423, startPoint y: 132, endPoint x: 421, endPoint y: 127, distance: 5.2
click at [422, 128] on div "[DEMOGRAPHIC_DATA] ​" at bounding box center [447, 124] width 140 height 19
click at [421, 126] on input "الإضافات" at bounding box center [446, 124] width 136 height 16
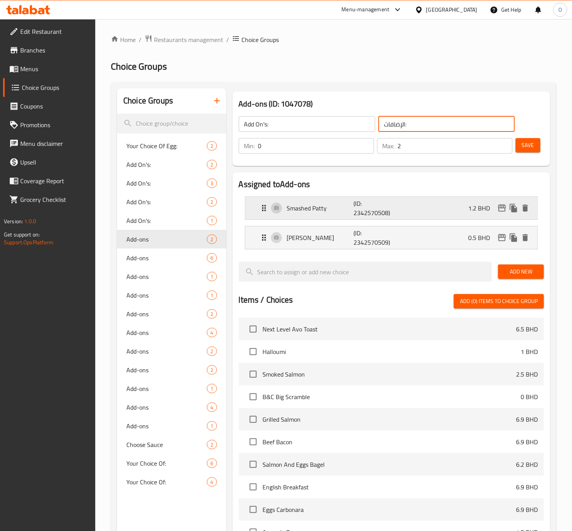
drag, startPoint x: 349, startPoint y: 209, endPoint x: 353, endPoint y: 211, distance: 4.0
click at [349, 209] on p "Smashed Patty" at bounding box center [320, 207] width 67 height 9
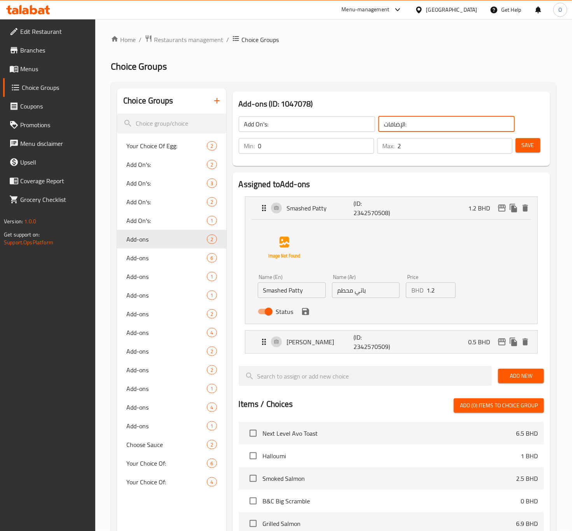
type input "الإضافات:"
click at [379, 289] on input "باتي محطم" at bounding box center [366, 290] width 68 height 16
click at [309, 315] on icon "save" at bounding box center [305, 311] width 9 height 9
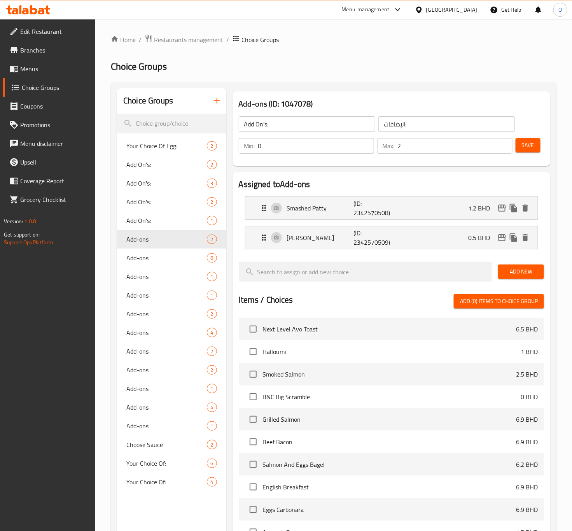
type input "شريحة مهروسة"
click at [353, 248] on div "Hash Brown (ID: 2342570509) 0.5 BHD" at bounding box center [393, 237] width 269 height 23
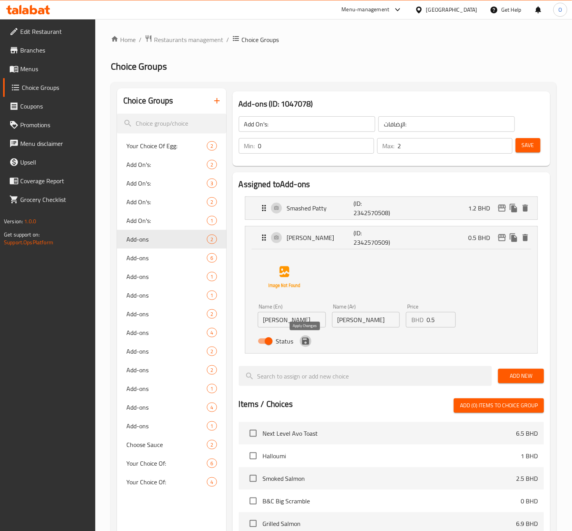
click at [304, 345] on icon "save" at bounding box center [305, 340] width 9 height 9
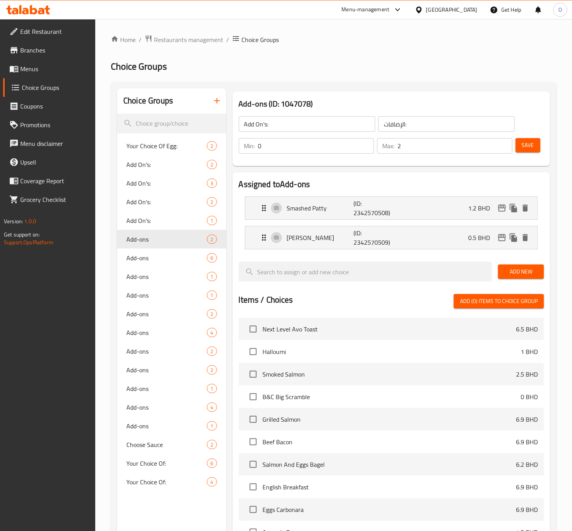
click at [512, 146] on div "Max: 2 ​" at bounding box center [445, 145] width 138 height 19
click at [535, 148] on button "Save" at bounding box center [527, 145] width 25 height 14
click at [215, 141] on icon "duplicate" at bounding box center [214, 145] width 9 height 9
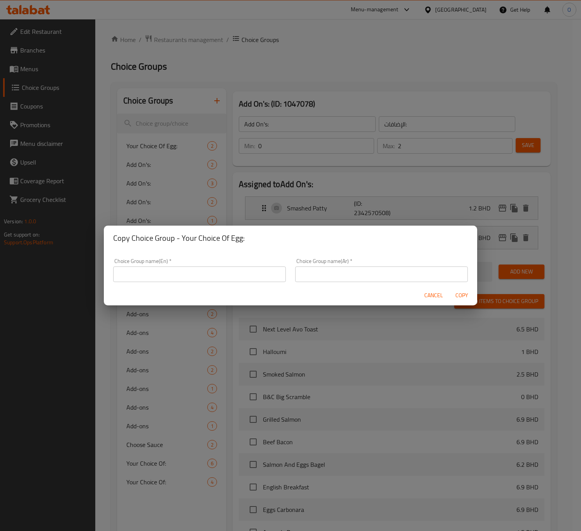
click at [182, 236] on h2 "Copy Choice Group - Your Choice Of Egg:" at bounding box center [290, 238] width 355 height 12
drag, startPoint x: 180, startPoint y: 239, endPoint x: 259, endPoint y: 232, distance: 79.6
click at [259, 232] on h2 "Copy Choice Group - Your Choice Of Egg:" at bounding box center [290, 238] width 355 height 12
copy h2 "Your Choice Of Egg:"
click at [188, 277] on input "text" at bounding box center [199, 274] width 173 height 16
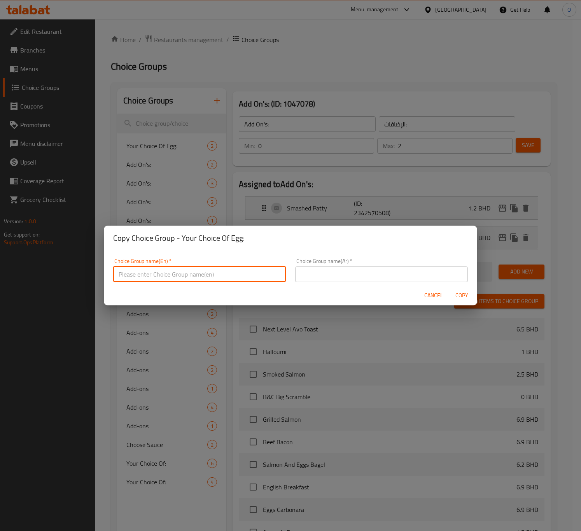
paste input "Your Choice Of Egg:"
type input "Your Choice Of Egg:"
click at [316, 269] on input "text" at bounding box center [381, 274] width 173 height 16
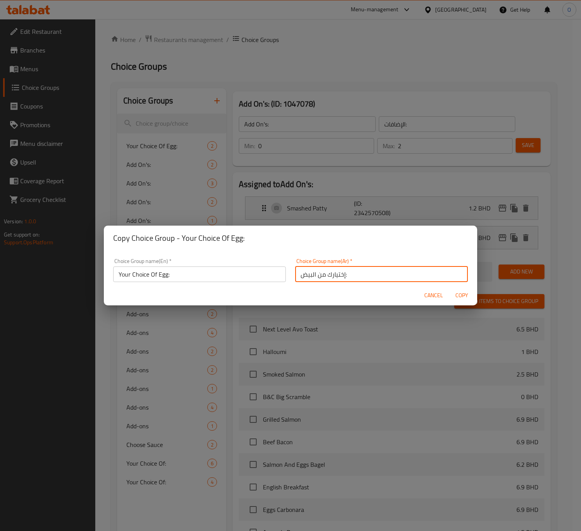
type input "إختيارك من البيض:"
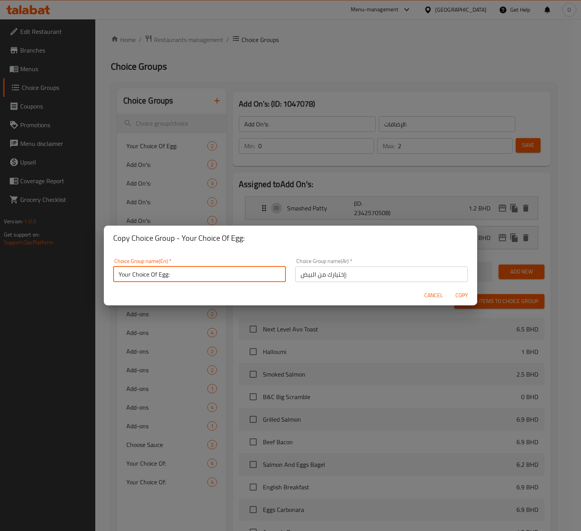
click at [237, 267] on input "Your Choice Of Egg:" at bounding box center [199, 274] width 173 height 16
type input "Your Choice Of Egg:"
click at [467, 291] on span "Copy" at bounding box center [461, 295] width 19 height 10
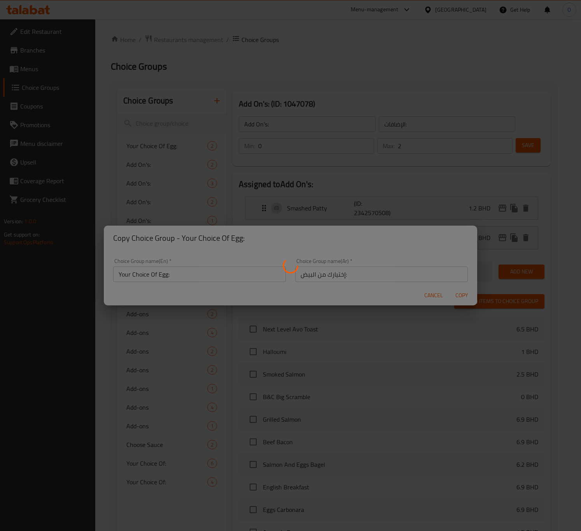
type input "Your Choice Of Egg:"
type input "إختيارك من البيض:"
type input "1"
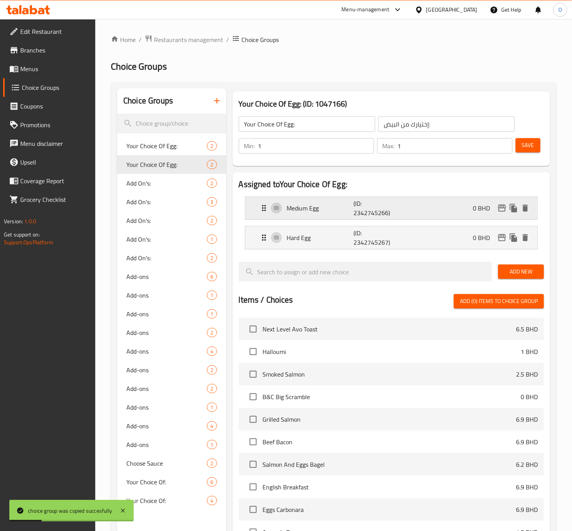
click at [314, 201] on div "Medium Egg (ID: 2342745266) 0 BHD" at bounding box center [393, 208] width 269 height 23
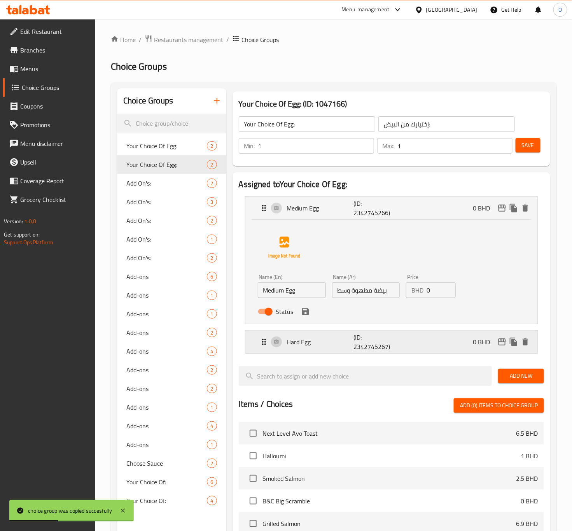
click at [355, 348] on p "(ID: 2342745267)" at bounding box center [375, 341] width 44 height 19
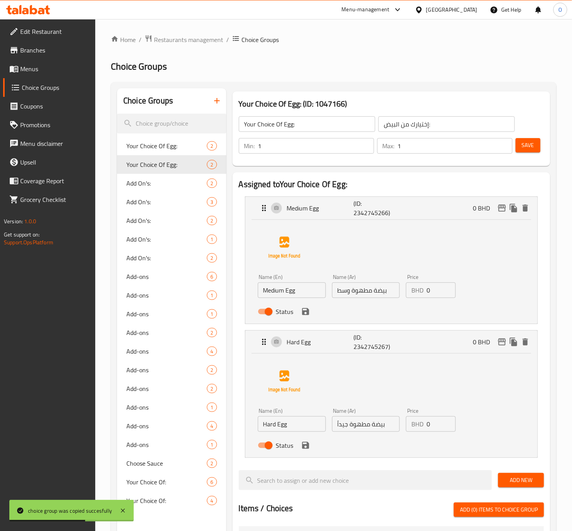
click at [512, 477] on span "Add New" at bounding box center [520, 480] width 33 height 10
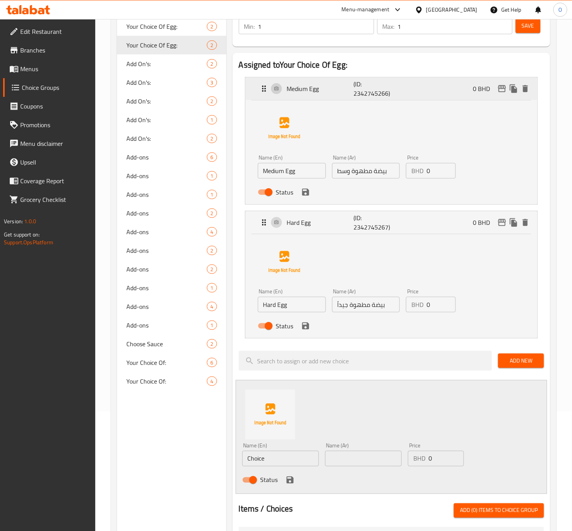
scroll to position [58, 0]
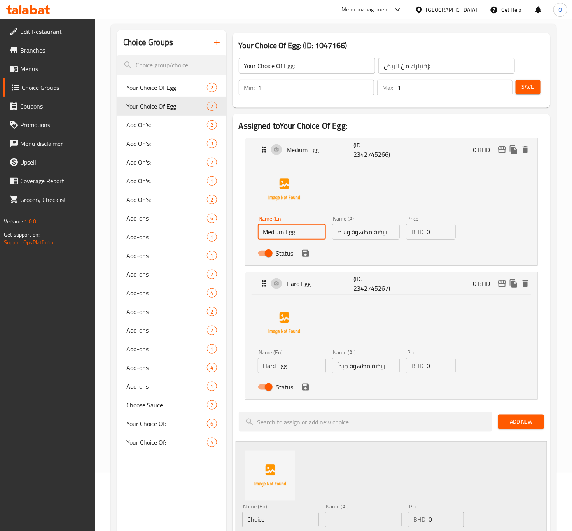
click at [281, 227] on input "Medium Egg" at bounding box center [292, 232] width 68 height 16
click at [278, 229] on input "Medium Egg" at bounding box center [292, 232] width 68 height 16
paste input "poached"
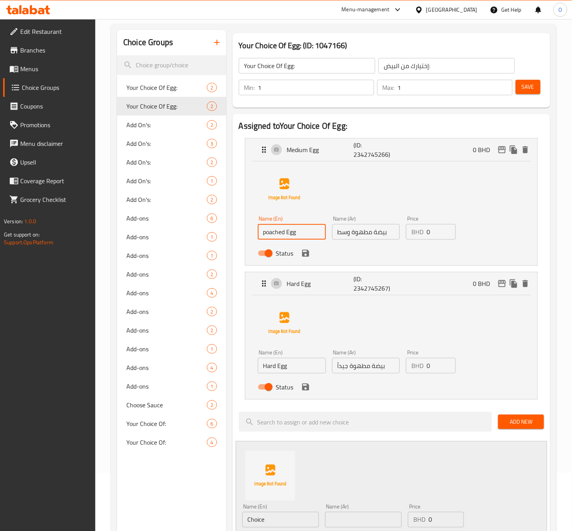
click at [281, 238] on input "poached Egg" at bounding box center [292, 232] width 68 height 16
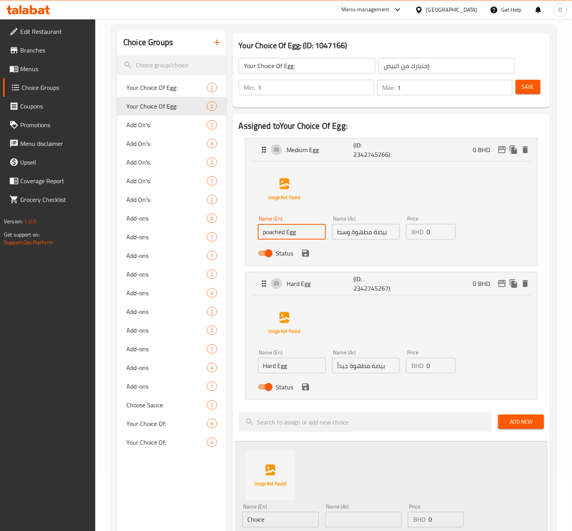
click at [281, 238] on input "poached Egg" at bounding box center [292, 232] width 68 height 16
paste input "text"
type input "Poached"
click at [290, 365] on input "Hard Egg" at bounding box center [292, 366] width 68 height 16
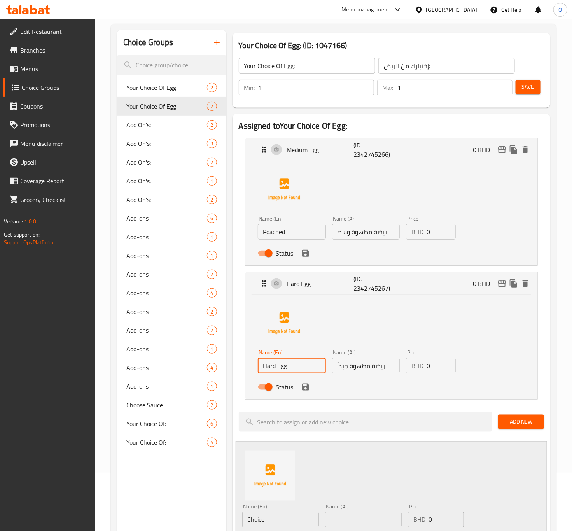
click at [290, 365] on input "Hard Egg" at bounding box center [292, 366] width 68 height 16
paste input "fried"
type input "Fried"
click at [274, 524] on input "Choice" at bounding box center [280, 520] width 77 height 16
click at [273, 524] on div "Assigned to Your Choice Of Egg: Medium Egg (ID: 2342745266) 0 BHD Name (En) Poa…" at bounding box center [391, 511] width 318 height 795
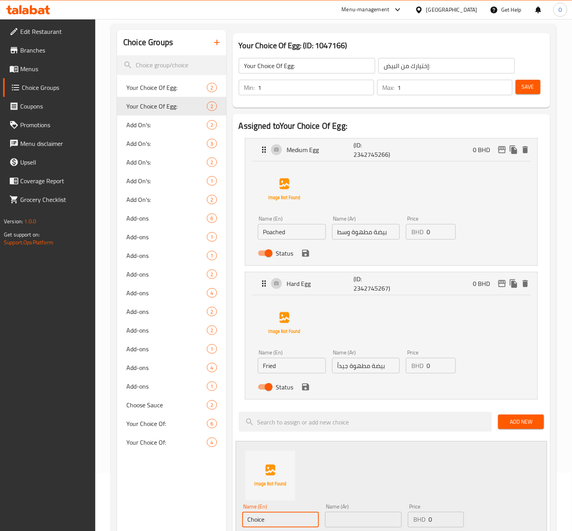
scroll to position [105, 0]
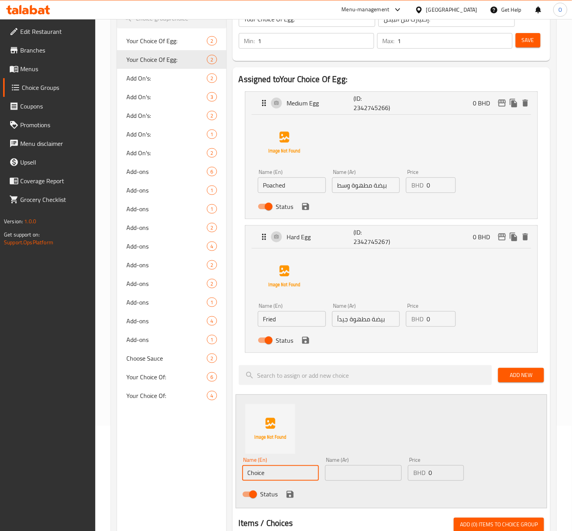
paste input "scrambled"
type input "Scrambled"
click at [362, 185] on input "بيضة مطهوة وسط" at bounding box center [366, 185] width 68 height 16
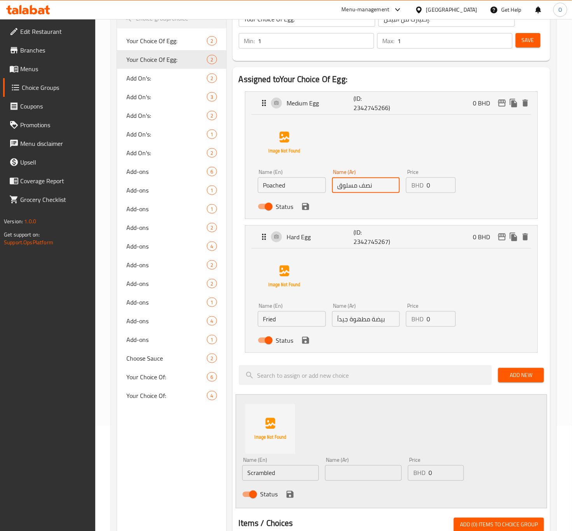
type input "نصف مسلوق"
click at [377, 322] on input "بيضة مطهوة جيداً" at bounding box center [366, 319] width 68 height 16
type input "مقلي"
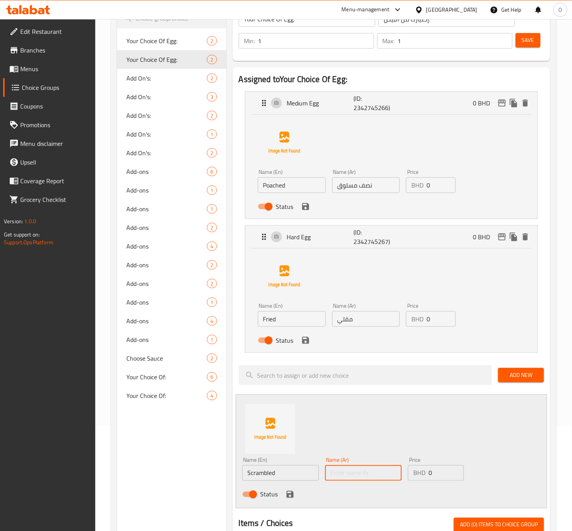
click at [381, 472] on input "text" at bounding box center [363, 473] width 77 height 16
type input "مخفوق"
click at [294, 496] on icon "save" at bounding box center [289, 493] width 9 height 9
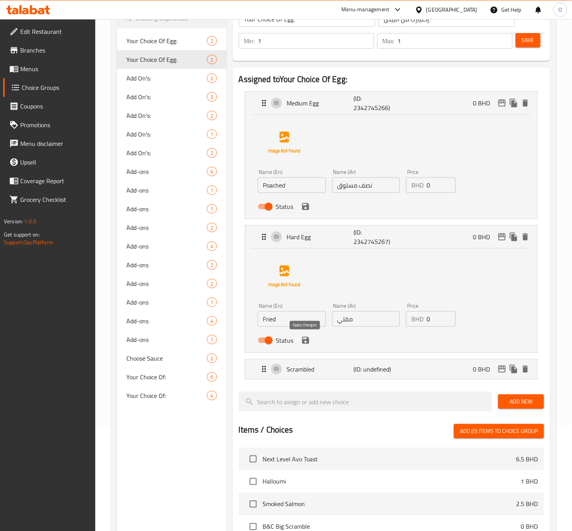
click at [303, 342] on icon "save" at bounding box center [305, 340] width 7 height 7
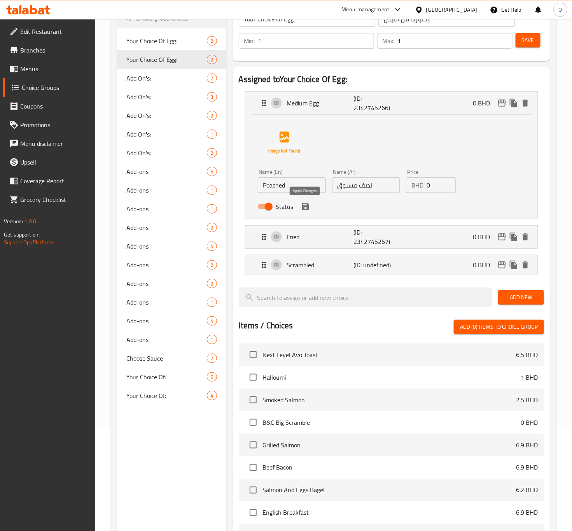
click at [310, 206] on button "save" at bounding box center [306, 207] width 12 height 12
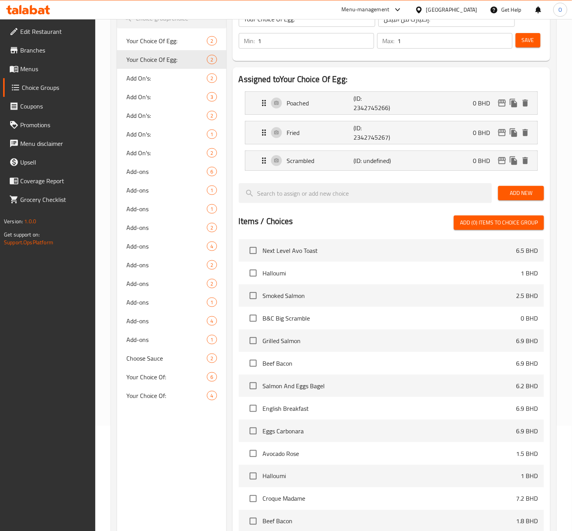
click at [522, 41] on span "Save" at bounding box center [528, 40] width 12 height 10
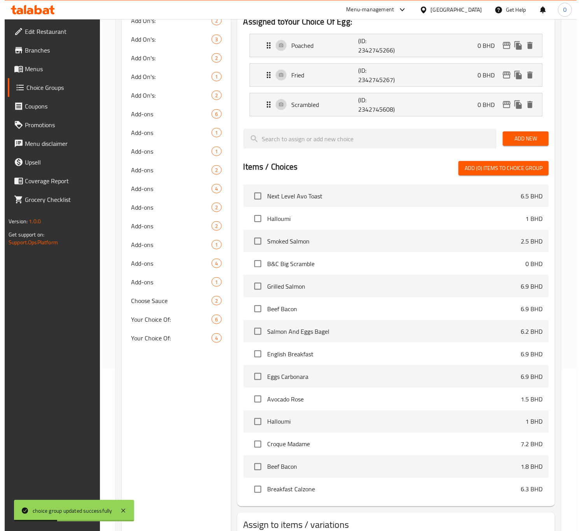
scroll to position [218, 0]
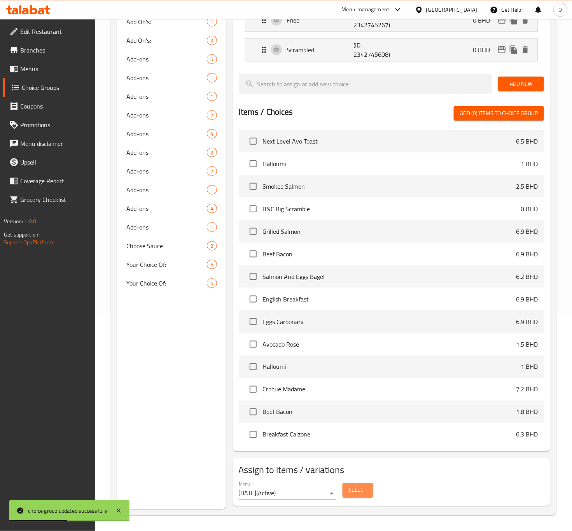
click at [365, 487] on span "Select" at bounding box center [358, 490] width 18 height 10
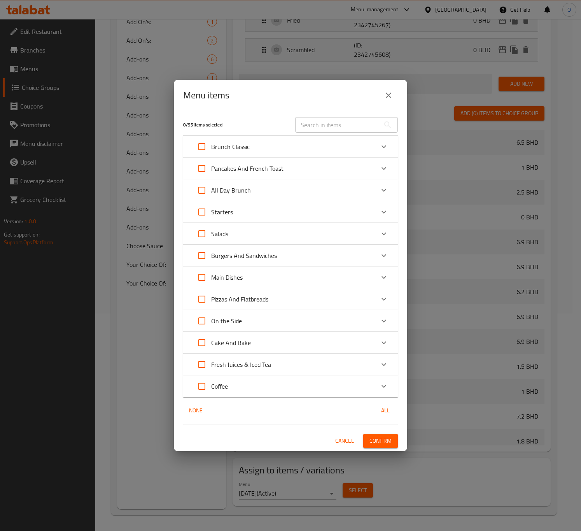
click at [266, 146] on div "Brunch Classic" at bounding box center [283, 146] width 182 height 19
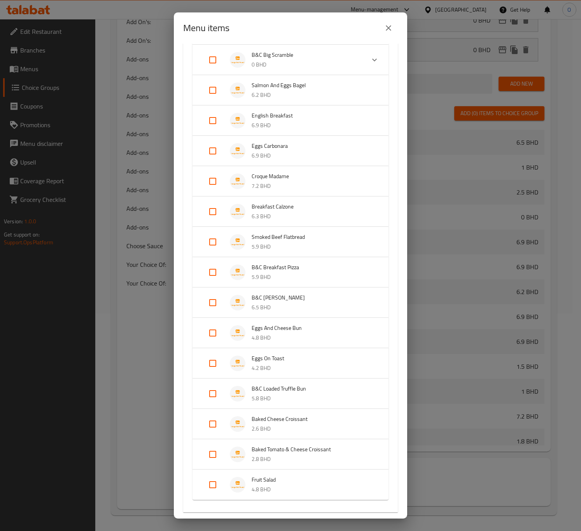
scroll to position [117, 0]
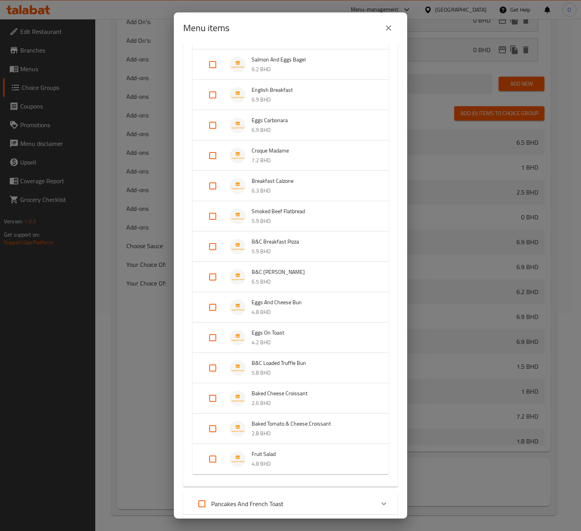
click at [262, 326] on li "Eggs On Toast 4.2 BHD" at bounding box center [290, 337] width 177 height 27
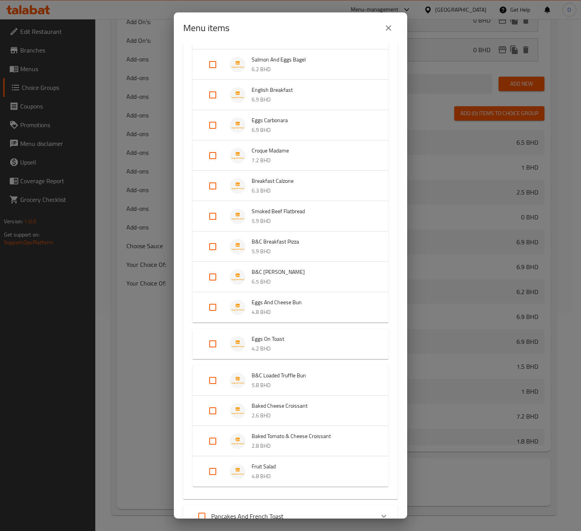
click at [208, 346] on input "Expand" at bounding box center [212, 343] width 19 height 19
checkbox input "true"
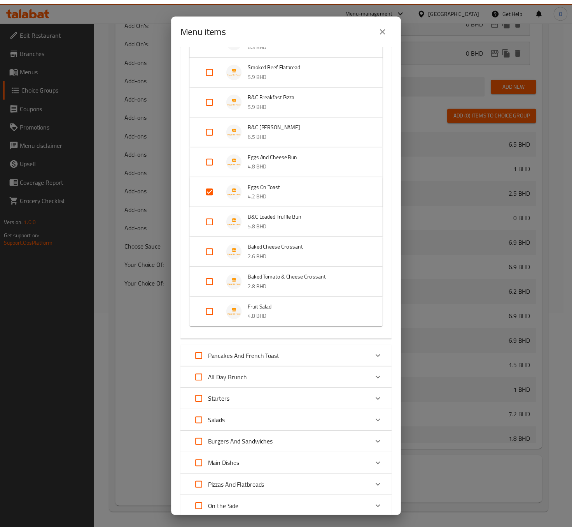
scroll to position [383, 0]
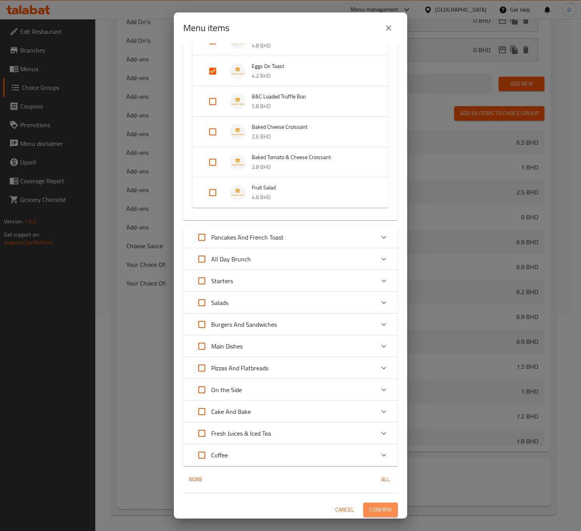
click at [374, 508] on span "Confirm" at bounding box center [380, 510] width 22 height 10
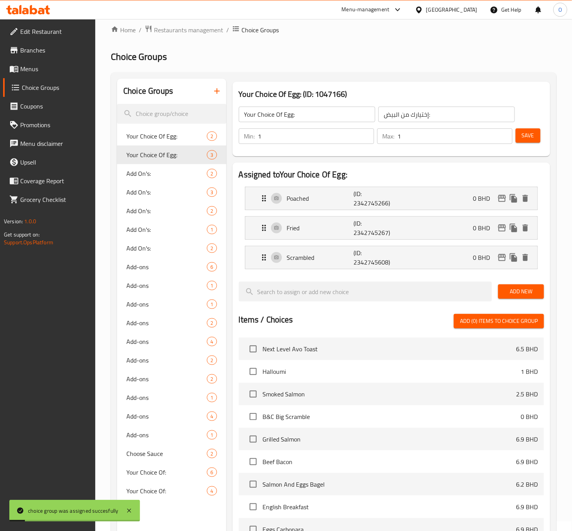
scroll to position [0, 0]
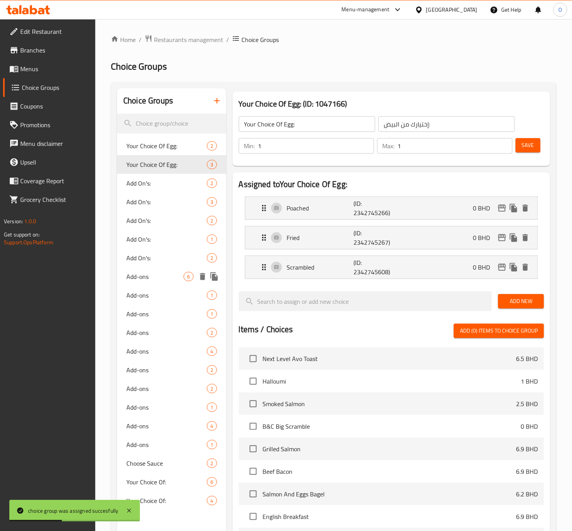
click at [156, 276] on span "Add-ons" at bounding box center [154, 276] width 57 height 9
type input "Add-ons"
type input "الإضافات"
type input "0"
type input "6"
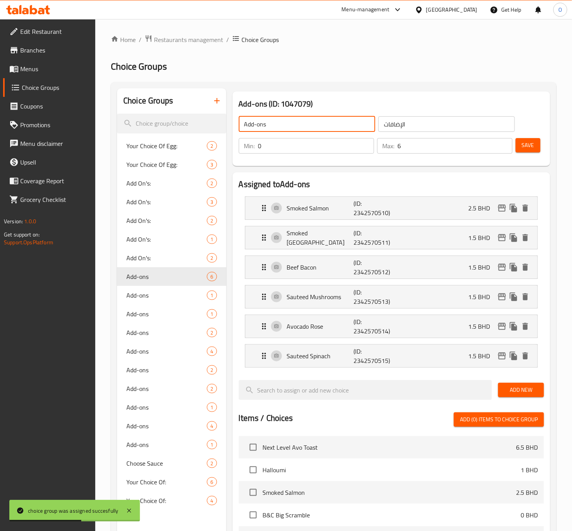
click at [307, 130] on input "Add-ons" at bounding box center [307, 124] width 136 height 16
type input "Add On's:"
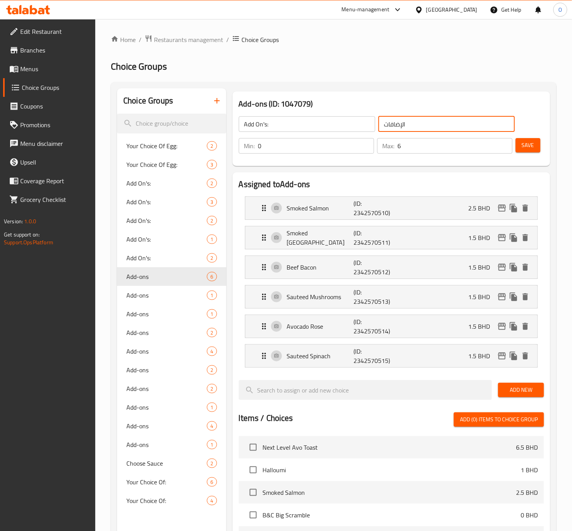
click at [409, 124] on input "الإضافات" at bounding box center [446, 124] width 136 height 16
type input "الإضافات:"
click at [379, 186] on h2 "Assigned to Add-ons" at bounding box center [391, 184] width 305 height 12
click at [358, 222] on li "Smoked Salmon (ID: 2342570510) 2.5 BHD Name (En) Smoked Salmon Name (En) Name (…" at bounding box center [391, 208] width 305 height 30
drag, startPoint x: 364, startPoint y: 202, endPoint x: 365, endPoint y: 259, distance: 57.5
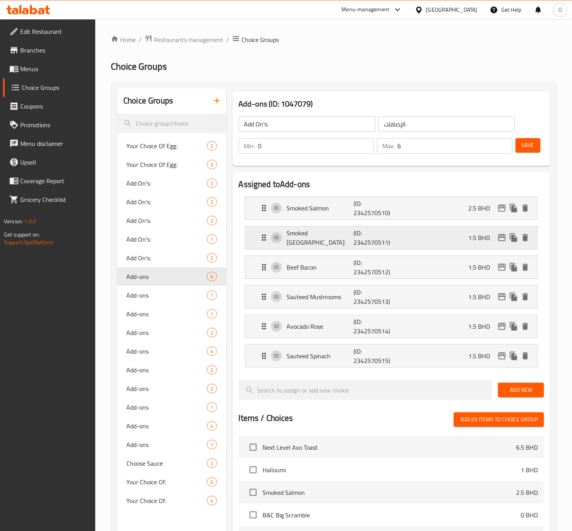
click at [364, 201] on p "(ID: 2342570510)" at bounding box center [375, 208] width 44 height 19
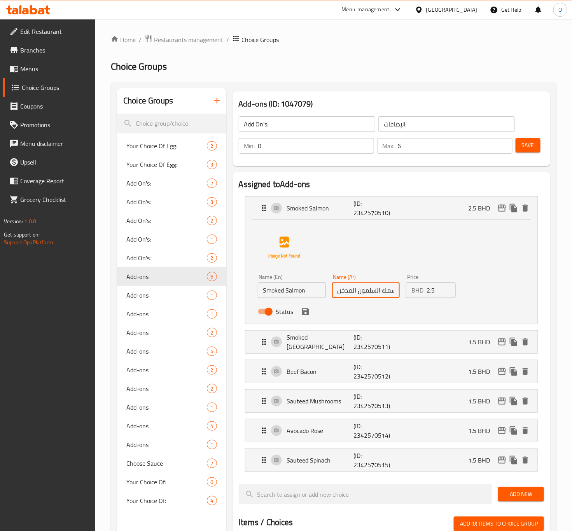
scroll to position [0, 1]
drag, startPoint x: 377, startPoint y: 290, endPoint x: 447, endPoint y: 302, distance: 71.4
click at [447, 302] on div "Name (En) Smoked Salmon Name (En) Name (Ar) سمك السلمون المدخن Name (Ar) Price …" at bounding box center [366, 296] width 223 height 51
click at [352, 288] on input "سلمون المدخن" at bounding box center [366, 290] width 68 height 16
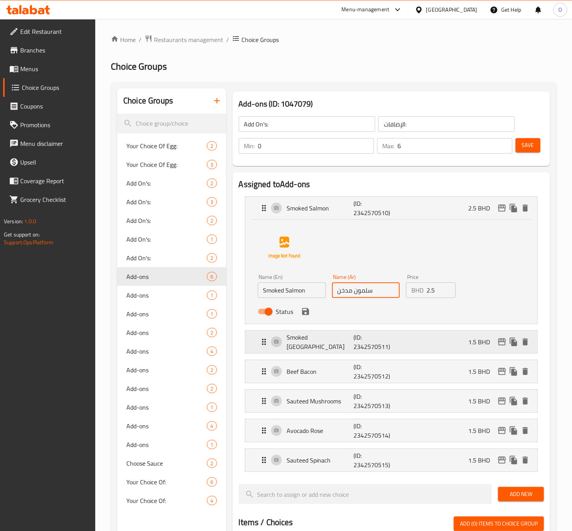
click at [355, 339] on p "(ID: 2342570511)" at bounding box center [375, 341] width 44 height 19
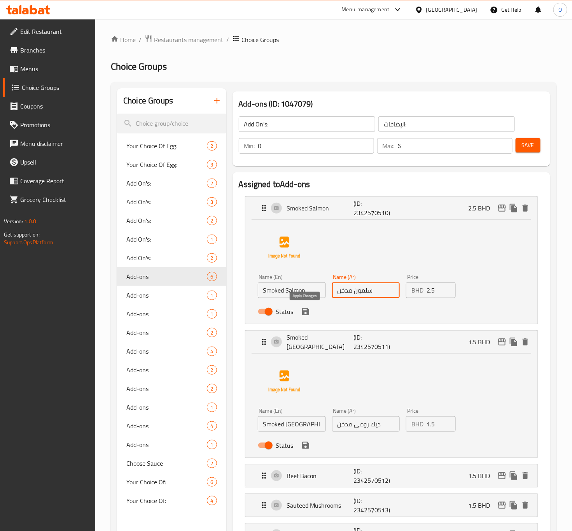
click at [305, 311] on icon "save" at bounding box center [305, 311] width 7 height 7
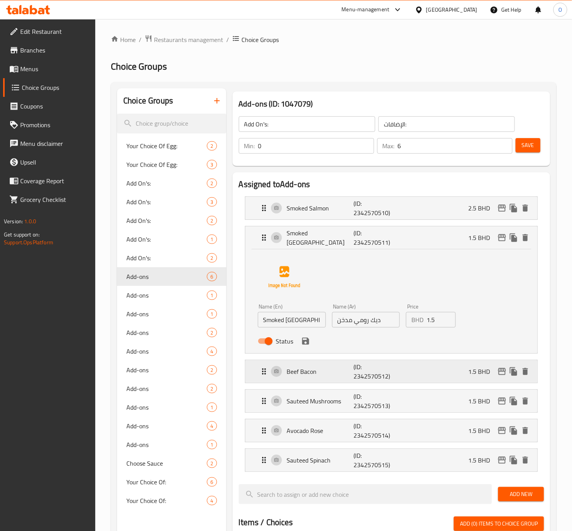
type input "سلمون مدخن"
click at [372, 320] on input "ديك رومي مدخن" at bounding box center [366, 320] width 68 height 16
click at [307, 342] on icon "save" at bounding box center [305, 340] width 7 height 7
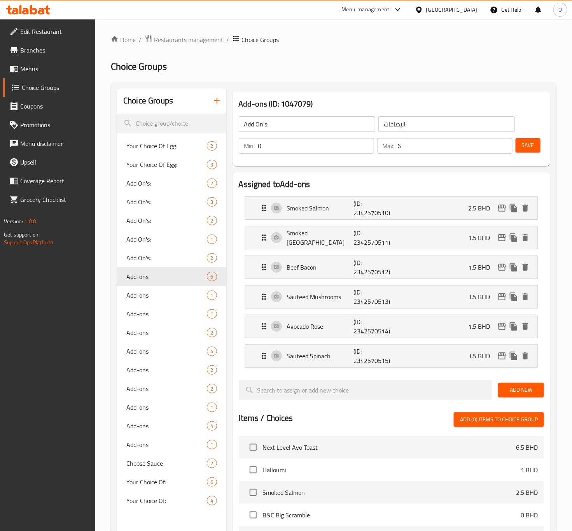
type input "لحم رومي مدخن"
click at [325, 263] on p "Beef Bacon" at bounding box center [320, 266] width 67 height 9
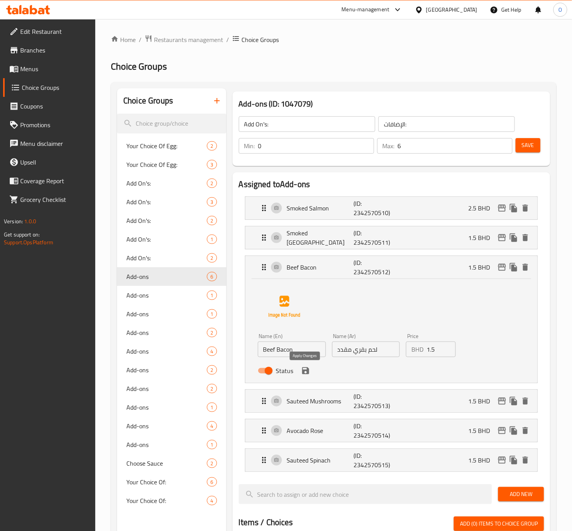
click at [308, 372] on icon "save" at bounding box center [305, 370] width 7 height 7
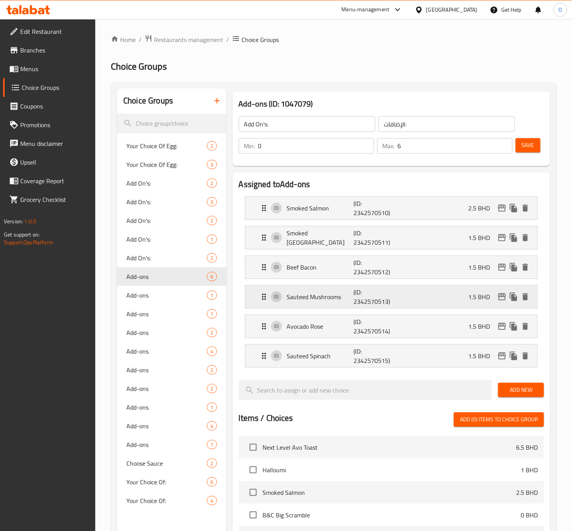
click at [327, 301] on p "Sauteed Mushrooms" at bounding box center [320, 296] width 67 height 9
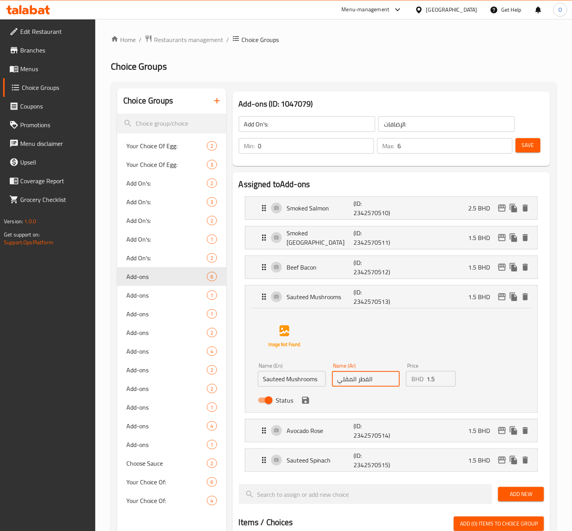
click at [376, 379] on input "الفطر المقلي" at bounding box center [366, 379] width 68 height 16
click at [307, 404] on icon "save" at bounding box center [305, 400] width 7 height 7
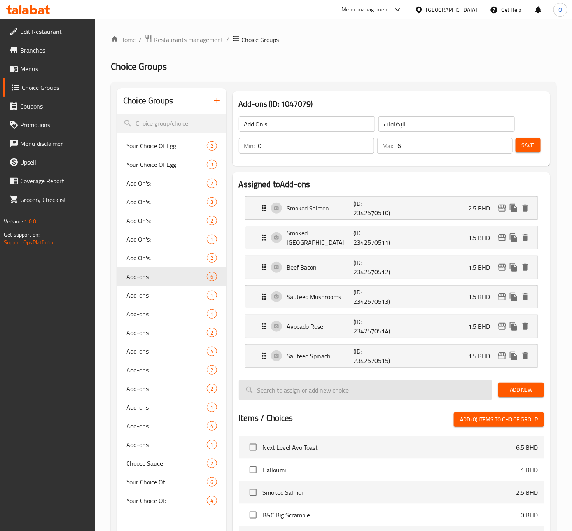
type input "مشروم سوتيه"
click at [339, 331] on p "Avocado Rose" at bounding box center [320, 325] width 67 height 9
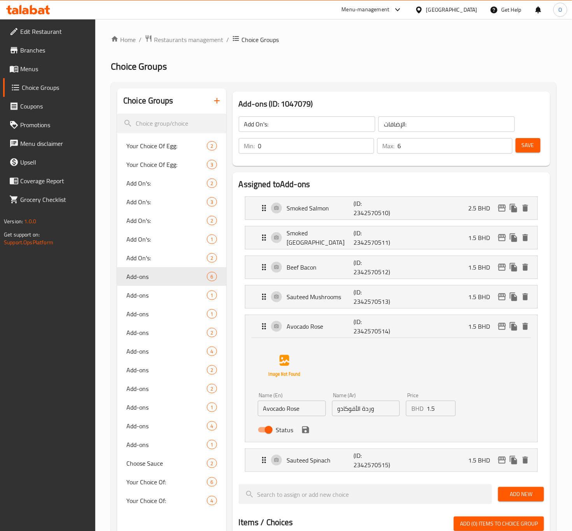
click at [364, 414] on input "وردة الأفوكادو" at bounding box center [366, 408] width 68 height 16
click at [365, 413] on input "وردة الأفوكادو" at bounding box center [366, 408] width 68 height 16
click at [309, 434] on icon "save" at bounding box center [305, 429] width 9 height 9
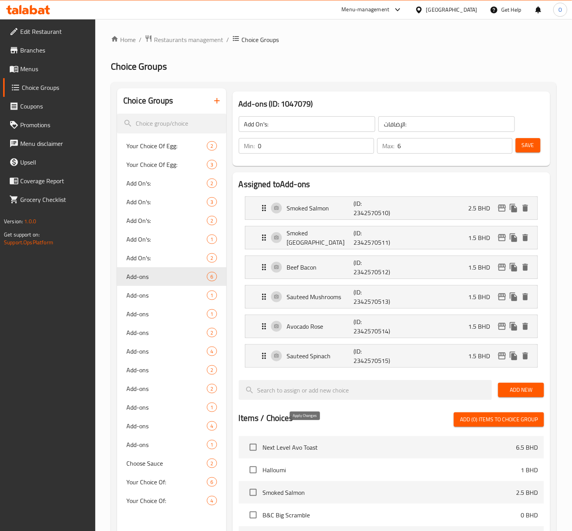
type input "روز بالأفوكادو"
click at [353, 358] on p "(ID: 2342570515)" at bounding box center [375, 355] width 44 height 19
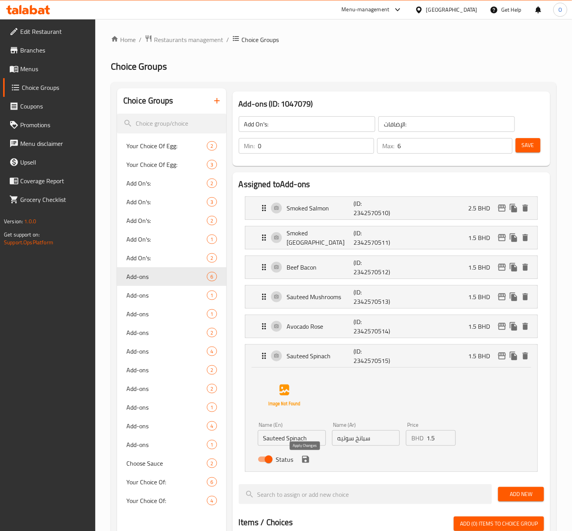
click at [305, 460] on icon "save" at bounding box center [305, 459] width 7 height 7
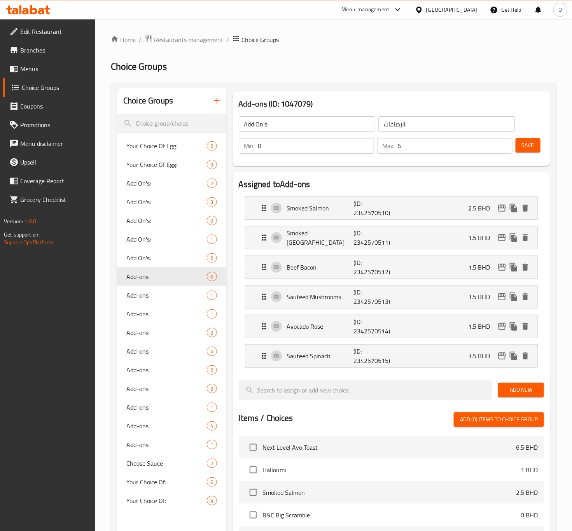
click at [529, 146] on span "Save" at bounding box center [528, 145] width 12 height 10
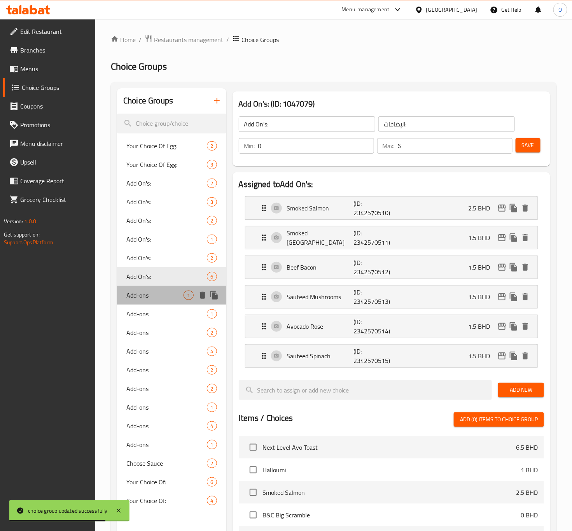
click at [169, 295] on span "Add-ons" at bounding box center [154, 294] width 57 height 9
type input "Add-ons"
type input "الإضافات"
type input "1"
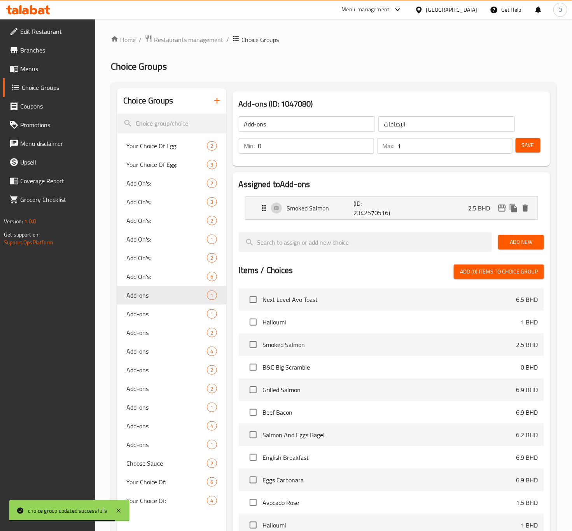
drag, startPoint x: 295, startPoint y: 126, endPoint x: 301, endPoint y: 125, distance: 5.6
click at [296, 126] on input "Add-ons" at bounding box center [307, 124] width 136 height 16
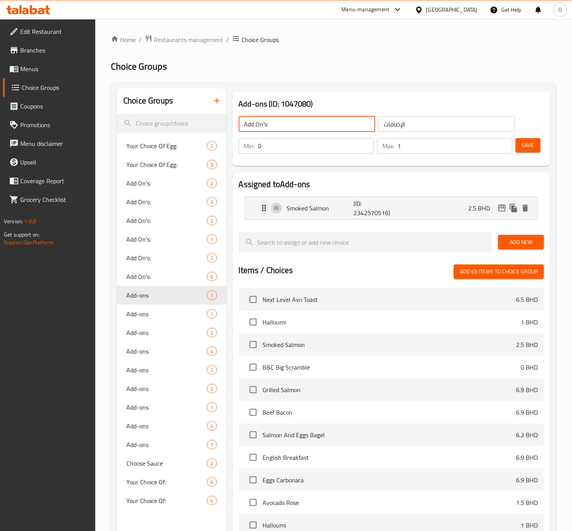
type input "Add On's:"
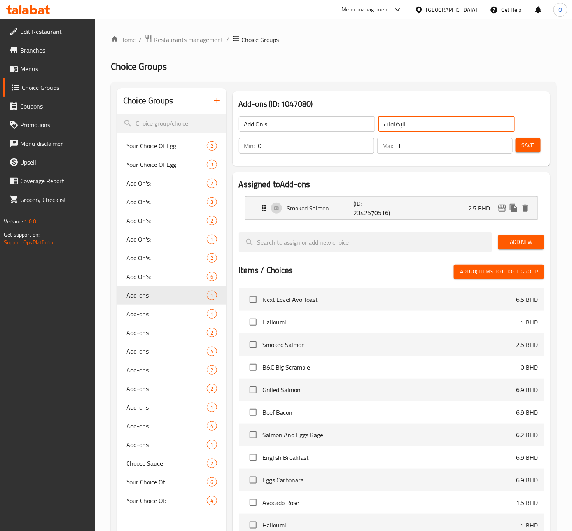
click at [405, 125] on input "الإضافات" at bounding box center [446, 124] width 136 height 16
click at [388, 199] on p "(ID: 2342570516)" at bounding box center [375, 208] width 44 height 19
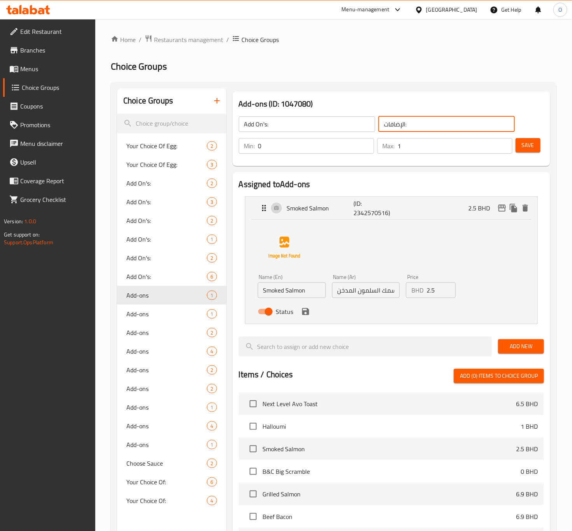
type input "الإضافات:"
click at [147, 278] on span "Add On's:" at bounding box center [154, 276] width 57 height 9
type input "Add On's:"
type input "الإضافات:"
type input "6"
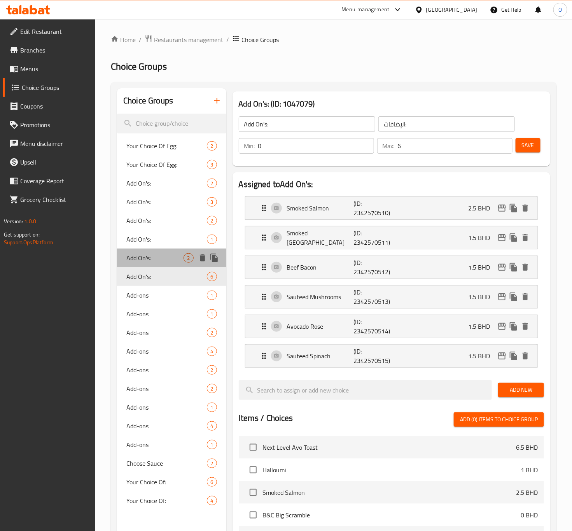
click at [145, 255] on span "Add On's:" at bounding box center [154, 257] width 57 height 9
type input "Add On's:"
type input "2"
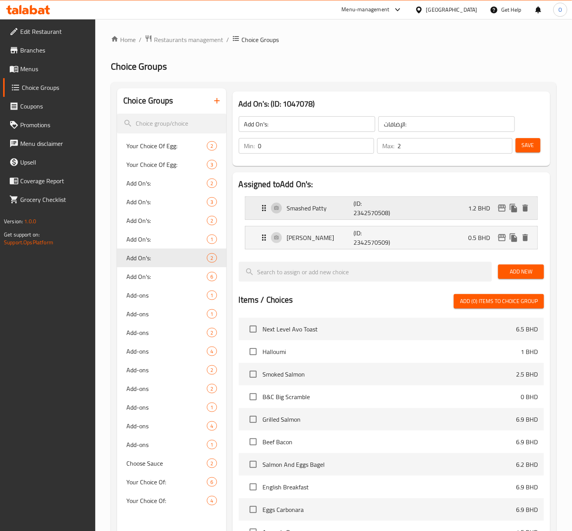
click at [323, 211] on p "Smashed Patty" at bounding box center [320, 207] width 67 height 9
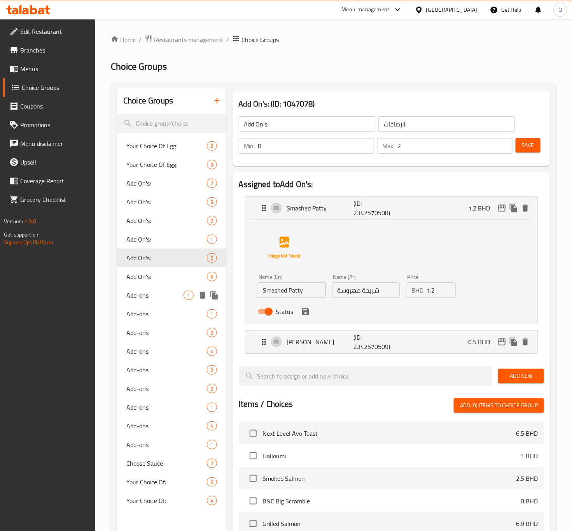
click at [139, 299] on span "Add-ons" at bounding box center [154, 294] width 57 height 9
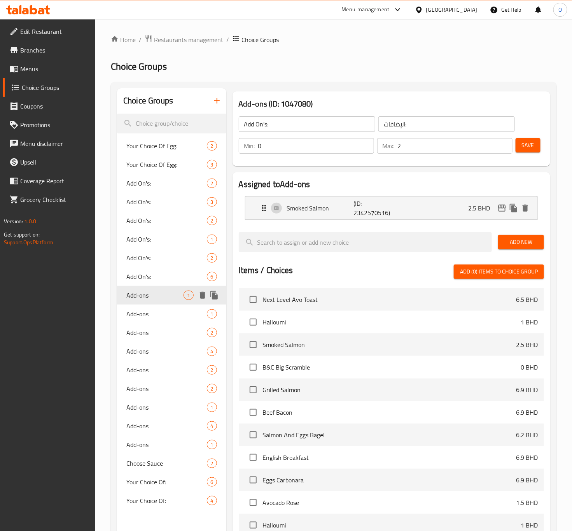
type input "Add-ons"
type input "الإضافات"
click at [155, 314] on span "Add-ons" at bounding box center [154, 313] width 57 height 9
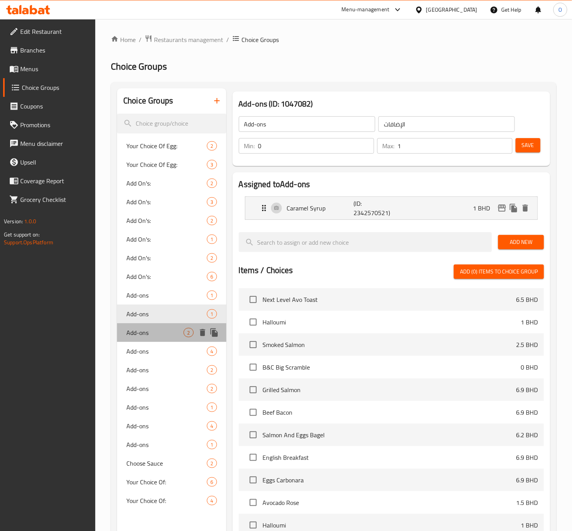
click at [162, 328] on span "Add-ons" at bounding box center [154, 332] width 57 height 9
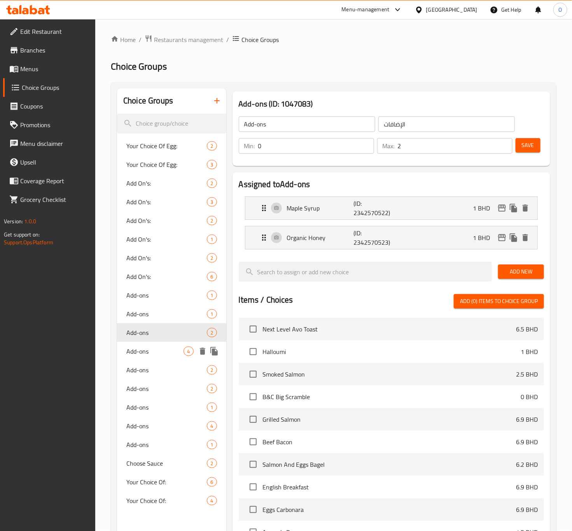
click at [160, 351] on span "Add-ons" at bounding box center [154, 350] width 57 height 9
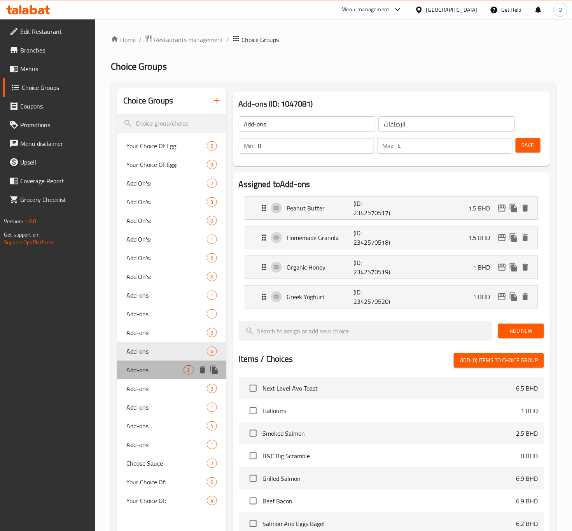
click at [163, 367] on span "Add-ons" at bounding box center [154, 369] width 57 height 9
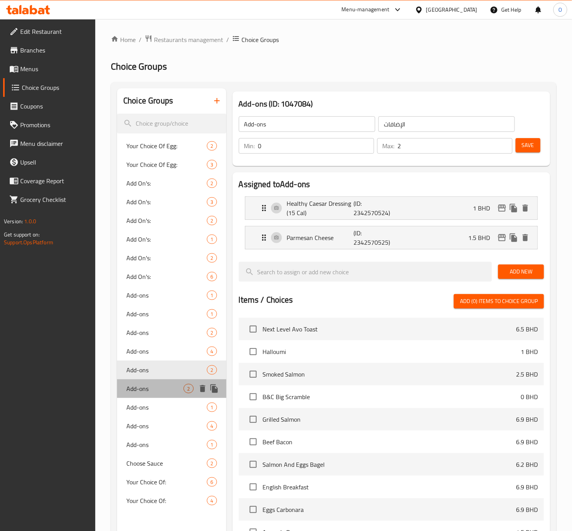
click at [163, 388] on span "Add-ons" at bounding box center [154, 388] width 57 height 9
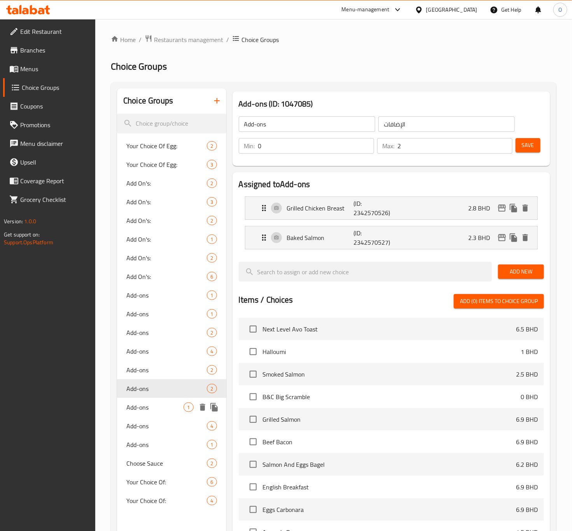
click at [162, 412] on div "Add-ons 1" at bounding box center [171, 407] width 109 height 19
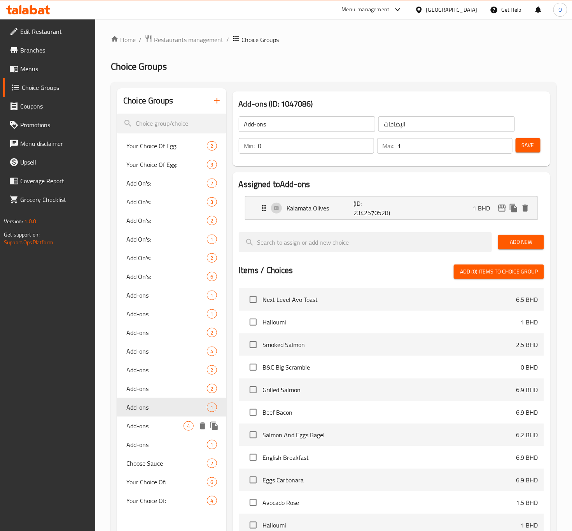
click at [156, 426] on span "Add-ons" at bounding box center [154, 425] width 57 height 9
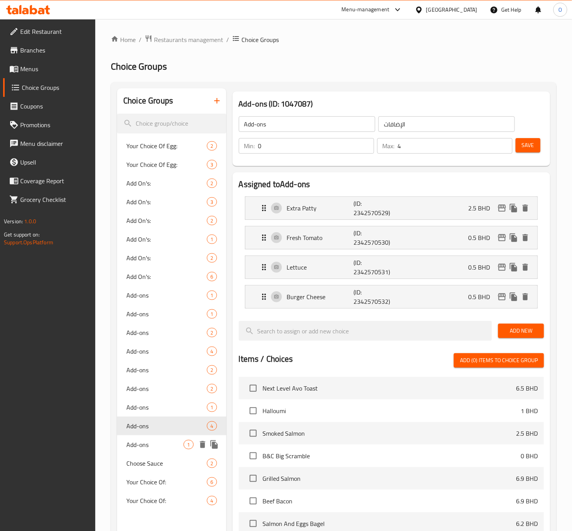
click at [162, 444] on span "Add-ons" at bounding box center [154, 444] width 57 height 9
type input "1"
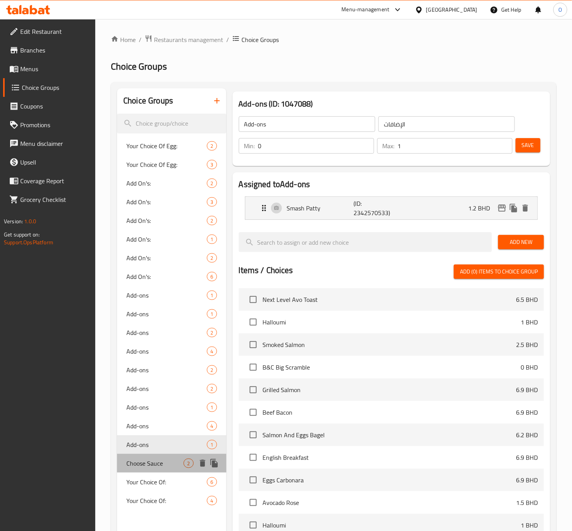
click at [159, 458] on span "Choose Sauce" at bounding box center [154, 462] width 57 height 9
type input "Choose Sauce"
type input "اختر الصلصة"
type input "1"
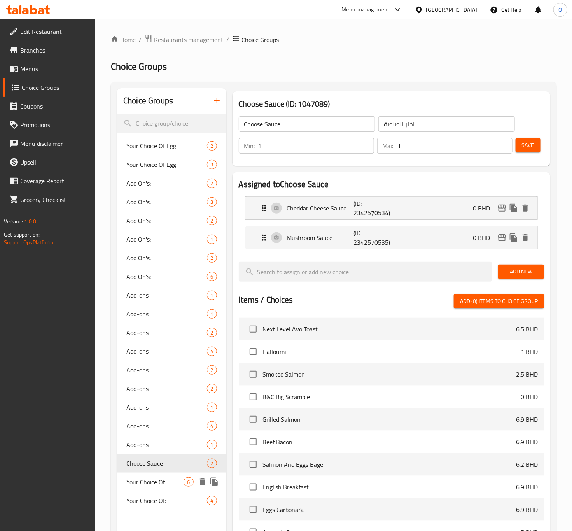
click at [167, 486] on div "Your Choice Of: 6" at bounding box center [171, 481] width 109 height 19
type input "Your Choice Of:"
type input "إختيارك من:"
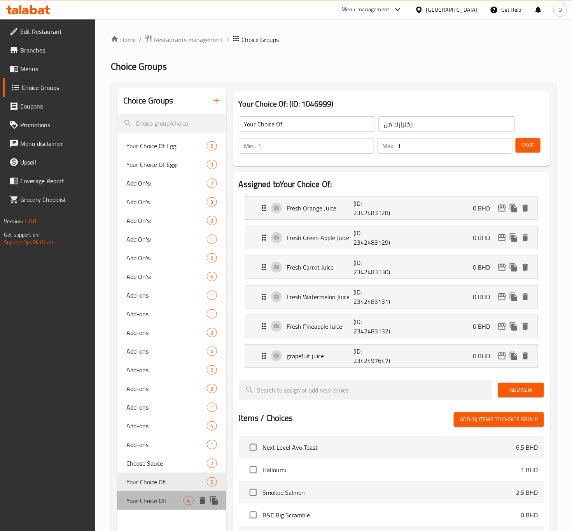
click at [166, 493] on div "Your Choice Of: 4" at bounding box center [171, 500] width 109 height 19
type input "Your Choice Of:"
type input "إختيارك من:"
type input "0"
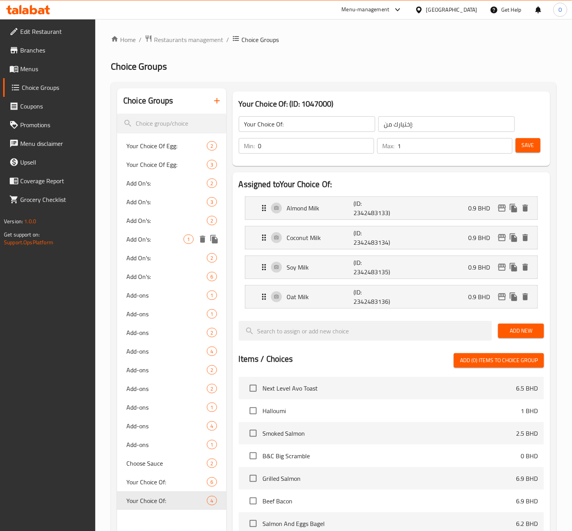
click at [155, 242] on span "Add On's:" at bounding box center [154, 238] width 57 height 9
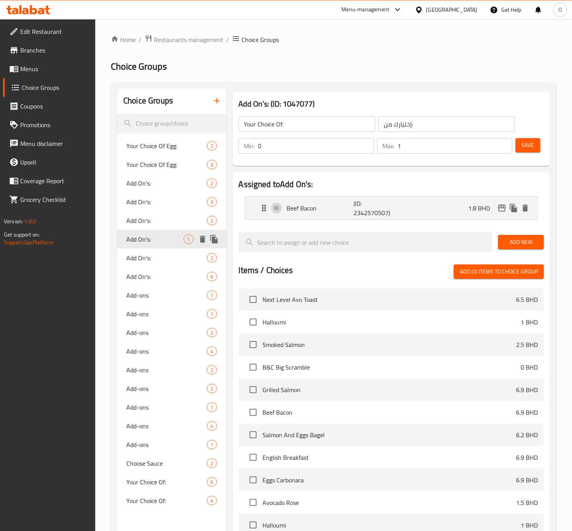
type input "Add On's:"
type input "الإضافات:"
click at [160, 265] on div "Add On's: 2" at bounding box center [171, 257] width 109 height 19
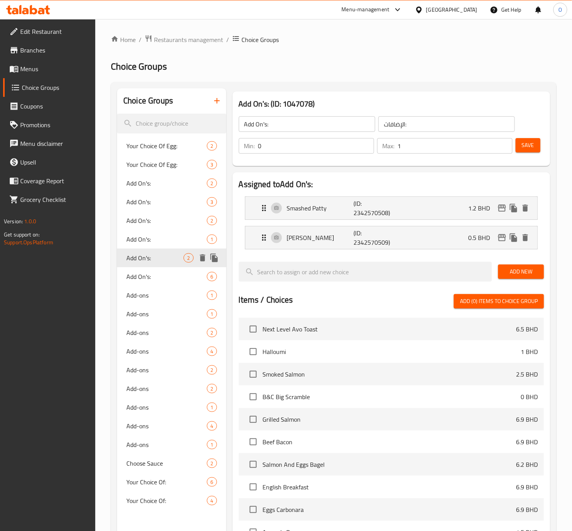
type input "Add On's:"
type input "الإضافات:"
type input "2"
click at [162, 279] on span "Add On's:" at bounding box center [154, 276] width 57 height 9
type input "Add On's:"
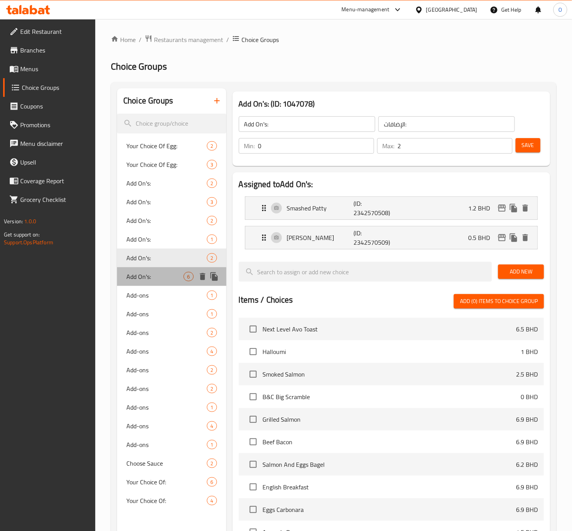
type input "6"
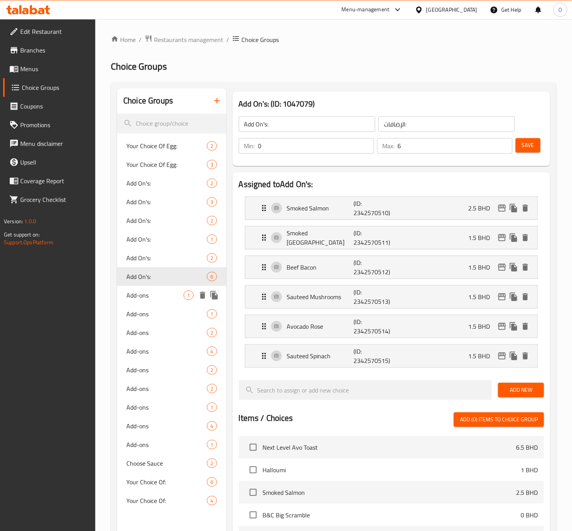
click at [162, 286] on div "Add-ons 1" at bounding box center [171, 295] width 109 height 19
type input "Add-ons"
type input "الإضافات"
type input "1"
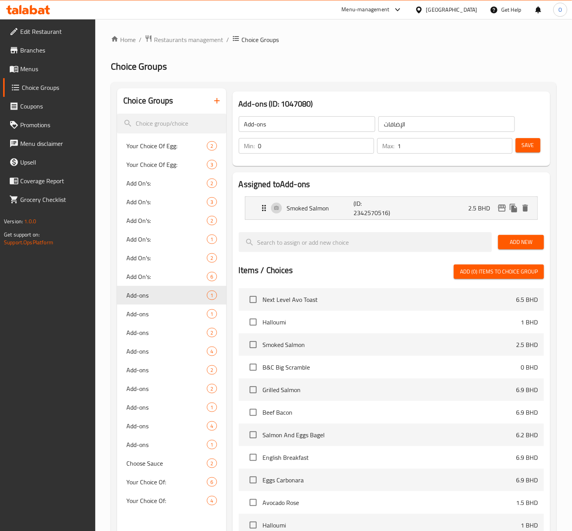
click at [295, 125] on input "Add-ons" at bounding box center [307, 124] width 136 height 16
type input "Add On's:"
click at [409, 122] on input "الإضافات" at bounding box center [446, 124] width 136 height 16
drag, startPoint x: 349, startPoint y: 202, endPoint x: 351, endPoint y: 208, distance: 6.1
click at [349, 202] on div "Smoked Salmon (ID: 2342570516) 2.5 BHD" at bounding box center [393, 208] width 269 height 23
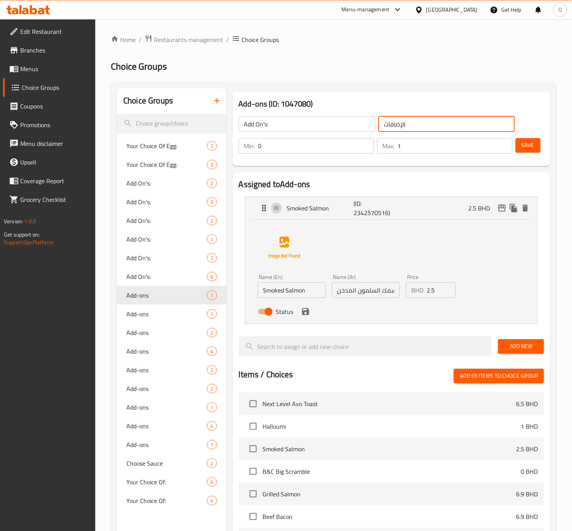
type input "الإضافات:"
click at [386, 294] on input "سمك السلمون المدخن" at bounding box center [366, 290] width 68 height 16
click at [385, 295] on input "سمك السلمون المدخن" at bounding box center [366, 290] width 68 height 16
click at [384, 295] on input "سمك السلمون المدخن" at bounding box center [366, 290] width 68 height 16
click at [378, 288] on input "السلمون المدخن" at bounding box center [366, 290] width 68 height 16
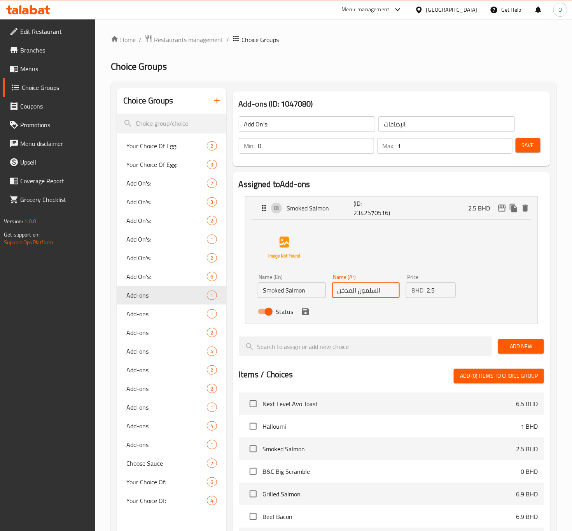
click at [376, 289] on input "السلمون المدخن" at bounding box center [366, 290] width 68 height 16
click at [353, 288] on input "سلمون المدخن" at bounding box center [366, 290] width 68 height 16
click at [355, 289] on input "سلمون المدخن" at bounding box center [366, 290] width 68 height 16
click at [351, 289] on input "سلمون المدخن" at bounding box center [366, 290] width 68 height 16
click at [311, 315] on div "Status" at bounding box center [366, 311] width 223 height 21
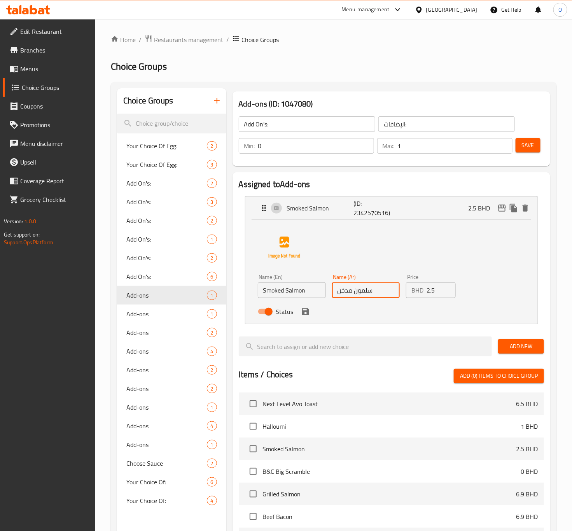
click at [309, 318] on div "Status" at bounding box center [366, 311] width 223 height 21
click at [308, 311] on icon "save" at bounding box center [305, 311] width 7 height 7
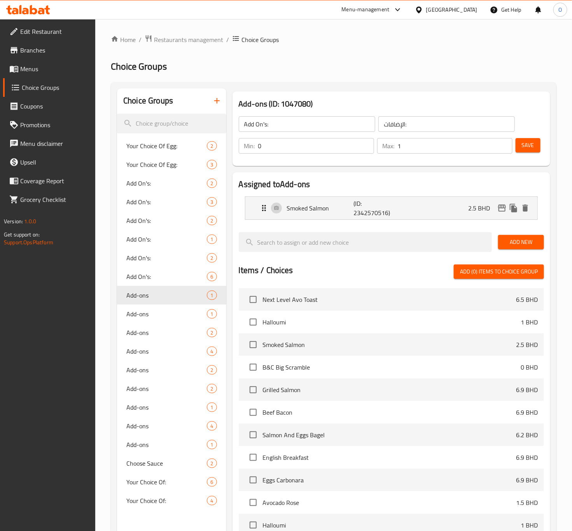
type input "سلمون مدخن"
drag, startPoint x: 404, startPoint y: 212, endPoint x: 399, endPoint y: 211, distance: 4.8
click at [400, 211] on nav "Smoked Salmon (ID: 2342570516) 2.5 BHD Name (En) Smoked Salmon Name (En) Name (…" at bounding box center [391, 208] width 305 height 36
drag, startPoint x: 399, startPoint y: 211, endPoint x: 447, endPoint y: 187, distance: 53.5
click at [436, 192] on nav "Smoked Salmon (ID: 2342570516) 2.5 BHD Name (En) Smoked Salmon Name (En) Name (…" at bounding box center [391, 208] width 305 height 36
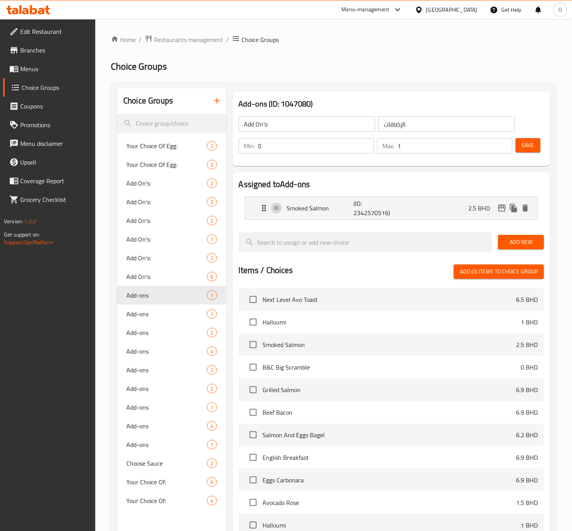
click at [514, 147] on div "Save" at bounding box center [526, 145] width 25 height 19
click at [522, 145] on span "Save" at bounding box center [528, 145] width 12 height 10
click at [171, 311] on span "Add-ons" at bounding box center [154, 313] width 57 height 9
type input "Add-ons"
type input "الإضافات"
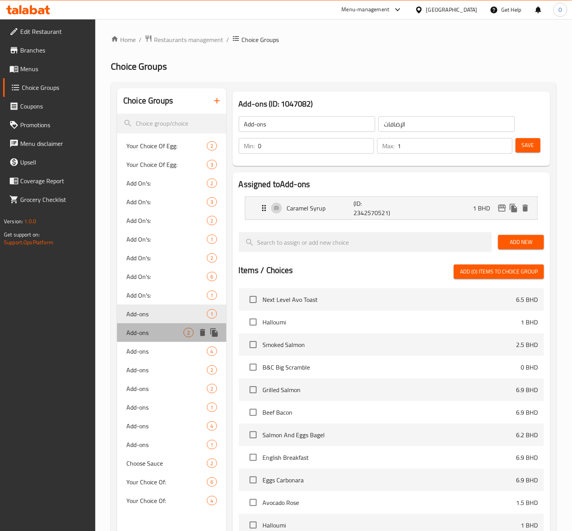
click at [160, 334] on span "Add-ons" at bounding box center [154, 332] width 57 height 9
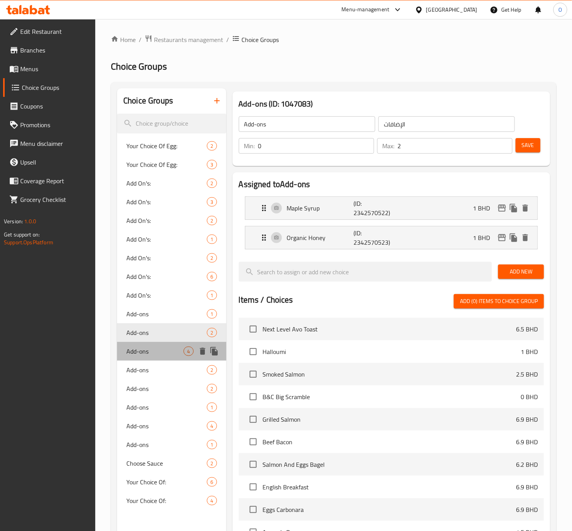
click at [165, 355] on span "Add-ons" at bounding box center [154, 350] width 57 height 9
type input "4"
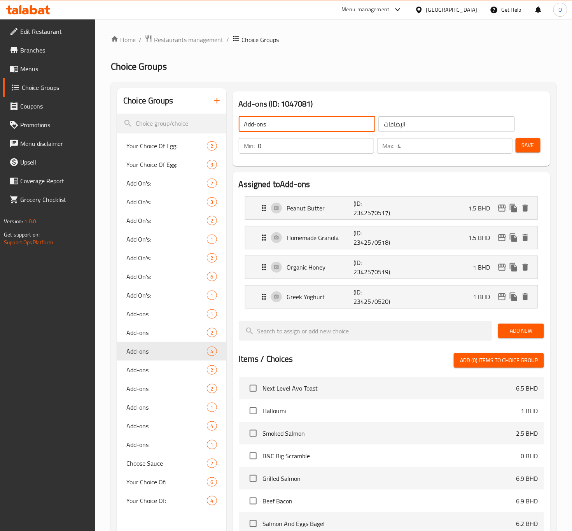
click at [272, 126] on input "Add-ons" at bounding box center [307, 124] width 136 height 16
type input "Add-On's:"
click at [430, 121] on input "الإضافات" at bounding box center [446, 124] width 136 height 16
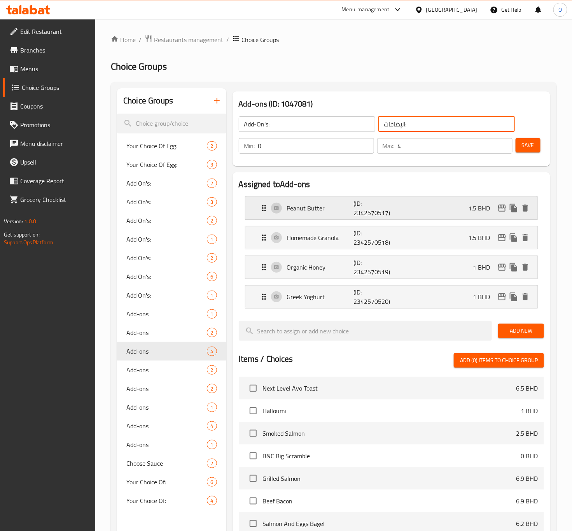
click at [325, 216] on div "Peanut Butter (ID: 2342570517) 1.5 BHD" at bounding box center [393, 208] width 269 height 23
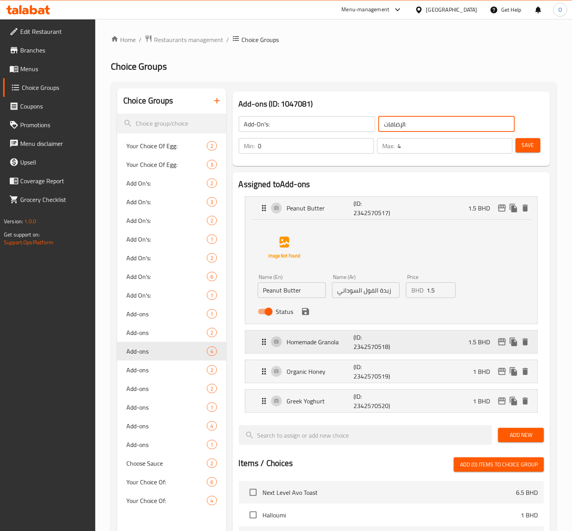
click at [342, 333] on div "Homemade Granola (ID: 2342570518) 1.5 BHD" at bounding box center [393, 341] width 269 height 23
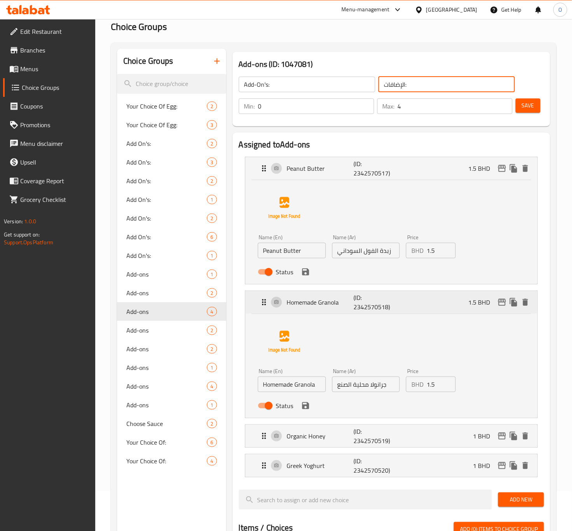
scroll to position [58, 0]
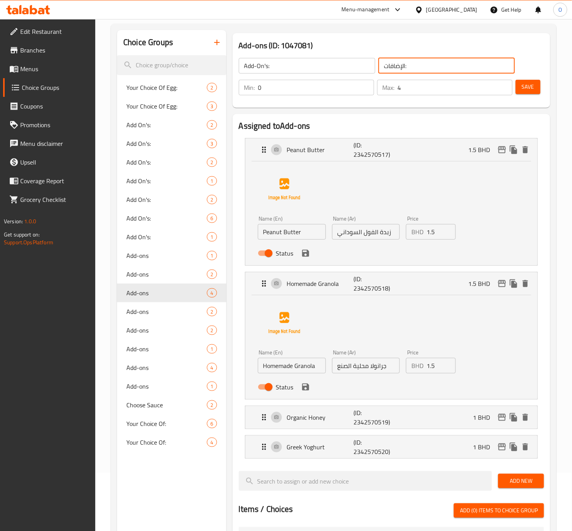
type input "الإضافات:"
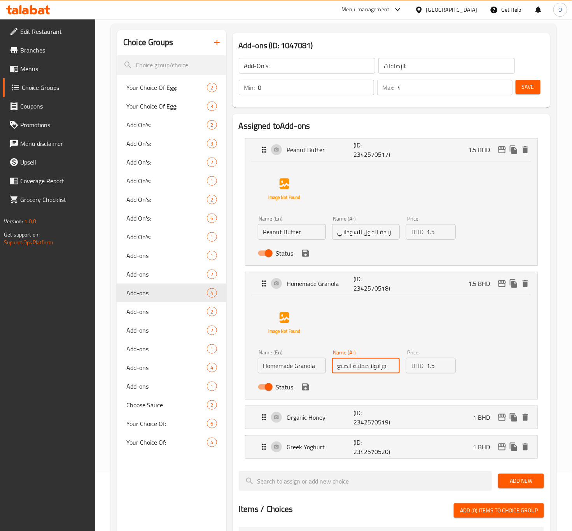
drag, startPoint x: 367, startPoint y: 364, endPoint x: 314, endPoint y: 359, distance: 53.5
click at [314, 359] on div "Name (En) Homemade Granola Name (En) Name (Ar) جرانولا محلية الصنع Name (Ar) Pr…" at bounding box center [366, 371] width 223 height 51
click at [308, 386] on icon "save" at bounding box center [305, 386] width 7 height 7
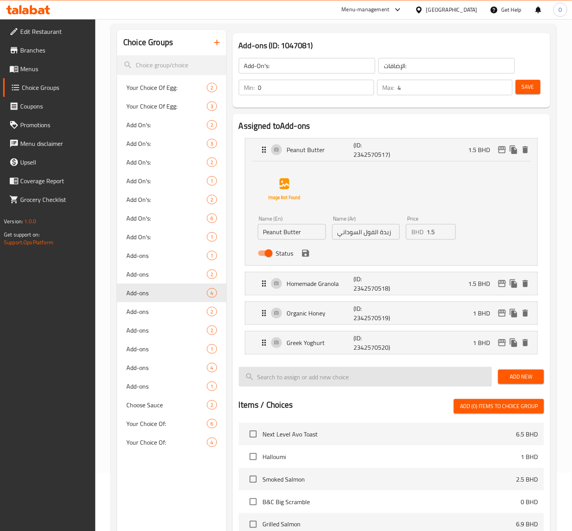
type input "جرانولا بيتي"
click at [322, 308] on p "Organic Honey" at bounding box center [320, 312] width 67 height 9
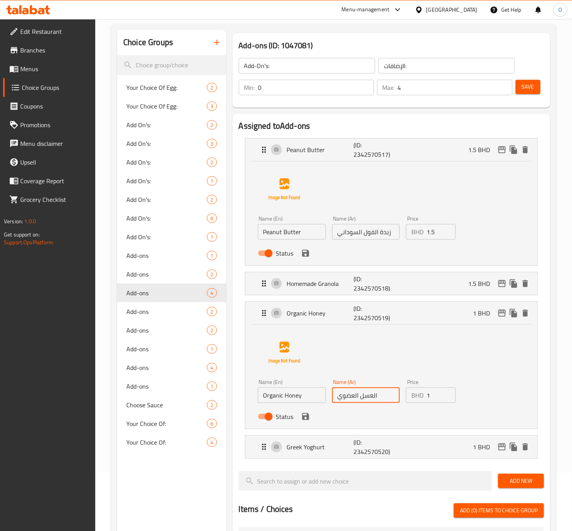
click at [373, 392] on input "العسل العضوي" at bounding box center [366, 395] width 68 height 16
click at [353, 403] on input "عسل العضوي" at bounding box center [366, 395] width 68 height 16
click at [270, 398] on input "Organic Honey" at bounding box center [292, 395] width 68 height 16
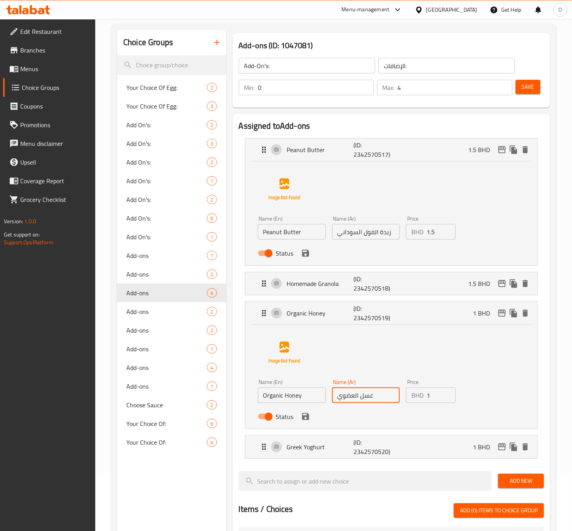
click at [355, 396] on input "عسل العضوي" at bounding box center [366, 395] width 68 height 16
click at [304, 415] on icon "save" at bounding box center [305, 416] width 9 height 9
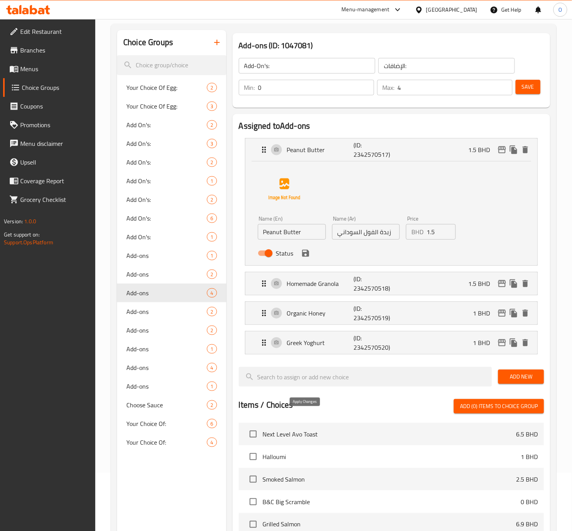
type input "عسل عضوي"
click at [302, 352] on div "Greek Yoghurt (ID: 2342570520) 1 BHD" at bounding box center [393, 342] width 269 height 23
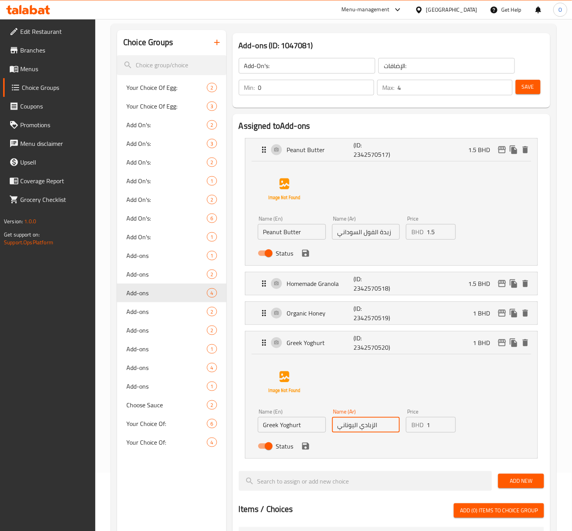
click at [372, 425] on input "الزبادي اليوناني" at bounding box center [366, 425] width 68 height 16
click at [354, 424] on input "زبادي اليوناني" at bounding box center [366, 425] width 68 height 16
click at [309, 448] on icon "save" at bounding box center [305, 445] width 9 height 9
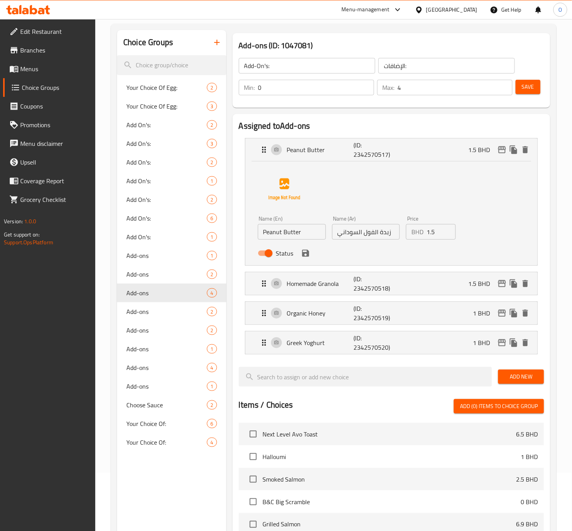
type input "زبادي يوناني"
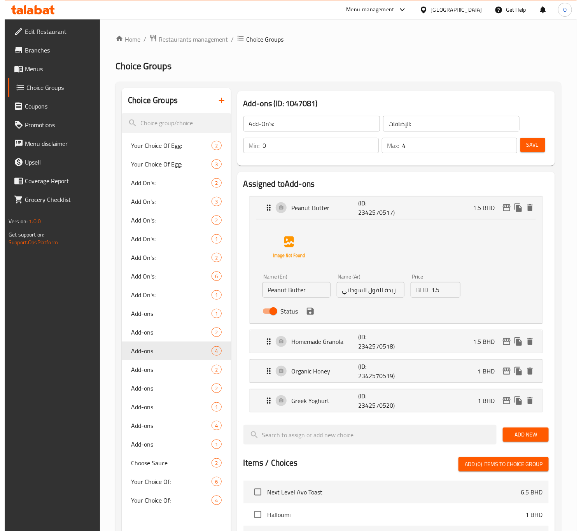
scroll to position [0, 0]
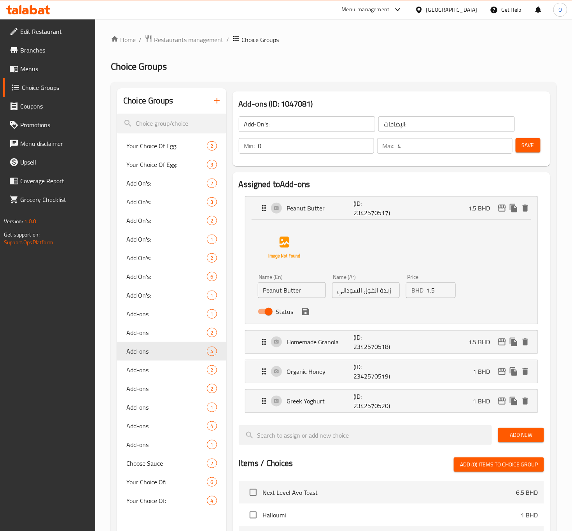
drag, startPoint x: 533, startPoint y: 161, endPoint x: 526, endPoint y: 147, distance: 15.5
click at [533, 159] on div "Add-On's: ​ الإضافات: ​ Min: 0 ​ Max: 4 ​ Save" at bounding box center [391, 135] width 311 height 56
click at [525, 147] on span "Save" at bounding box center [528, 145] width 12 height 10
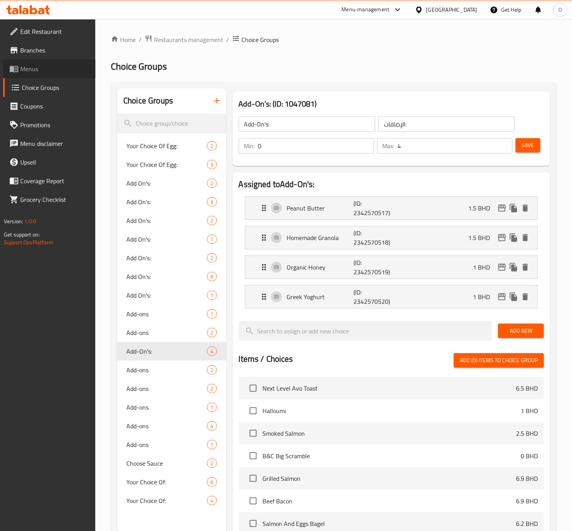
click at [29, 75] on link "Menus" at bounding box center [49, 68] width 93 height 19
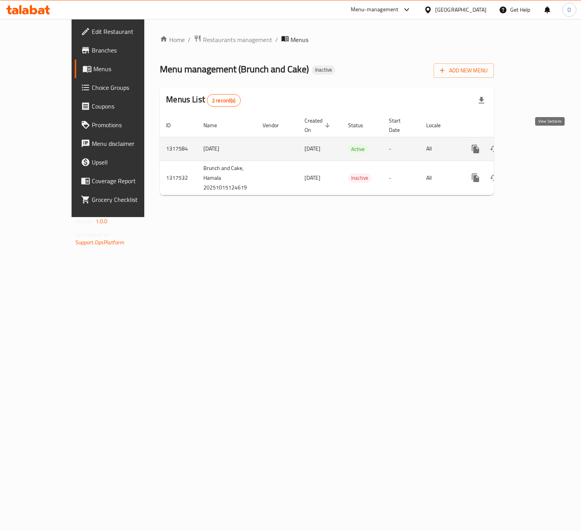
click at [536, 144] on icon "enhanced table" at bounding box center [531, 148] width 9 height 9
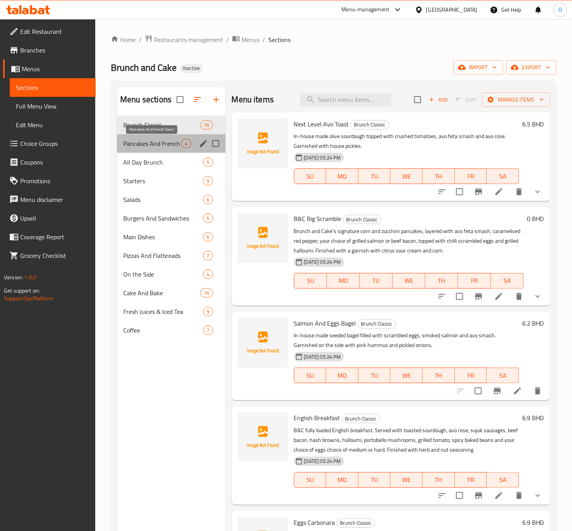
click at [173, 143] on span "Pancakes And French Toast" at bounding box center [152, 143] width 58 height 9
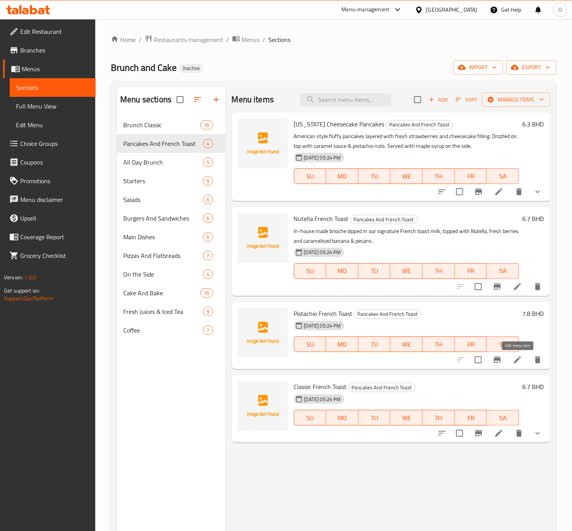
drag, startPoint x: 525, startPoint y: 362, endPoint x: 518, endPoint y: 364, distance: 7.6
click at [217, 164] on input "Menu sections" at bounding box center [216, 162] width 16 height 16
checkbox input "true"
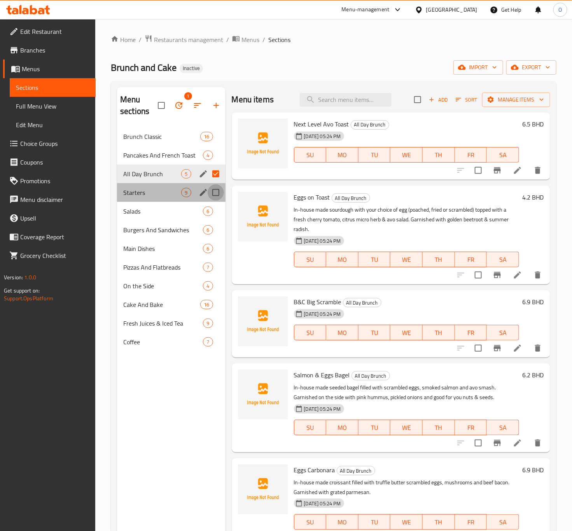
click at [221, 192] on input "Menu sections" at bounding box center [216, 192] width 16 height 16
checkbox input "true"
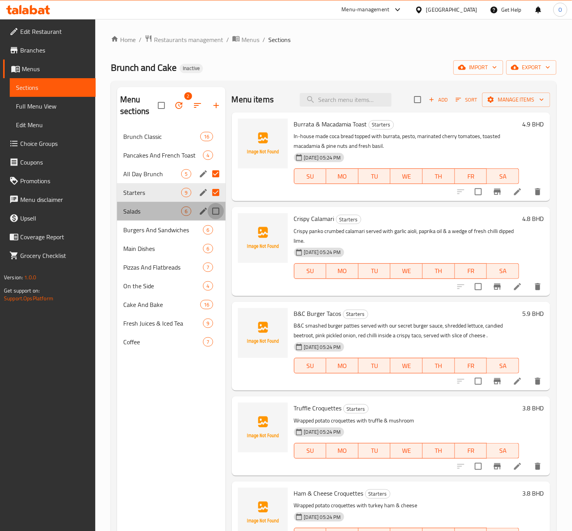
click at [217, 213] on input "Menu sections" at bounding box center [216, 211] width 16 height 16
checkbox input "true"
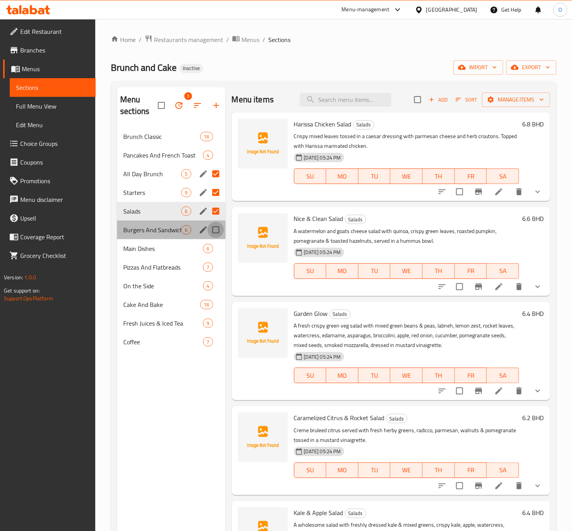
click at [218, 227] on input "Menu sections" at bounding box center [216, 230] width 16 height 16
checkbox input "true"
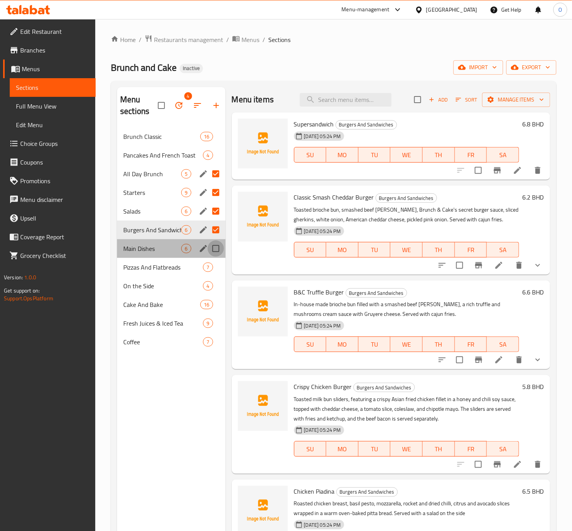
click at [211, 244] on input "Menu sections" at bounding box center [216, 248] width 16 height 16
checkbox input "true"
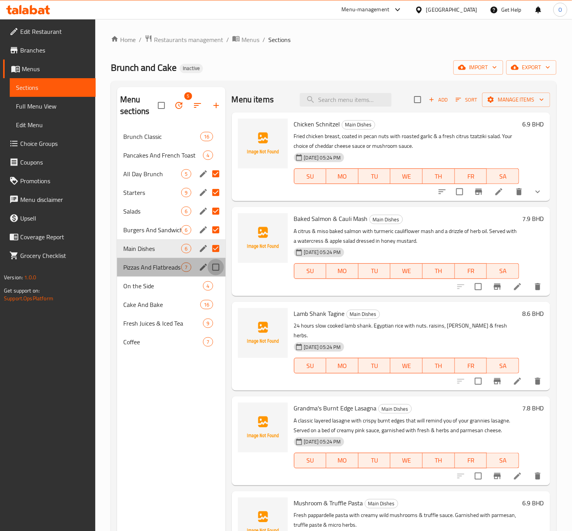
click at [215, 271] on input "Menu sections" at bounding box center [216, 267] width 16 height 16
checkbox input "true"
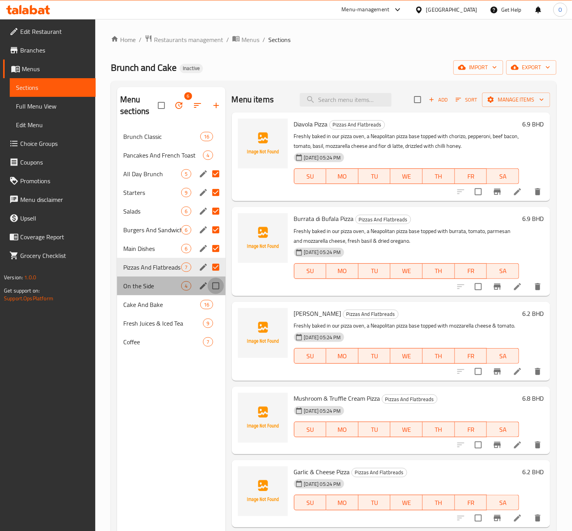
click at [218, 286] on input "Menu sections" at bounding box center [216, 286] width 16 height 16
checkbox input "true"
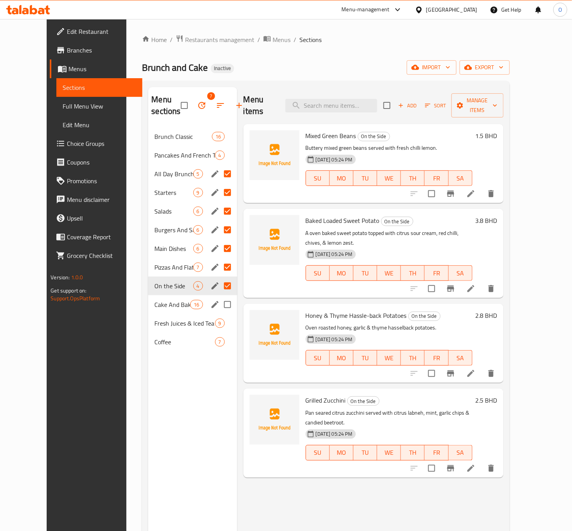
click at [219, 304] on input "Menu sections" at bounding box center [227, 304] width 16 height 16
checkbox input "true"
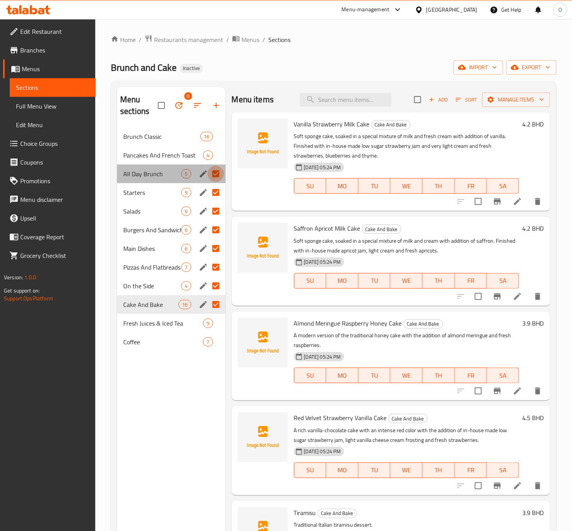
click at [216, 175] on input "Menu sections" at bounding box center [216, 174] width 16 height 16
checkbox input "false"
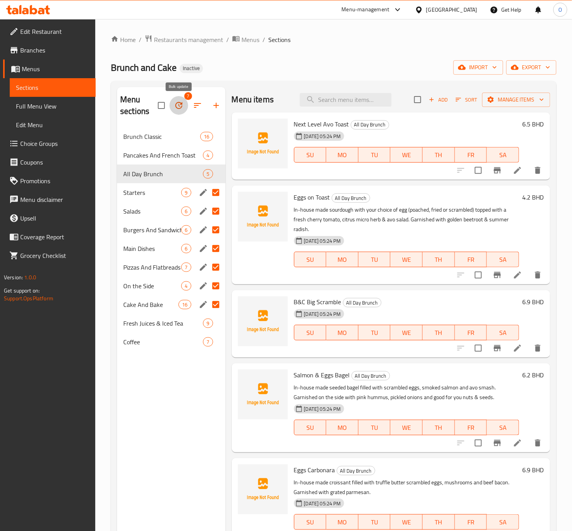
click at [181, 110] on icon "button" at bounding box center [178, 105] width 9 height 9
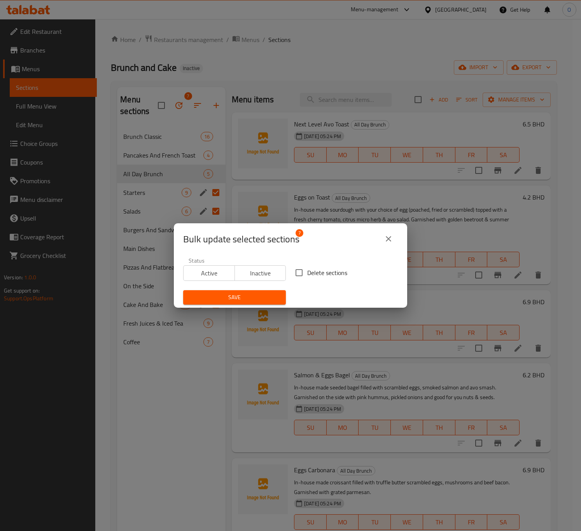
click at [297, 262] on div "Delete sections" at bounding box center [346, 273] width 112 height 26
click at [291, 272] on input "Delete sections" at bounding box center [299, 272] width 16 height 16
checkbox input "true"
click at [227, 306] on div "Save" at bounding box center [234, 297] width 112 height 24
click at [230, 300] on span "Save" at bounding box center [234, 297] width 90 height 10
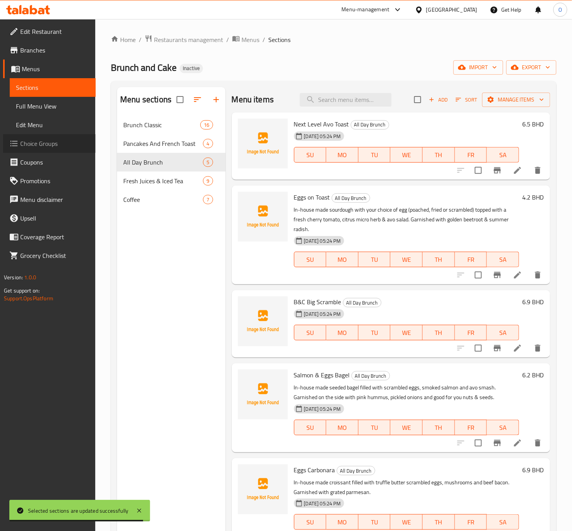
click at [51, 145] on span "Choice Groups" at bounding box center [54, 143] width 69 height 9
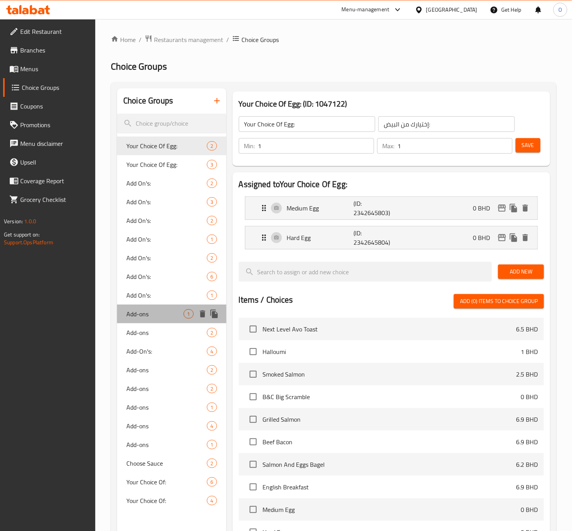
click at [165, 306] on div "Add-ons 1" at bounding box center [171, 313] width 109 height 19
type input "Add-ons"
type input "الإضافات"
type input "0"
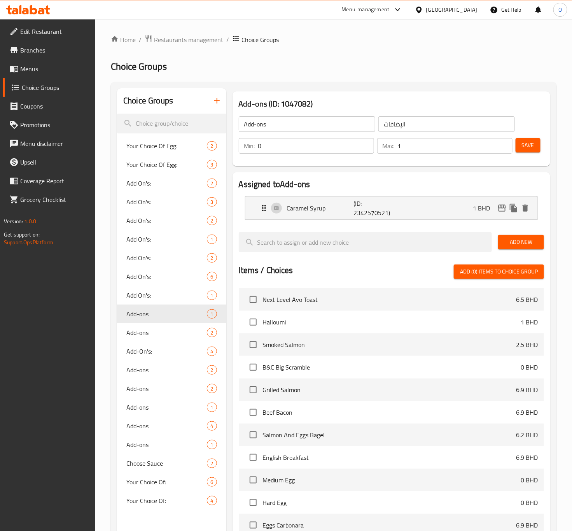
click at [299, 129] on input "Add-ons" at bounding box center [307, 124] width 136 height 16
type input "Add On's:"
click at [408, 131] on input "الإضافات" at bounding box center [446, 124] width 136 height 16
click at [353, 199] on p "(ID: 2342570521)" at bounding box center [375, 208] width 44 height 19
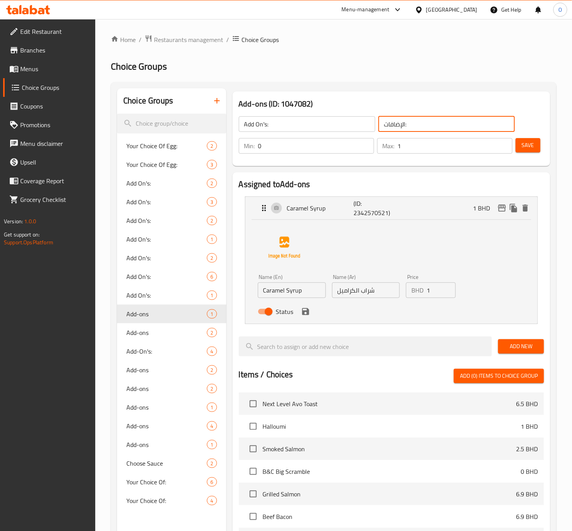
click at [301, 313] on icon "save" at bounding box center [305, 311] width 9 height 9
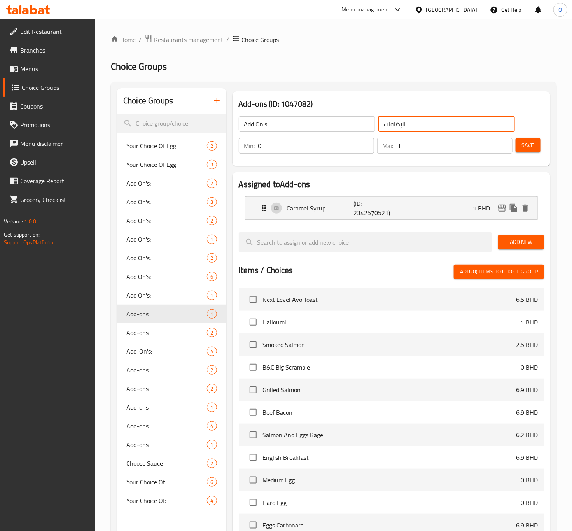
type input "الإضافات:"
click at [518, 150] on button "Save" at bounding box center [527, 145] width 25 height 14
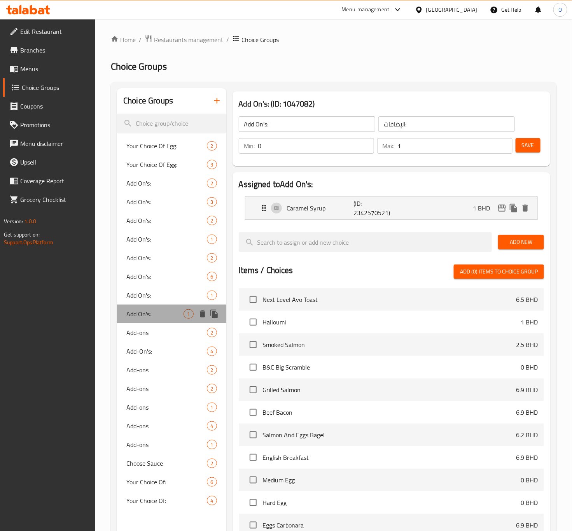
click at [150, 322] on div "Add On's: 1" at bounding box center [171, 313] width 109 height 19
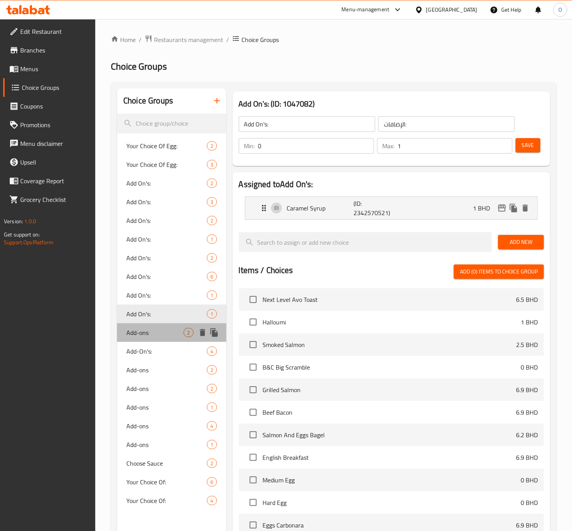
click at [152, 335] on span "Add-ons" at bounding box center [154, 332] width 57 height 9
type input "Add-ons"
type input "الإضافات"
type input "2"
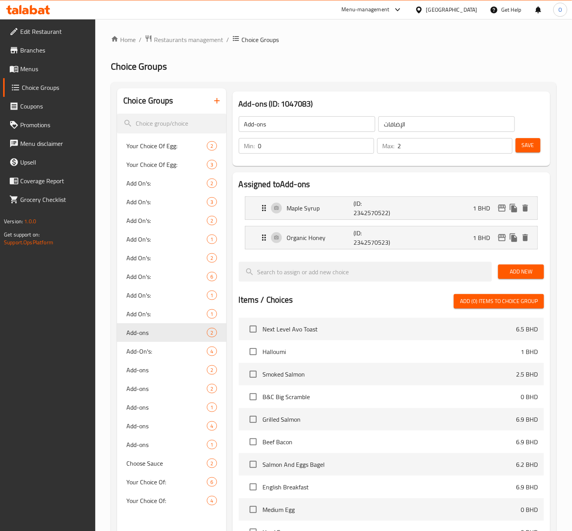
click at [274, 128] on input "Add-ons" at bounding box center [307, 124] width 136 height 16
drag, startPoint x: 274, startPoint y: 127, endPoint x: 256, endPoint y: 122, distance: 19.1
click at [256, 122] on input "Add-ons" at bounding box center [307, 124] width 136 height 16
type input "Add On's:"
click at [421, 121] on input "الإضافات" at bounding box center [446, 124] width 136 height 16
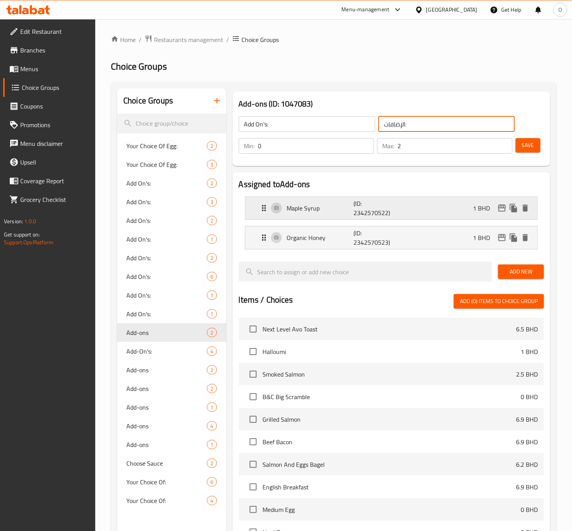
click at [322, 212] on div "Maple Syrup (ID: 2342570522) 1 BHD" at bounding box center [393, 208] width 269 height 23
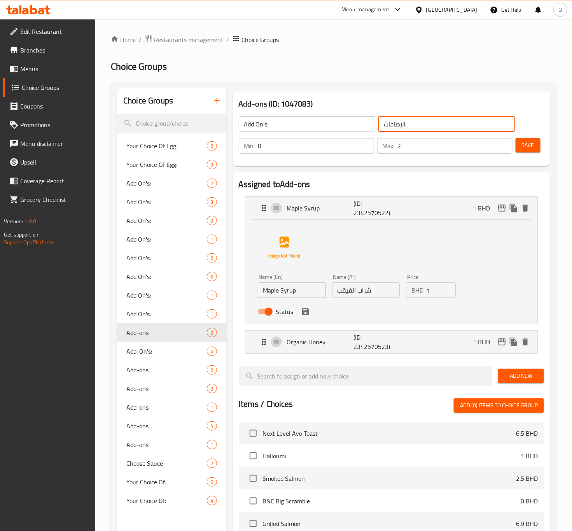
type input "الإضافات:"
click at [347, 295] on input "شراب القيقب" at bounding box center [366, 290] width 68 height 16
click at [341, 346] on p "Organic Honey" at bounding box center [320, 341] width 67 height 9
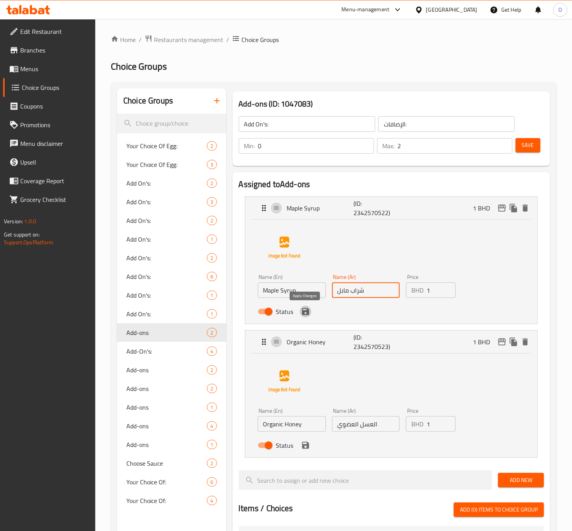
click at [304, 311] on icon "save" at bounding box center [305, 311] width 7 height 7
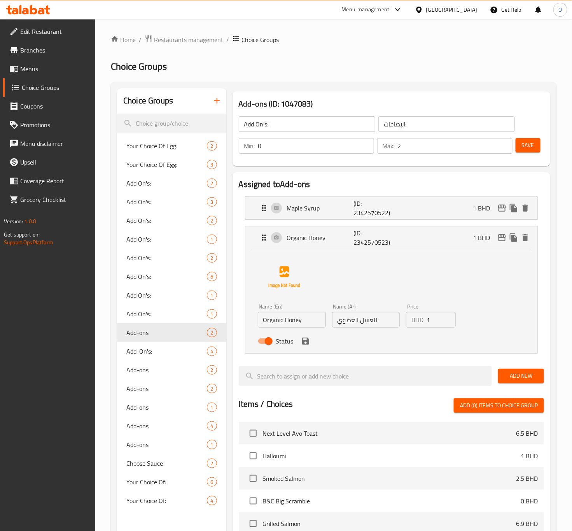
type input "شراب مابل"
click at [372, 321] on input "العسل العضوي" at bounding box center [366, 320] width 68 height 16
click at [353, 321] on input "عسل العضوي" at bounding box center [366, 320] width 68 height 16
type input "عسل عضوي"
click at [306, 346] on button "save" at bounding box center [306, 341] width 12 height 12
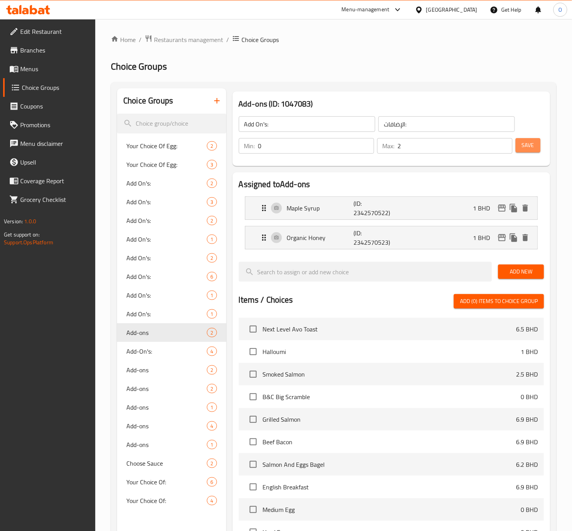
click at [528, 144] on span "Save" at bounding box center [528, 145] width 12 height 10
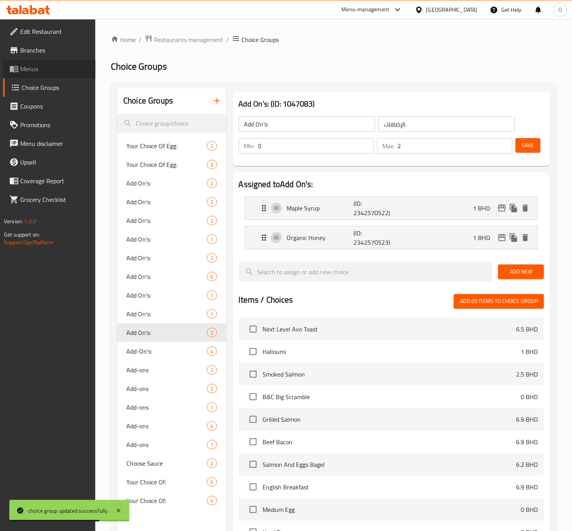
click at [37, 75] on link "Menus" at bounding box center [49, 68] width 93 height 19
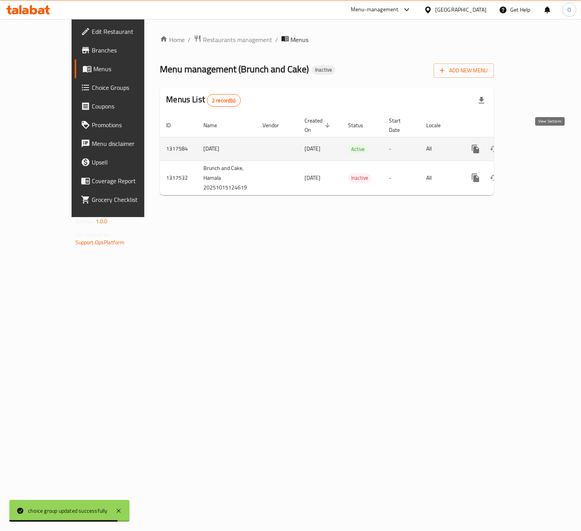
click at [536, 144] on icon "enhanced table" at bounding box center [531, 148] width 9 height 9
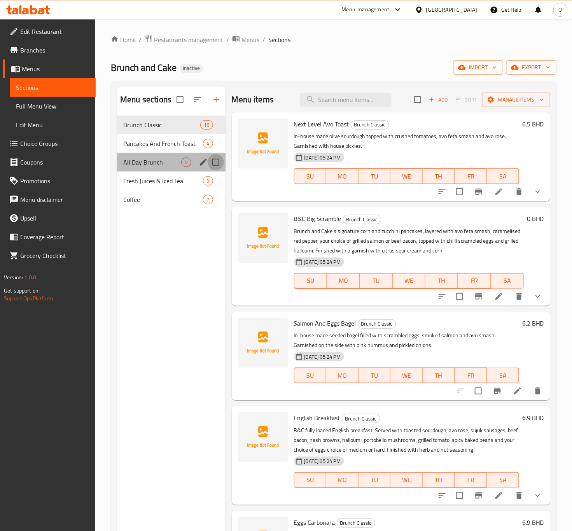
click at [217, 166] on input "Menu sections" at bounding box center [216, 162] width 16 height 16
checkbox input "true"
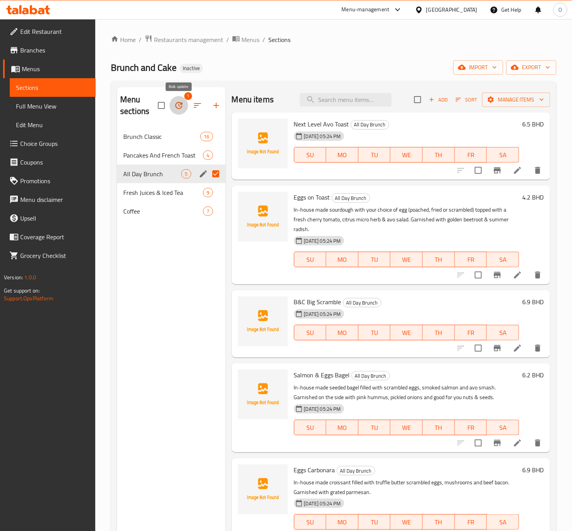
click at [178, 105] on icon "button" at bounding box center [178, 105] width 9 height 9
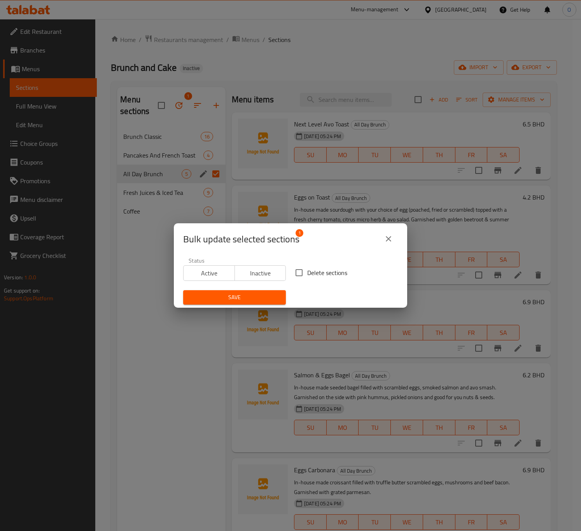
click at [315, 272] on span "Delete sections" at bounding box center [327, 272] width 40 height 9
click at [307, 272] on input "Delete sections" at bounding box center [299, 272] width 16 height 16
checkbox input "true"
click at [260, 298] on span "Save" at bounding box center [234, 297] width 90 height 10
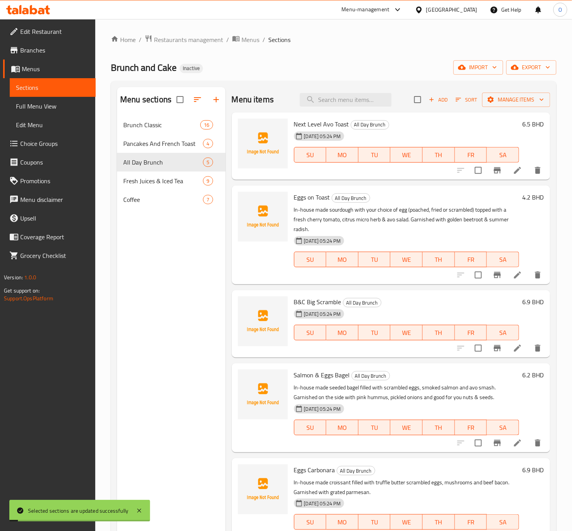
click at [29, 108] on span "Full Menu View" at bounding box center [52, 105] width 73 height 9
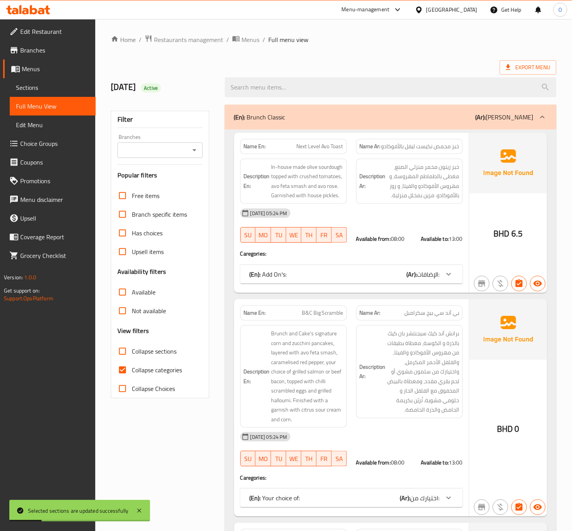
drag, startPoint x: 158, startPoint y: 163, endPoint x: 158, endPoint y: 143, distance: 19.8
click at [158, 144] on div "Filter Branches Branches Popular filters Free items Branch specific items Has c…" at bounding box center [160, 254] width 98 height 287
click at [159, 143] on div "Branches" at bounding box center [159, 150] width 85 height 16
click at [177, 157] on div "Branches" at bounding box center [159, 150] width 85 height 16
click at [196, 149] on icon "Open" at bounding box center [194, 149] width 9 height 9
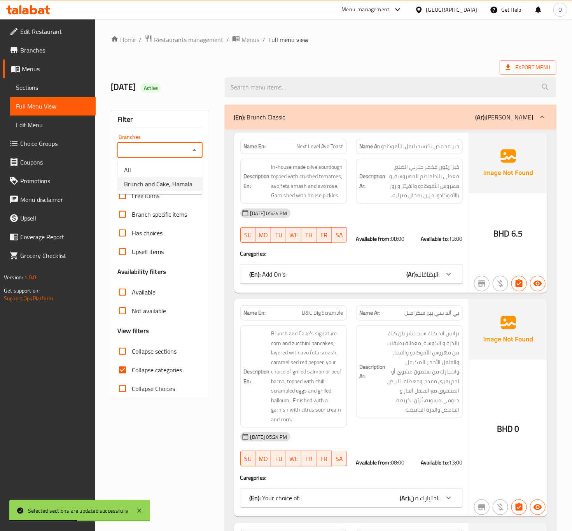
click at [178, 184] on span "Brunch and Cake, Hamala" at bounding box center [158, 183] width 68 height 9
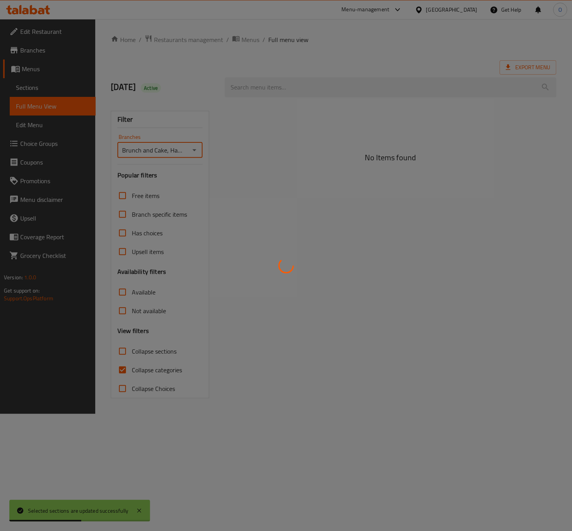
type input "Brunch and Cake, Hamala"
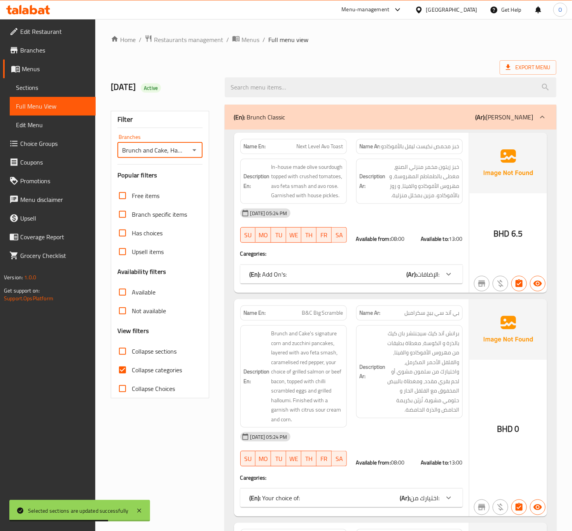
click at [164, 369] on span "Collapse categories" at bounding box center [157, 369] width 50 height 9
click at [132, 369] on input "Collapse categories" at bounding box center [122, 369] width 19 height 19
checkbox input "false"
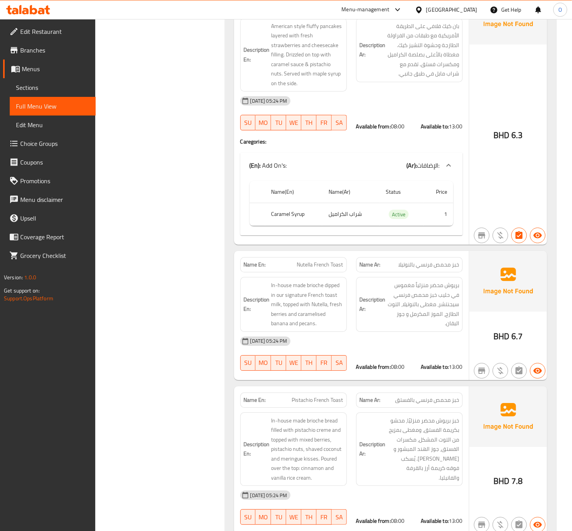
scroll to position [4049, 0]
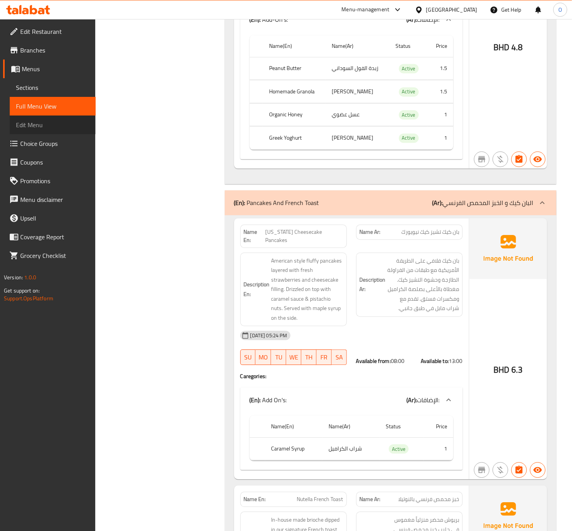
click at [24, 120] on span "Edit Menu" at bounding box center [52, 124] width 73 height 9
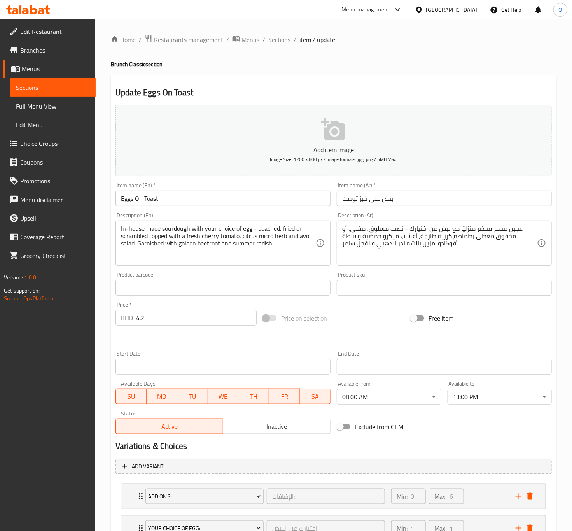
click at [413, 89] on h2 "Update Eggs On Toast" at bounding box center [333, 93] width 436 height 12
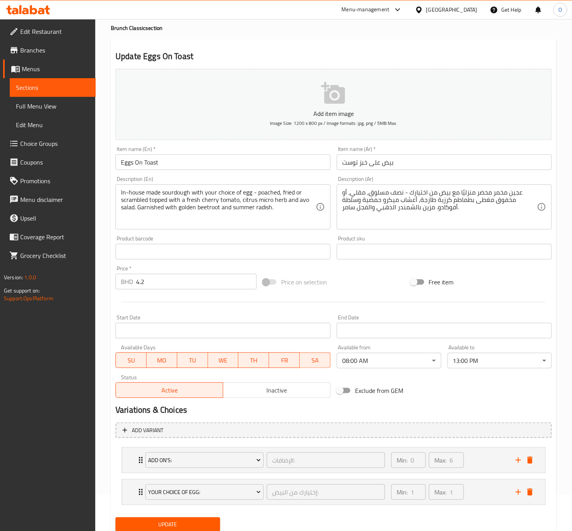
scroll to position [65, 0]
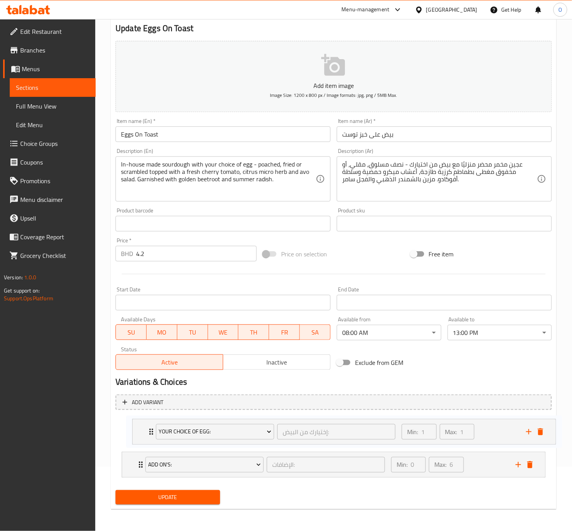
drag, startPoint x: 134, startPoint y: 465, endPoint x: 145, endPoint y: 430, distance: 36.5
click at [145, 430] on div "Add On's: الإضافات: ​ Min: 0 ​ Max: 6 ​ Smoked Salmon (ID: 2342570510) 2.5 BHD …" at bounding box center [333, 448] width 436 height 65
click at [136, 492] on span "Update" at bounding box center [168, 497] width 92 height 10
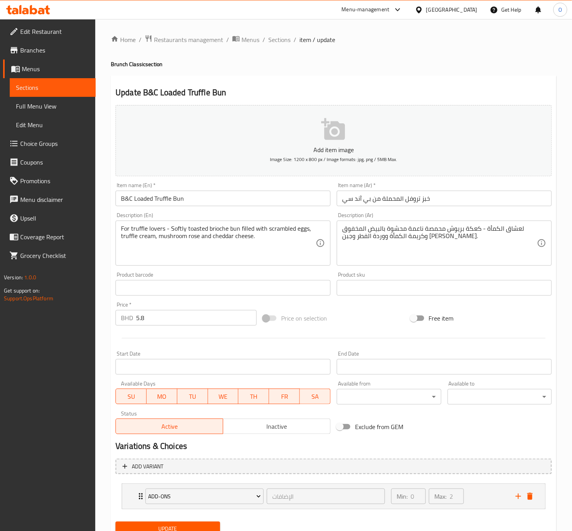
click at [425, 201] on input "خبز تروفل المحملة من بي آند سي" at bounding box center [444, 198] width 215 height 16
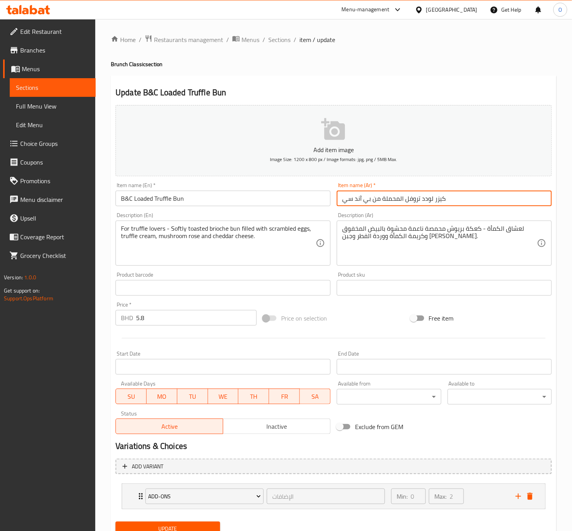
click at [388, 196] on input "كيزر لودد تروفل المحملة من بي آند سي" at bounding box center [444, 198] width 215 height 16
click at [377, 200] on input "كيزر لودد تروفل من بي آند سي" at bounding box center [444, 198] width 215 height 16
drag, startPoint x: 369, startPoint y: 203, endPoint x: 348, endPoint y: 204, distance: 21.4
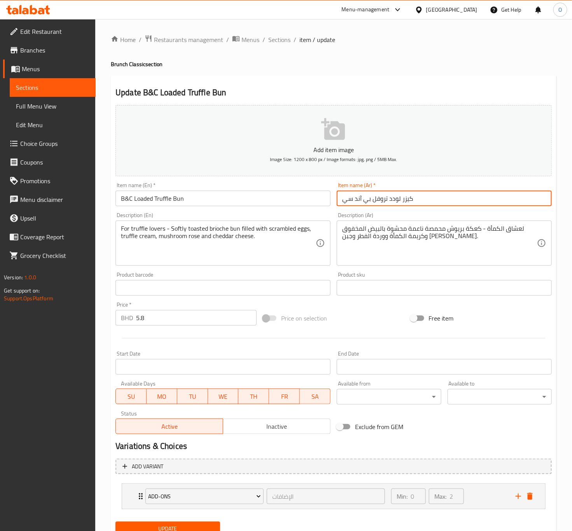
click at [348, 204] on input "كيزر لودد تروفل بي آند سي" at bounding box center [444, 198] width 215 height 16
drag, startPoint x: 343, startPoint y: 204, endPoint x: 372, endPoint y: 202, distance: 29.2
click at [372, 202] on input "كيزر لودد تروفل بي آند سي" at bounding box center [444, 198] width 215 height 16
click at [370, 202] on input "كيزر لودد تروفل" at bounding box center [444, 198] width 215 height 16
paste input "بي آند سي"
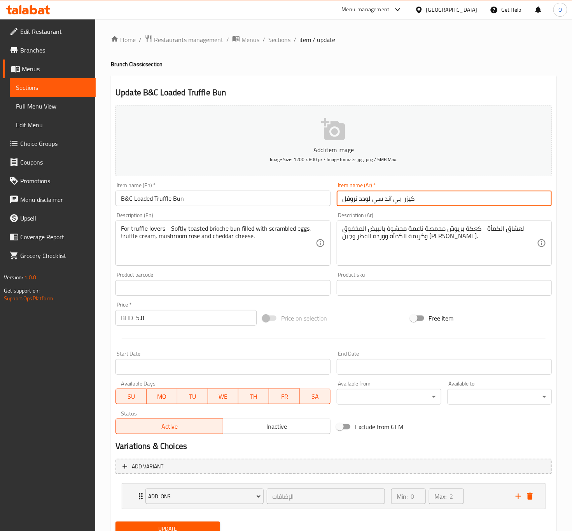
click at [354, 197] on input "كيزر بي آند سي لودد تروفل" at bounding box center [444, 198] width 215 height 16
type input "كيزر بي آند سي لودد تروفل"
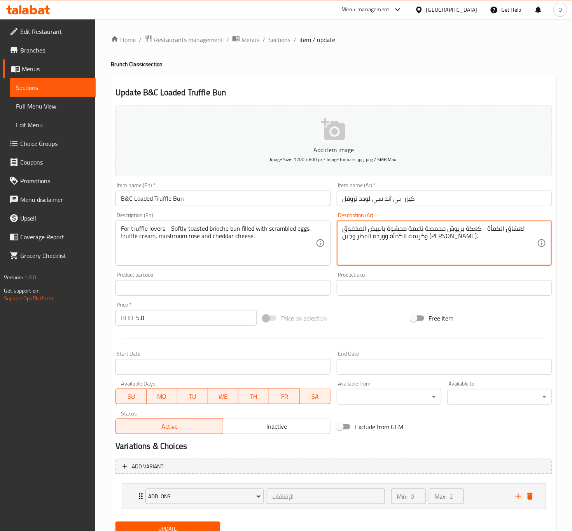
click at [498, 232] on textarea "لعشاق الكمأة - كعكة بريوش محمصة ناعمة محشوة بالبيض المخفوق وكريمة الكمأة ووردة …" at bounding box center [439, 243] width 195 height 37
paste textarea "روفل"
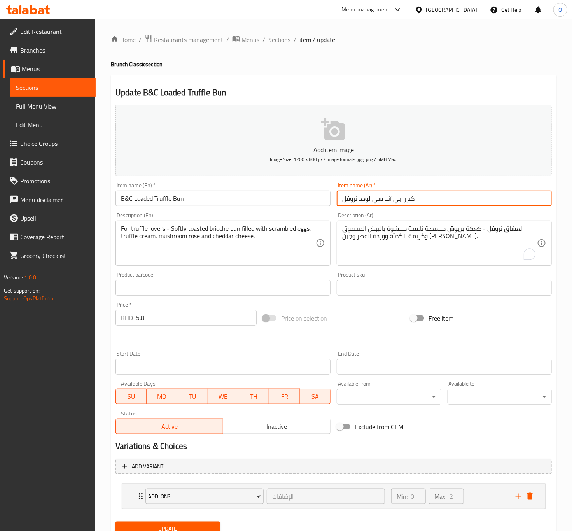
click at [408, 200] on input "كيزر بي آند سي لودد تروفل" at bounding box center [444, 198] width 215 height 16
click at [408, 199] on input "كيزر بي آند سي لودد تروفل" at bounding box center [444, 198] width 215 height 16
click at [476, 224] on div "لعشاق تروفل - كعكة بريوش محمصة ناعمة محشوة بالبيض المخفوق وكريمة الكمأة ووردة ا…" at bounding box center [444, 242] width 215 height 45
drag, startPoint x: 476, startPoint y: 224, endPoint x: 474, endPoint y: 235, distance: 11.1
click at [475, 224] on div "لعشاق تروفل - كعكة بريوش محمصة ناعمة محشوة بالبيض المخفوق وكريمة الكمأة ووردة ا…" at bounding box center [444, 242] width 215 height 45
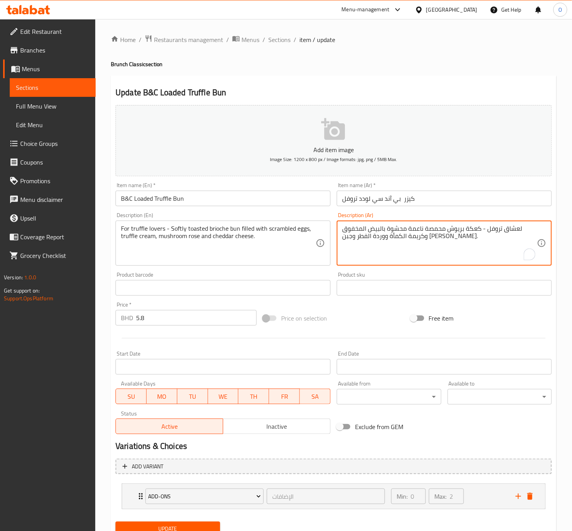
click at [474, 232] on textarea "لعشاق تروفل - كعكة بريوش محمصة ناعمة محشوة بالبيض المخفوق وكريمة الكمأة ووردة ا…" at bounding box center [439, 243] width 195 height 37
paste textarea "يزر"
click at [442, 237] on textarea "لعشاق تروفل - كيزر بريوش محمصة ناعمة محشوة بالبيض المخفوق وكريمة الكمأة ووردة ا…" at bounding box center [439, 243] width 195 height 37
click at [413, 235] on textarea "لعشاق تروفل - كيزر بريوش محمصة ناعمة محشوة بالبيض المخفوق، كريمة الكمأة ووردة ا…" at bounding box center [439, 243] width 195 height 37
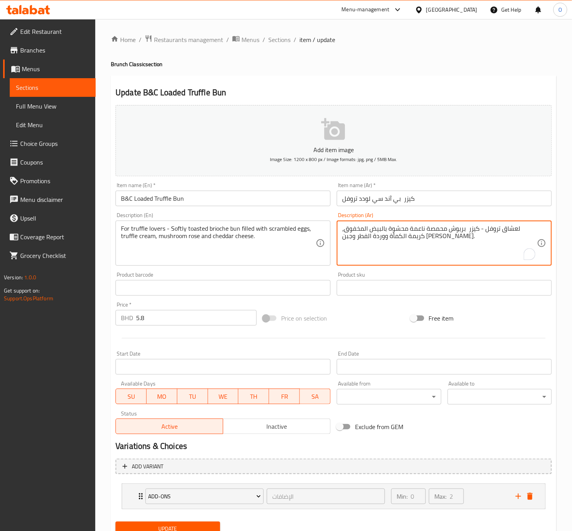
click at [413, 235] on textarea "لعشاق تروفل - كيزر بريوش محمصة ناعمة محشوة بالبيض المخفوق، كريمة الكمأة ووردة ا…" at bounding box center [439, 243] width 195 height 37
drag, startPoint x: 395, startPoint y: 239, endPoint x: 419, endPoint y: 231, distance: 25.4
click at [407, 236] on textarea "لعشاق تروفل - كيزر بريوش محمصة ناعمة محشوة بالبيض المخفوق، كريمة تروفل ووردة ال…" at bounding box center [439, 243] width 195 height 37
click at [360, 235] on textarea "لعشاق تروفل - كيزر بريوش محمصة ناعمة محشوة بالبيض المخفوق، [PERSON_NAME]، روز ا…" at bounding box center [439, 243] width 195 height 37
type textarea "لعشاق تروفل - كيزر بريوش محمصة ناعمة محشوة بالبيض المخفوق، [PERSON_NAME]، روز ا…"
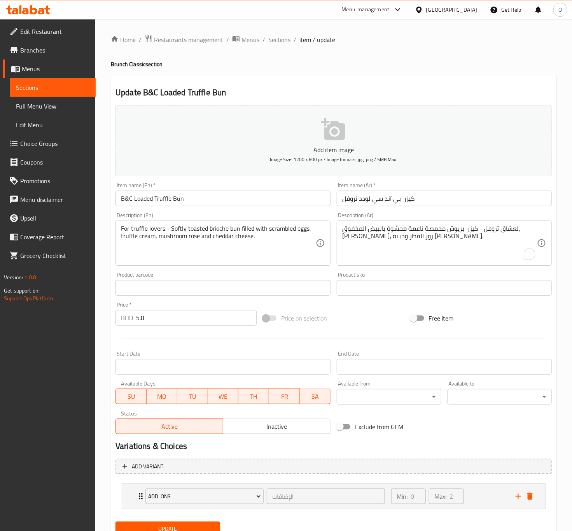
click at [414, 387] on div "Available from ​ ​" at bounding box center [389, 393] width 104 height 24
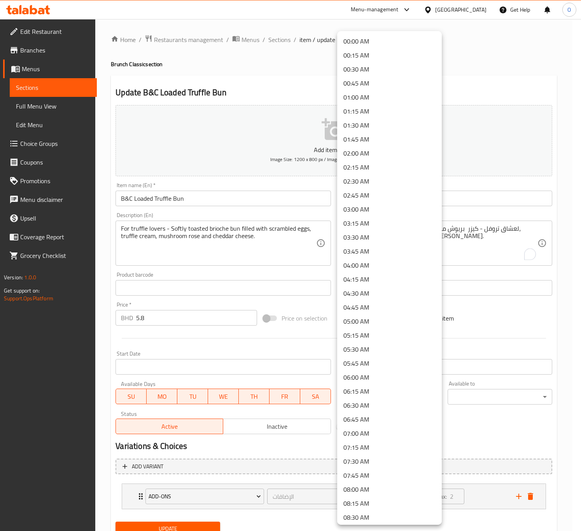
click at [417, 398] on body "​ Menu-management [GEOGRAPHIC_DATA] Get Help O Edit Restaurant Branches Menus S…" at bounding box center [290, 275] width 581 height 512
click at [399, 486] on li "08:00 AM" at bounding box center [389, 489] width 105 height 14
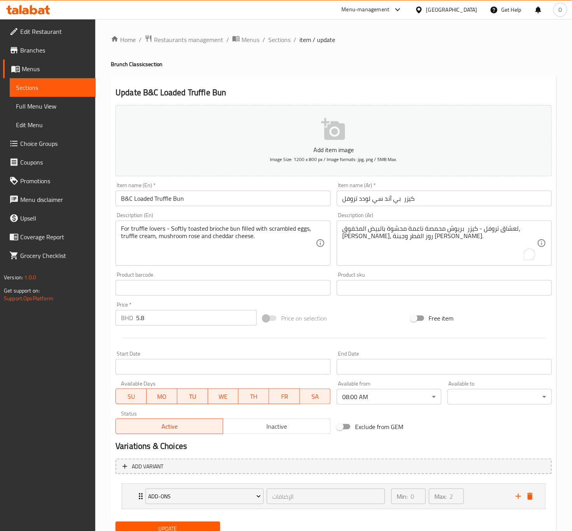
click at [444, 393] on div "Available to ​ ​" at bounding box center [499, 392] width 110 height 30
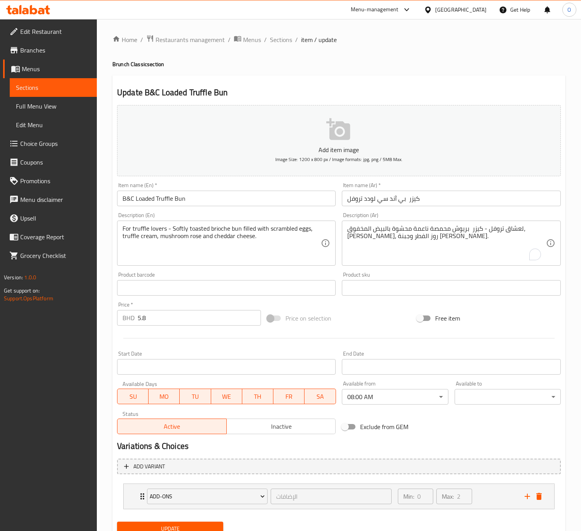
click at [455, 395] on body "​ Menu-management [GEOGRAPHIC_DATA] Get Help O Edit Restaurant Branches Menus S…" at bounding box center [290, 275] width 581 height 512
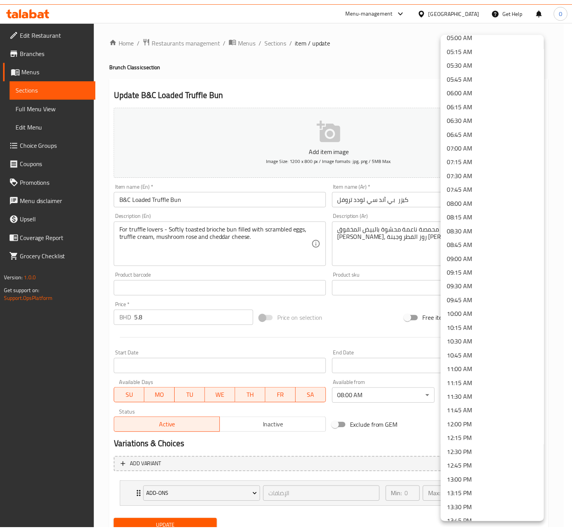
scroll to position [292, 0]
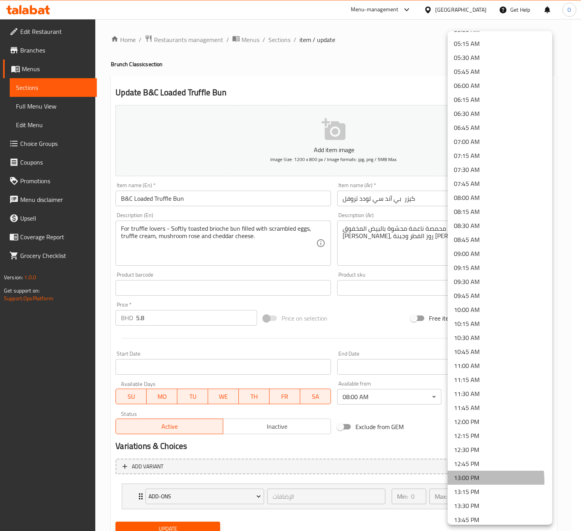
click at [473, 480] on li "13:00 PM" at bounding box center [499, 477] width 105 height 14
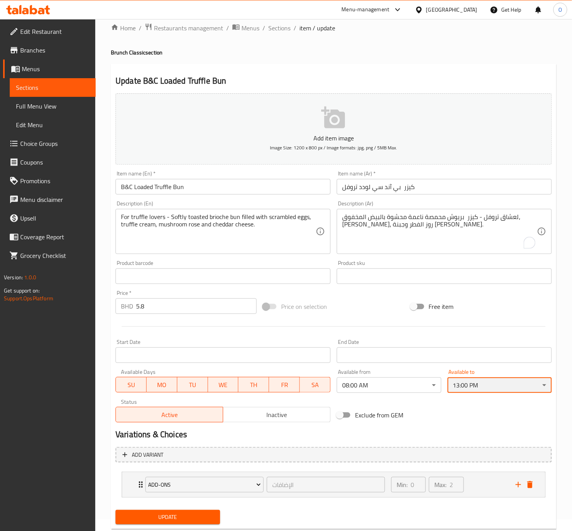
scroll to position [32, 0]
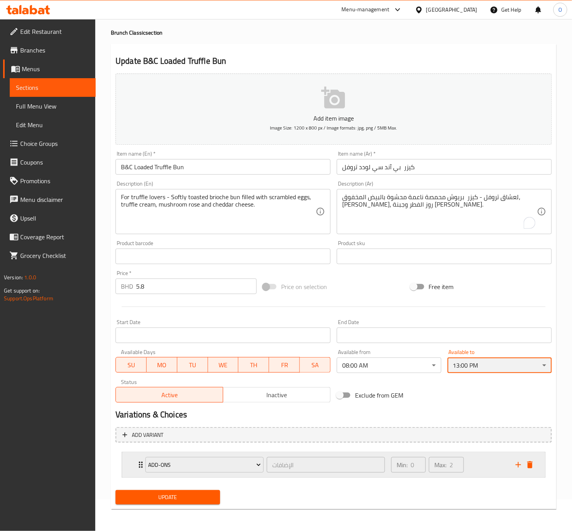
click at [143, 470] on div "Add-ons الإضافات ​" at bounding box center [265, 464] width 249 height 25
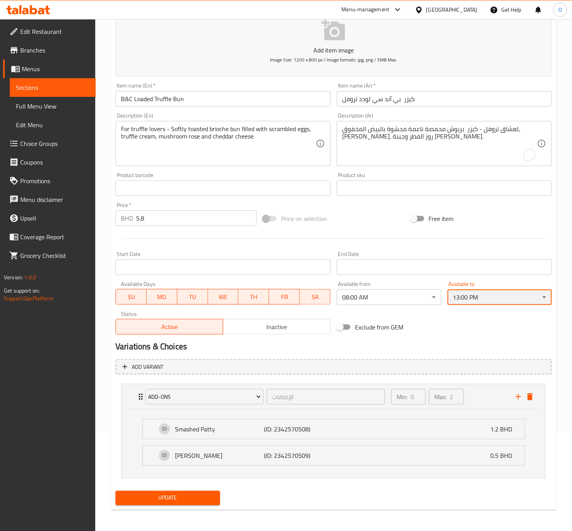
scroll to position [101, 0]
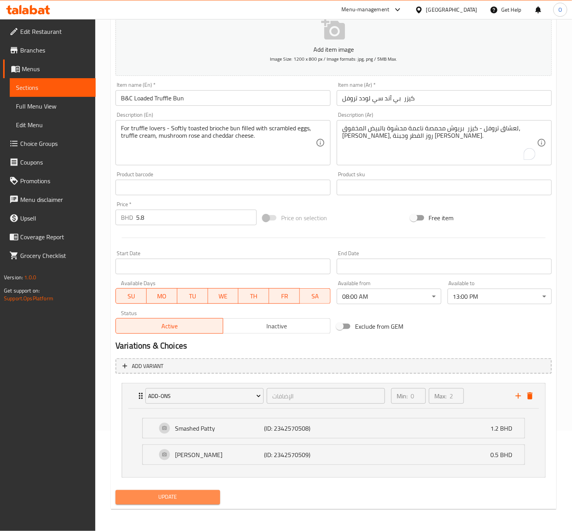
click at [184, 500] on span "Update" at bounding box center [168, 497] width 92 height 10
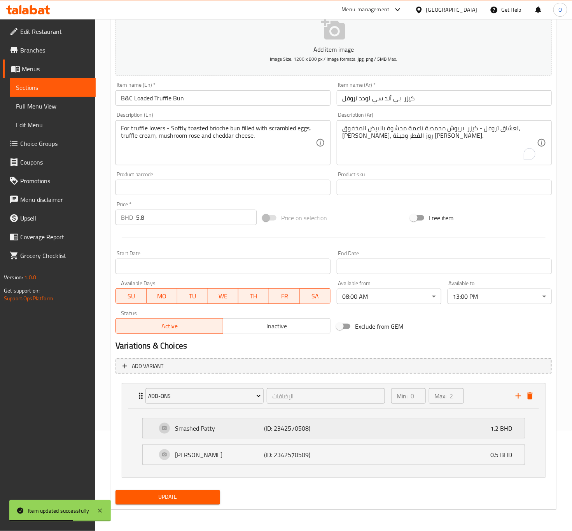
click at [264, 433] on div "Smashed Patty (ID: 2342570508) 1.2 BHD" at bounding box center [336, 427] width 358 height 19
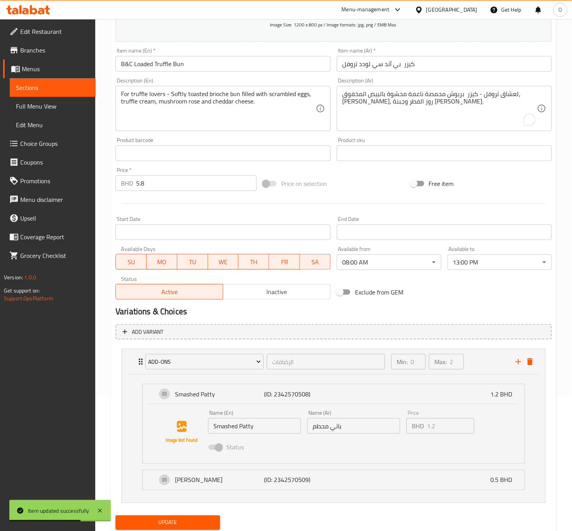
scroll to position [161, 0]
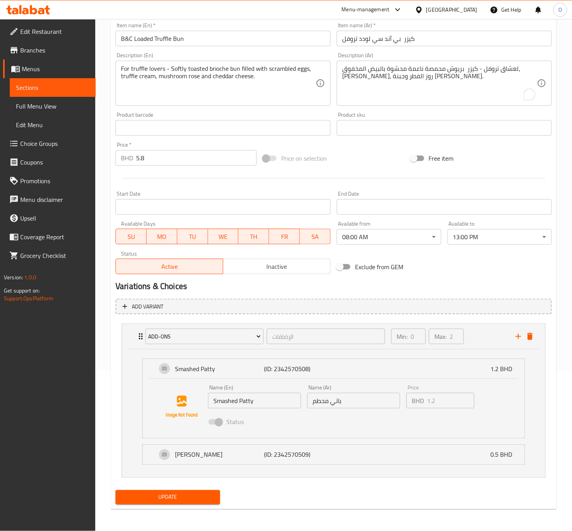
click at [161, 499] on span "Update" at bounding box center [168, 497] width 92 height 10
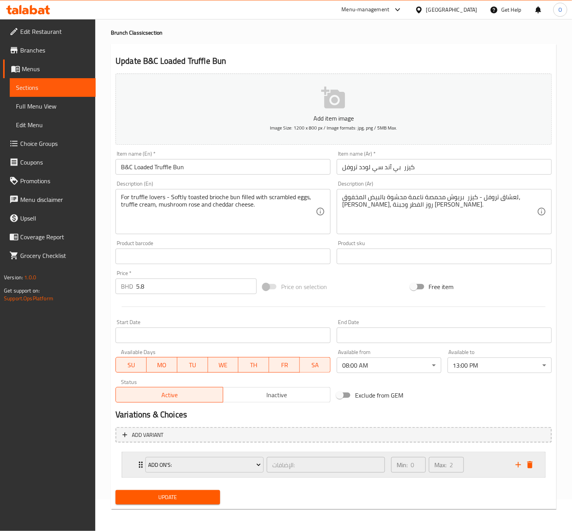
click at [139, 460] on icon "Expand" at bounding box center [140, 464] width 9 height 9
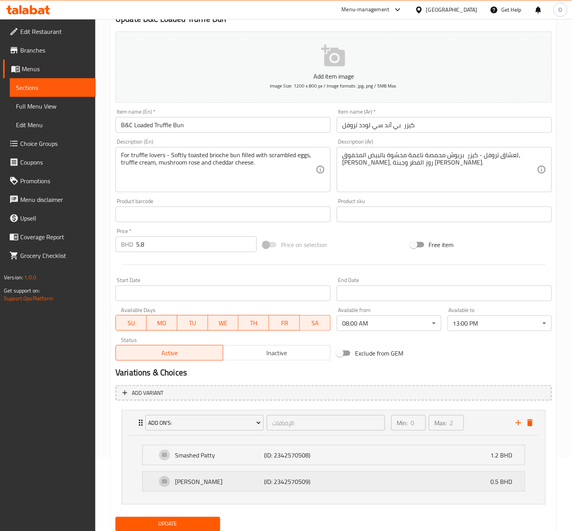
scroll to position [101, 0]
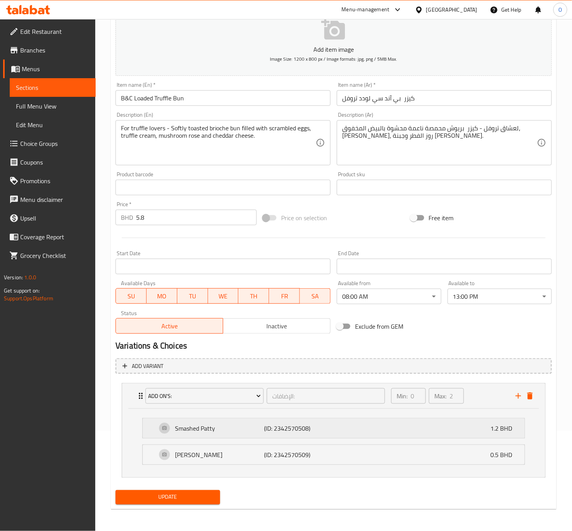
click at [190, 434] on div "Smashed Patty (ID: 2342570508) 1.2 BHD" at bounding box center [336, 427] width 358 height 19
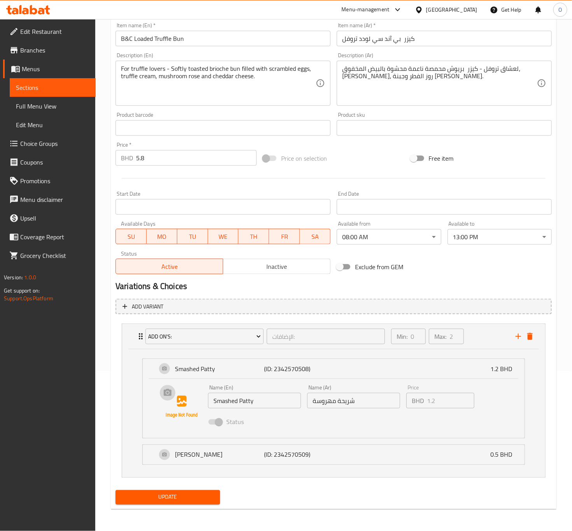
scroll to position [161, 0]
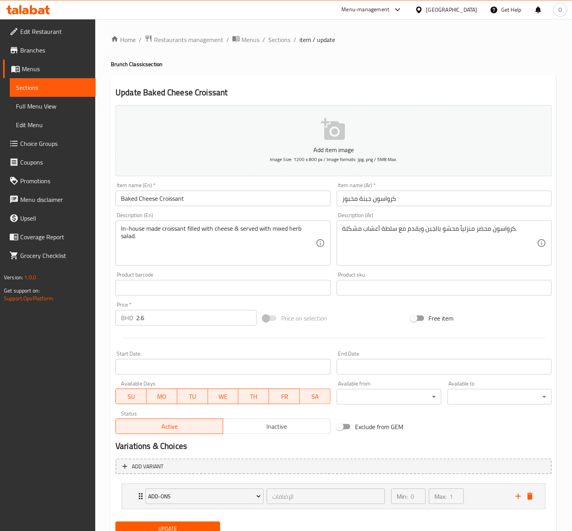
click at [365, 201] on input "كرواسون جبنة مخبوز" at bounding box center [444, 198] width 215 height 16
click at [355, 203] on input "كرواسون جبنة مخبوز" at bounding box center [444, 198] width 215 height 16
click at [355, 203] on input "كرواسون جبنة" at bounding box center [444, 198] width 215 height 16
click at [353, 203] on input "كرواسون جبنة" at bounding box center [444, 198] width 215 height 16
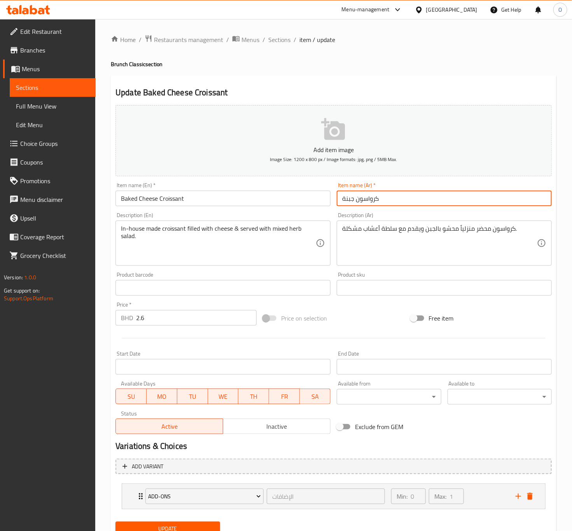
paste input "مخبوز"
type input "كرواسون مخبوزة بالجبنة"
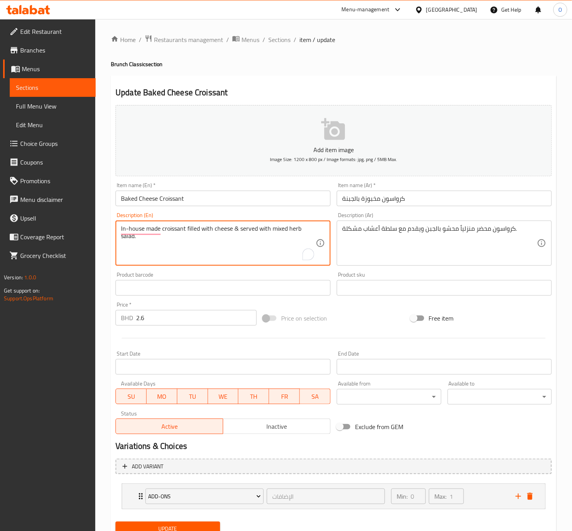
click at [237, 236] on textarea "In-house made croissant filled with cheese & served with mixed herb salad." at bounding box center [218, 243] width 195 height 37
drag, startPoint x: 234, startPoint y: 225, endPoint x: 246, endPoint y: 222, distance: 13.3
click at [238, 225] on textarea "In-house made croissant filled with cheese & served with mixed herb salad." at bounding box center [218, 243] width 195 height 37
type textarea "In-house made croissant filled with cheese and served with mixed herb salad."
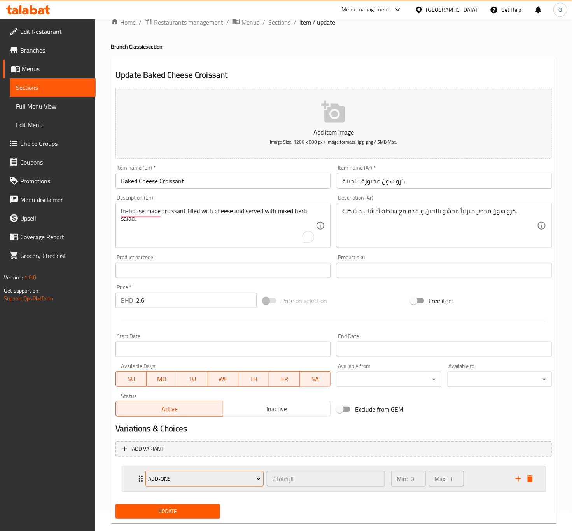
scroll to position [32, 0]
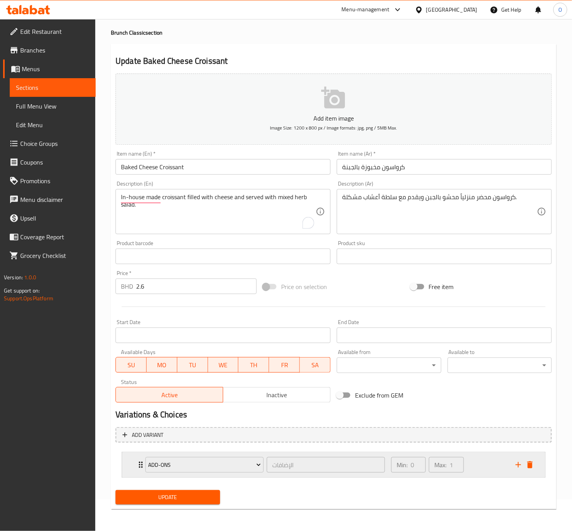
click at [134, 465] on div "Add-ons الإضافات ​ Min: 0 ​ Max: 1 ​" at bounding box center [333, 464] width 423 height 25
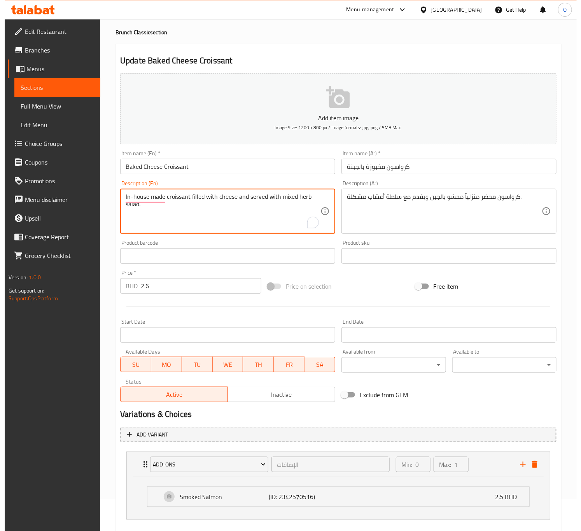
scroll to position [75, 0]
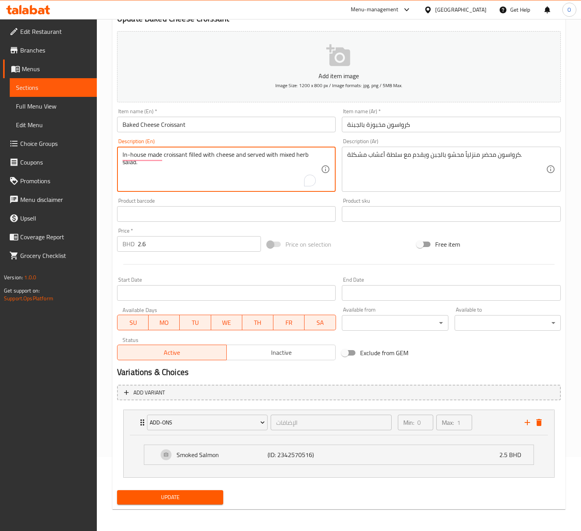
click at [364, 327] on body "​ Menu-management [GEOGRAPHIC_DATA] Get Help O Edit Restaurant Branches Menus S…" at bounding box center [290, 201] width 581 height 512
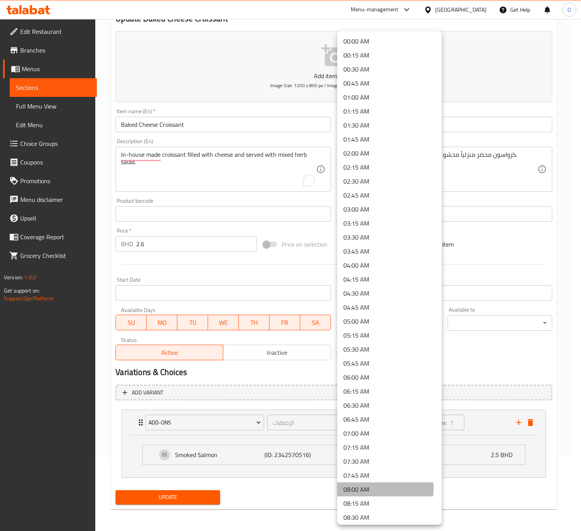
drag, startPoint x: 365, startPoint y: 488, endPoint x: 370, endPoint y: 376, distance: 112.5
click at [364, 489] on li "08:00 AM" at bounding box center [389, 489] width 105 height 14
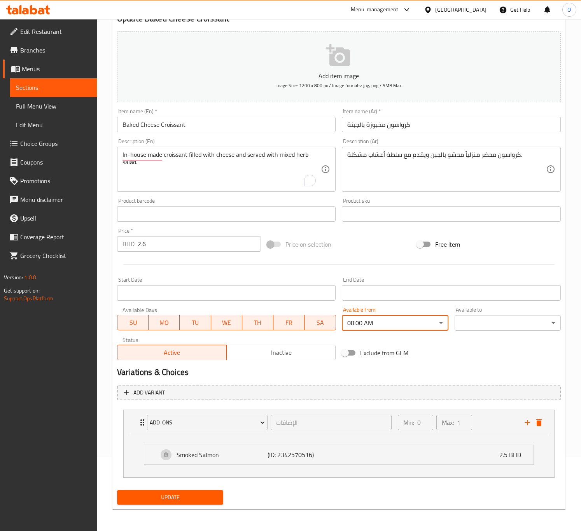
click at [462, 323] on body "​ Menu-management [GEOGRAPHIC_DATA] Get Help O Edit Restaurant Branches Menus S…" at bounding box center [290, 201] width 581 height 512
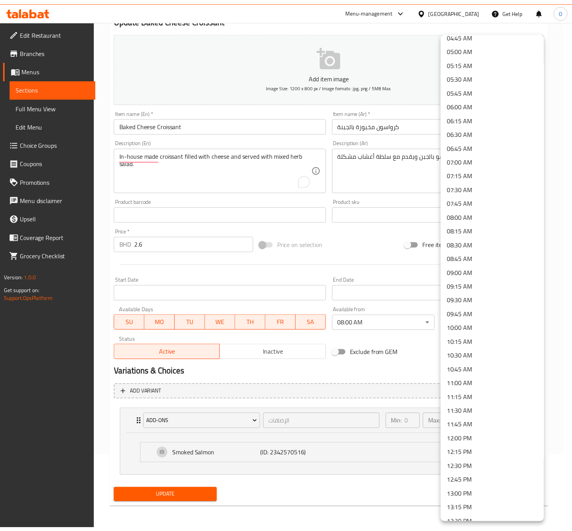
scroll to position [292, 0]
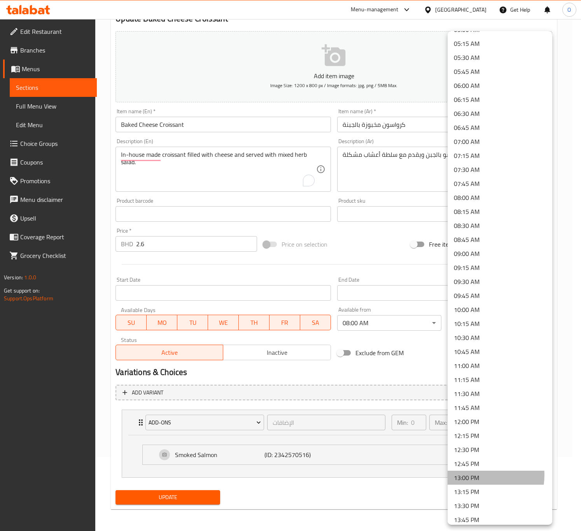
click at [473, 475] on li "13:00 PM" at bounding box center [499, 477] width 105 height 14
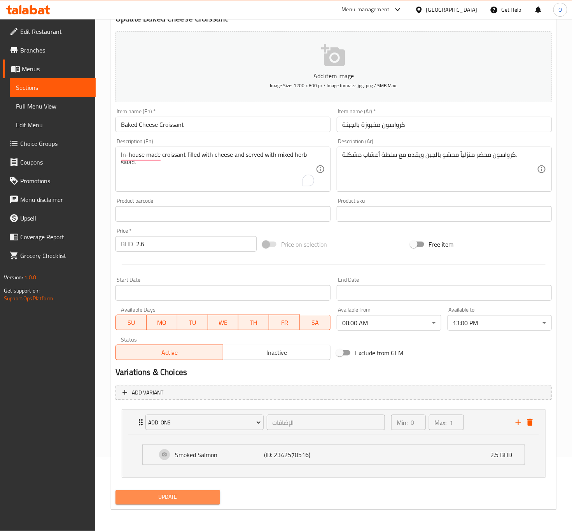
click at [196, 493] on span "Update" at bounding box center [168, 497] width 92 height 10
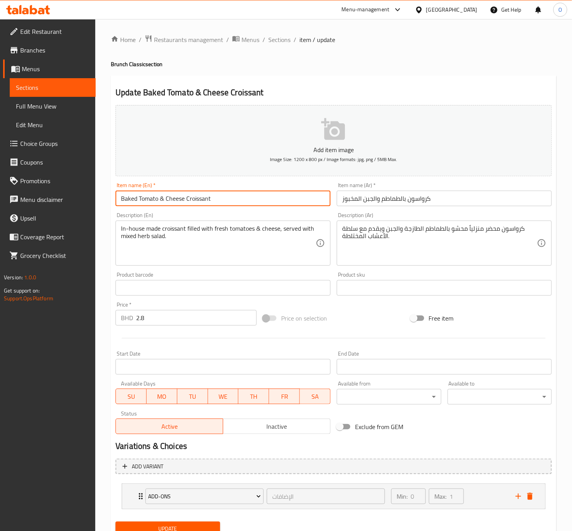
drag, startPoint x: 160, startPoint y: 199, endPoint x: 165, endPoint y: 196, distance: 5.4
click at [164, 196] on input "Baked Tomato & Cheese Croissant" at bounding box center [222, 198] width 215 height 16
type input "Baked Tomato And Cheese Croissant"
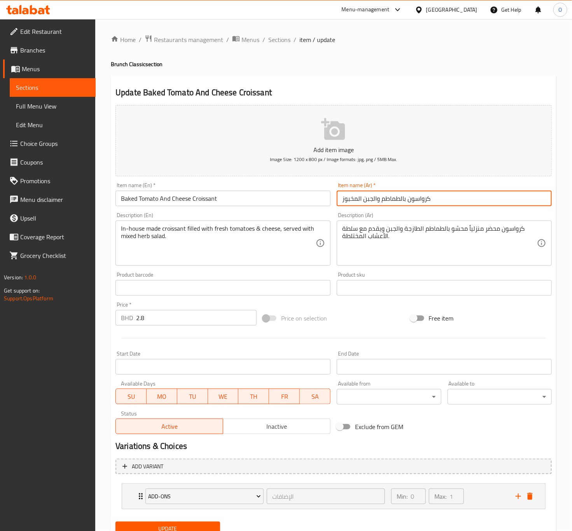
click at [405, 203] on input "كرواسون بالطماطم والجبن المخبوز" at bounding box center [444, 198] width 215 height 16
drag, startPoint x: 364, startPoint y: 201, endPoint x: 311, endPoint y: 188, distance: 54.7
click at [311, 188] on div "Add item image Image Size: 1200 x 800 px / Image formats: jpg, png / 5MB Max. I…" at bounding box center [333, 269] width 442 height 335
type input "كرواسون مخبوز بالطماطم والجبنة"
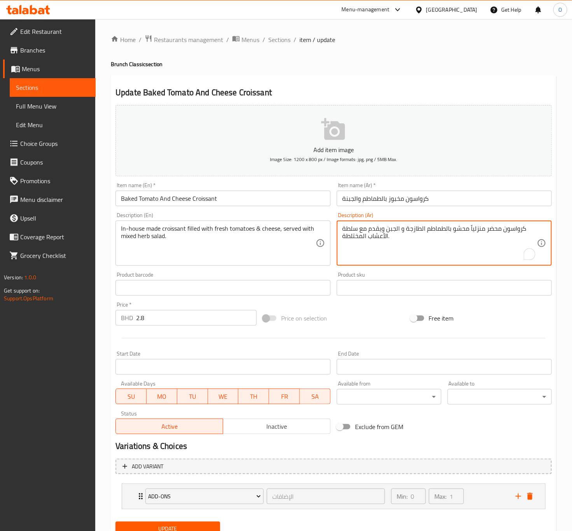
click at [386, 225] on textarea "كرواسون محضر منزلياً محشو بالطماطم الطازجة و الجبن ويقدم مع سلطة الأعشاب المختل…" at bounding box center [439, 243] width 195 height 37
click at [381, 230] on textarea "كرواسون محضر منزلياً محشو بالطماطم الطازجة و الجبنة ويقدم مع سلطة الأعشاب المخت…" at bounding box center [439, 243] width 195 height 37
click at [362, 237] on textarea "كرواسون محضر منزلياً محشو بالطماطم الطازجة و الجبنة، يقدم مع سلطة الأعشاب المخت…" at bounding box center [439, 243] width 195 height 37
type textarea "كرواسون محضر منزلياً محشو بالطماطم الطازجة و الجبنة، يقدم مع سلطة الأعشاب المشك…"
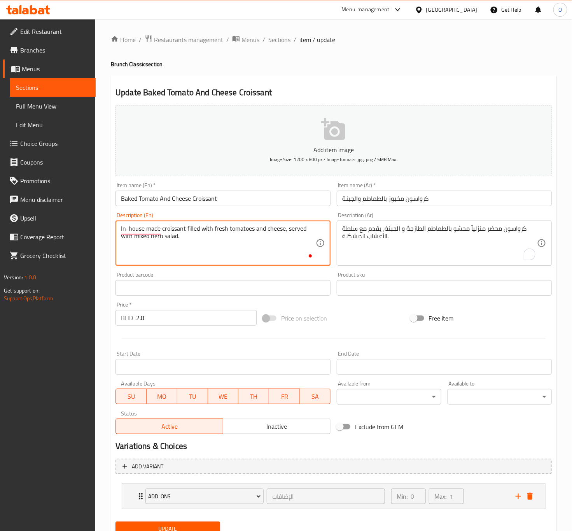
type textarea "In-house made croissant filled with fresh tomatoes and cheese, served with mixe…"
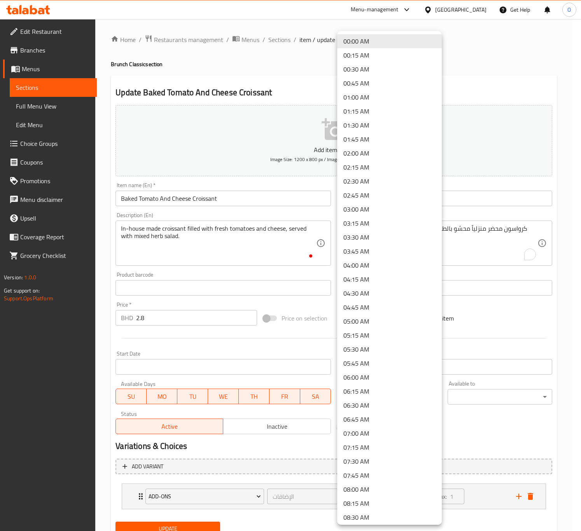
click at [373, 390] on body "​ Menu-management [GEOGRAPHIC_DATA] Get Help O Edit Restaurant Branches Menus S…" at bounding box center [290, 275] width 581 height 512
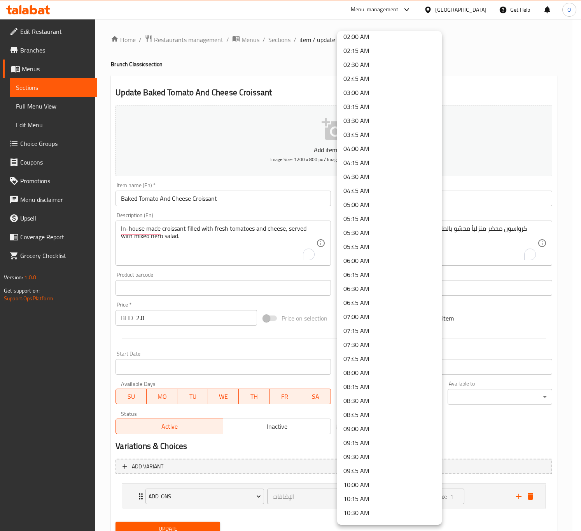
click at [373, 372] on li "08:00 AM" at bounding box center [389, 372] width 105 height 14
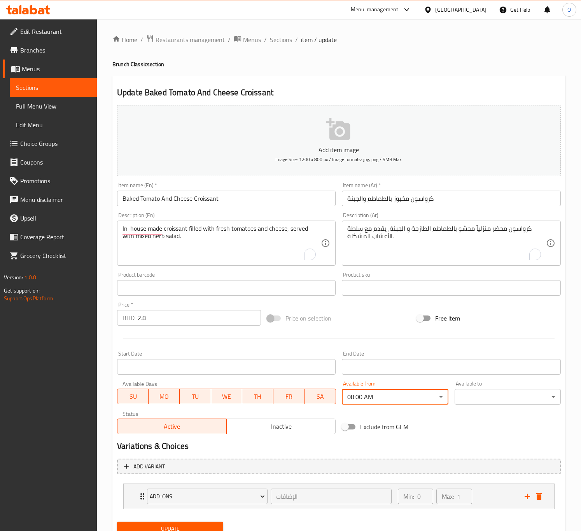
click at [468, 397] on body "​ Menu-management [GEOGRAPHIC_DATA] Get Help O Edit Restaurant Branches Menus S…" at bounding box center [290, 275] width 581 height 512
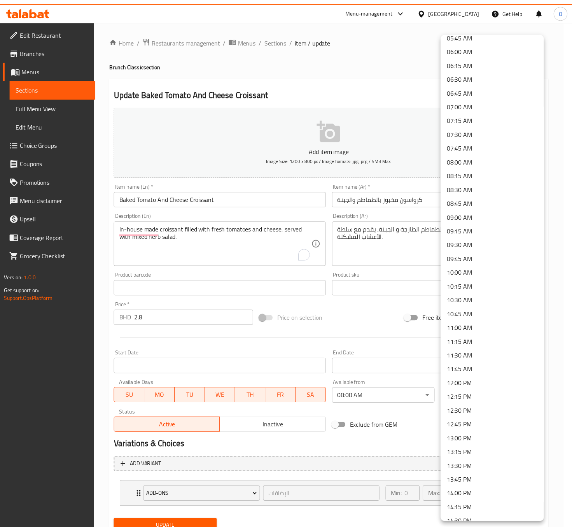
scroll to position [350, 0]
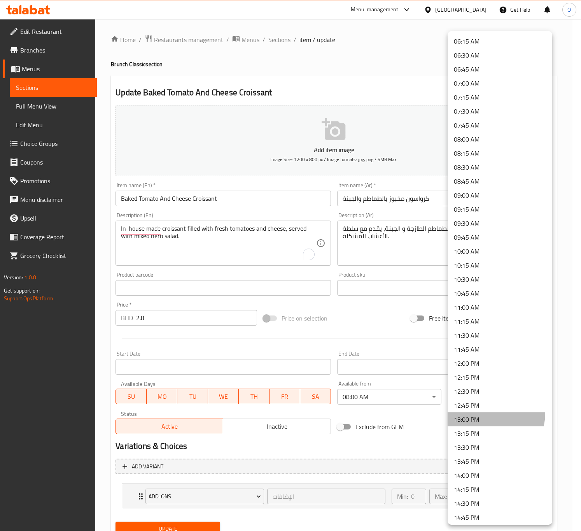
click at [469, 412] on li "13:00 PM" at bounding box center [499, 419] width 105 height 14
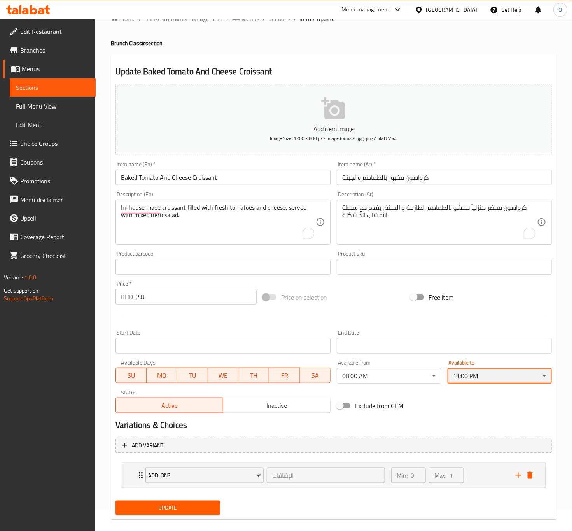
scroll to position [32, 0]
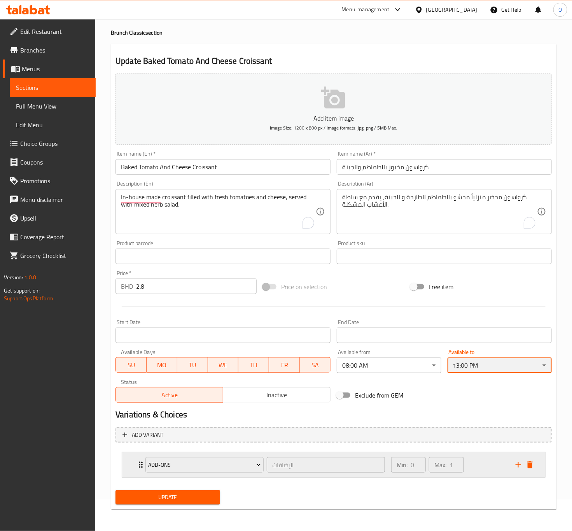
click at [148, 455] on div "Add-ons" at bounding box center [204, 464] width 121 height 19
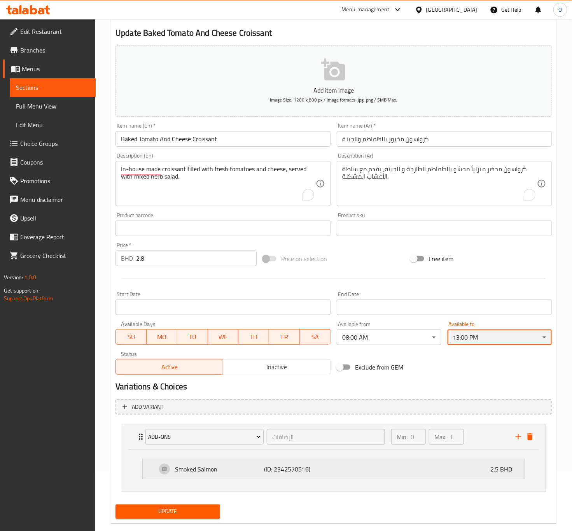
scroll to position [75, 0]
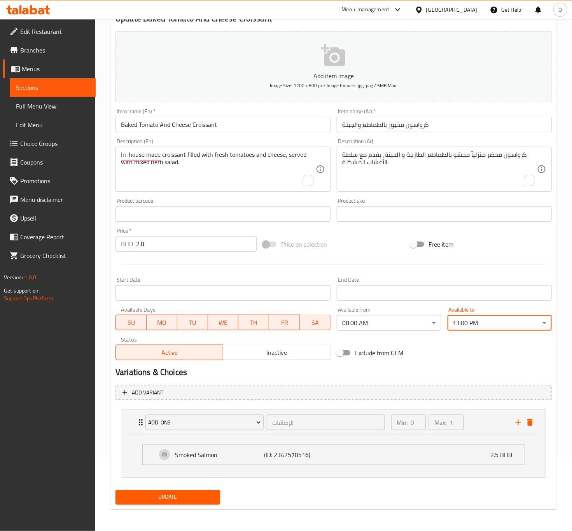
click at [180, 494] on span "Update" at bounding box center [168, 497] width 92 height 10
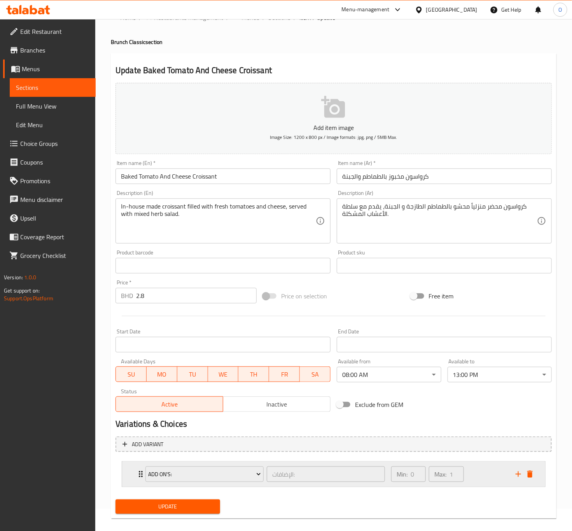
scroll to position [32, 0]
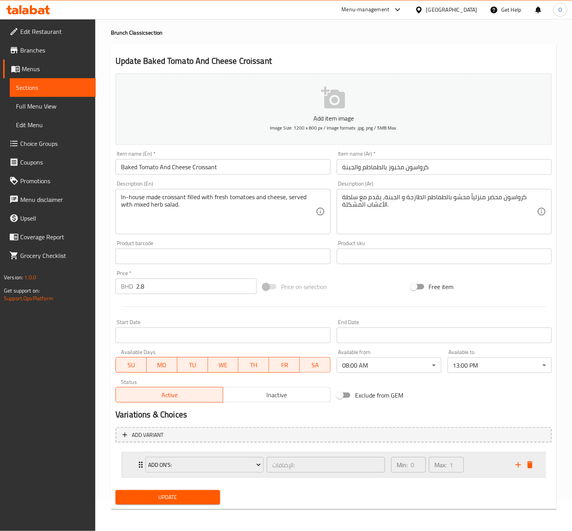
click at [129, 466] on div "Add On's: الإضافات: ​ Min: 0 ​ Max: 1 ​" at bounding box center [333, 464] width 423 height 25
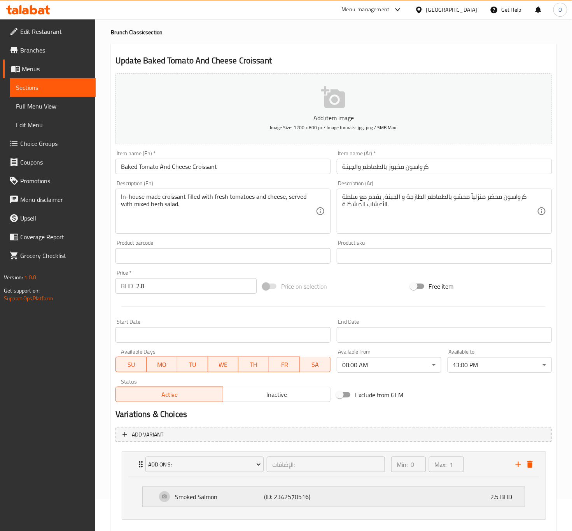
click at [164, 498] on div "Smoked Salmon (ID: 2342570516) 2.5 BHD" at bounding box center [336, 496] width 358 height 19
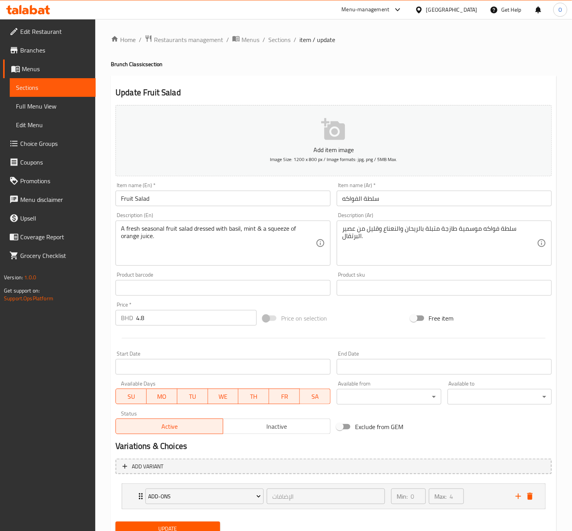
click at [139, 194] on input "Fruit Salad" at bounding box center [222, 198] width 215 height 16
click at [233, 268] on div "Description (En) A fresh seasonal fruit salad dressed with basil, mint & a sque…" at bounding box center [222, 238] width 221 height 59
drag, startPoint x: 405, startPoint y: 230, endPoint x: 392, endPoint y: 230, distance: 12.8
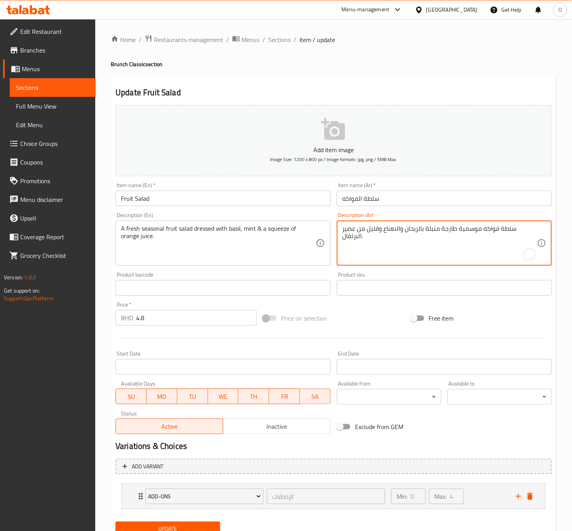
click at [401, 232] on textarea "سلطة فواكه موسمية طازجة متبلة بالريحان والنعناع وقليل من عصير البرتقال." at bounding box center [439, 243] width 195 height 37
drag, startPoint x: 400, startPoint y: 231, endPoint x: 404, endPoint y: 234, distance: 4.2
click at [404, 234] on textarea "سلطة فواكه موسمية طازجة متبلة بالريحان والنعناع وقليل من عصير البرتقال." at bounding box center [439, 243] width 195 height 37
type textarea "سلطة فواكه موسمية طازجة متبلة بالريحان، النعناع وقليل من عصير البرتقال."
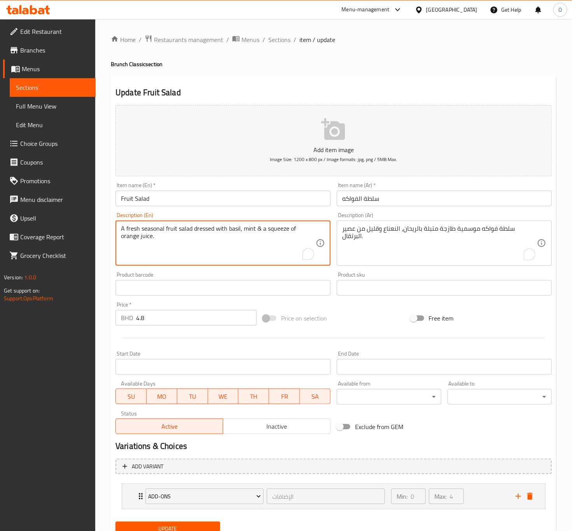
drag, startPoint x: 261, startPoint y: 230, endPoint x: 257, endPoint y: 227, distance: 5.3
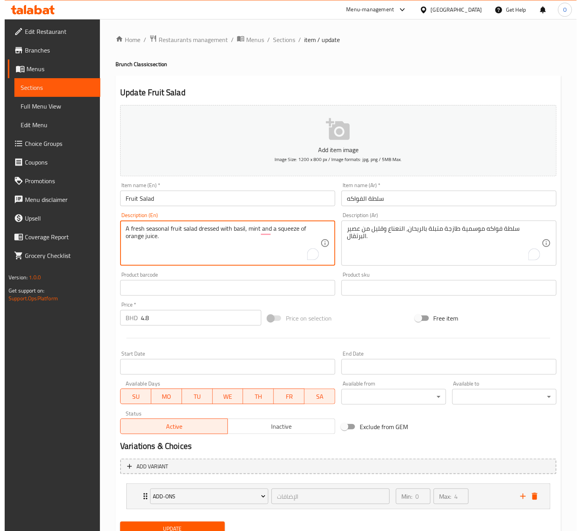
scroll to position [32, 0]
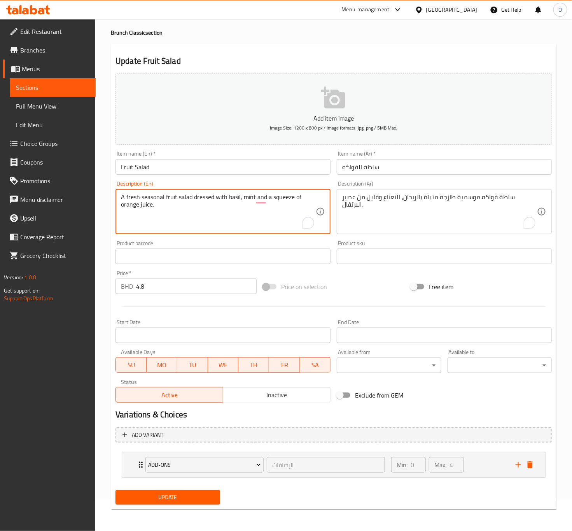
type textarea "A fresh seasonal fruit salad dressed with basil, mint and a squeeze of orange j…"
click at [391, 363] on body "​ Menu-management Bahrain Get Help O Edit Restaurant Branches Menus Sections Fu…" at bounding box center [286, 244] width 572 height 512
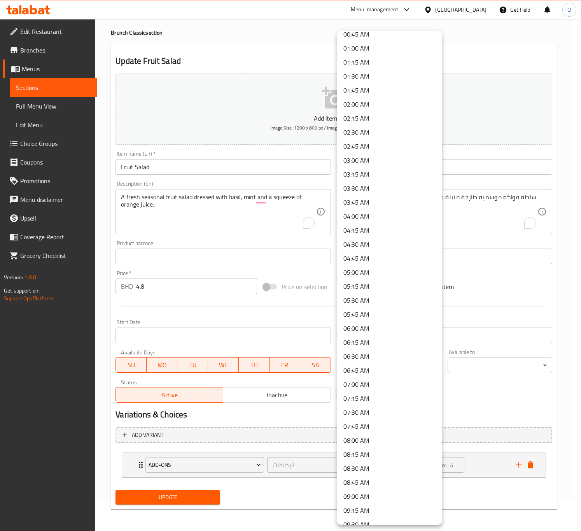
scroll to position [117, 0]
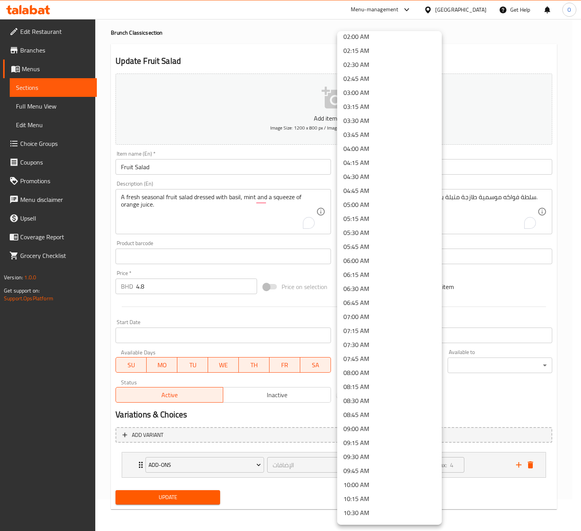
click at [386, 369] on li "08:00 AM" at bounding box center [389, 372] width 105 height 14
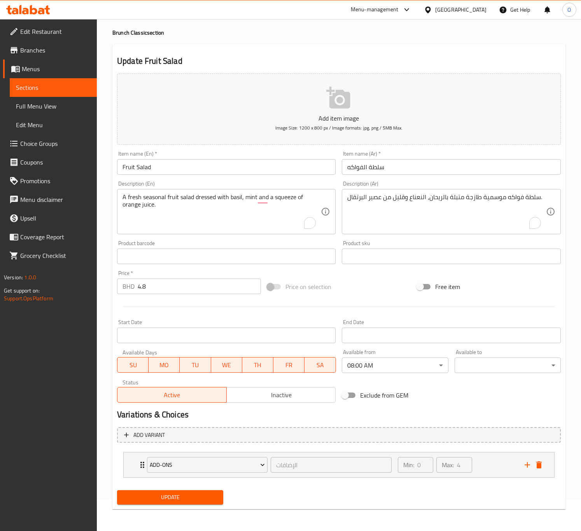
click at [458, 368] on body "​ Menu-management Bahrain Get Help O Edit Restaurant Branches Menus Sections Fu…" at bounding box center [290, 244] width 581 height 512
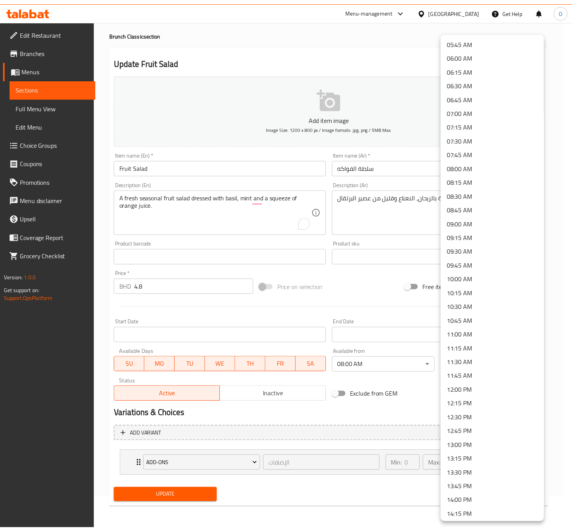
scroll to position [350, 0]
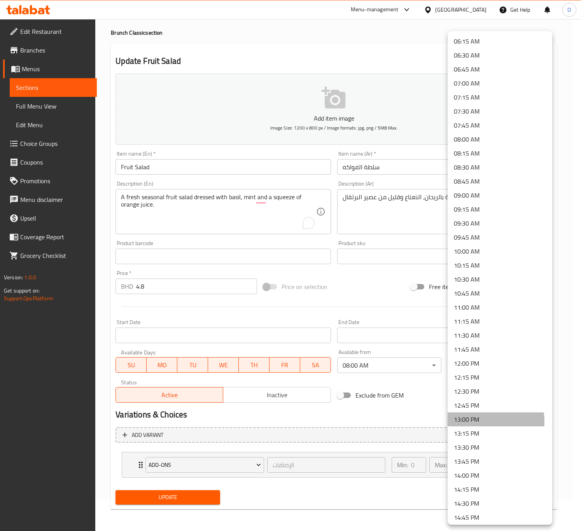
click at [480, 421] on li "13:00 PM" at bounding box center [499, 419] width 105 height 14
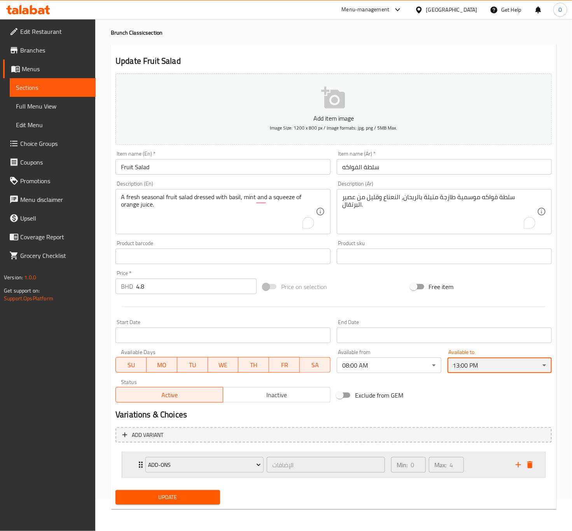
click at [142, 468] on div "Add-ons الإضافات ​" at bounding box center [265, 464] width 249 height 25
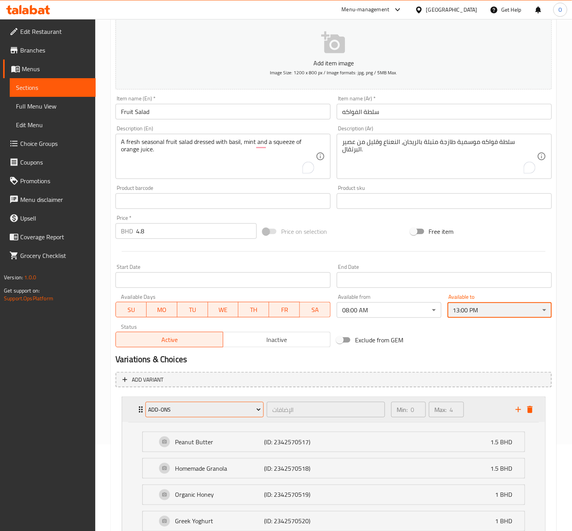
scroll to position [155, 0]
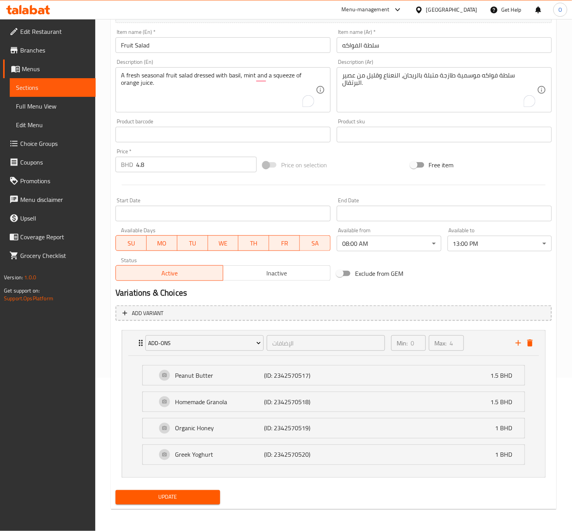
click at [164, 483] on nav "Add-ons الإضافات ​ Min: 0 ​ Max: 4 ​ Peanut Butter (ID: 2342570517) 1.5 BHD Nam…" at bounding box center [333, 404] width 436 height 160
click at [164, 490] on button "Update" at bounding box center [167, 497] width 104 height 14
click at [244, 418] on div "Organic Honey (ID: 2342570519) 1 BHD" at bounding box center [336, 427] width 358 height 19
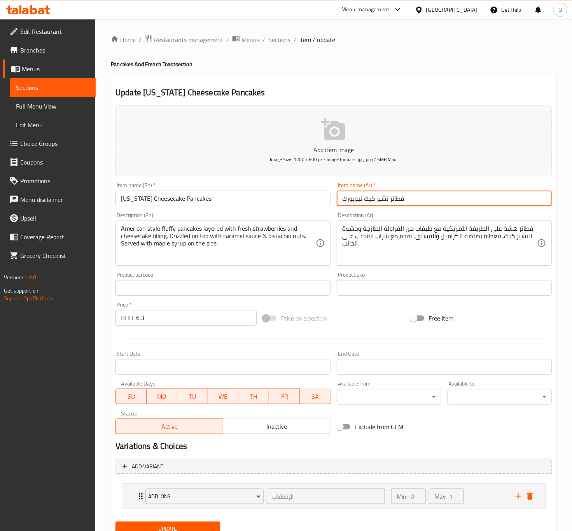
click at [396, 199] on input "فطائر تشيز كيك نيويورك" at bounding box center [444, 198] width 215 height 16
drag, startPoint x: 389, startPoint y: 203, endPoint x: 415, endPoint y: 204, distance: 26.4
click at [415, 204] on input "بان كيك تشيز كيك نيويورك" at bounding box center [444, 198] width 215 height 16
type input "بان كيك تشيز كيك نيويورك"
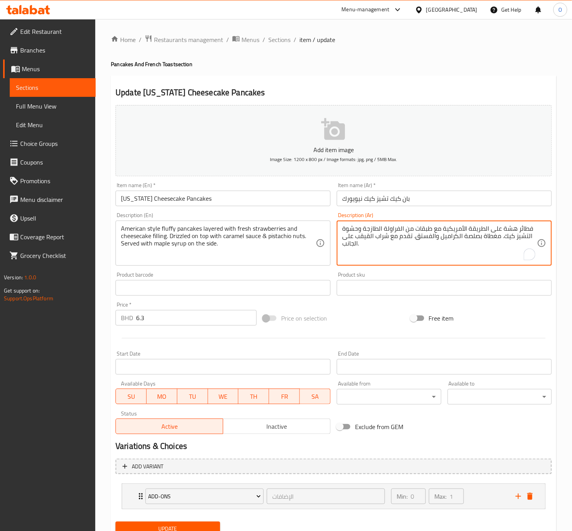
click at [518, 229] on textarea "فطائر هشة على الطريقة الأمريكية مع طبقات من الفراولة الطازجة وحشوة التشيز كيك. …" at bounding box center [439, 243] width 195 height 37
paste textarea "بان كيك"
click at [504, 227] on textarea "بان كيك هشة على الطريقة الأمريكية مع طبقات من الفراولة الطازجة وحشوة التشيز كيك…" at bounding box center [439, 243] width 195 height 37
drag, startPoint x: 446, startPoint y: 242, endPoint x: 451, endPoint y: 238, distance: 6.1
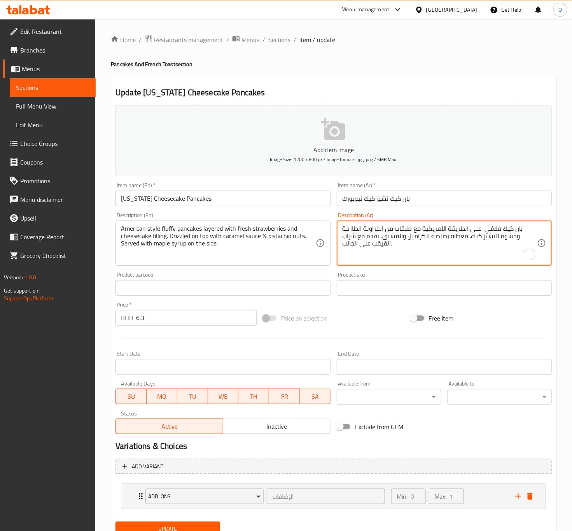
click at [451, 238] on textarea "بان كيك فلافي على الطريقة الأمريكية مع طبقات من الفراولة الطازجة وحشوة التشيز ك…" at bounding box center [439, 243] width 195 height 37
click at [448, 241] on textarea "بان كيك فلافي على الطريقة الأمريكية مع طبقات من الفراولة الطازجة وحشوة التشيز ك…" at bounding box center [439, 243] width 195 height 37
click at [452, 236] on textarea "بان كيك فلافي على الطريقة الأمريكية مع طبقات من الفراولة الطازجة وحشوة التشيز ك…" at bounding box center [439, 243] width 195 height 37
click at [386, 237] on textarea "بان كيك فلافي على الطريقة الأمريكية مع طبقات من الفراولة الطازجة وحشوة التشيز ك…" at bounding box center [439, 243] width 195 height 37
click at [385, 237] on textarea "بان كيك فلافي على الطريقة الأمريكية مع طبقات من الفراولة الطازجة وحشوة التشيز ك…" at bounding box center [439, 243] width 195 height 37
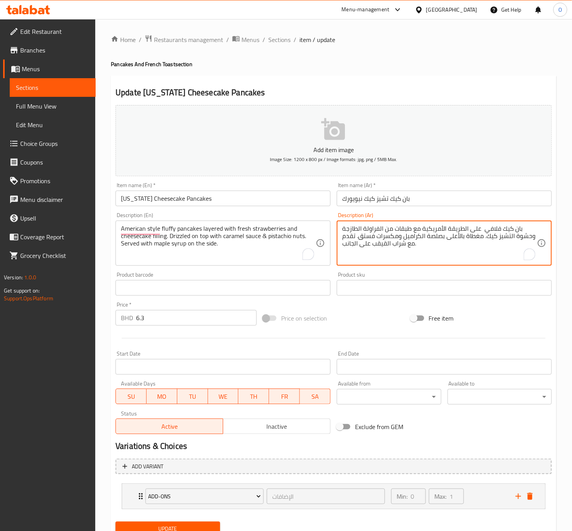
click at [383, 244] on textarea "بان كيك فلافي على الطريقة الأمريكية مع طبقات من الفراولة الطازجة وحشوة التشيز ك…" at bounding box center [439, 243] width 195 height 37
drag, startPoint x: 370, startPoint y: 246, endPoint x: 306, endPoint y: 257, distance: 64.9
click at [306, 257] on div "Add item image Image Size: 1200 x 800 px / Image formats: jpg, png / 5MB Max. I…" at bounding box center [333, 269] width 442 height 335
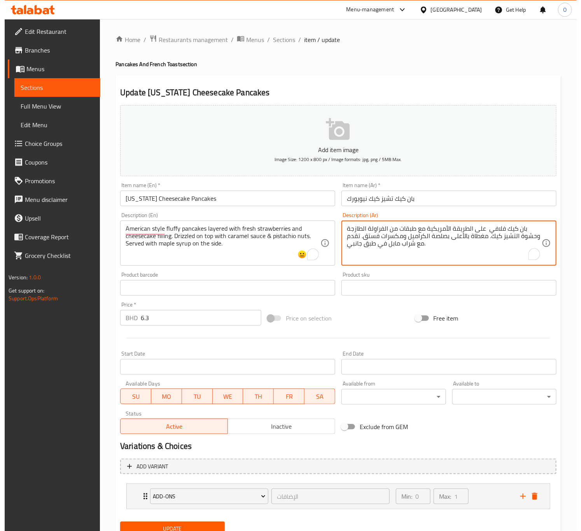
scroll to position [32, 0]
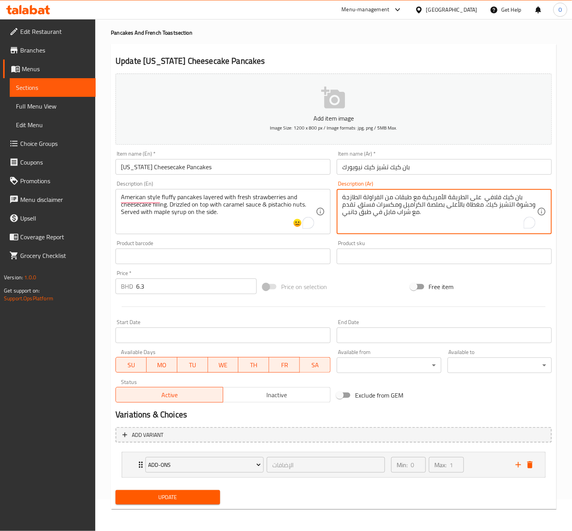
type textarea "بان كيك فلافي على الطريقة الأمريكية مع طبقات من الفراولة الطازجة وحشوة التشيز ك…"
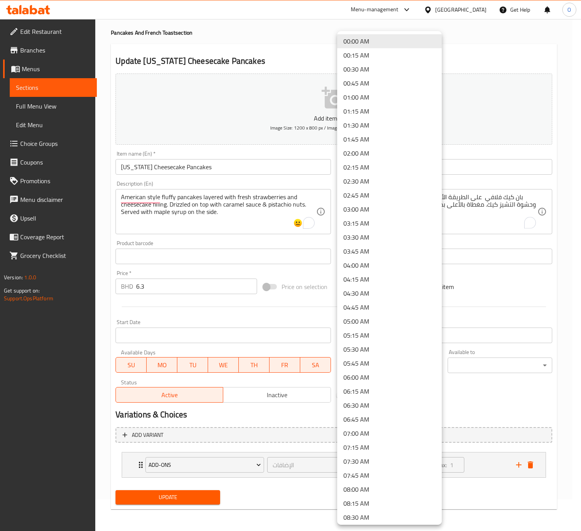
click at [375, 362] on body "​ Menu-management [GEOGRAPHIC_DATA] Get Help O Edit Restaurant Branches Menus S…" at bounding box center [290, 244] width 581 height 512
click at [366, 483] on li "08:00 AM" at bounding box center [389, 489] width 105 height 14
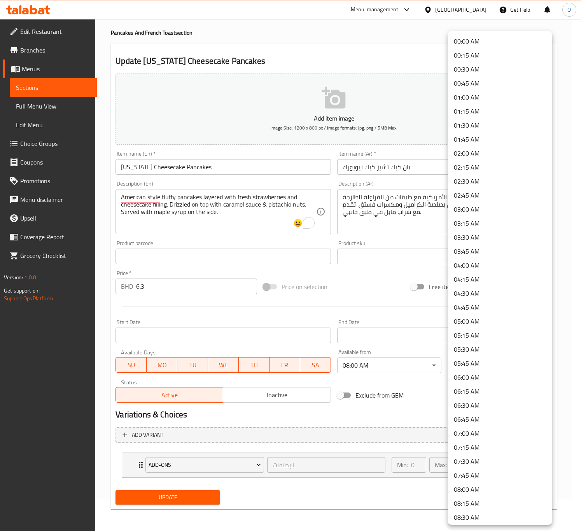
click at [475, 371] on body "​ Menu-management Bahrain Get Help O Edit Restaurant Branches Menus Sections Fu…" at bounding box center [290, 244] width 581 height 512
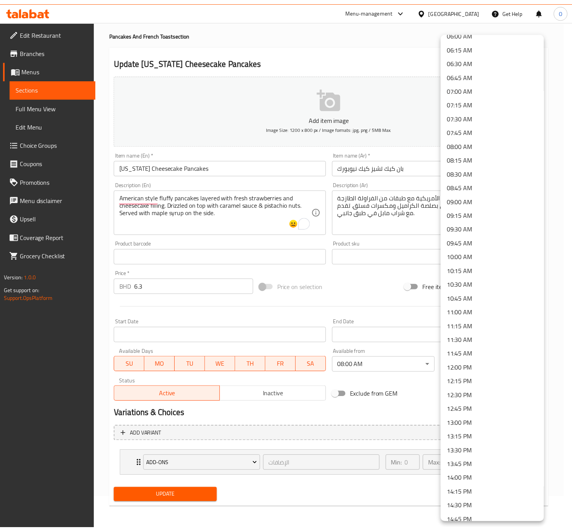
scroll to position [350, 0]
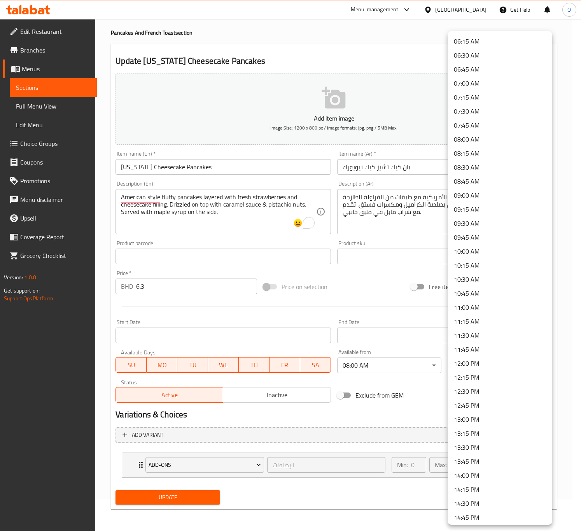
click at [476, 425] on li "13:00 PM" at bounding box center [499, 419] width 105 height 14
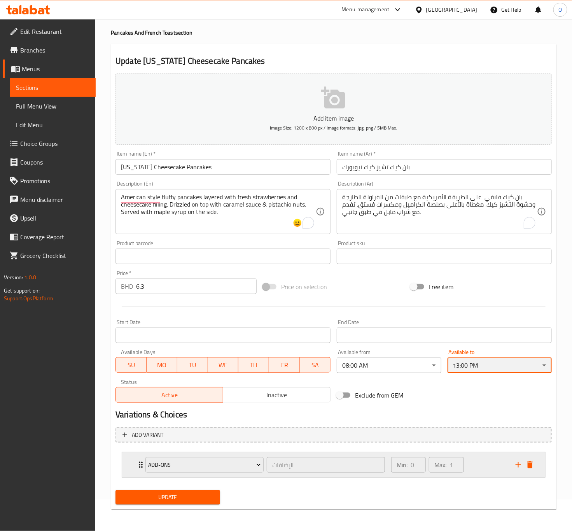
click at [139, 460] on icon "Expand" at bounding box center [140, 464] width 9 height 9
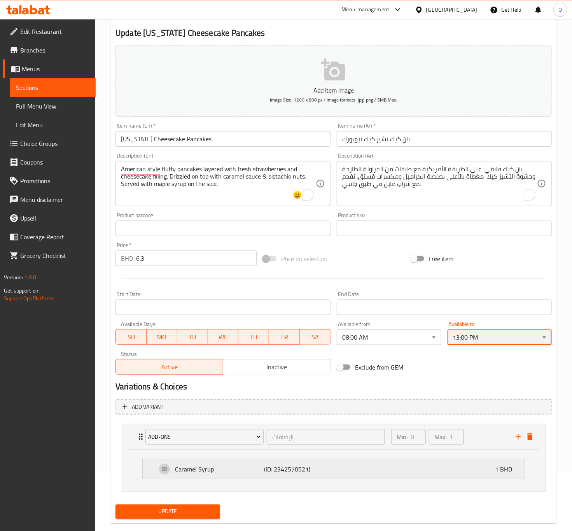
scroll to position [75, 0]
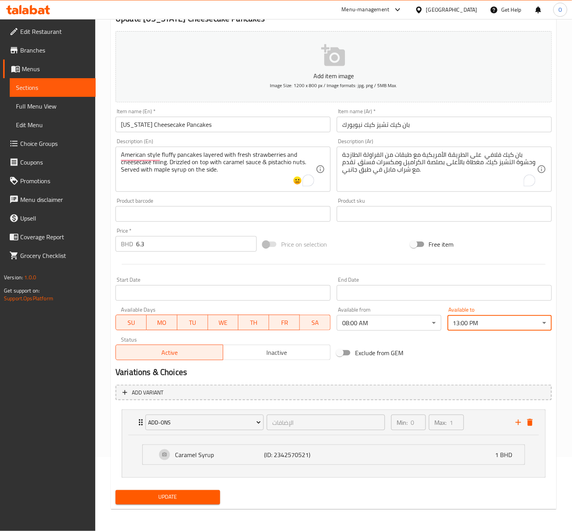
click at [158, 494] on span "Update" at bounding box center [168, 497] width 92 height 10
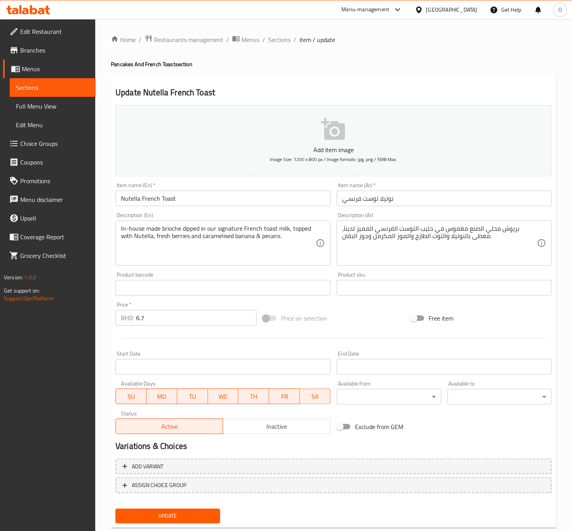
click at [383, 195] on input "نوتيلا توست فرنسي" at bounding box center [444, 198] width 215 height 16
type input "خبز محمص فرنسي بالنوتيلا"
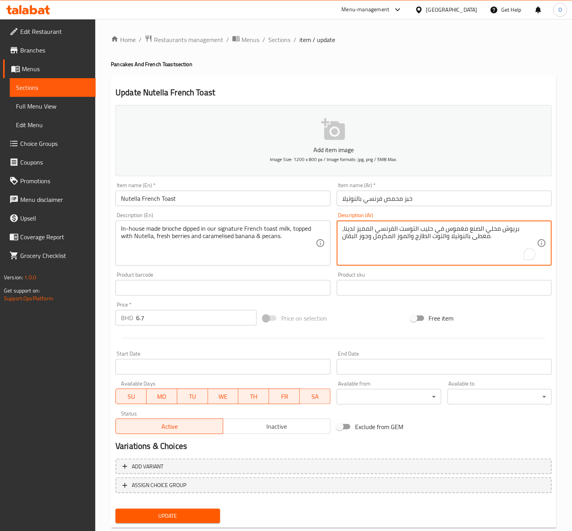
drag, startPoint x: 500, startPoint y: 225, endPoint x: 468, endPoint y: 231, distance: 32.0
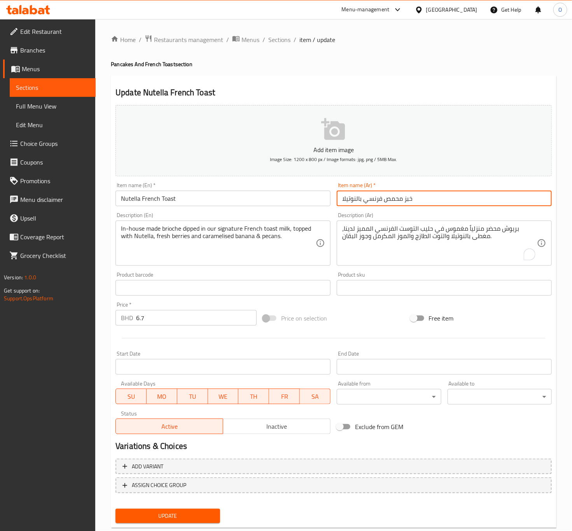
drag, startPoint x: 363, startPoint y: 202, endPoint x: 414, endPoint y: 201, distance: 51.3
click at [414, 201] on input "خبز محمص فرنسي بالنوتيلا" at bounding box center [444, 198] width 215 height 16
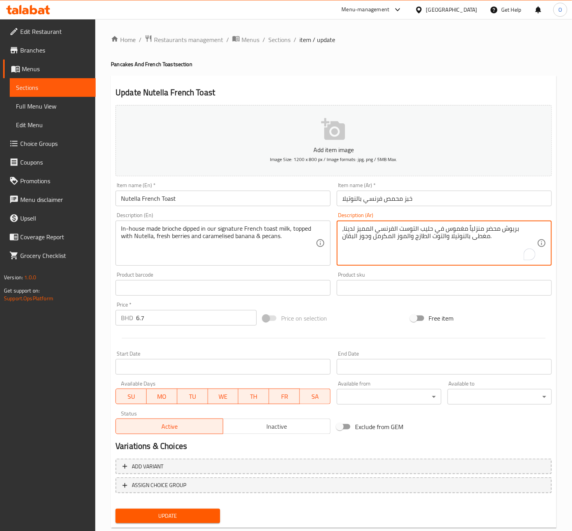
drag, startPoint x: 417, startPoint y: 230, endPoint x: 374, endPoint y: 230, distance: 42.4
paste textarea "بز محمص"
click at [424, 230] on textarea "بريوش محضر منزلياً مغموس في حليب خبز محمص فرنسي المميز لدينا، مغطى بالنوتيلا وا…" at bounding box center [439, 243] width 195 height 37
click at [412, 230] on textarea "بريوش محضر منزلياً مغموس في حليب الخبز محمص فرنسي المميز لدينا، مغطى بالنوتيلا …" at bounding box center [439, 243] width 195 height 37
click at [395, 228] on textarea "بريوش محضر منزلياً مغموس في حليب الخبز المحمص فرنسي المميز لدينا، مغطى بالنوتيل…" at bounding box center [439, 243] width 195 height 37
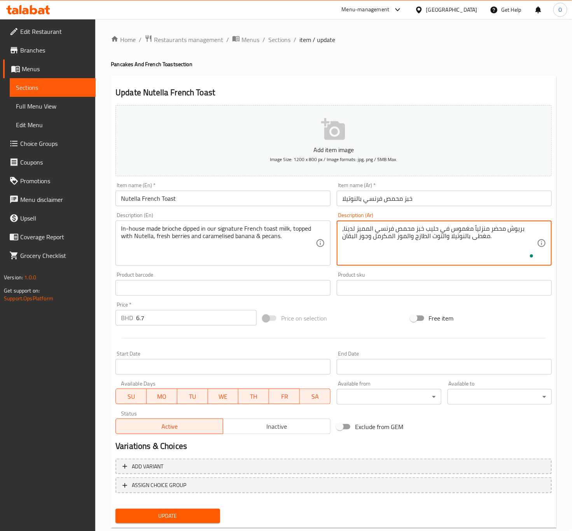
click at [365, 233] on textarea "بريوش محضر منزلياً مغموس في حليب خبز محمص فرنسي المميز لدينا، مغطى بالنوتيلا وا…" at bounding box center [439, 243] width 195 height 37
click at [372, 233] on textarea "بريوش محضر منزلياً مغموس في حليب خبز محمص فرنسي المميز لدينا، مغطى بالنوتيلا وا…" at bounding box center [439, 243] width 195 height 37
drag, startPoint x: 372, startPoint y: 231, endPoint x: 344, endPoint y: 234, distance: 27.7
click at [344, 234] on textarea "بريوش محضر منزلياً مغموس في حليب خبز محمص فرنسي المميز لدينا، مغطى بالنوتيلا وا…" at bounding box center [439, 243] width 195 height 37
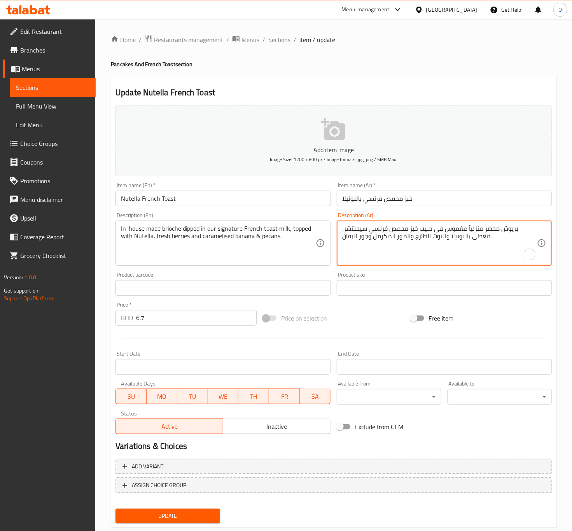
drag, startPoint x: 446, startPoint y: 237, endPoint x: 449, endPoint y: 239, distance: 4.3
click at [449, 239] on textarea "بريوش محضر منزلياً مغموس في حليب خبز محمص فرنسي سيجنتشر، مغطى بالنوتيلا والتوت …" at bounding box center [439, 243] width 195 height 37
drag, startPoint x: 410, startPoint y: 243, endPoint x: 414, endPoint y: 238, distance: 6.3
click at [414, 238] on textarea "بريوش محضر منزلياً مغموس في حليب خبز محمص فرنسي سيجنتشر، مغطى بالنوتيلا، التوت …" at bounding box center [439, 243] width 195 height 37
click at [367, 239] on textarea "بريوش محضر منزلياً مغموس في حليب خبز محمص فرنسي سيجنتشر، مغطى بالنوتيلا، التوت …" at bounding box center [439, 243] width 195 height 37
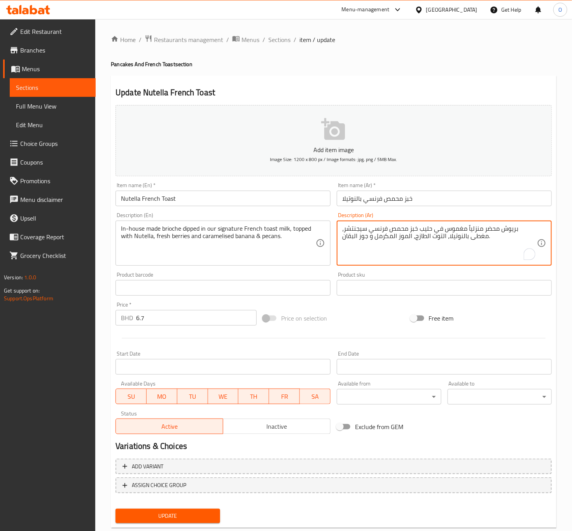
type textarea "بريوش محضر منزلياً مغموس في حليب خبز محمص فرنسي سيجنتشر، مغطى بالنوتيلا، التوت …"
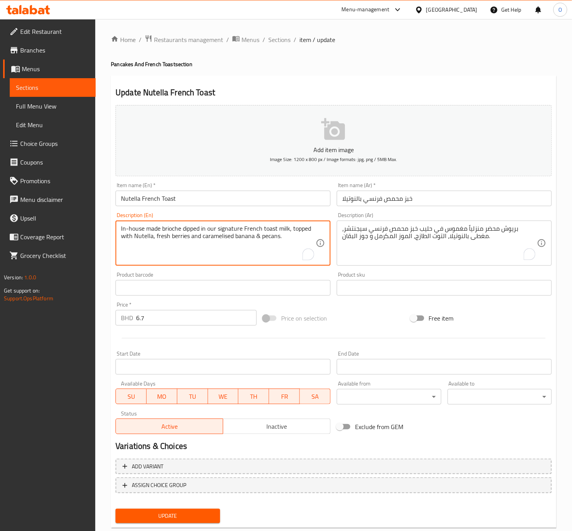
click at [264, 242] on textarea "In-house made brioche dipped in our signature French toast milk, topped with Nu…" at bounding box center [218, 243] width 195 height 37
click at [257, 236] on textarea "In-house made brioche dipped in our signature French toast milk, topped with Nu…" at bounding box center [218, 243] width 195 height 37
click at [254, 237] on textarea "In-house made brioche dipped in our signature French toast milk, topped with Nu…" at bounding box center [218, 243] width 195 height 37
type textarea "In-house made brioche dipped in our signature French toast milk, topped with Nu…"
click at [209, 526] on div "Update Nutella French Toast Add item image Image Size: 1200 x 800 px / Image fo…" at bounding box center [334, 301] width 446 height 453
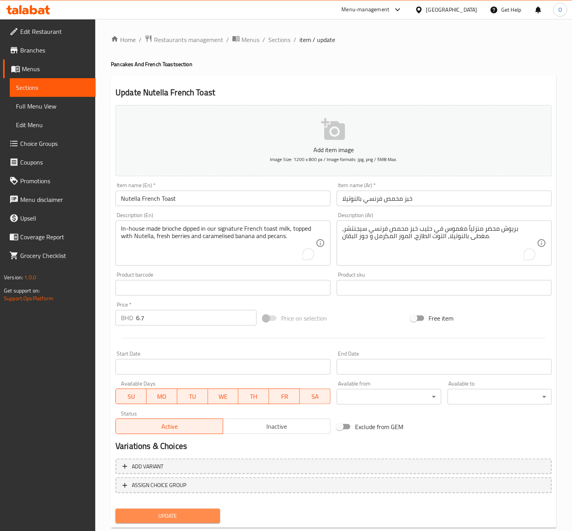
click at [209, 520] on button "Update" at bounding box center [167, 515] width 104 height 14
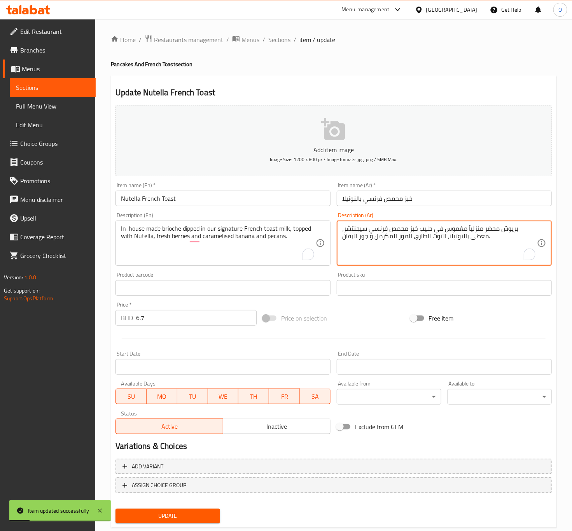
drag, startPoint x: 369, startPoint y: 237, endPoint x: 344, endPoint y: 239, distance: 24.6
drag, startPoint x: 344, startPoint y: 239, endPoint x: 369, endPoint y: 239, distance: 24.9
click at [369, 239] on textarea "بريوش محضر منزلياً مغموس في حليب خبز محمص فرنسي سيجنتشر، مغطى بالنوتيلا، التوت …" at bounding box center [439, 243] width 195 height 37
click at [362, 402] on body "​ Menu-management Bahrain Get Help O Edit Restaurant Branches Menus Sections Fu…" at bounding box center [286, 275] width 572 height 512
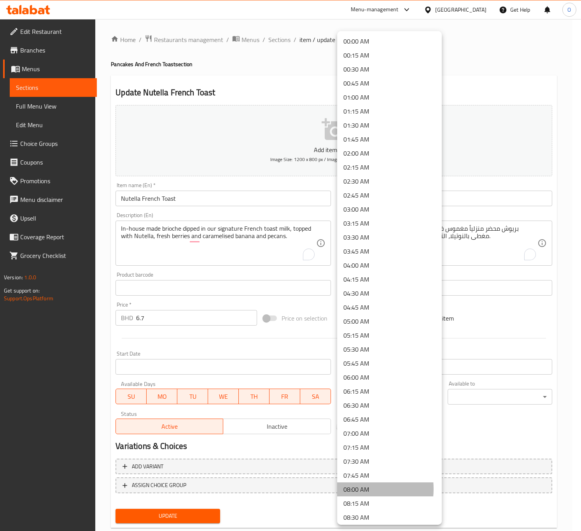
drag, startPoint x: 355, startPoint y: 489, endPoint x: 419, endPoint y: 439, distance: 81.1
click at [356, 489] on li "08:00 AM" at bounding box center [389, 489] width 105 height 14
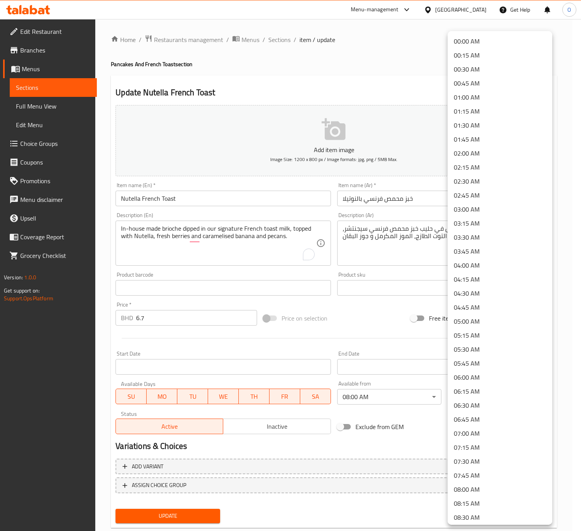
click at [503, 394] on body "​ Menu-management Bahrain Get Help O Edit Restaurant Branches Menus Sections Fu…" at bounding box center [290, 275] width 581 height 512
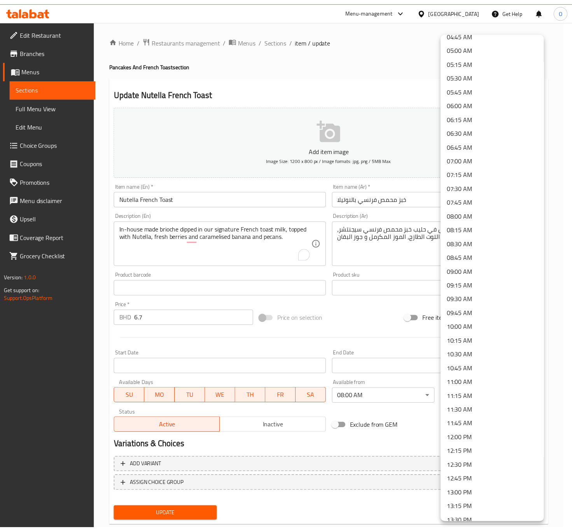
scroll to position [292, 0]
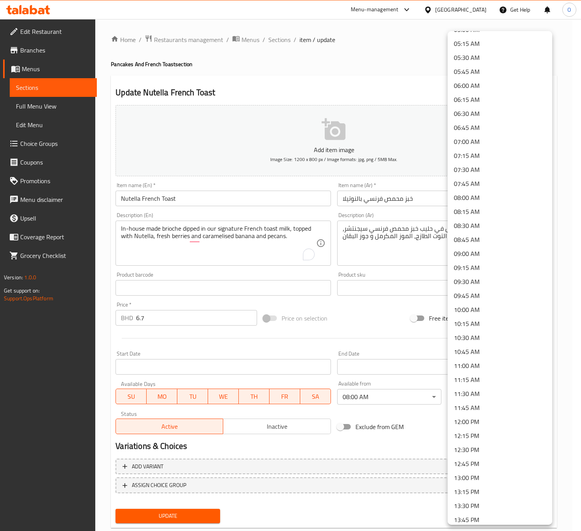
click at [471, 473] on li "13:00 PM" at bounding box center [499, 477] width 105 height 14
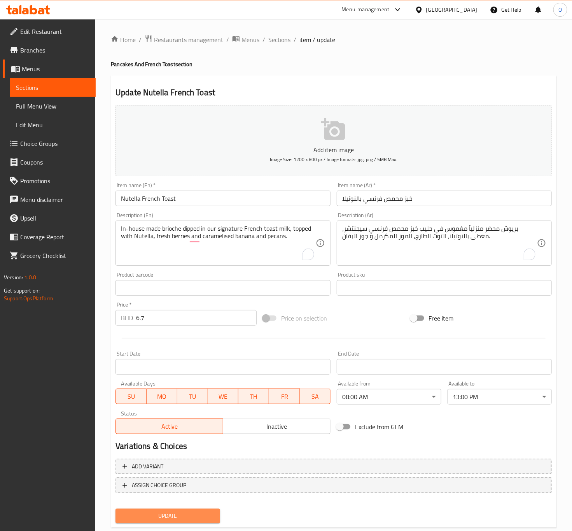
click at [181, 515] on span "Update" at bounding box center [168, 516] width 92 height 10
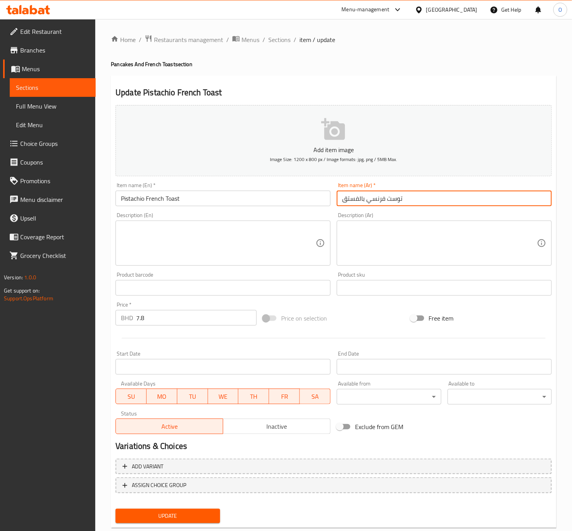
drag, startPoint x: 365, startPoint y: 200, endPoint x: 431, endPoint y: 187, distance: 66.6
click at [431, 187] on div "Item name (Ar)   * توست فرنسي بالفستق Item name (Ar) *" at bounding box center [444, 194] width 215 height 24
type input "خبز محمص فرنسي بالفستق"
click at [158, 218] on div "Description (En) Description (En)" at bounding box center [222, 238] width 215 height 53
click at [153, 248] on textarea at bounding box center [218, 243] width 195 height 37
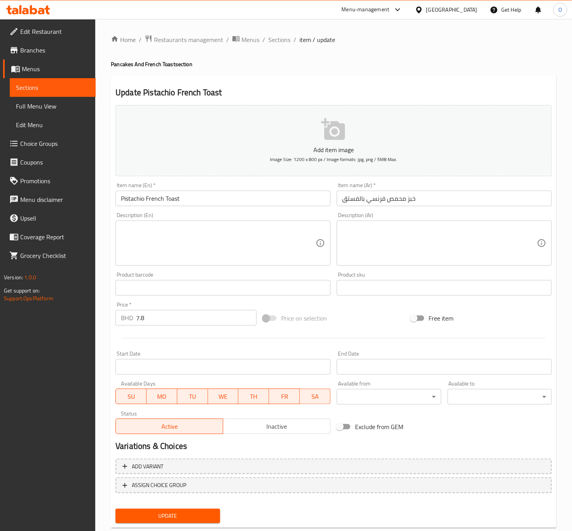
paste textarea "In-house made brioche bread filled with pistachio crème and topped with mixed b…"
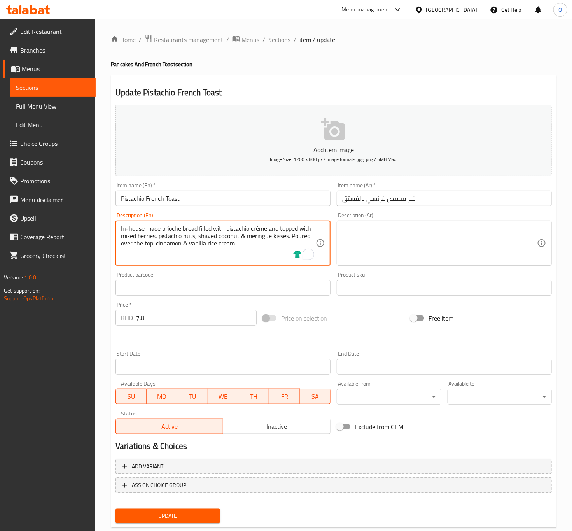
click at [256, 231] on textarea "In-house made brioche bread filled with pistachio crème and topped with mixed b…" at bounding box center [218, 243] width 195 height 37
click at [267, 234] on textarea "In-house made brioche bread filled with pistachio creme and topped with mixed b…" at bounding box center [218, 243] width 195 height 37
click at [235, 246] on textarea "In-house made brioche bread filled with pistachio creme and topped with mixed b…" at bounding box center [218, 243] width 195 height 37
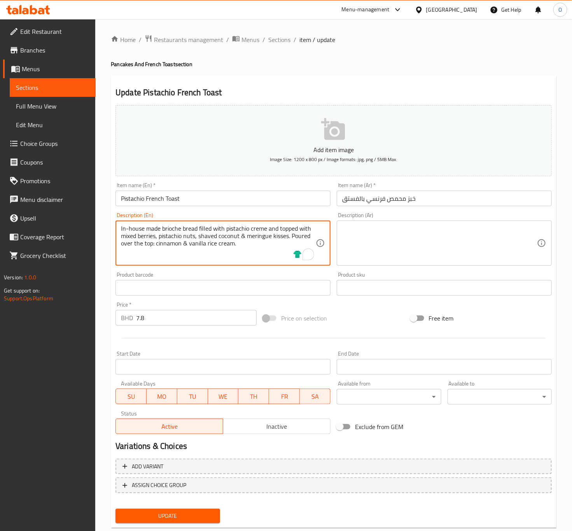
click at [245, 234] on textarea "In-house made brioche bread filled with pistachio creme and topped with mixed b…" at bounding box center [218, 243] width 195 height 37
click at [246, 233] on textarea "In-house made brioche bread filled with pistachio creme and topped with mixed b…" at bounding box center [218, 243] width 195 height 37
click at [243, 241] on textarea "In-house made brioche bread filled with pistachio creme and topped with mixed b…" at bounding box center [218, 243] width 195 height 37
click at [244, 234] on textarea "In-house made brioche bread filled with pistachio creme and topped with mixed b…" at bounding box center [218, 243] width 195 height 37
drag, startPoint x: 244, startPoint y: 234, endPoint x: 239, endPoint y: 238, distance: 6.1
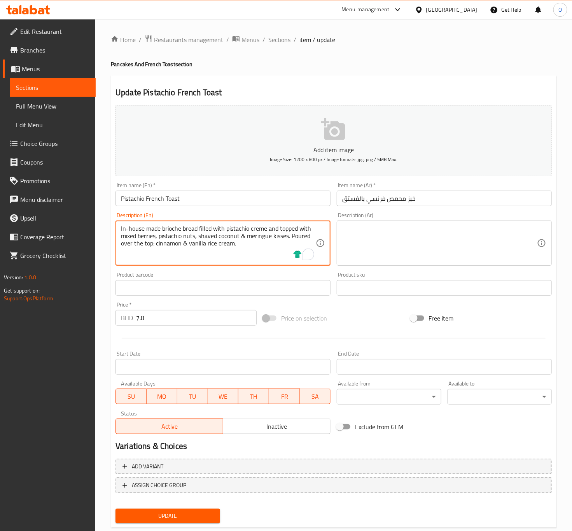
click at [239, 238] on textarea "In-house made brioche bread filled with pistachio creme and topped with mixed b…" at bounding box center [218, 243] width 195 height 37
drag, startPoint x: 183, startPoint y: 247, endPoint x: 188, endPoint y: 245, distance: 5.2
click at [188, 245] on textarea "In-house made brioche bread filled with pistachio creme and topped with mixed b…" at bounding box center [218, 243] width 195 height 37
click at [197, 250] on textarea "In-house made brioche bread filled with pistachio creme and topped with mixed b…" at bounding box center [218, 243] width 195 height 37
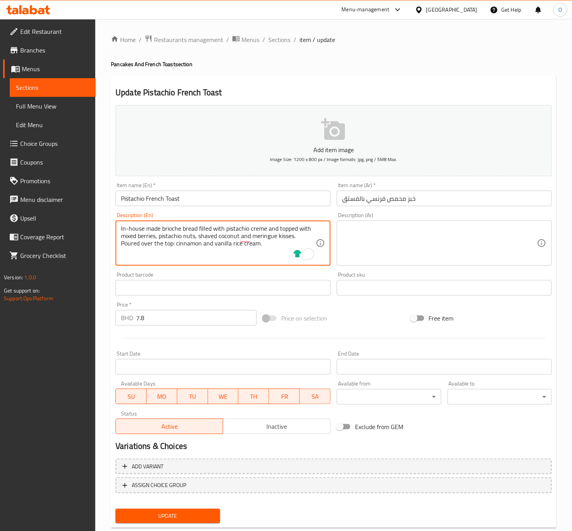
click at [197, 250] on textarea "In-house made brioche bread filled with pistachio creme and topped with mixed b…" at bounding box center [218, 243] width 195 height 37
type textarea "In-house made brioche bread filled with pistachio creme and topped with mixed b…"
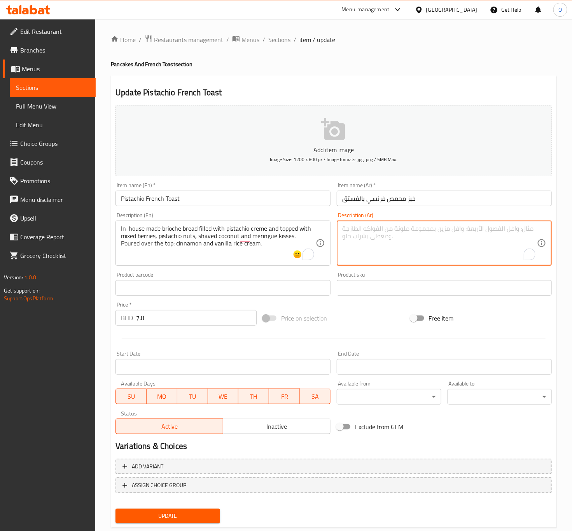
click at [394, 247] on textarea "To enrich screen reader interactions, please activate Accessibility in Grammarl…" at bounding box center [439, 243] width 195 height 37
paste textarea "خبز بريوش محضر منزليًا، محشو بكريمة الفستق، ومغطى بمزيج من التوت والفستق وجوز ا…"
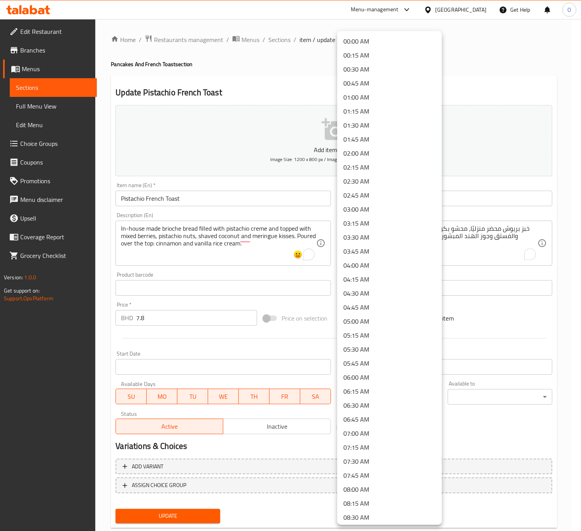
click at [392, 391] on body "​ Menu-management [GEOGRAPHIC_DATA] Get Help O Edit Restaurant Branches Menus S…" at bounding box center [290, 275] width 581 height 512
click at [376, 484] on li "08:00 AM" at bounding box center [389, 489] width 105 height 14
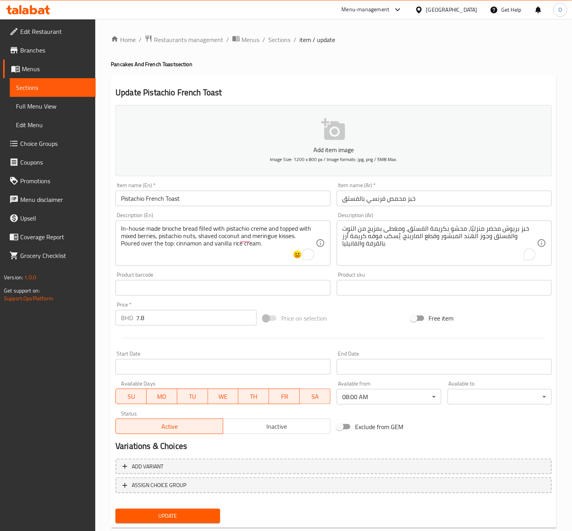
click at [476, 400] on body "​ Menu-management Bahrain Get Help O Edit Restaurant Branches Menus Sections Fu…" at bounding box center [286, 275] width 572 height 512
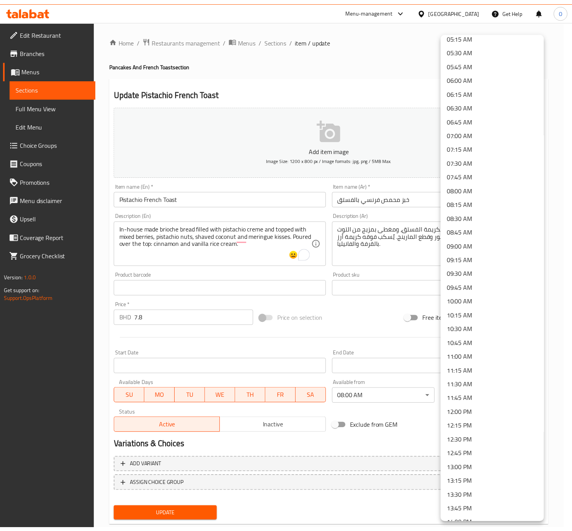
scroll to position [350, 0]
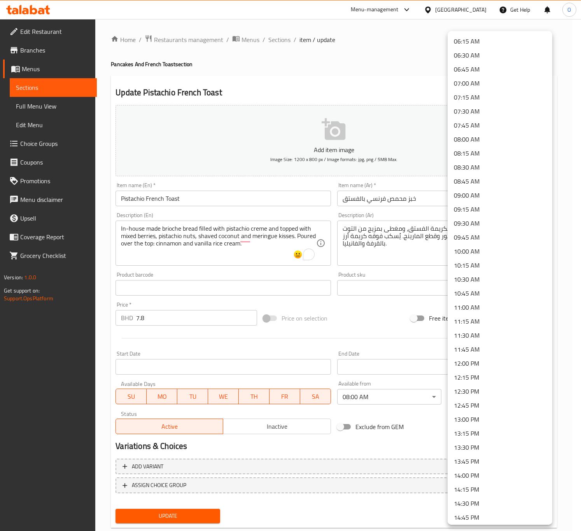
click at [473, 413] on li "13:00 PM" at bounding box center [499, 419] width 105 height 14
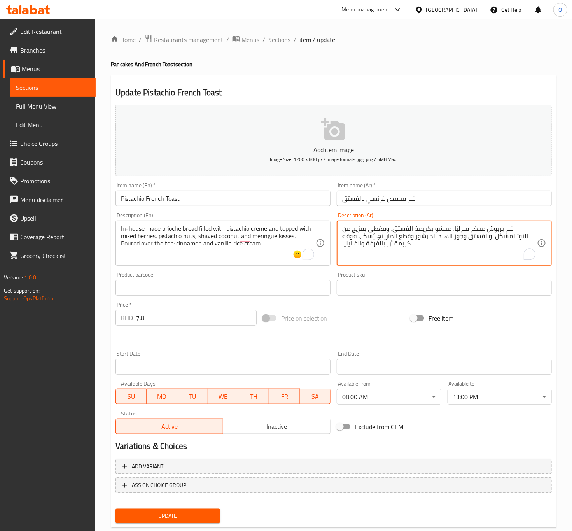
click at [514, 238] on textarea "خبز بريوش محضر منزليًا، محشو بكريمة الفستق، ومغطى بمزيج من التوتالمشكل والفستق …" at bounding box center [439, 243] width 195 height 37
drag, startPoint x: 504, startPoint y: 241, endPoint x: 512, endPoint y: 242, distance: 7.9
click at [512, 242] on textarea "خبز بريوش محضر منزليًا، محشو بكريمة الفستق، ومغطى بمزيج من التوت المشكل والفستق…" at bounding box center [439, 243] width 195 height 37
click at [510, 236] on textarea "خبز بريوش محضر منزليًا، محشو بكريمة الفستق، ومغطى بمزيج من التوت المشكل والفستق…" at bounding box center [439, 243] width 195 height 37
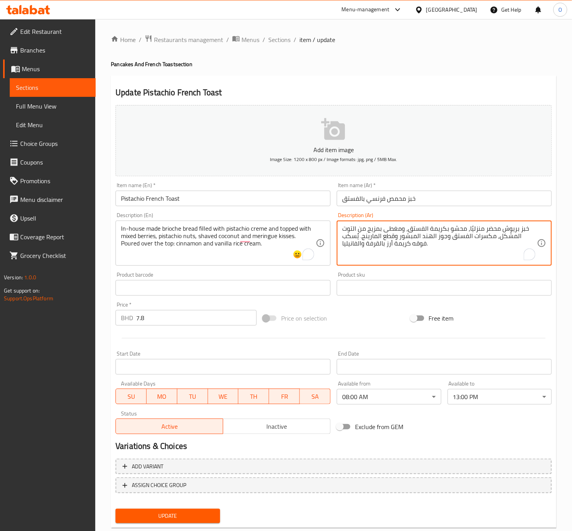
drag, startPoint x: 462, startPoint y: 237, endPoint x: 467, endPoint y: 237, distance: 4.3
click at [467, 237] on textarea "خبز بريوش محضر منزليًا، محشو بكريمة الفستق، ومغطى بمزيج من التوت المشكل، مكسرات…" at bounding box center [439, 243] width 195 height 37
click at [407, 234] on textarea "خبز بريوش محضر منزليًا، محشو بكريمة الفستق، ومغطى بمزيج من التوت المشكل، مكسرات…" at bounding box center [439, 243] width 195 height 37
click at [392, 240] on textarea "خبز بريوش محضر منزليًا، محشو بكريمة الفستق، ومغطى بمزيج من التوت المشكل، مكسرات…" at bounding box center [439, 243] width 195 height 37
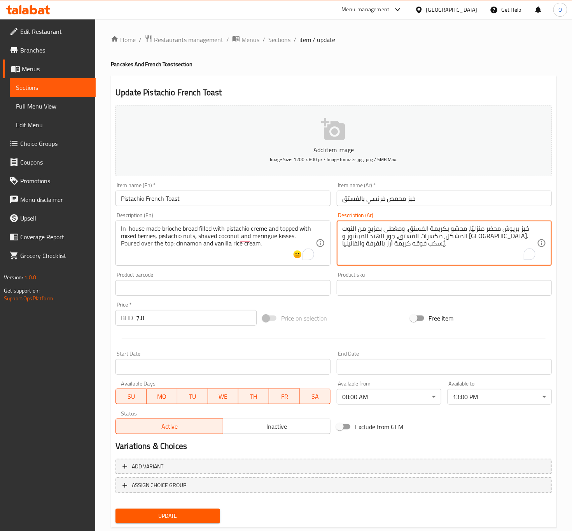
click at [394, 238] on textarea "خبز بريوش محضر منزليًا، محشو بكريمة الفستق، ومغطى بمزيج من التوت المشكل، مكسرات…" at bounding box center [439, 243] width 195 height 37
click at [395, 238] on textarea "خبز بريوش محضر منزليًا، محشو بكريمة الفستق، ومغطى بمزيج من التوت المشكل، مكسرات…" at bounding box center [439, 243] width 195 height 37
click at [376, 237] on textarea "خبز بريوش محضر منزليًا، محشو بكريمة الفستق، ومغطى بمزيج من التوت المشكل، مكسرات…" at bounding box center [439, 243] width 195 height 37
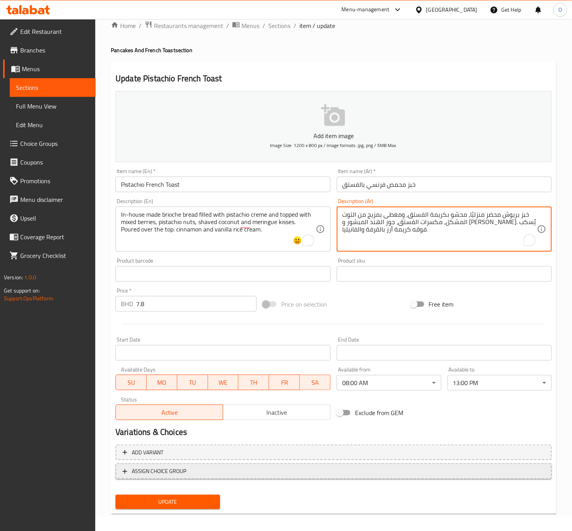
scroll to position [18, 0]
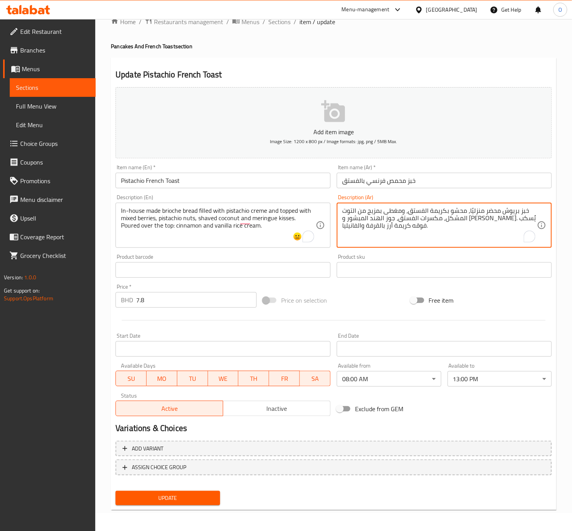
type textarea "خبز بريوش محضر منزليًا، محشو بكريمة الفستق، ومغطى بمزيج من التوت المشكل، مكسرات…"
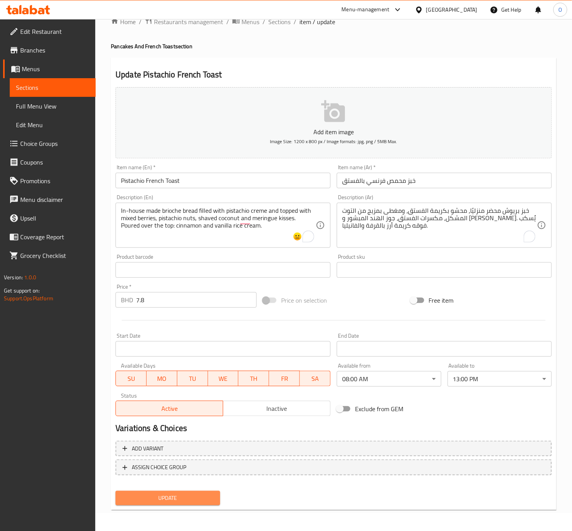
click at [173, 501] on span "Update" at bounding box center [168, 498] width 92 height 10
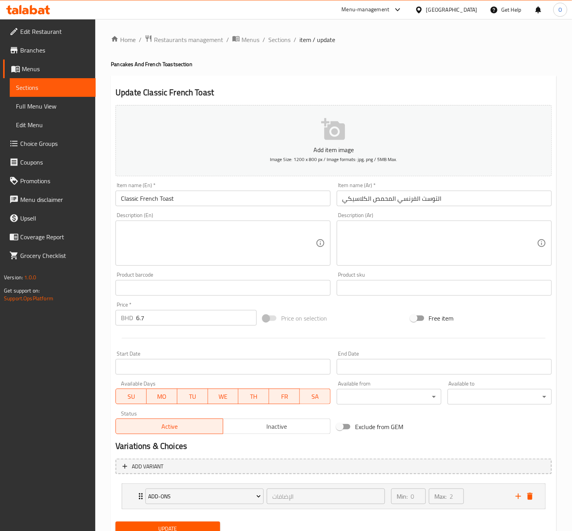
click at [386, 202] on input "التوست الفرنسي المحمص الكلاسيكي" at bounding box center [444, 198] width 215 height 16
type input "خبز محمص فرنسي كلاسيك"
click at [221, 231] on textarea at bounding box center [218, 243] width 195 height 37
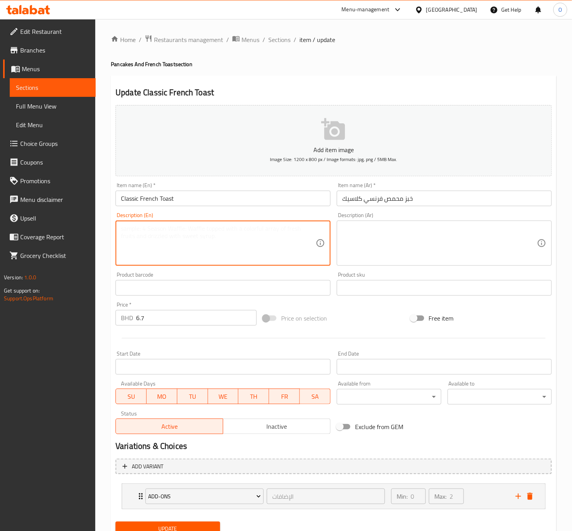
paste textarea "In-house made brioche dipped in our signature French toast milk, topped with Ch…"
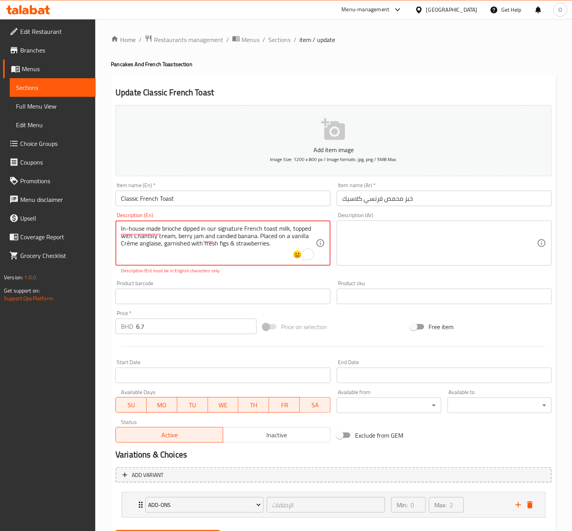
click at [206, 242] on textarea "In-house made brioche dipped in our signature French toast milk, topped with Ch…" at bounding box center [218, 243] width 195 height 37
click at [153, 241] on textarea "In-house made brioche dipped in our signature French toast milk, topped with Ch…" at bounding box center [218, 243] width 195 height 37
click at [177, 245] on textarea "In-house made brioche dipped in our signature French toast milk, topped with Ch…" at bounding box center [218, 243] width 195 height 37
click at [126, 244] on textarea "In-house made brioche dipped in our signature French toast milk, topped with Ch…" at bounding box center [218, 243] width 195 height 37
click at [230, 248] on textarea "In-house made brioche dipped in our signature French toast milk, topped with Ch…" at bounding box center [218, 243] width 195 height 37
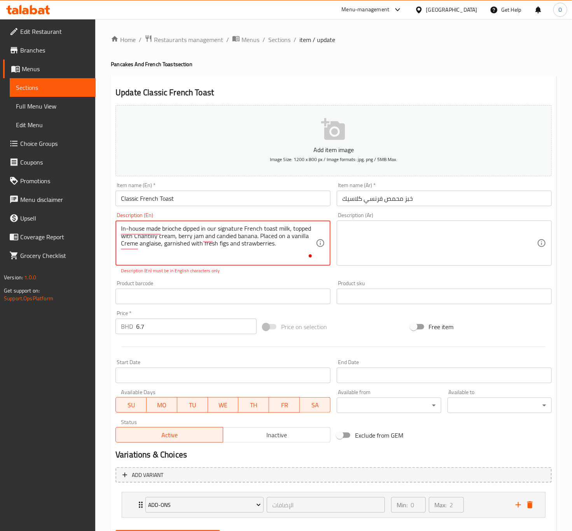
drag, startPoint x: 237, startPoint y: 252, endPoint x: 248, endPoint y: 252, distance: 10.5
click at [237, 252] on textarea "In-house made brioche dipped in our signature French toast milk, topped with Ch…" at bounding box center [218, 243] width 195 height 37
type textarea "In-house made brioche dipped in our signature French toast milk, topped with Ch…"
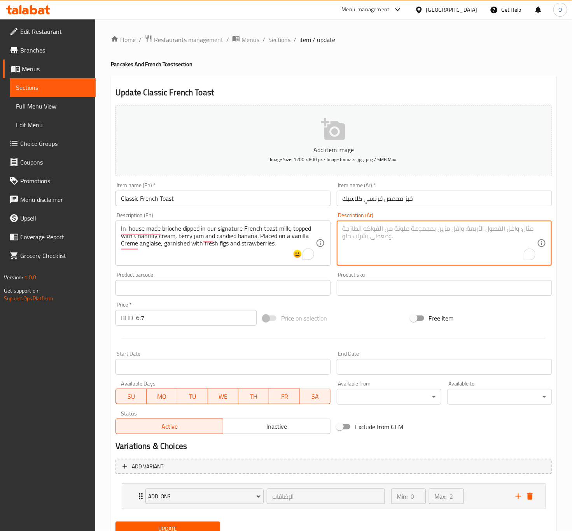
click at [387, 237] on textarea "To enrich screen reader interactions, please activate Accessibility in Grammarl…" at bounding box center [439, 243] width 195 height 37
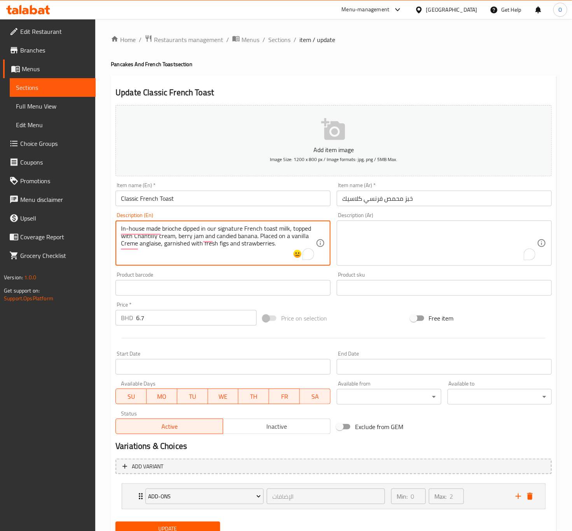
click at [176, 248] on textarea "In-house made brioche dipped in our signature French toast milk, topped with Ch…" at bounding box center [218, 243] width 195 height 37
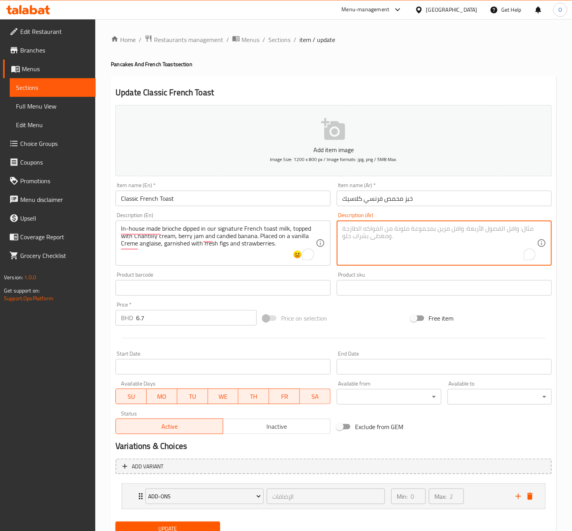
click at [473, 261] on textarea "To enrich screen reader interactions, please activate Accessibility in Grammarl…" at bounding box center [439, 243] width 195 height 37
paste textarea "بريوش محضر منزليًا، مغموس في حليب التوست الفرنسي المميز لدينا، ومغطى بكريمة شان…"
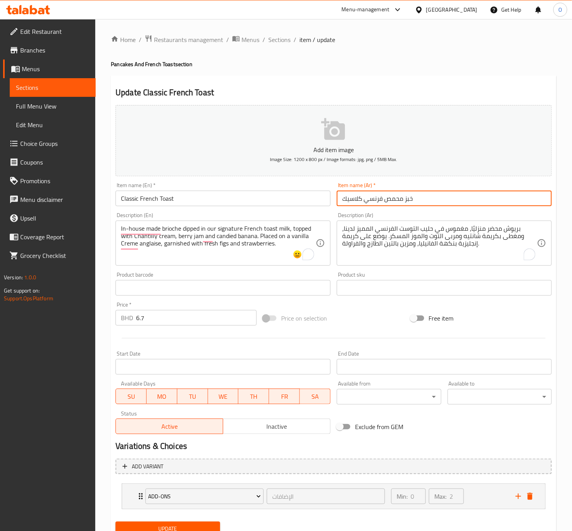
drag, startPoint x: 365, startPoint y: 201, endPoint x: 428, endPoint y: 204, distance: 63.1
click at [430, 202] on input "خبز محمص فرنسي كلاسيك" at bounding box center [444, 198] width 215 height 16
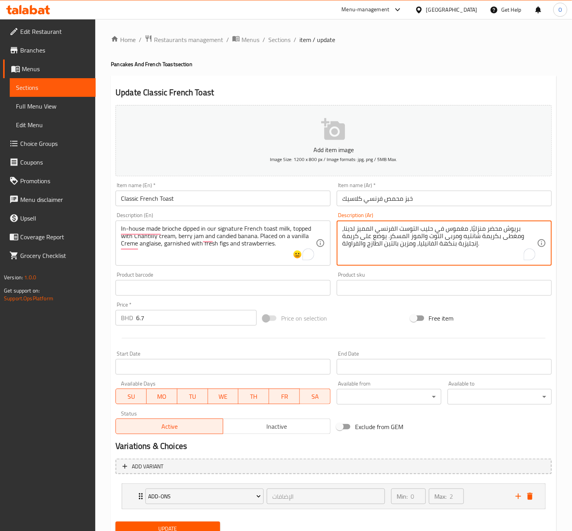
drag, startPoint x: 417, startPoint y: 228, endPoint x: 344, endPoint y: 232, distance: 72.8
paste textarea "بز محمص فرنسي"
drag, startPoint x: 457, startPoint y: 237, endPoint x: 463, endPoint y: 238, distance: 6.3
click at [463, 238] on textarea "بريوش محضر منزليًا، مغموس في حليب خبز محمص فرنسي سيجنتشر، ومغطى بكريمة شانتيه و…" at bounding box center [439, 243] width 195 height 37
type textarea "بريوش محضر منزليًا، مغموس في حليب خبز محمص فرنسي [PERSON_NAME]، ومغطى بكريمة شا…"
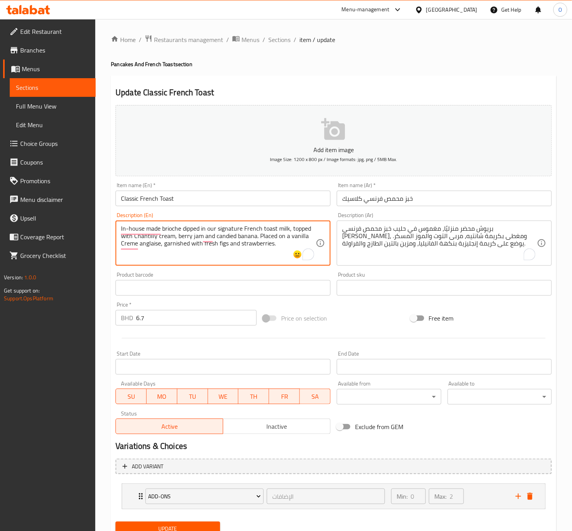
drag, startPoint x: 215, startPoint y: 239, endPoint x: 255, endPoint y: 238, distance: 40.4
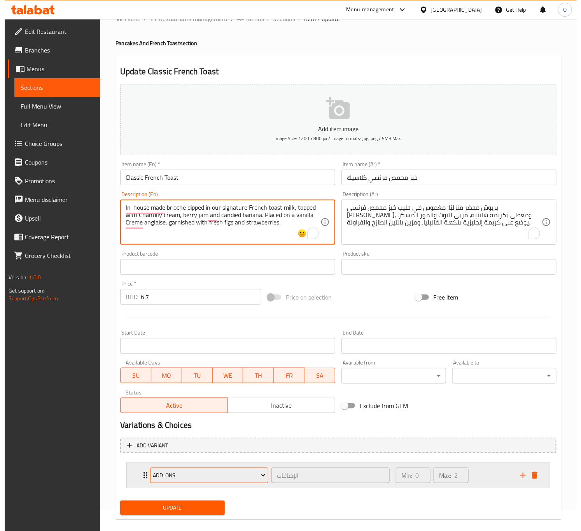
scroll to position [32, 0]
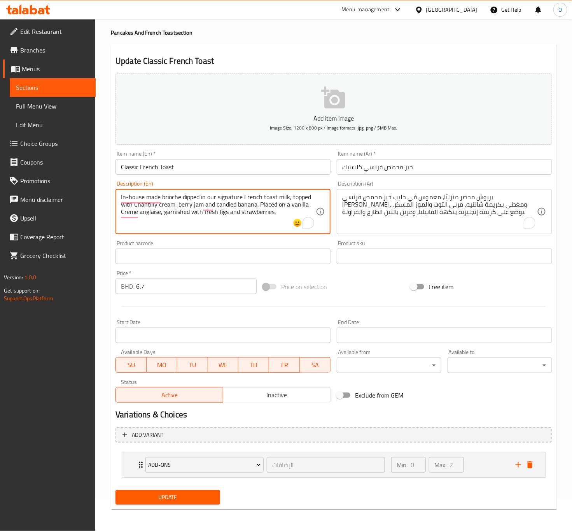
click at [176, 500] on span "Update" at bounding box center [168, 497] width 92 height 10
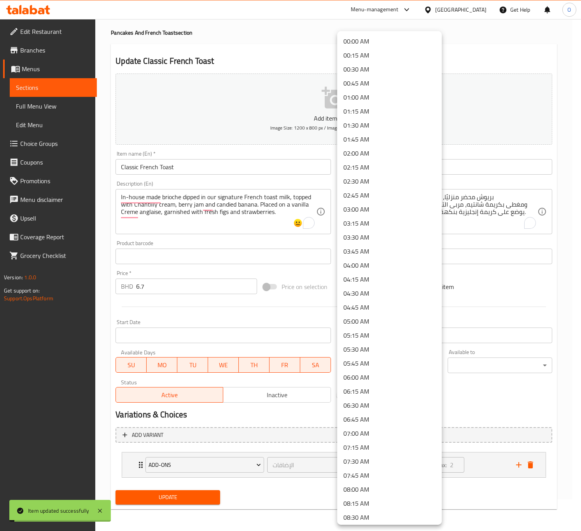
click at [369, 367] on body "Item updated successfully ​ Menu-management [GEOGRAPHIC_DATA] Get Help O Edit R…" at bounding box center [290, 244] width 581 height 512
click at [384, 489] on li "08:00 AM" at bounding box center [389, 489] width 105 height 14
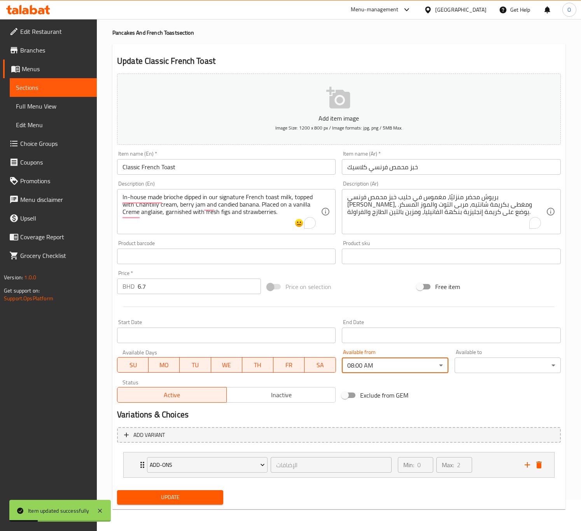
click at [462, 357] on body "Item updated successfully ​ Menu-management [GEOGRAPHIC_DATA] Get Help O Edit R…" at bounding box center [290, 244] width 581 height 512
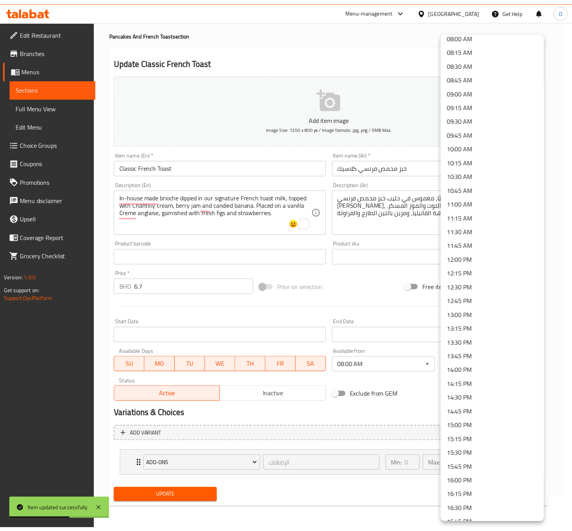
scroll to position [467, 0]
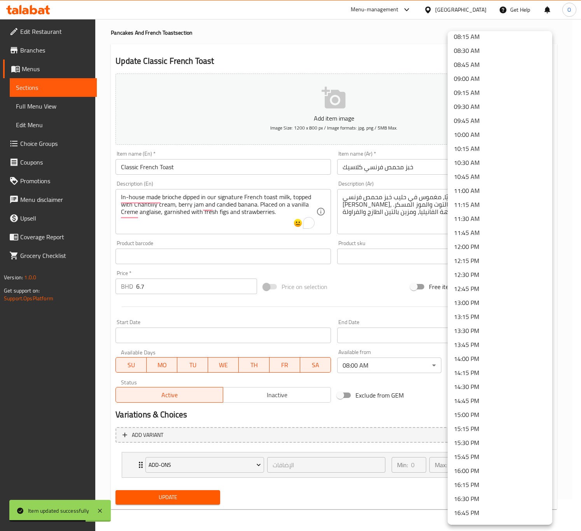
click at [467, 300] on li "13:00 PM" at bounding box center [499, 302] width 105 height 14
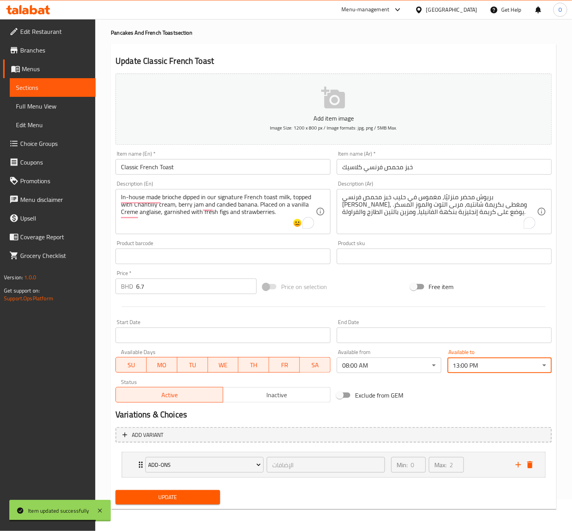
click at [171, 498] on span "Update" at bounding box center [168, 497] width 92 height 10
